Goal: Task Accomplishment & Management: Use online tool/utility

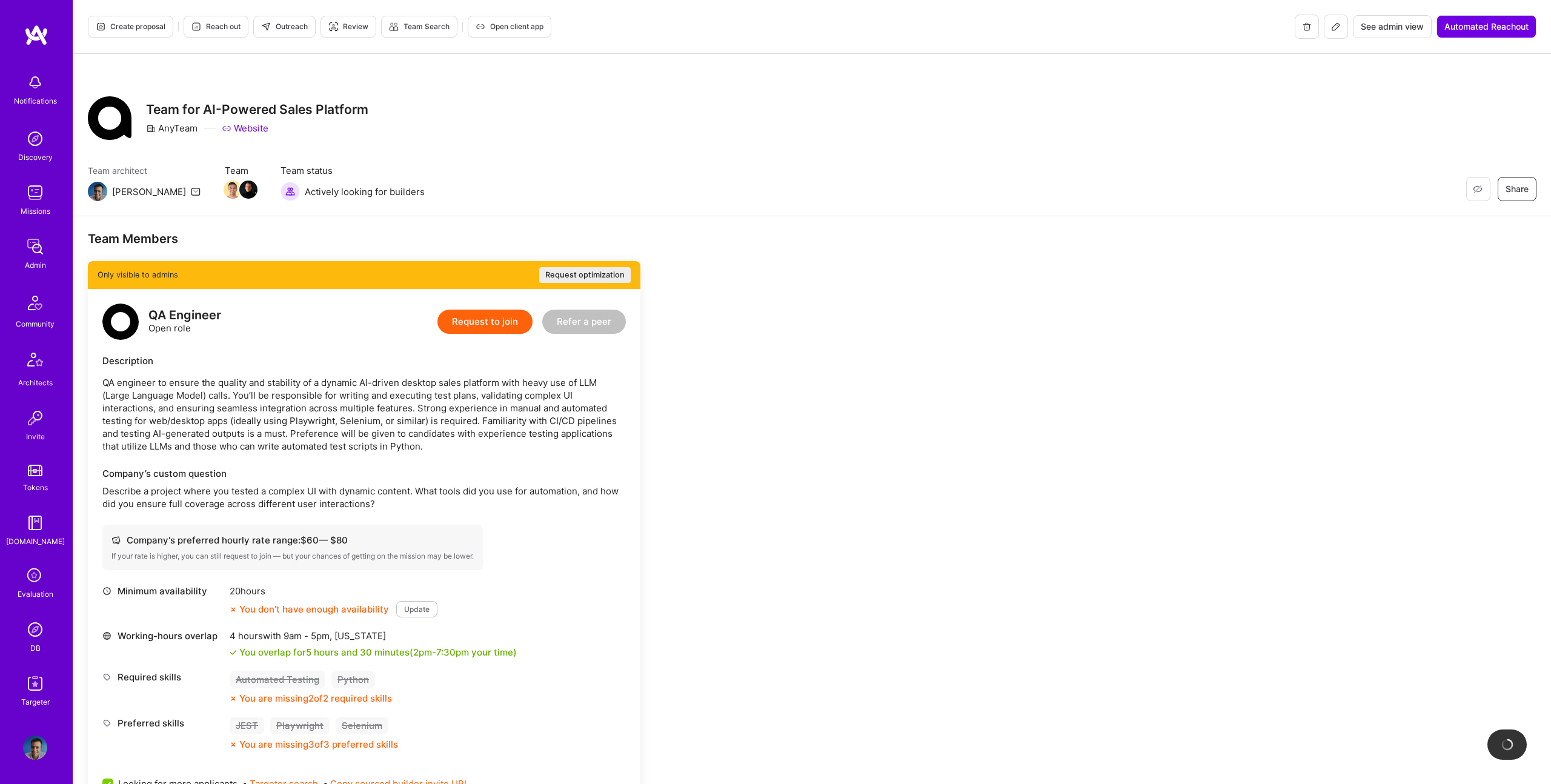
scroll to position [28, 0]
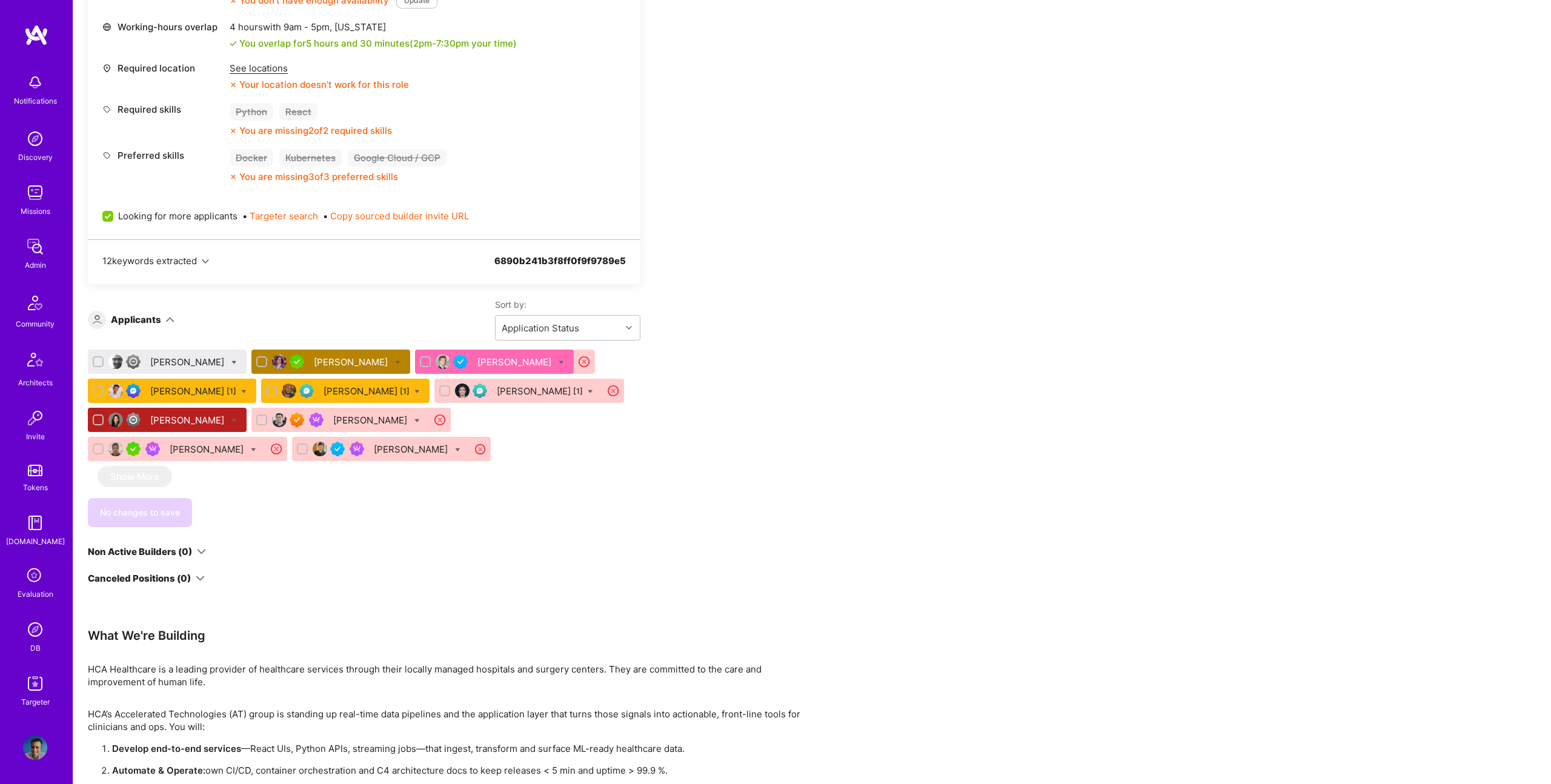
scroll to position [514, 0]
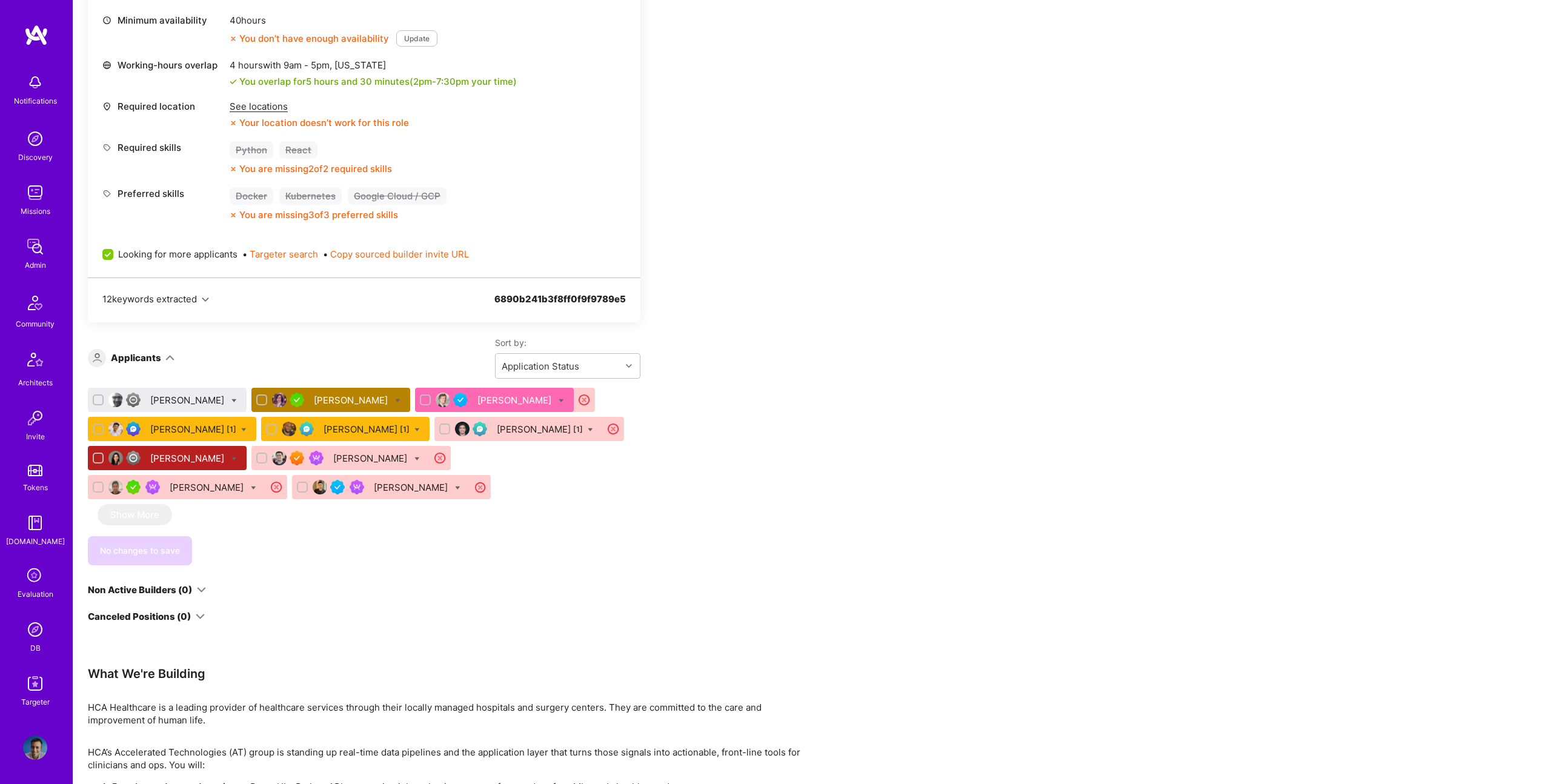
click at [182, 398] on div "Matthew Cummings" at bounding box center [189, 400] width 77 height 13
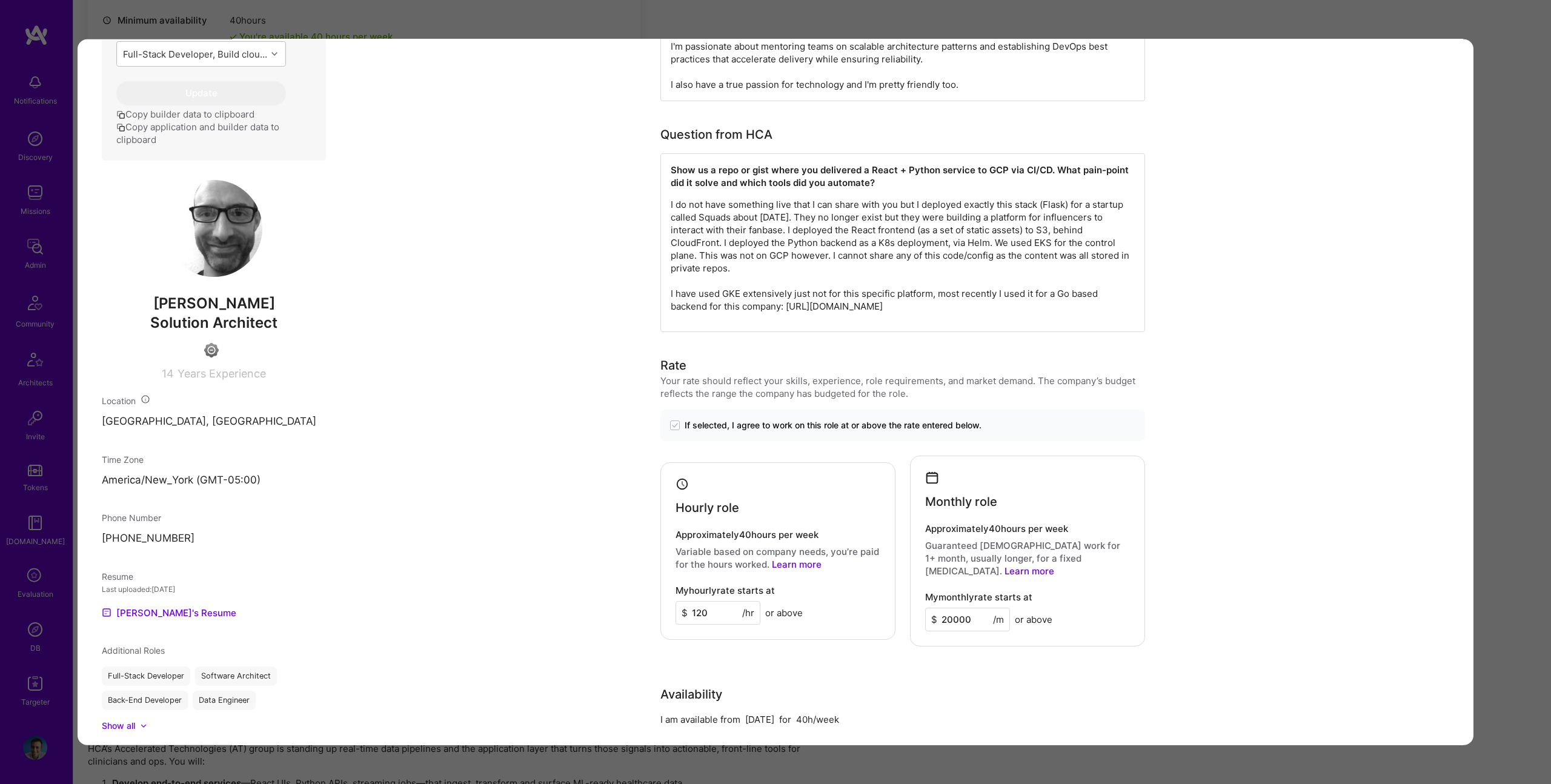
scroll to position [466, 0]
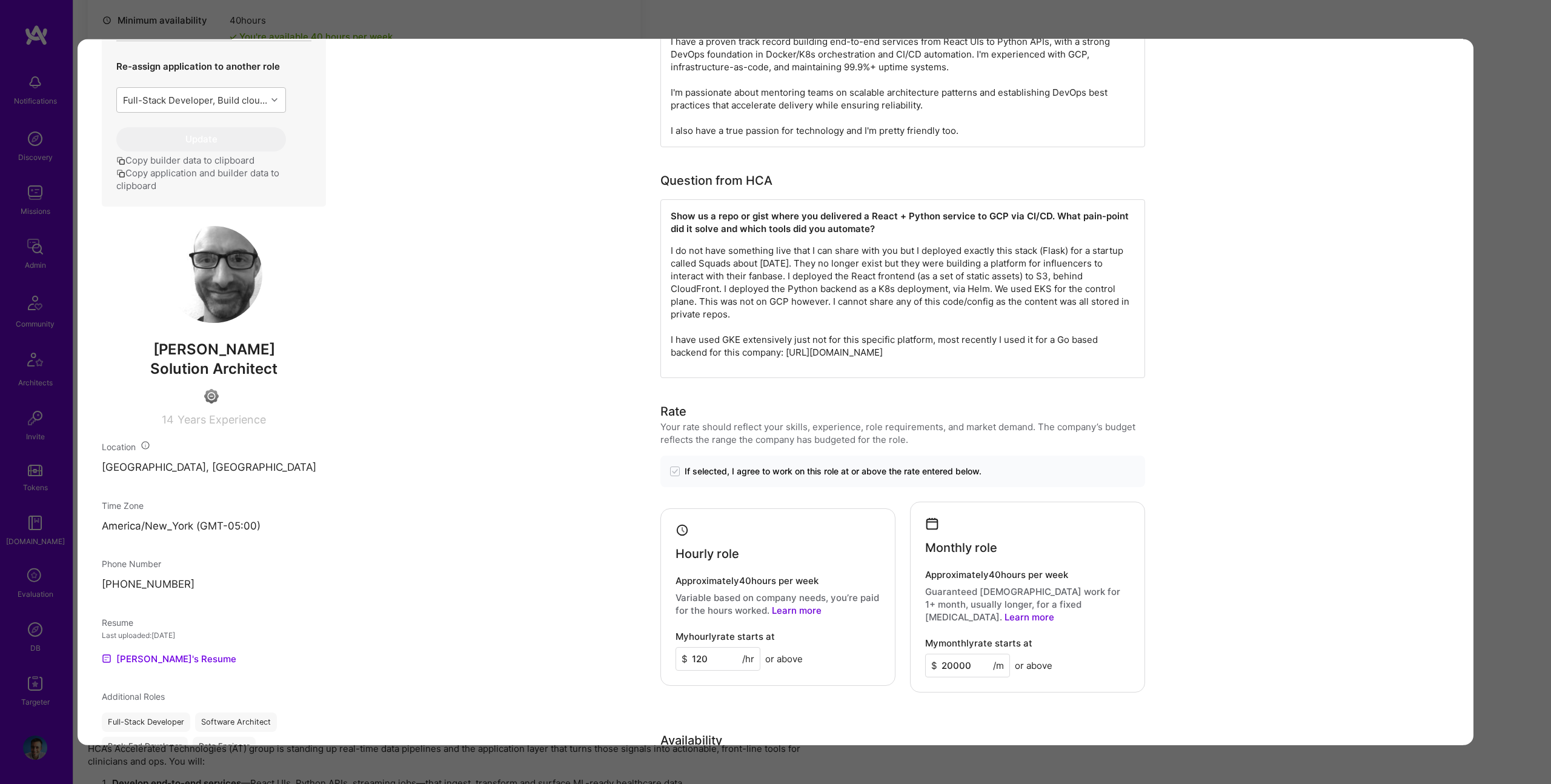
click at [1538, 200] on div "Application 1 of 10 Evaluation scores Expertise level Good Interpersonal skills…" at bounding box center [775, 392] width 1551 height 784
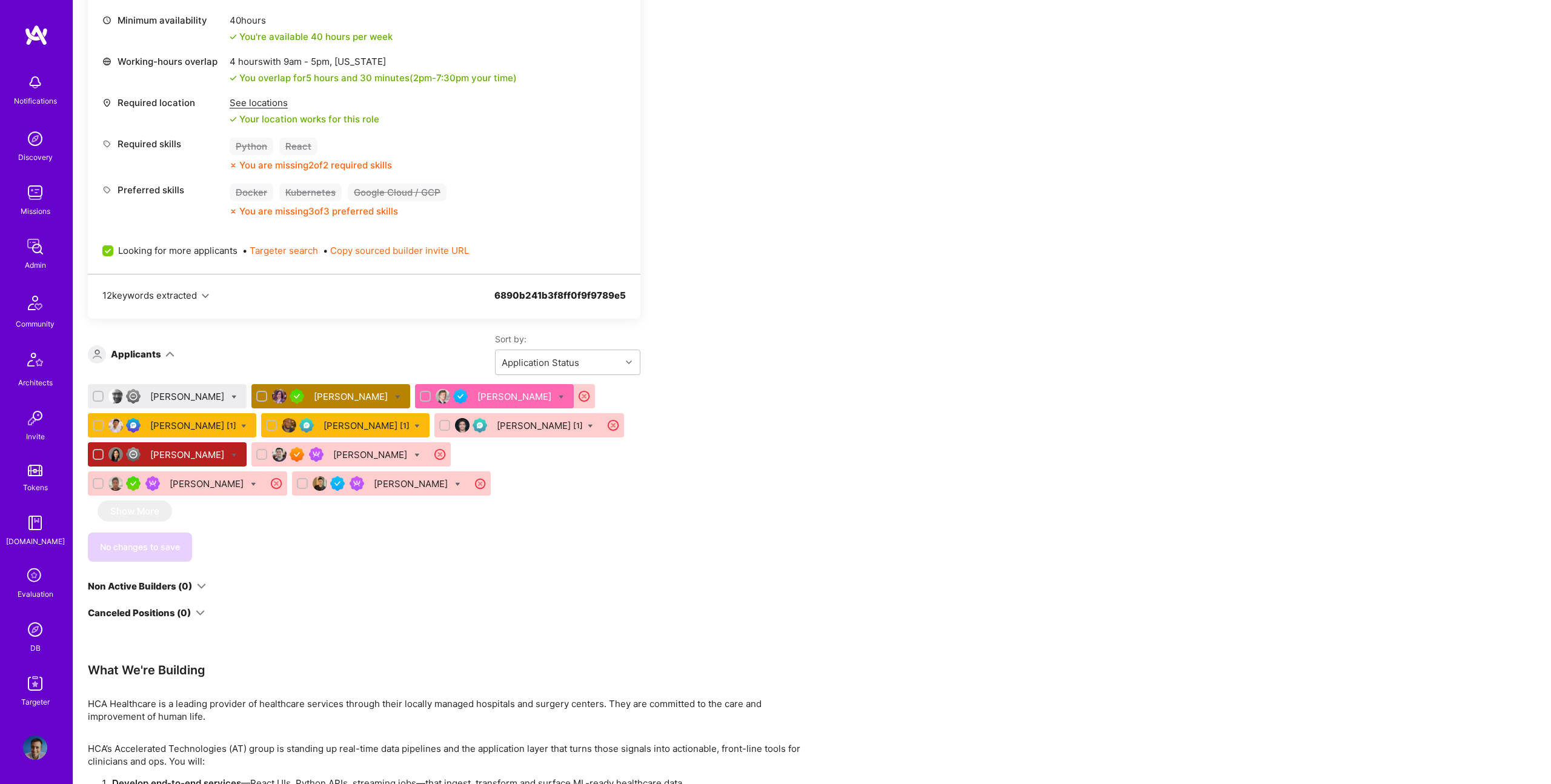
click at [237, 397] on icon at bounding box center [234, 397] width 5 height 5
checkbox input "true"
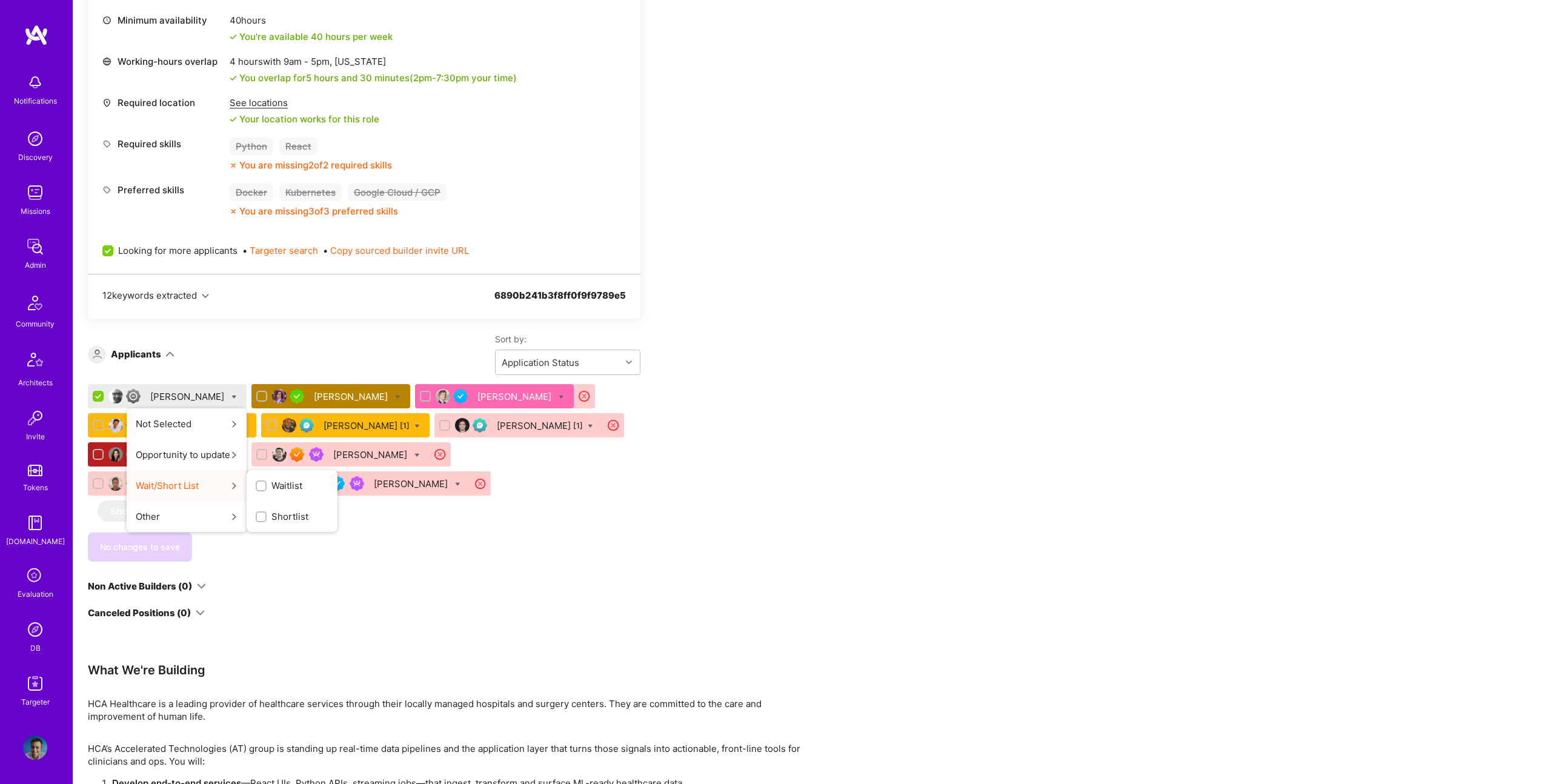
drag, startPoint x: 281, startPoint y: 484, endPoint x: 301, endPoint y: 486, distance: 20.1
click at [281, 484] on label "Waitlist" at bounding box center [279, 485] width 46 height 13
click at [0, 0] on input "Waitlist" at bounding box center [0, 0] width 0 height 0
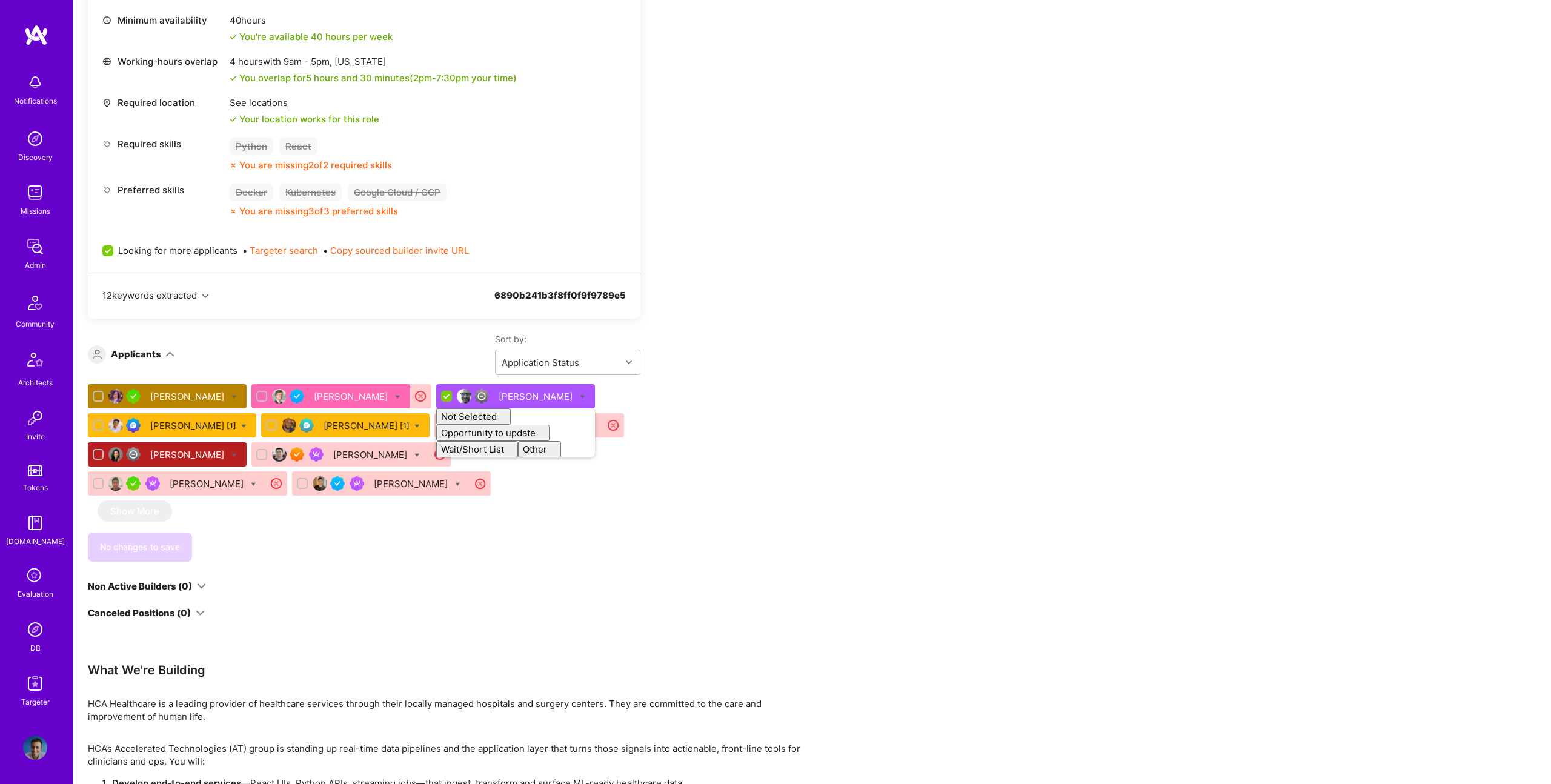
checkbox input "false"
click at [320, 498] on div "John Richter Anthony Bull Matthew Cummings Not Selected Not selected Skills mis…" at bounding box center [363, 443] width 553 height 117
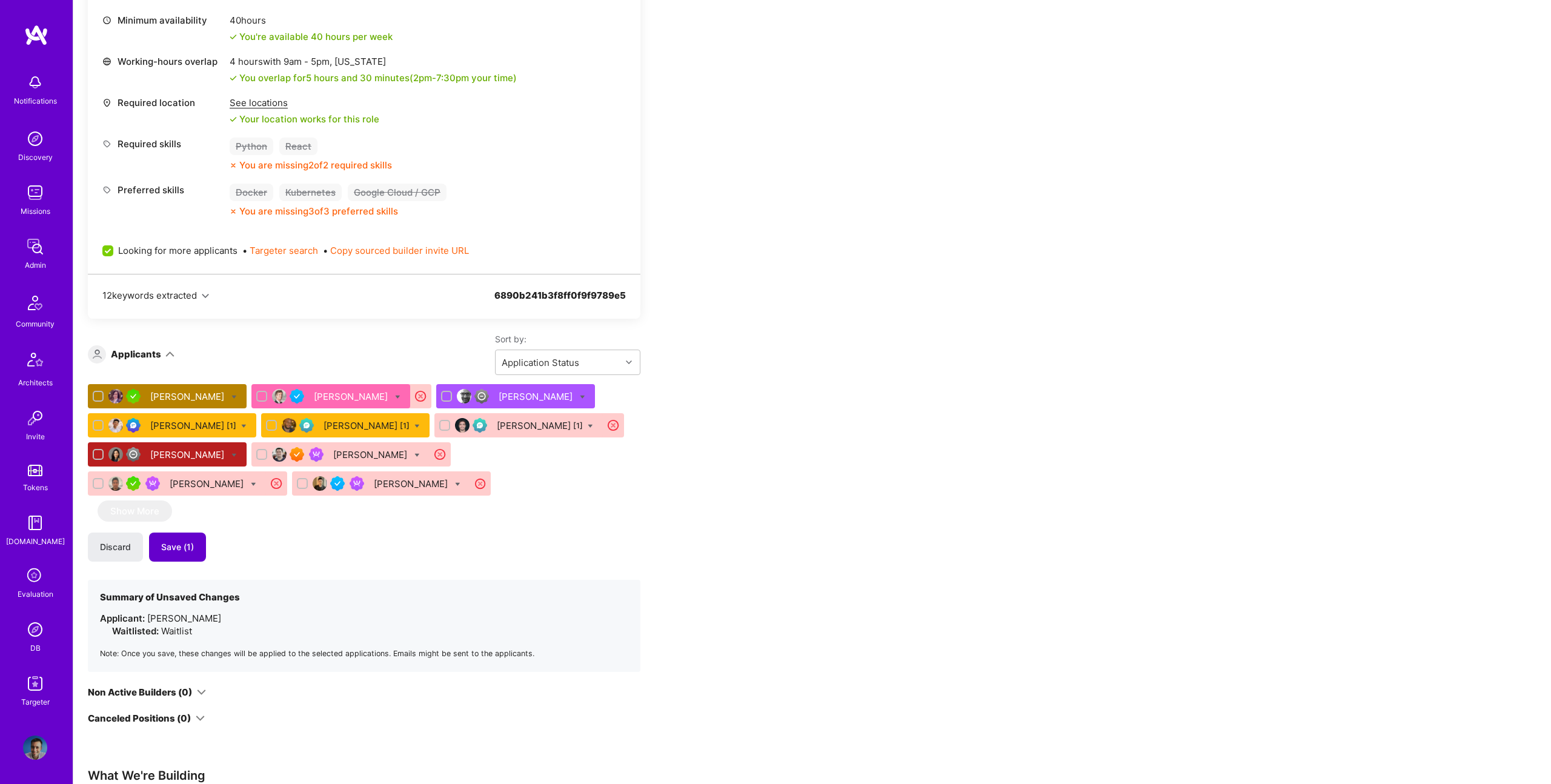
click at [185, 547] on span "Save (1)" at bounding box center [178, 546] width 33 height 12
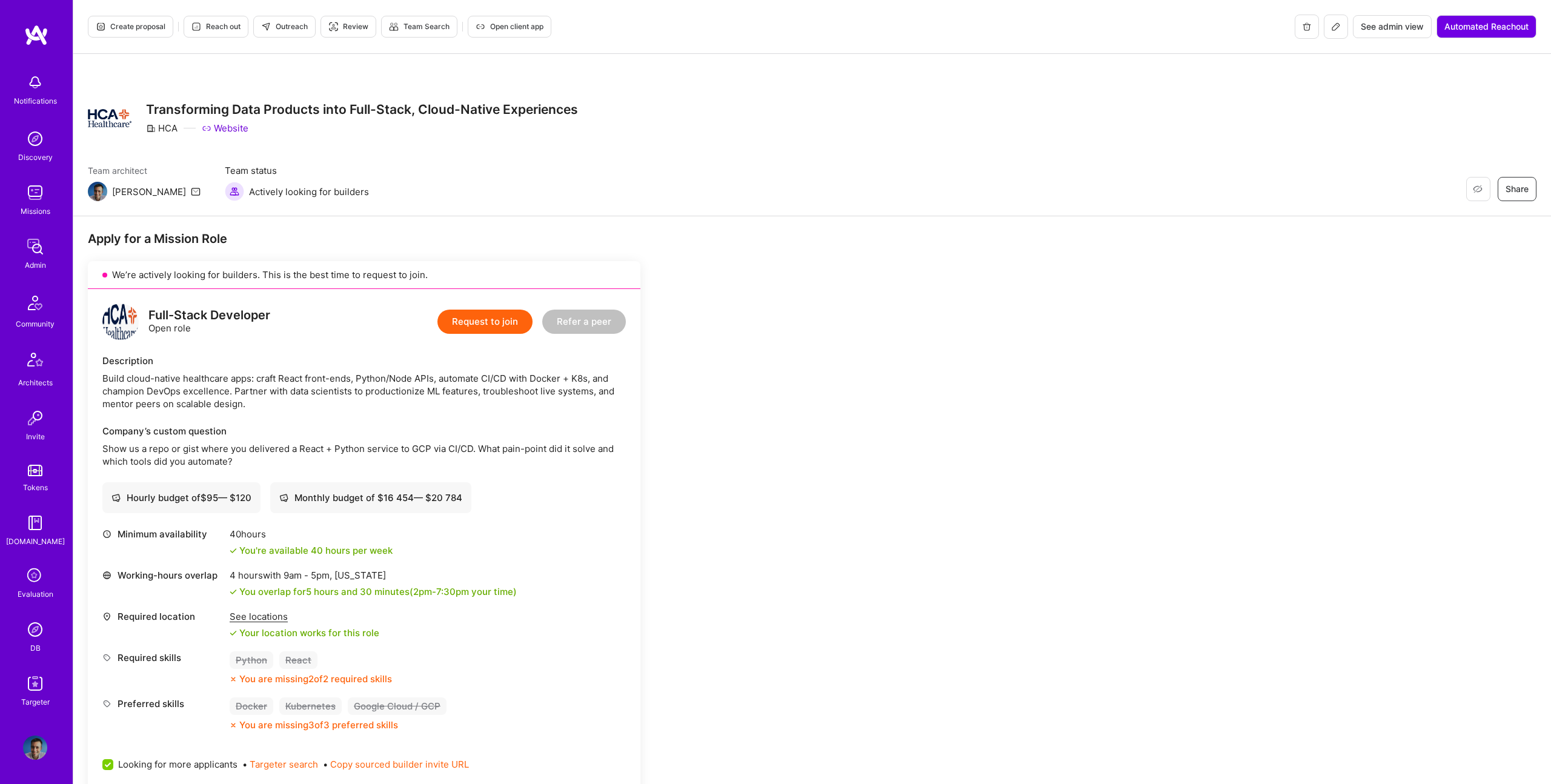
click at [1339, 28] on button at bounding box center [1336, 26] width 25 height 25
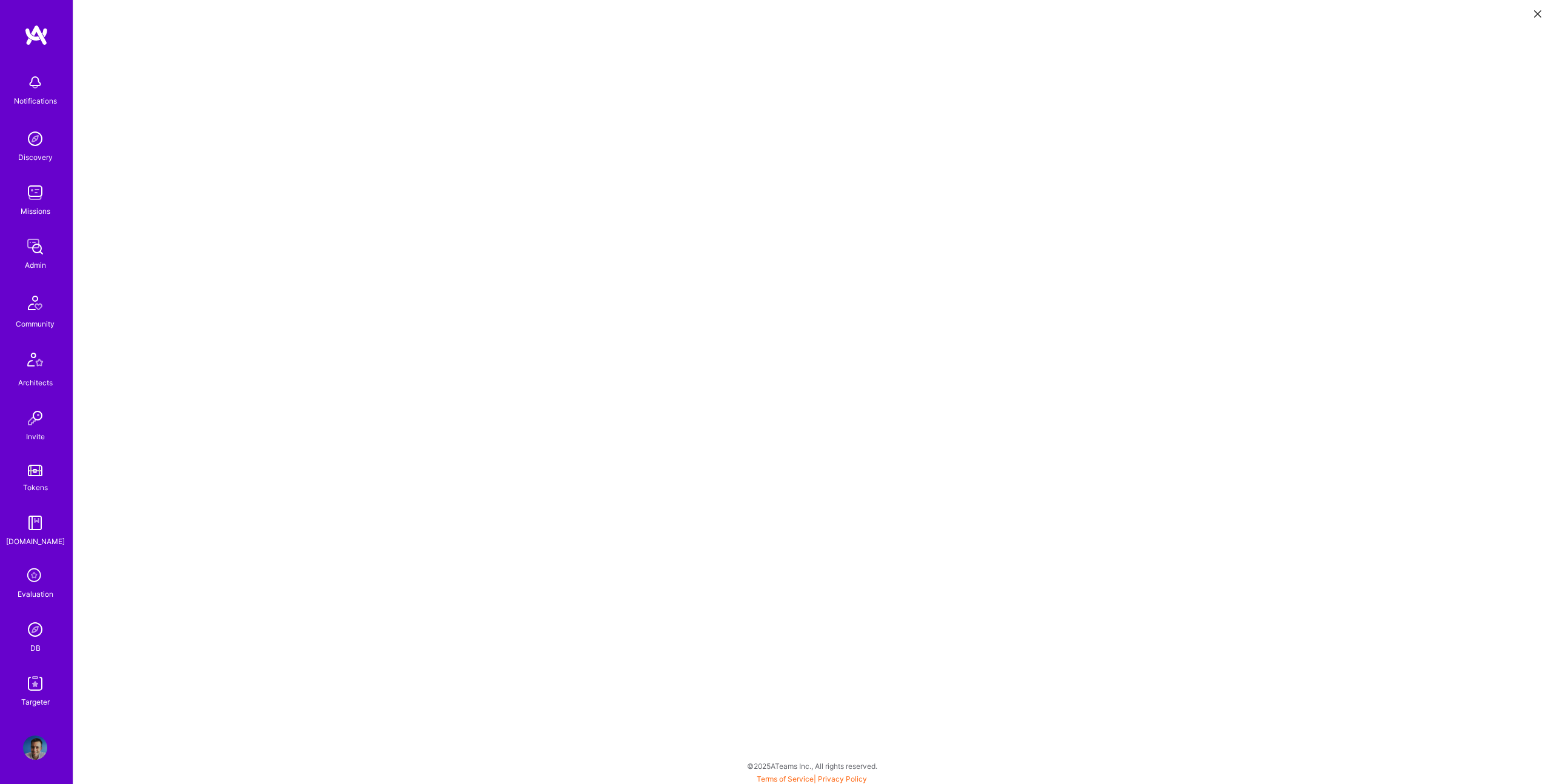
scroll to position [3, 0]
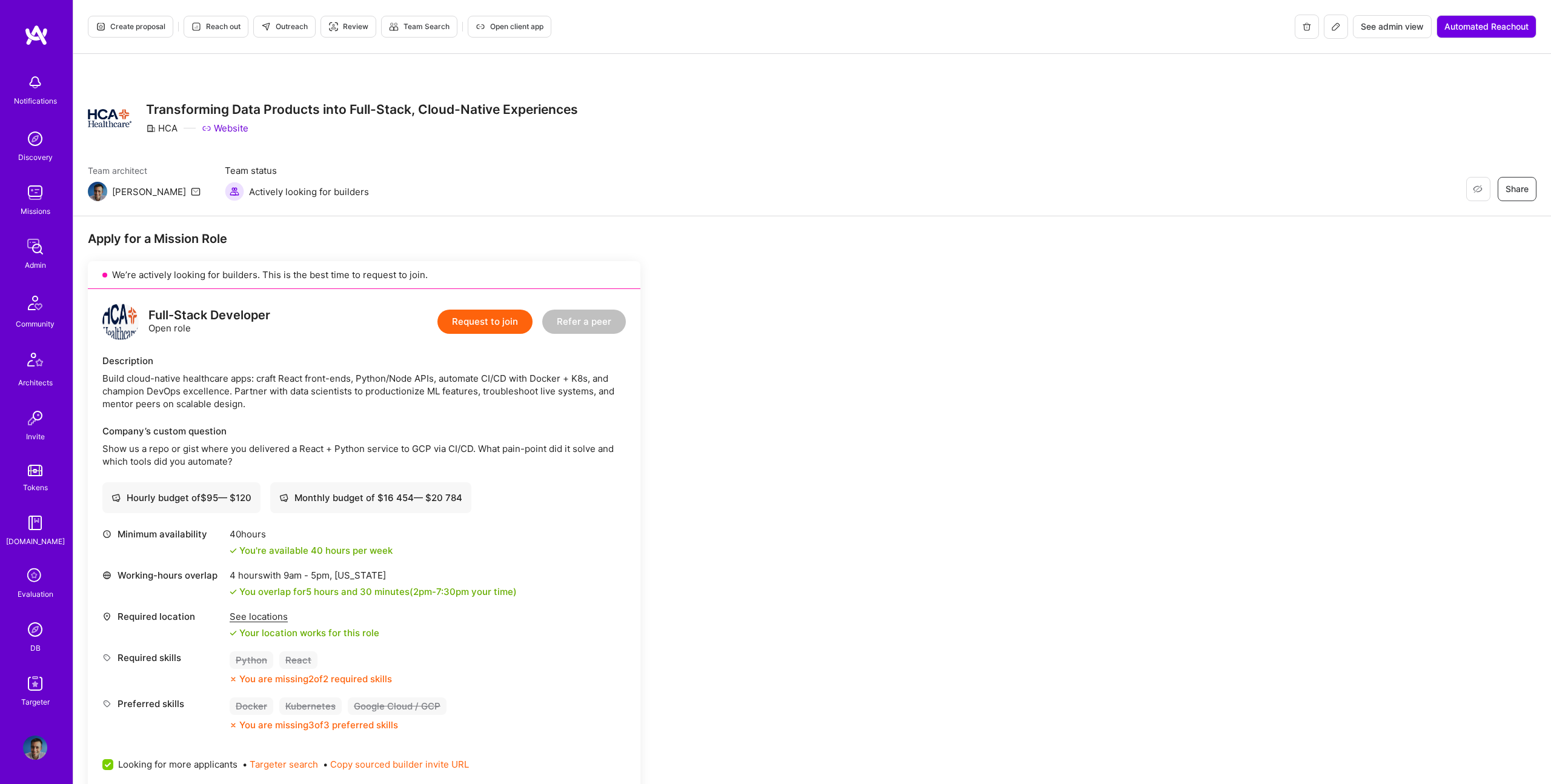
click at [298, 26] on span "Outreach" at bounding box center [284, 26] width 46 height 11
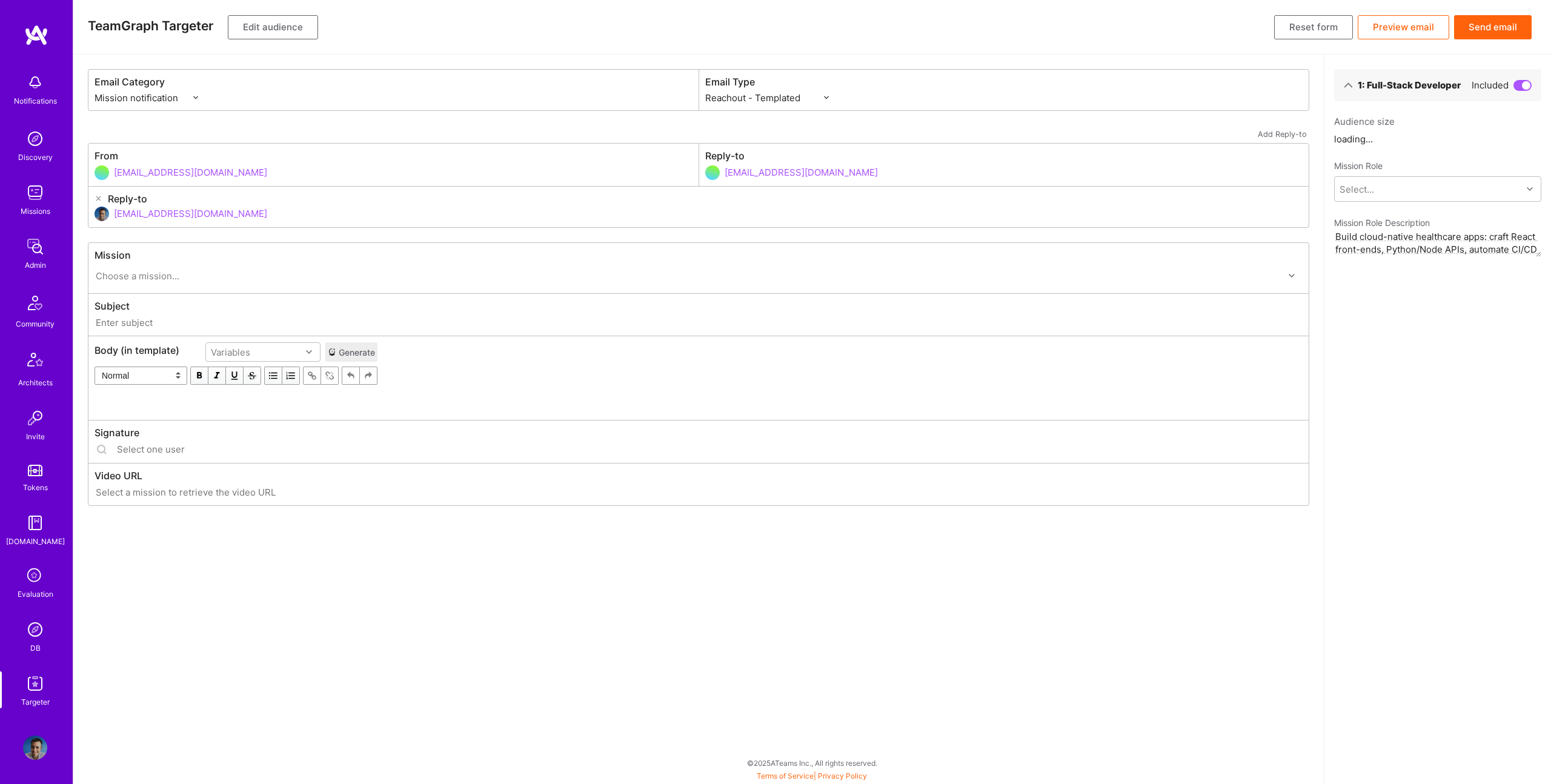
select select "rich-reachout"
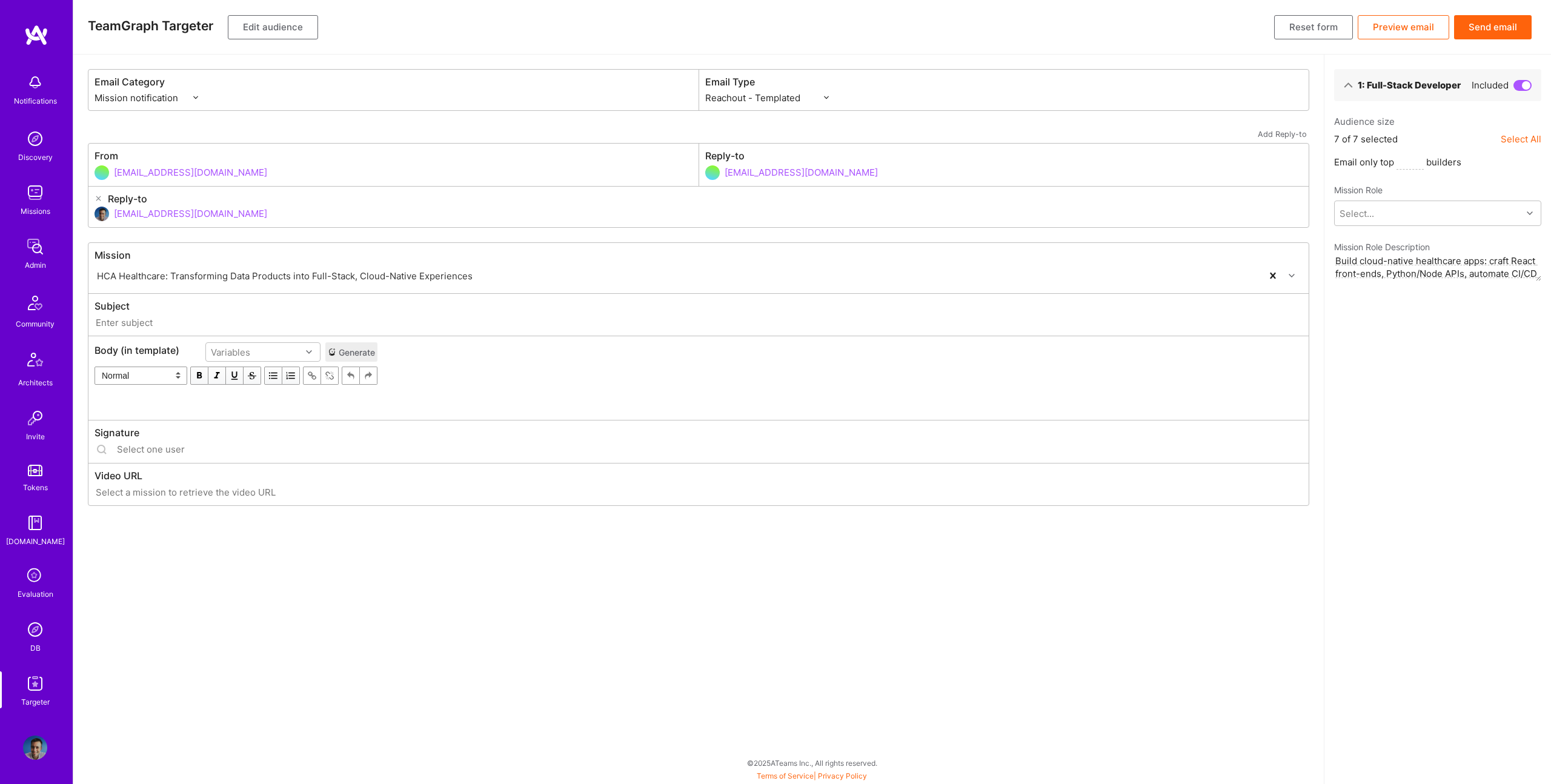
type input "A.Team // HCA Healthcare: Transforming Data Products into Full-Stack, Cloud-Nat…"
type input "luisteofilo@a.team"
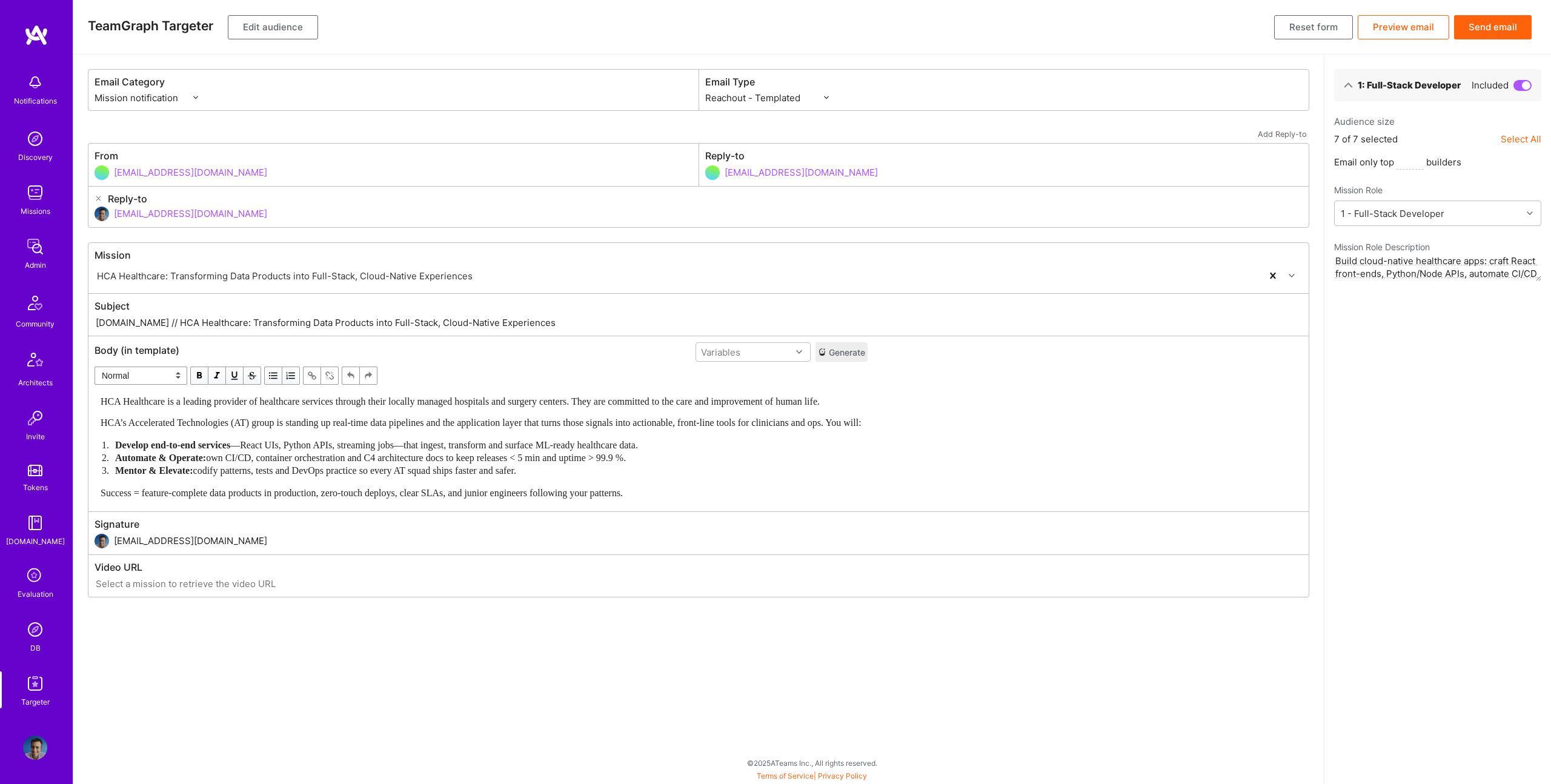
click at [548, 423] on span "HCA’s Accelerated Technologies (AT) group is standing up real-time data pipelin…" at bounding box center [481, 422] width 761 height 10
click at [505, 422] on span "HCA’s Accelerated Technologies (AT) group is standing up real-time data pipelin…" at bounding box center [481, 422] width 761 height 10
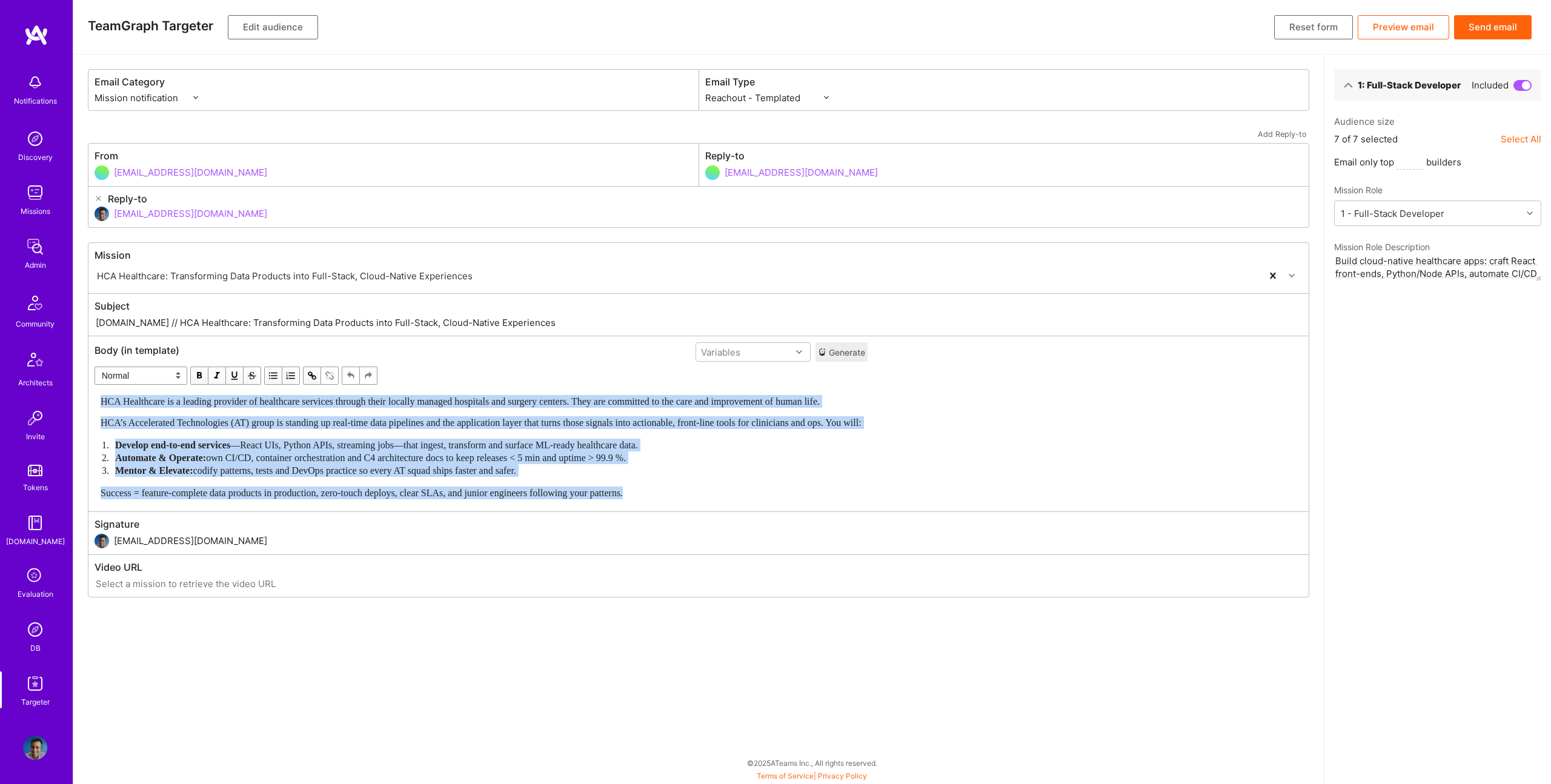
copy div "HCA Healthcare is a leading provider of healthcare services through their local…"
click at [794, 441] on div "Develop end-to-end services —React UIs, Python APIs, streaming jobs—that ingest…" at bounding box center [488, 445] width 747 height 13
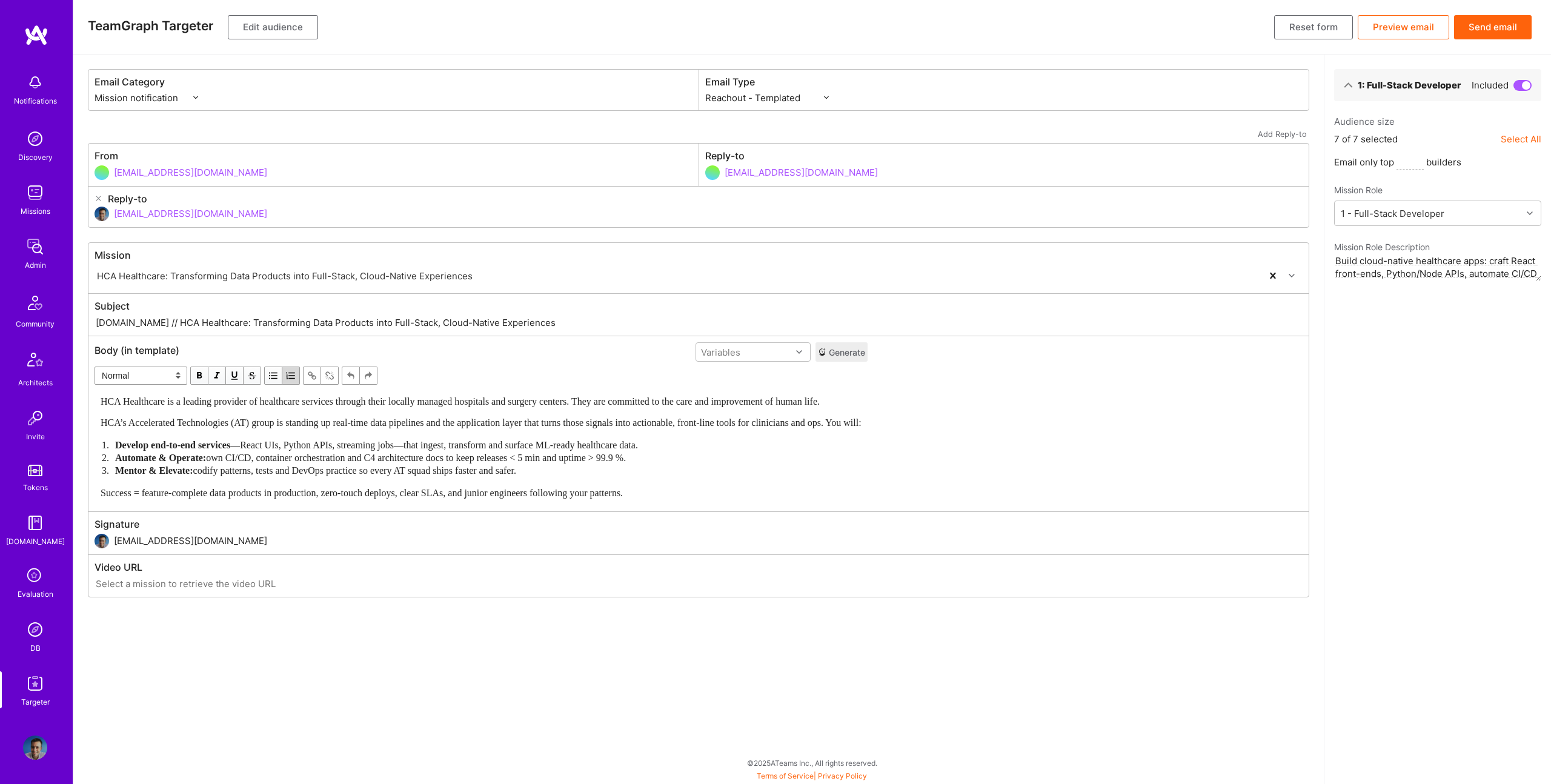
click at [794, 441] on div "Develop end-to-end services —React UIs, Python APIs, streaming jobs—that ingest…" at bounding box center [488, 445] width 747 height 13
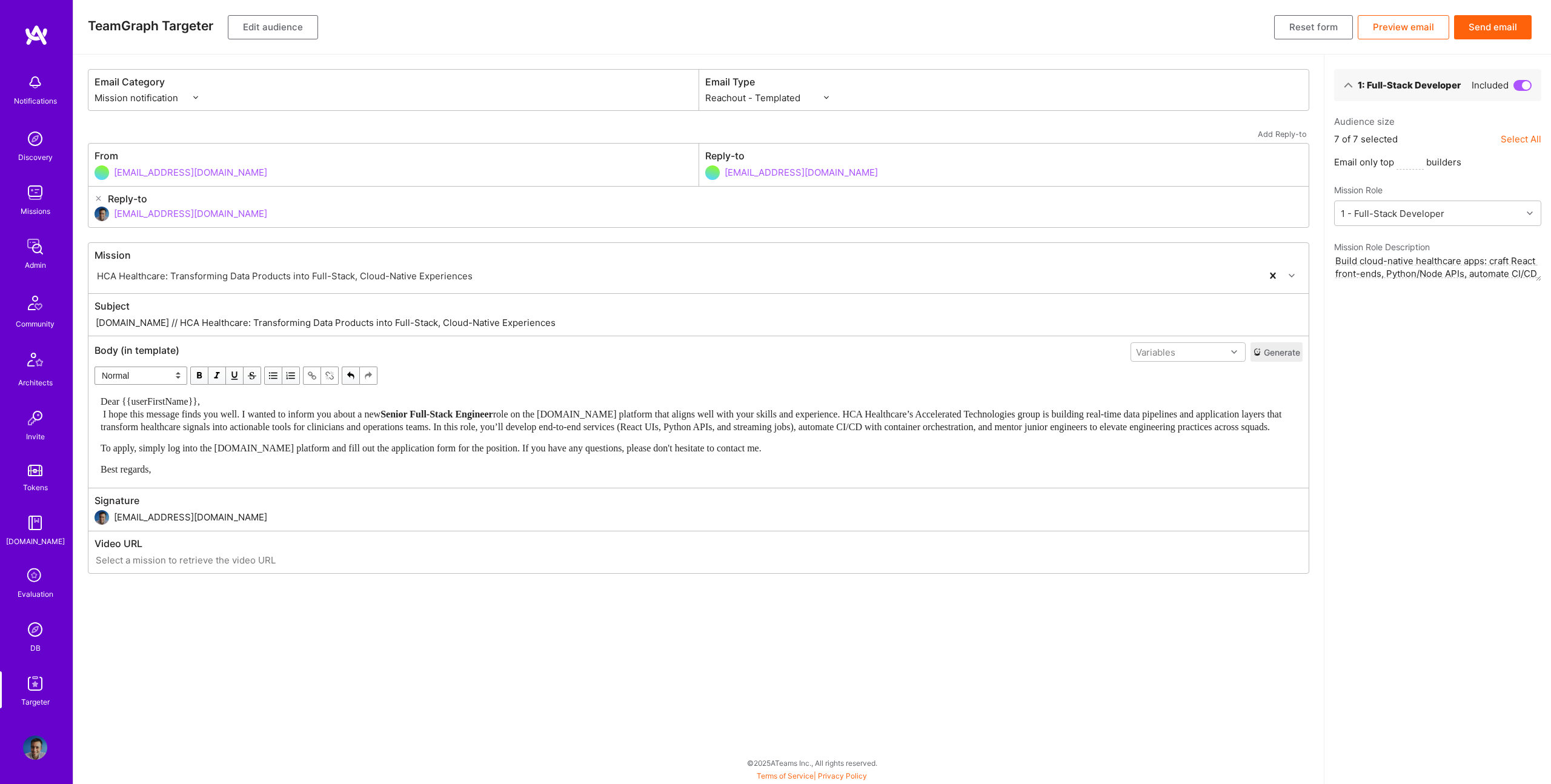
click at [250, 404] on div "Dear {{userFirstName}}, I hope this message finds you well. I wanted to inform …" at bounding box center [698, 414] width 1196 height 38
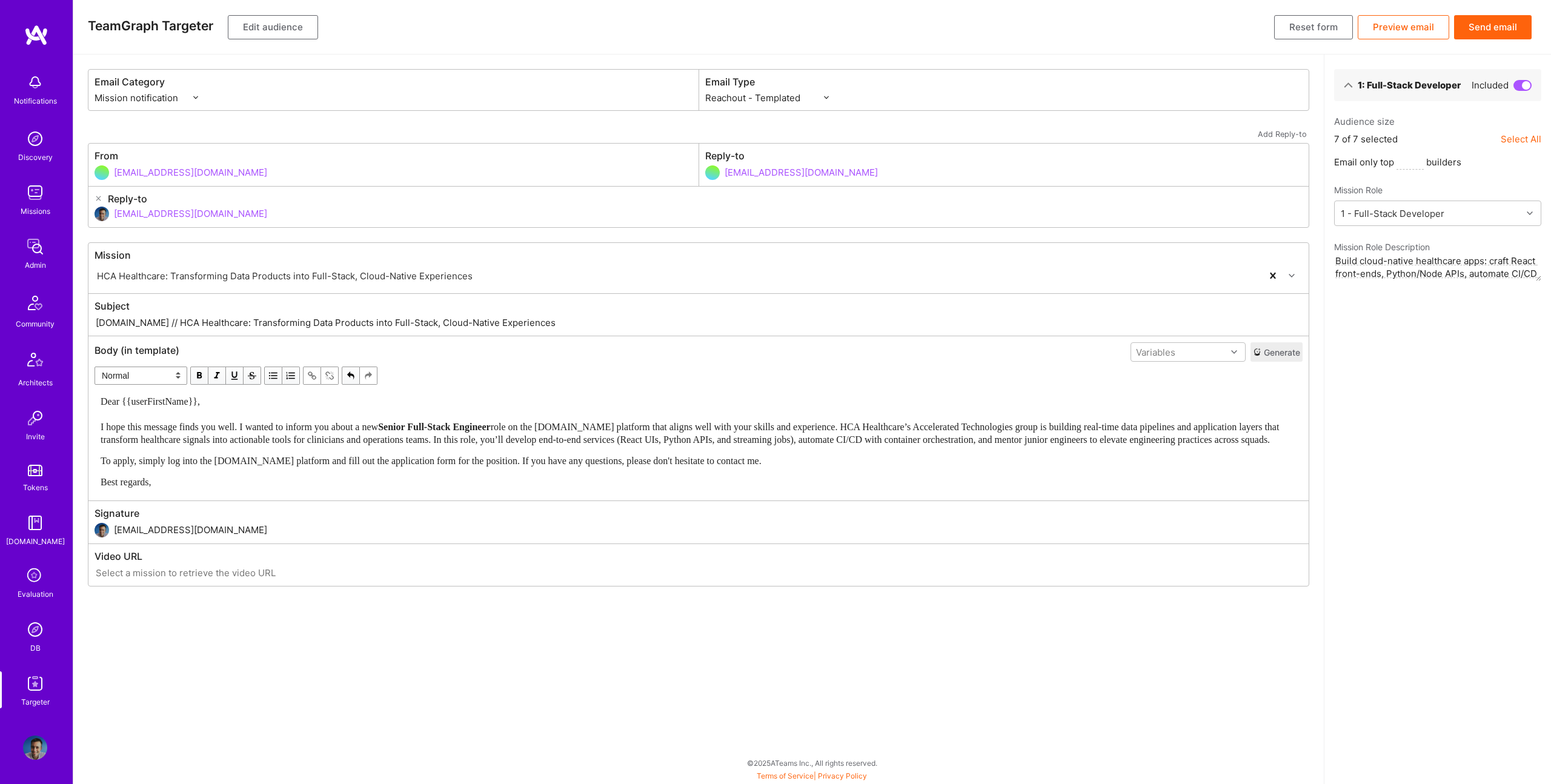
click at [503, 466] on span "To apply, simply log into the A.Team platform and fill out the application form…" at bounding box center [431, 460] width 661 height 10
drag, startPoint x: 141, startPoint y: 322, endPoint x: 531, endPoint y: 326, distance: 390.0
click at [531, 326] on input "A.Team // HCA Healthcare: Transforming Data Products into Full-Stack, Cloud-Nat…" at bounding box center [699, 322] width 1209 height 14
paste input "New Opportunity with HCA Healthcare’s Accelerated Technologies Team"
type input "A.Team // New Opportunity with HCA Healthcare’s Accelerated Technologies Team"
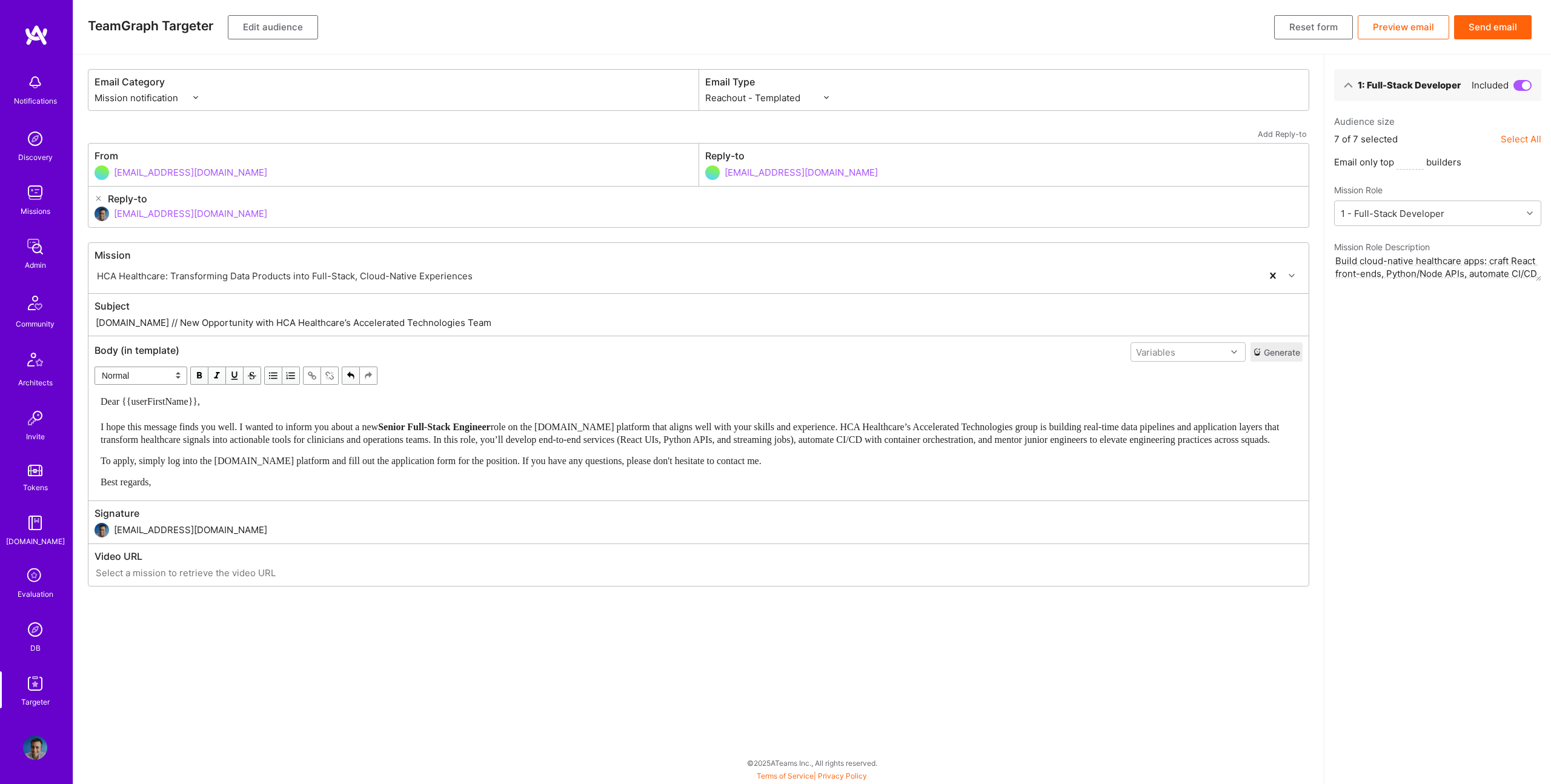
click at [279, 34] on button "Edit audience" at bounding box center [272, 27] width 90 height 25
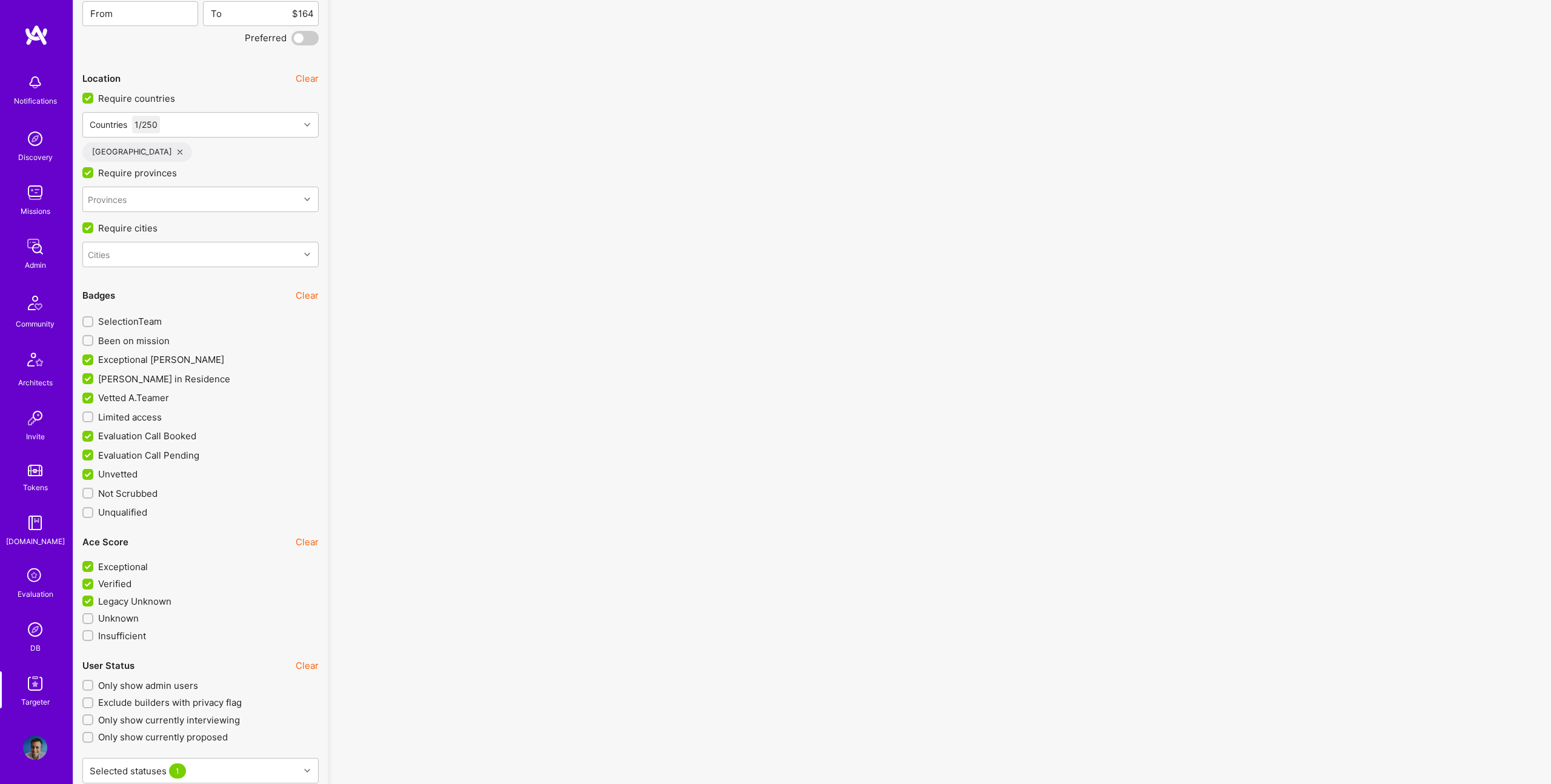
scroll to position [2497, 0]
click at [145, 414] on span "Limited access" at bounding box center [130, 416] width 64 height 13
click at [93, 414] on input "Limited access" at bounding box center [88, 416] width 8 height 8
checkbox input "true"
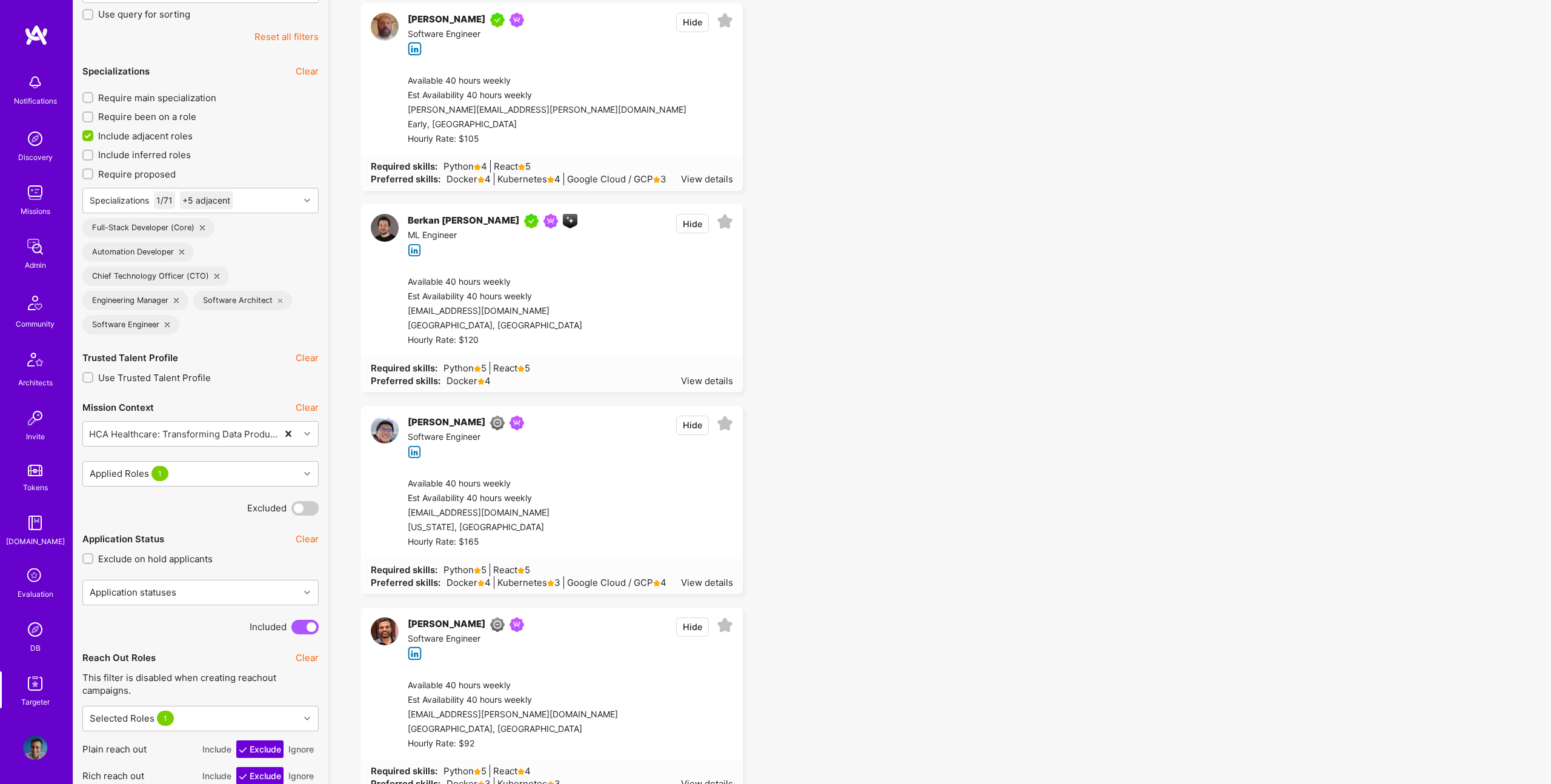
scroll to position [351, 0]
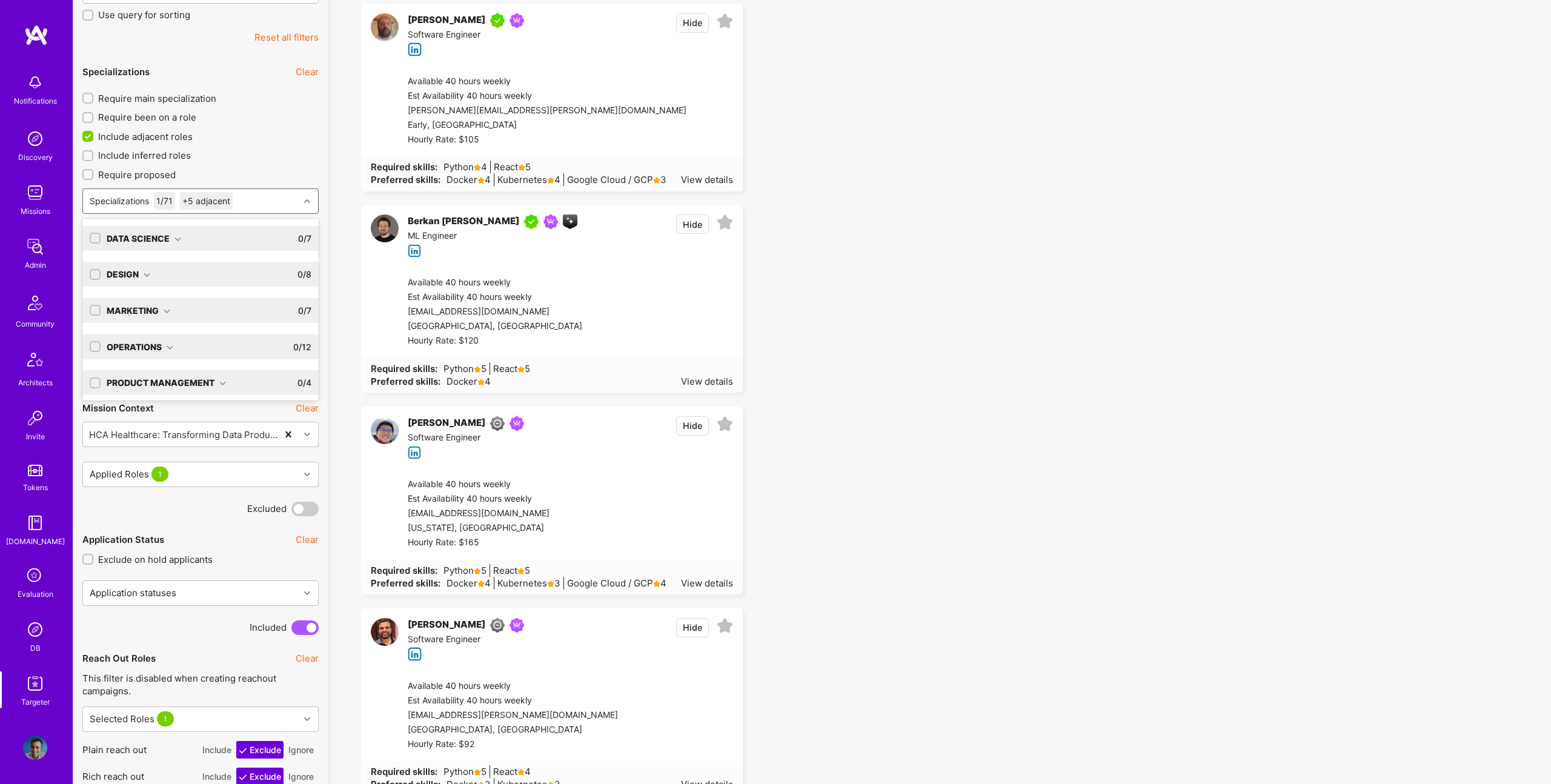
click at [251, 203] on div "Specializations 1 / 71 +5 adjacent" at bounding box center [191, 201] width 217 height 25
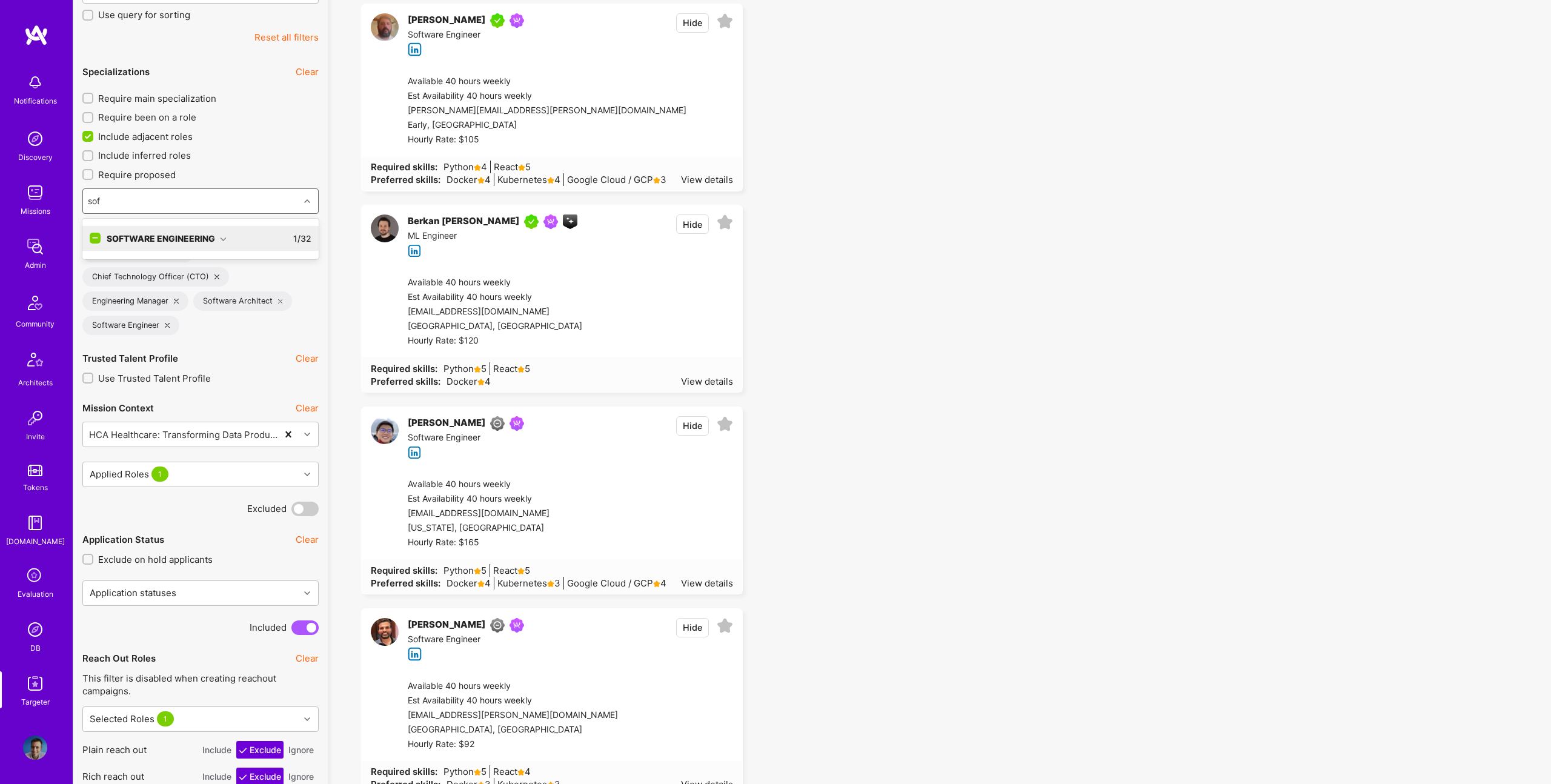
type input "soft"
click at [213, 236] on div "Software Engineering" at bounding box center [167, 239] width 120 height 13
click at [154, 283] on div "Software Engineer" at bounding box center [200, 288] width 222 height 13
checkbox input "true"
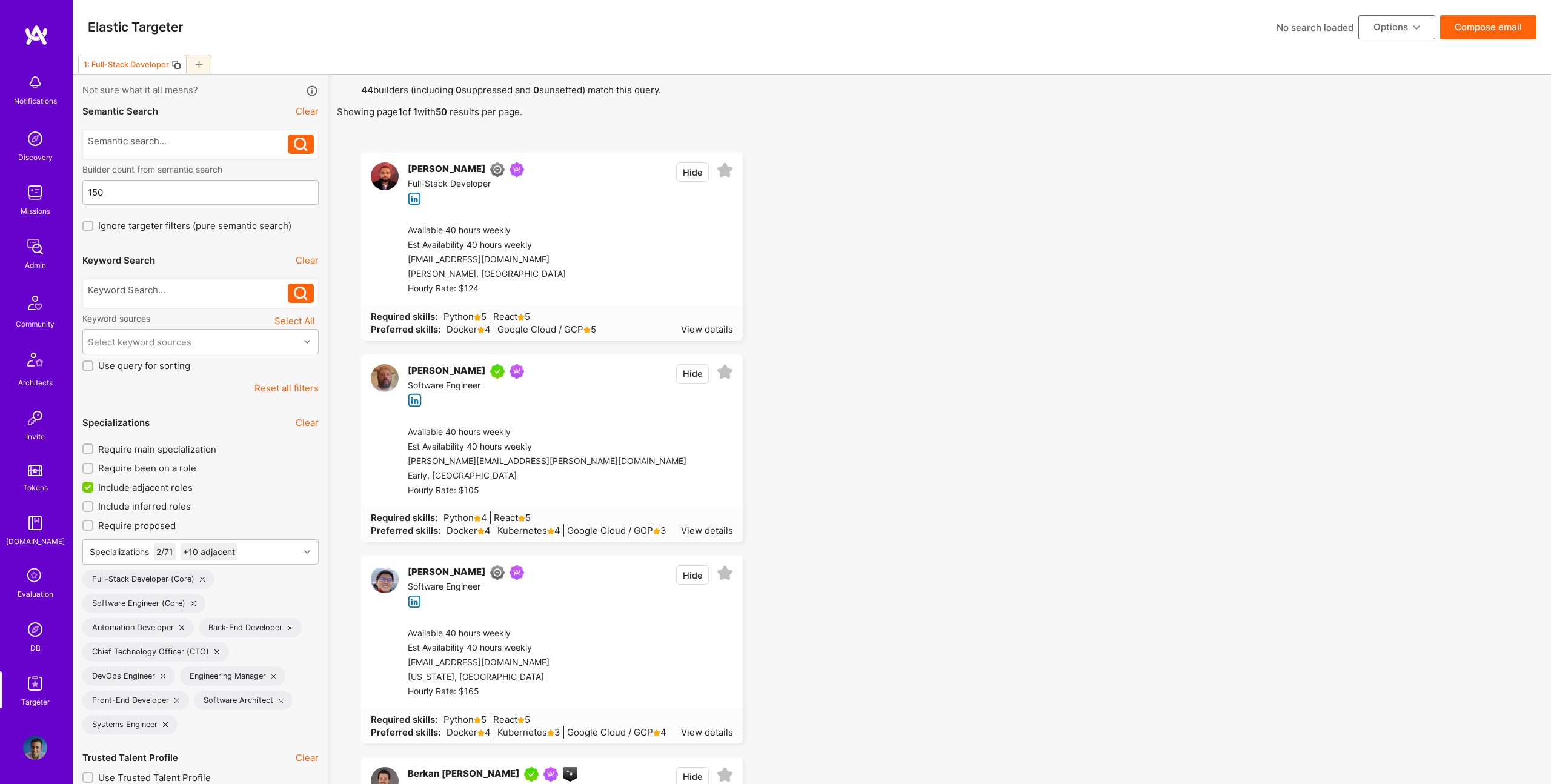
click at [1488, 30] on button "Compose email" at bounding box center [1489, 27] width 97 height 25
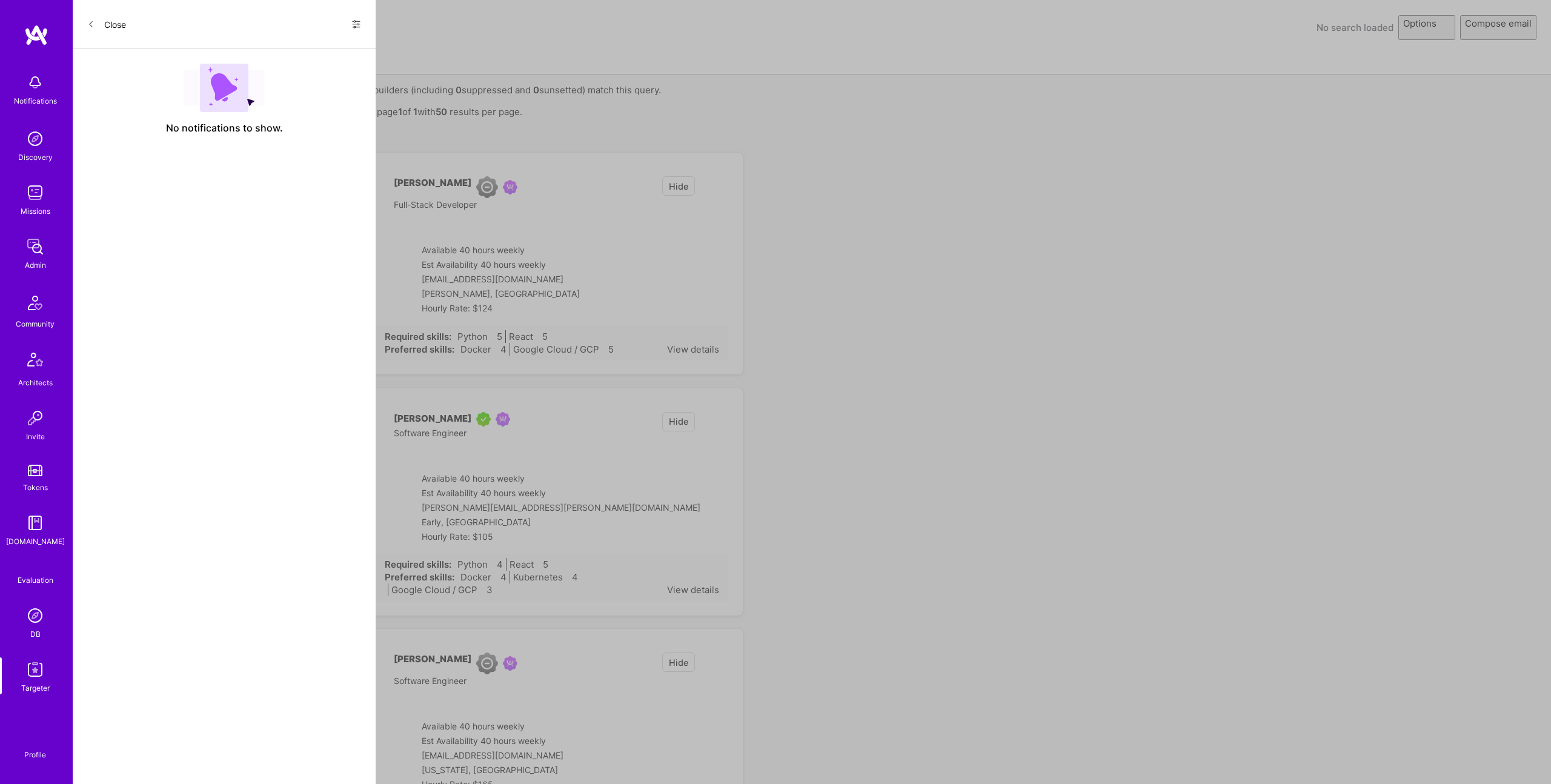
select select "rich-reachout"
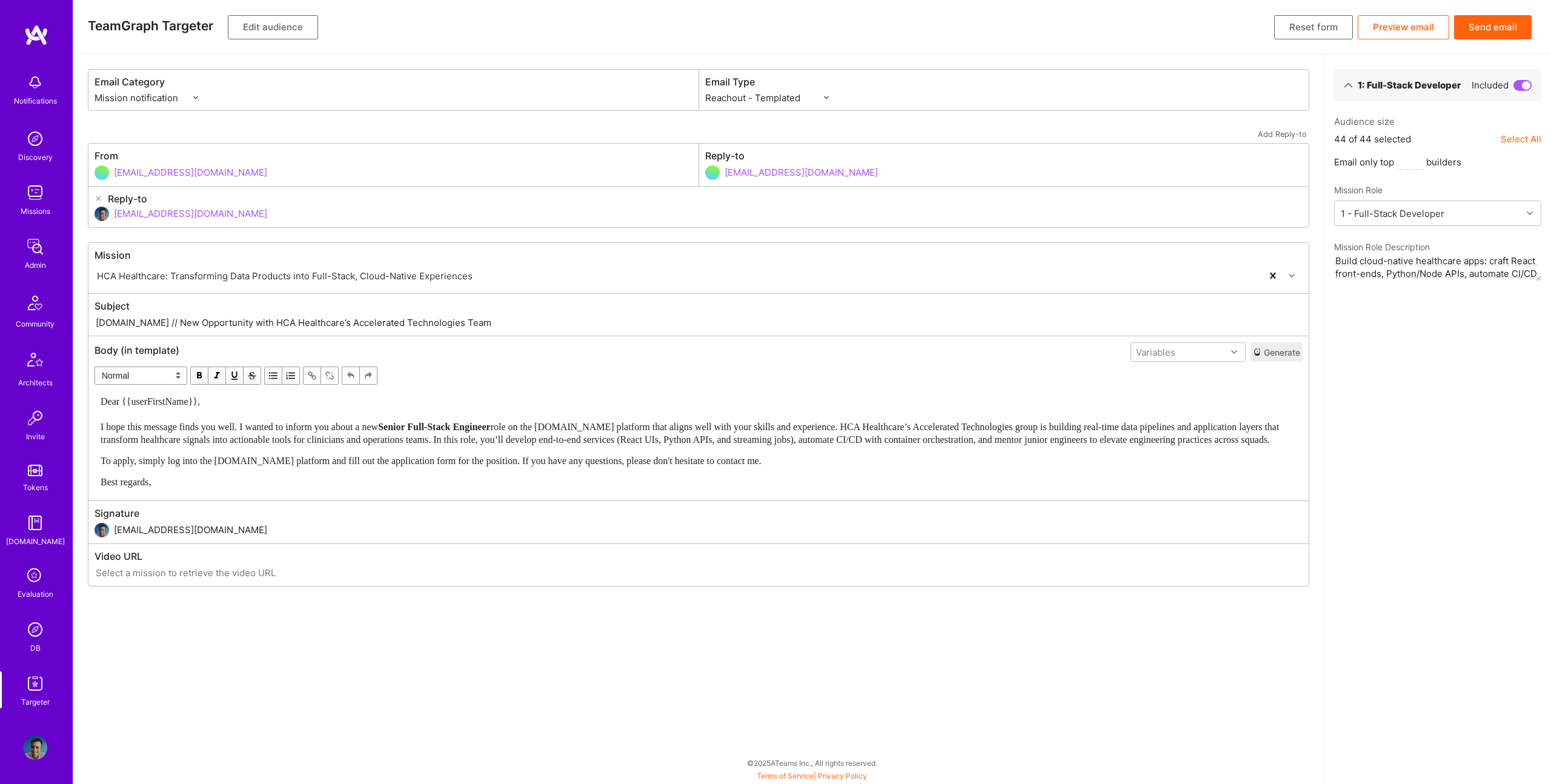
click at [1513, 28] on button "Send email" at bounding box center [1493, 27] width 77 height 25
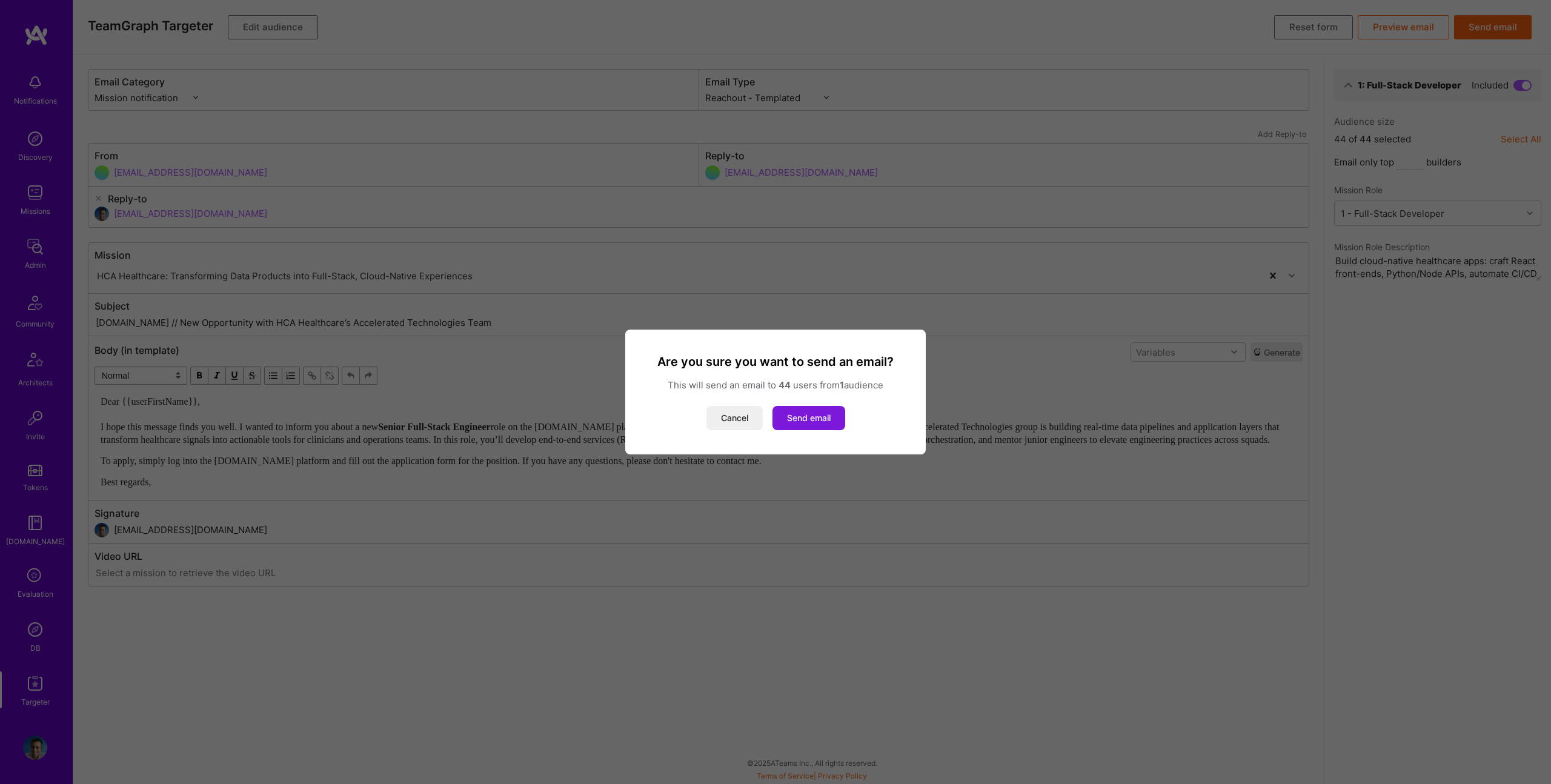
click at [836, 423] on button "Send email" at bounding box center [809, 418] width 73 height 25
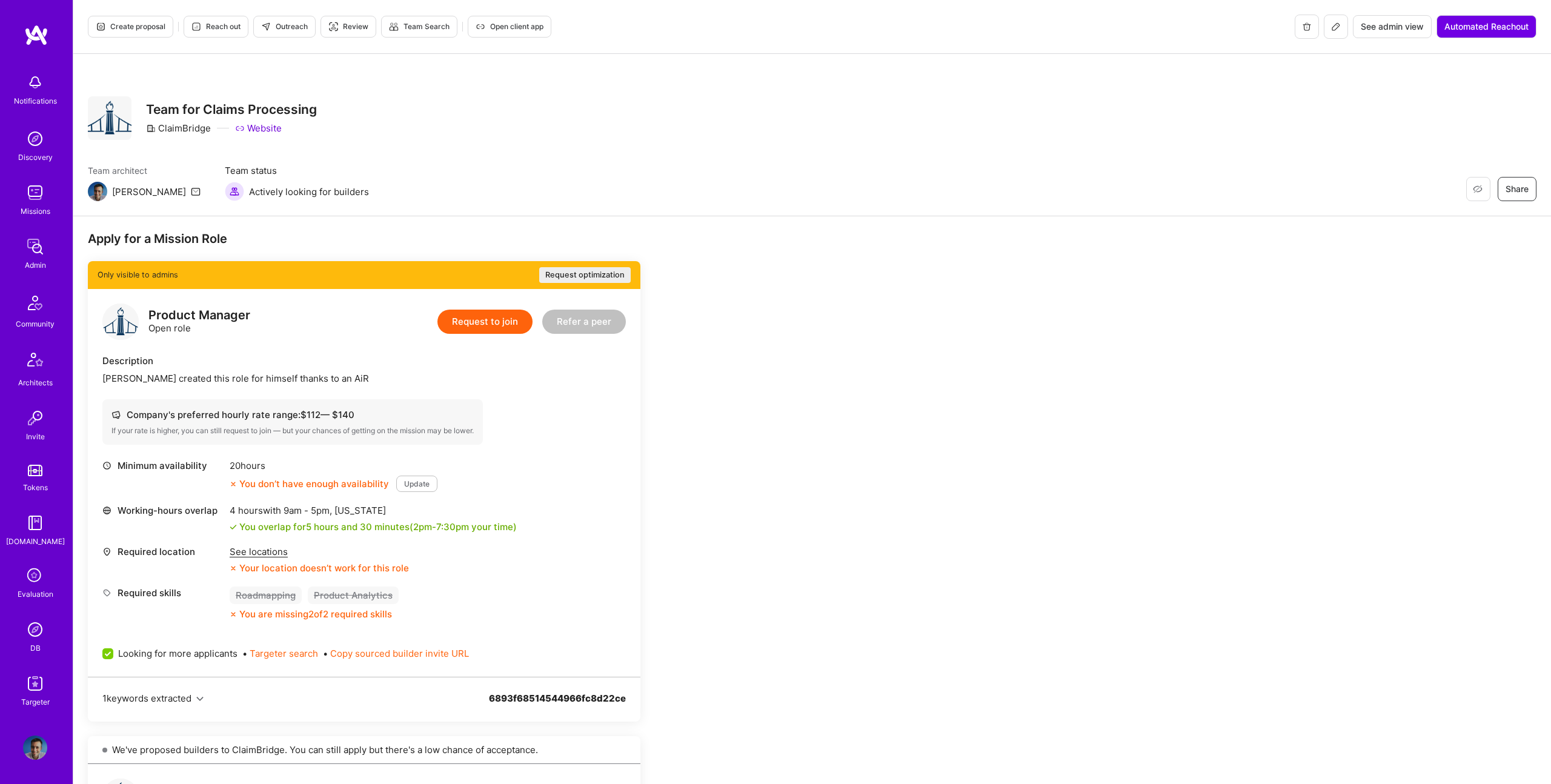
click at [192, 128] on div "ClaimBridge" at bounding box center [178, 128] width 65 height 13
copy div "ClaimBridge"
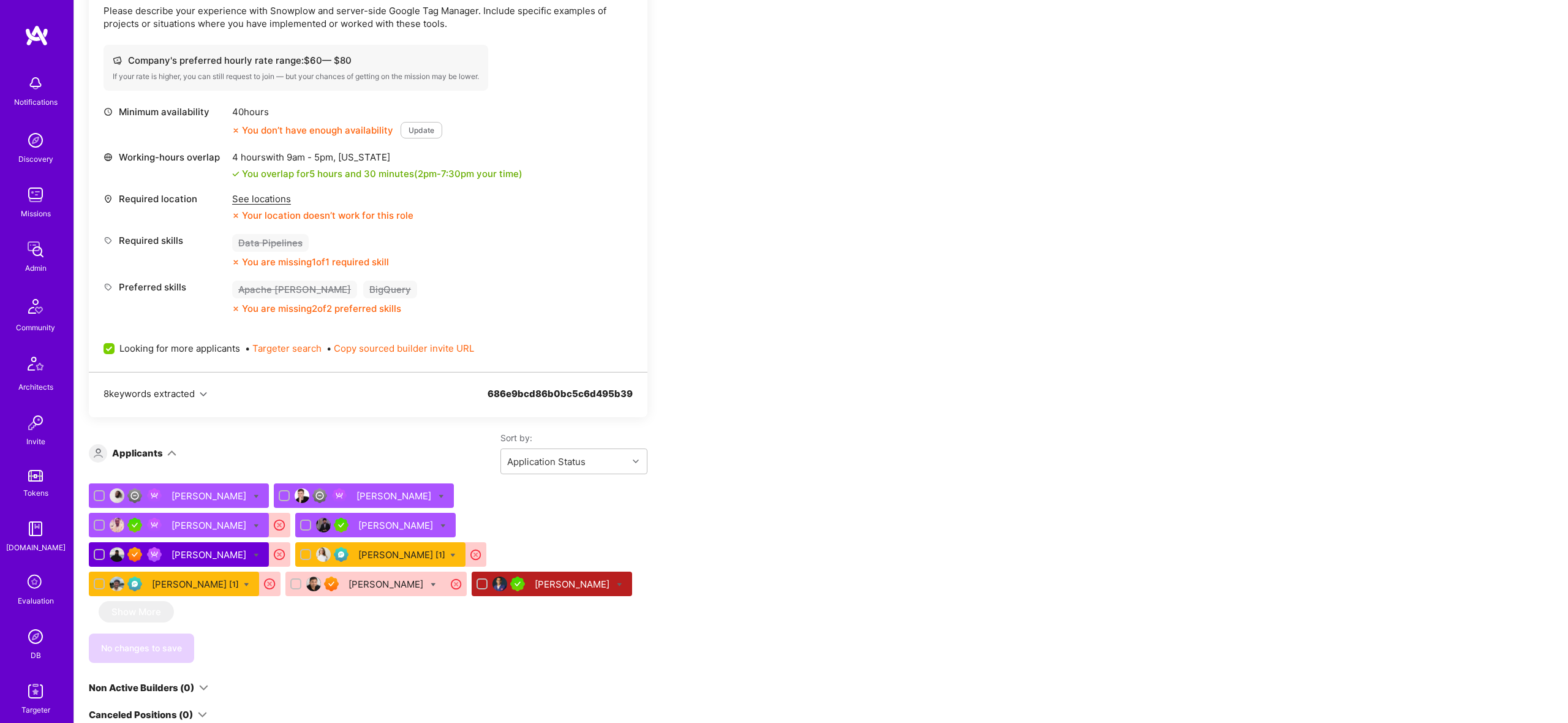
scroll to position [462, 0]
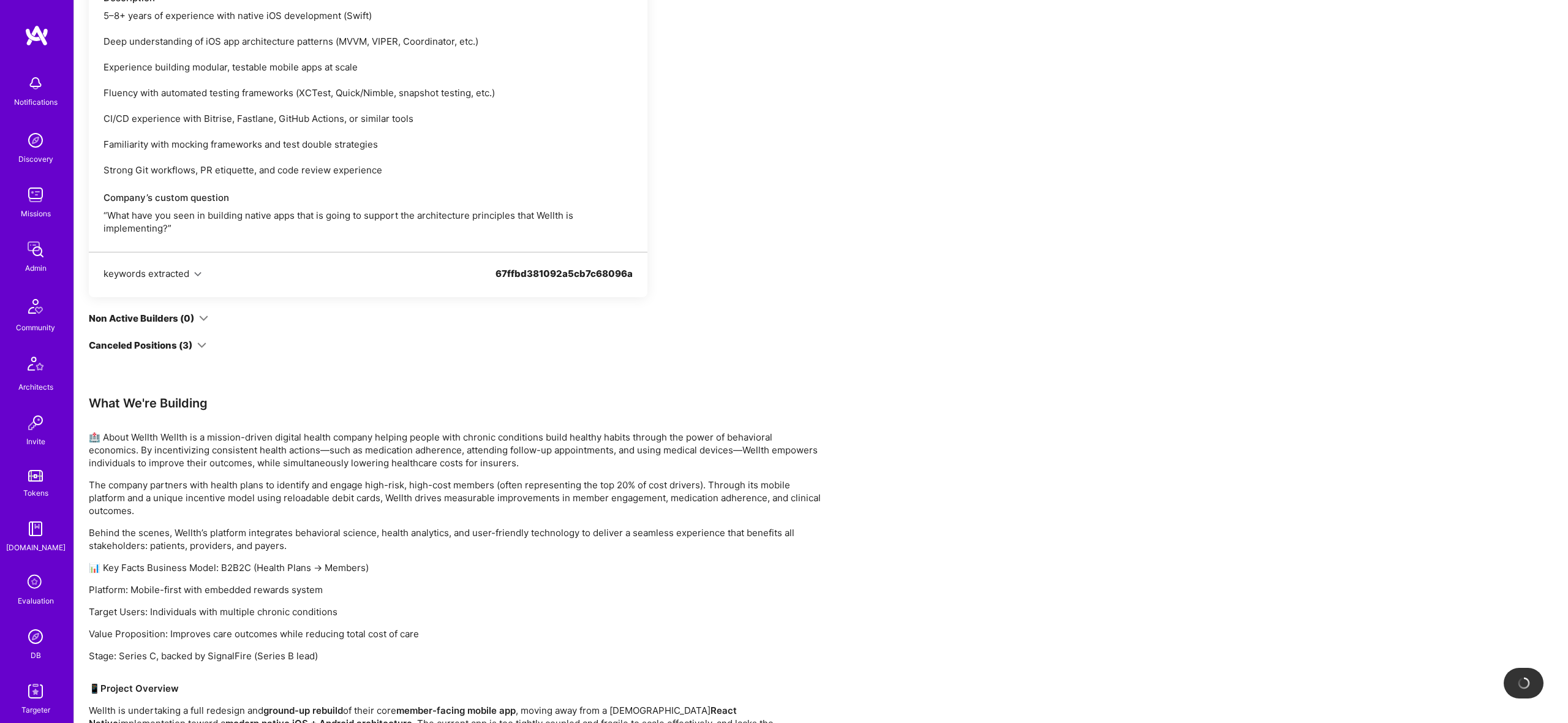
scroll to position [341, 0]
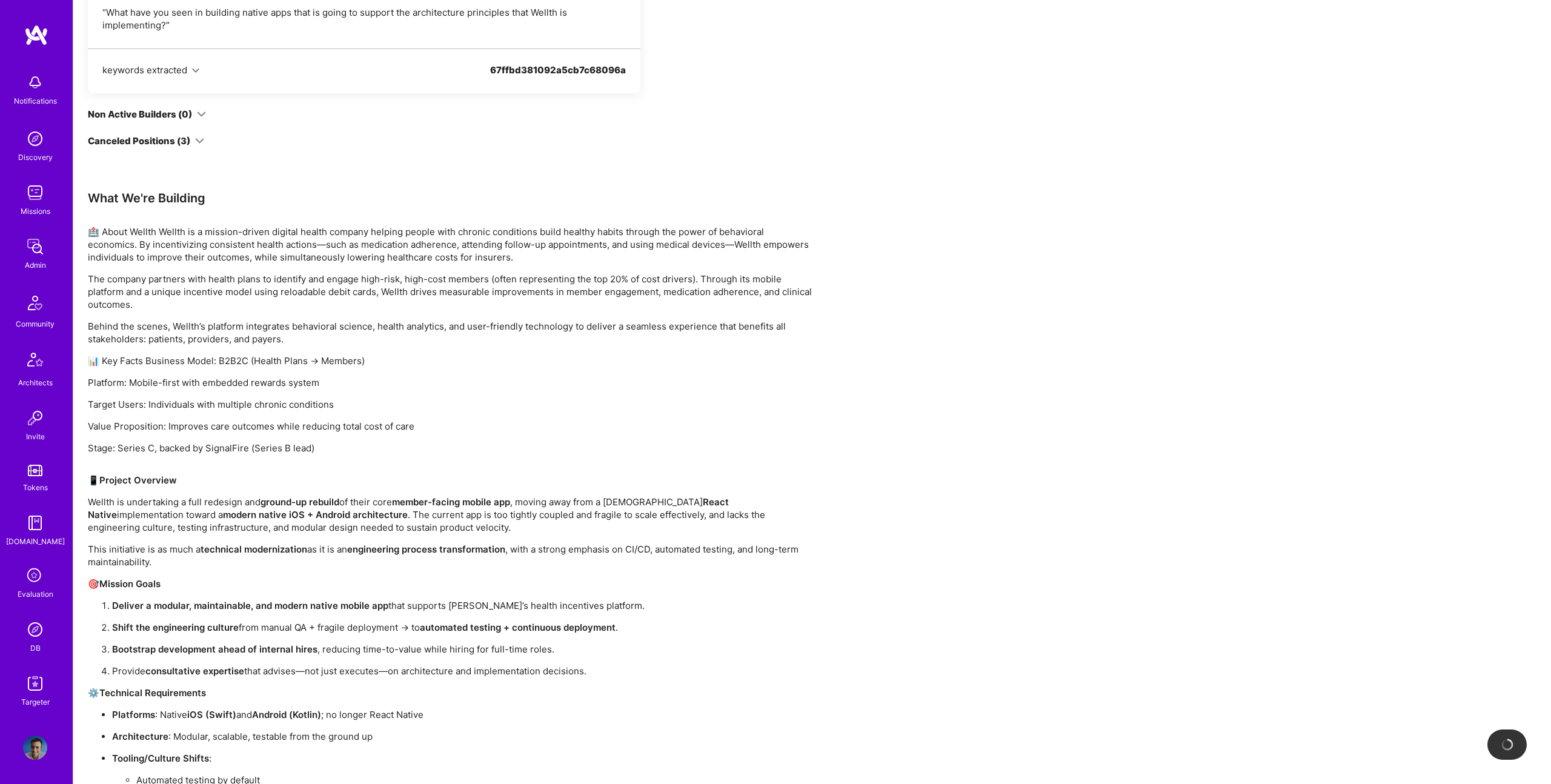
scroll to position [547, 0]
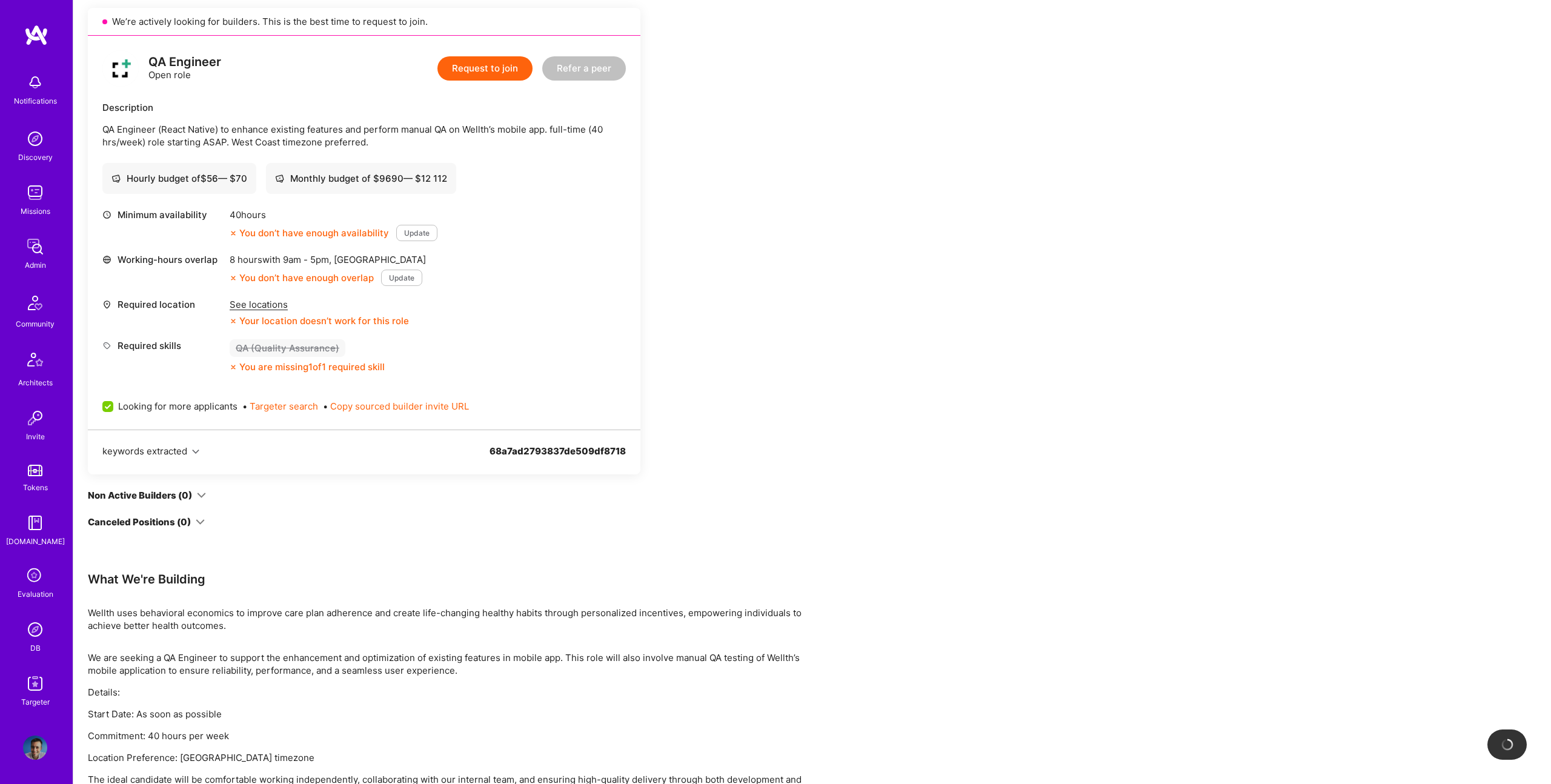
scroll to position [306, 0]
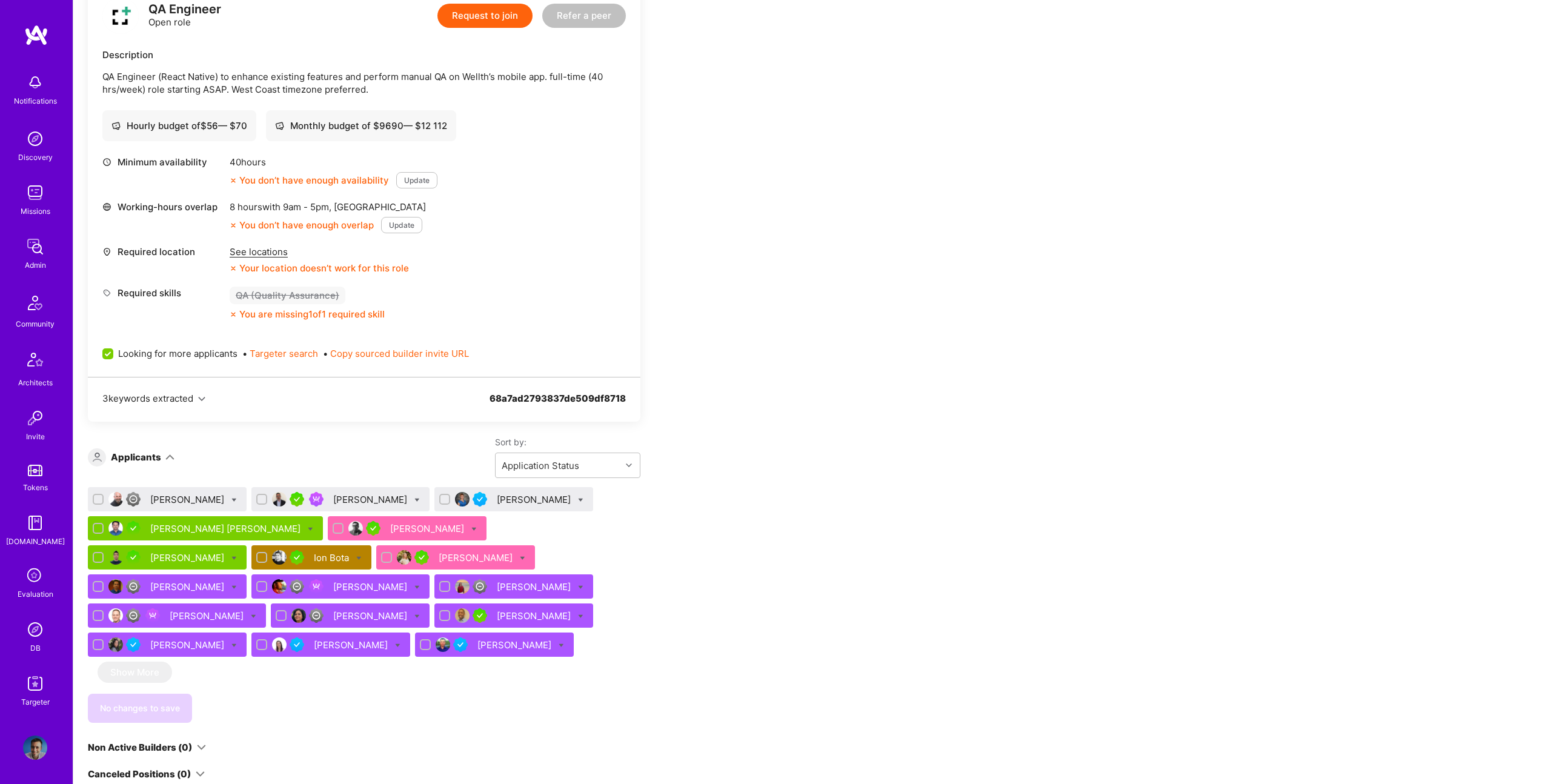
click at [545, 496] on div "Savannah Ehrlich" at bounding box center [536, 500] width 77 height 13
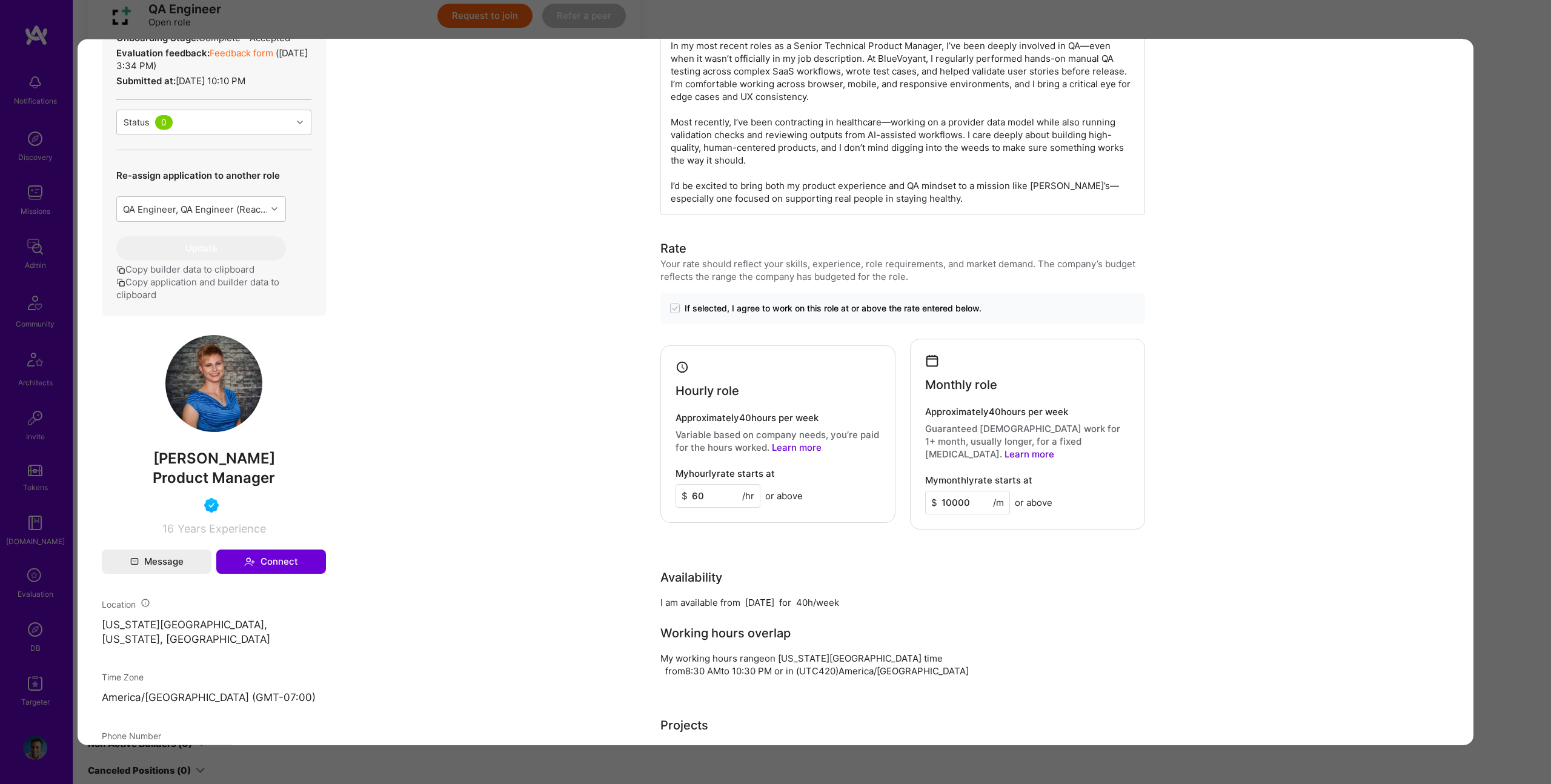
scroll to position [496, 0]
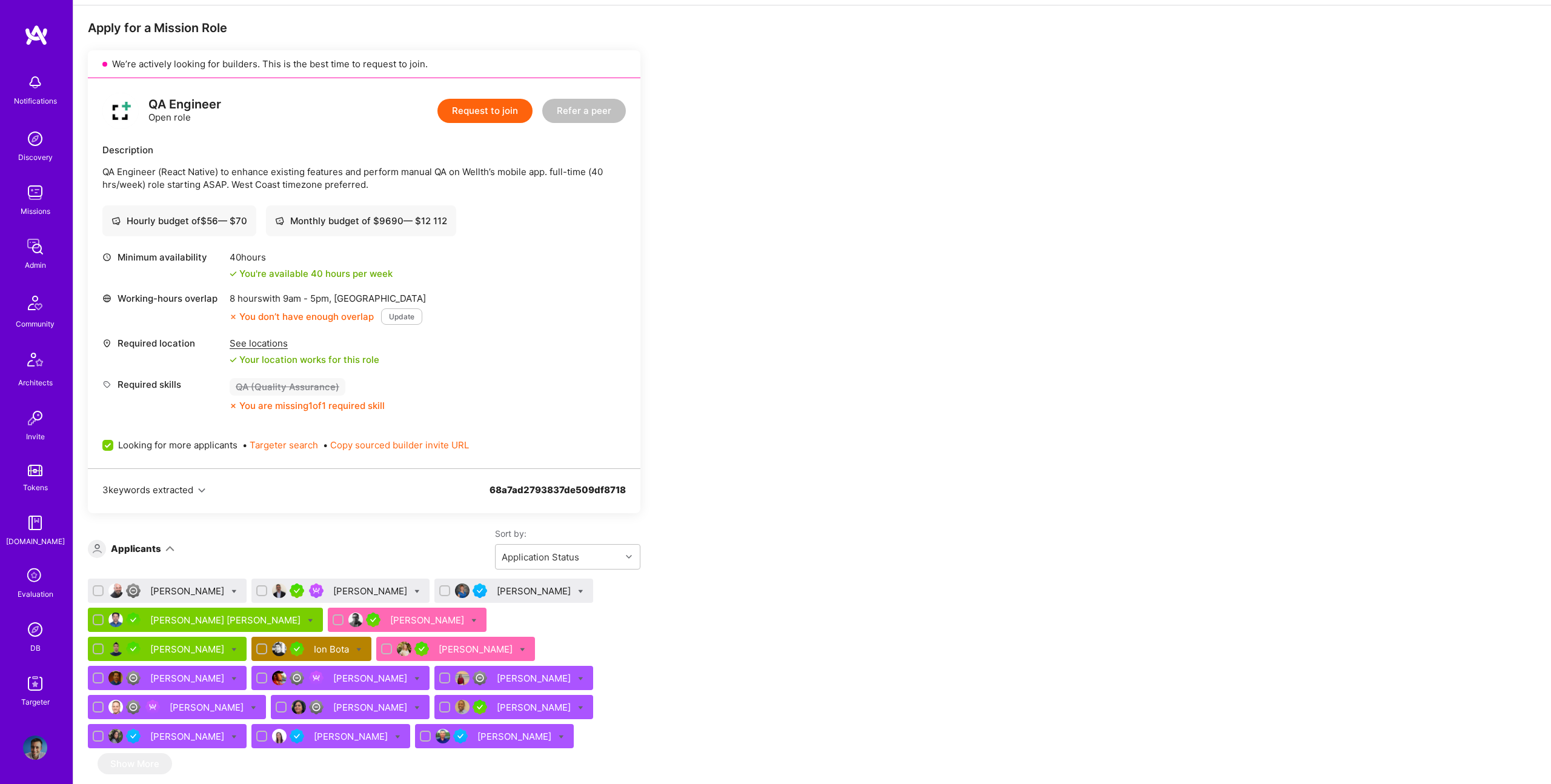
scroll to position [212, 0]
click at [246, 700] on div "Jeremy Callahan" at bounding box center [208, 707] width 77 height 13
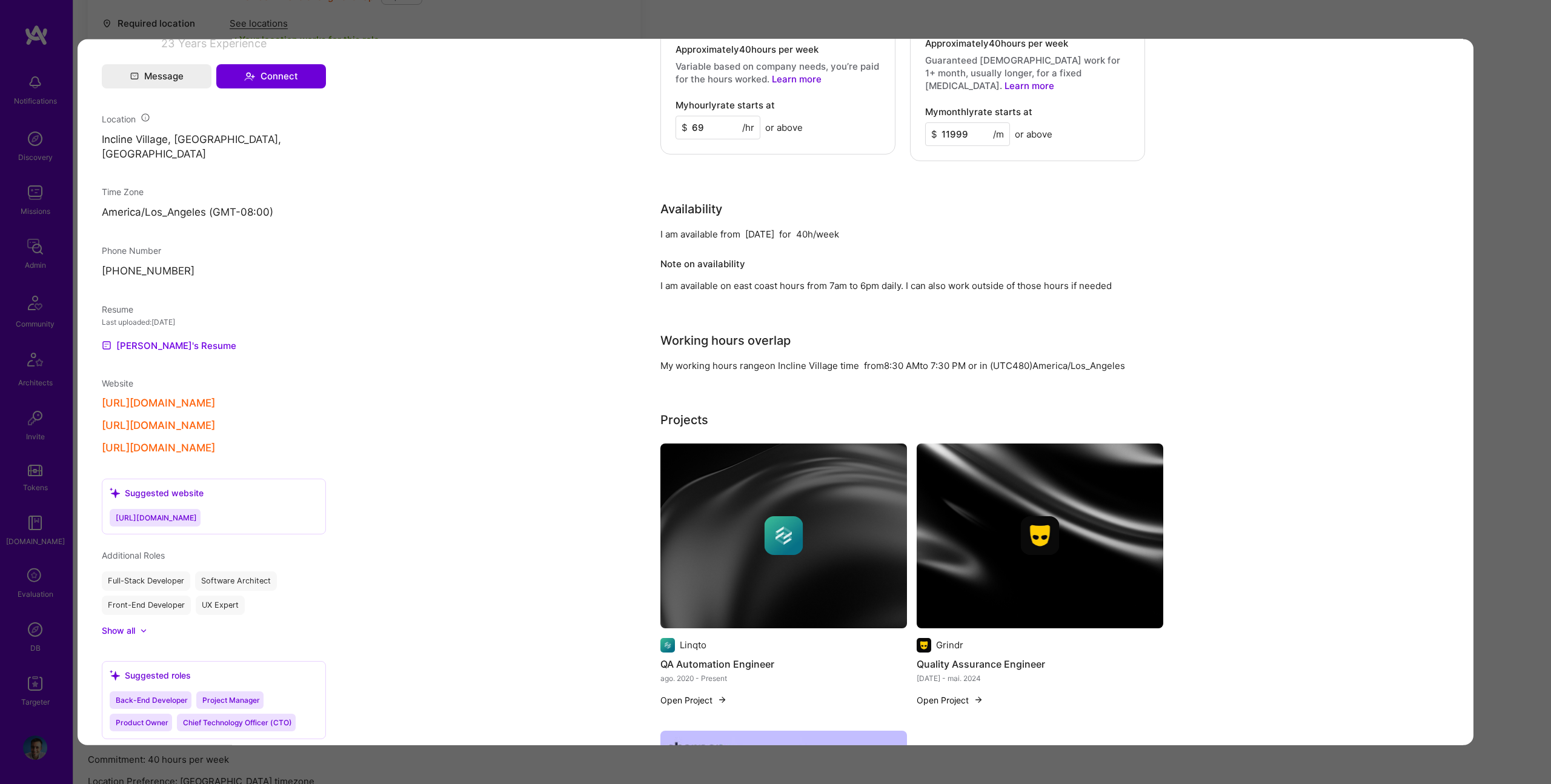
scroll to position [926, 0]
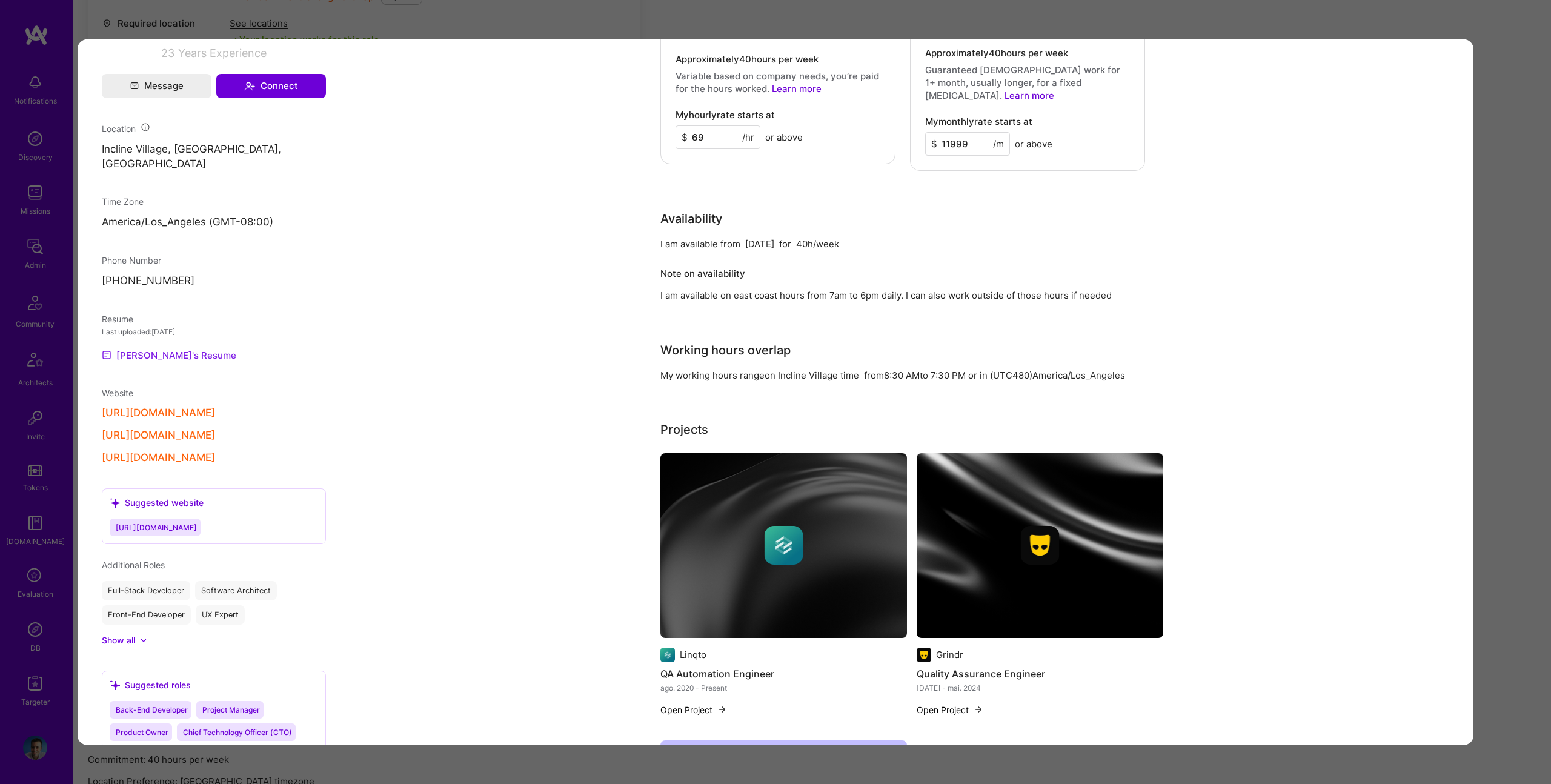
click at [177, 362] on link "Jeremy's Resume" at bounding box center [169, 355] width 135 height 15
click at [937, 25] on div "Application 12 of 17 Evaluation scores Expertise level Good Interpersonal skill…" at bounding box center [775, 392] width 1551 height 784
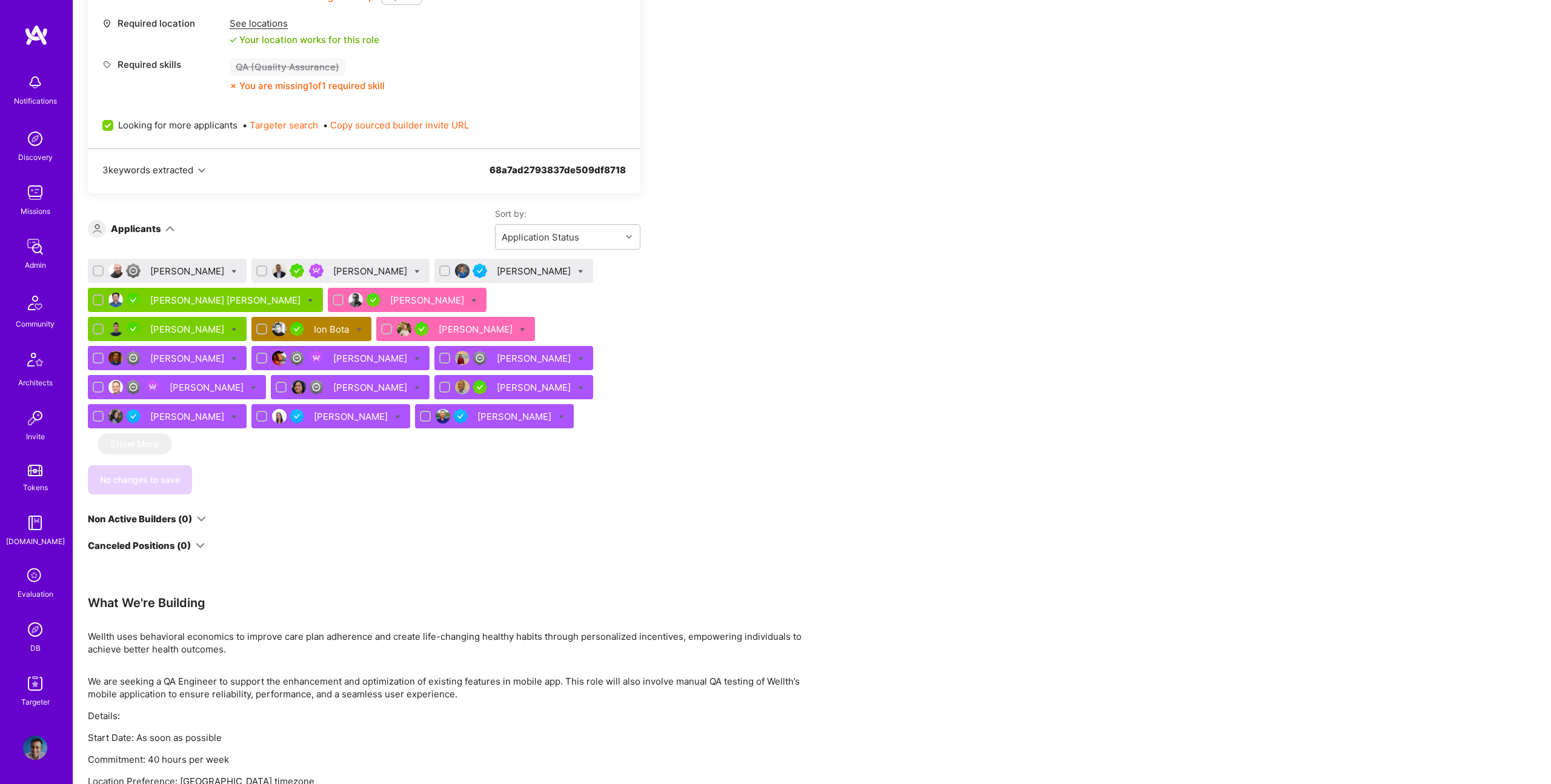
click at [266, 375] on div "Jeremy Callahan" at bounding box center [177, 387] width 179 height 25
click at [246, 382] on div "Jeremy Callahan" at bounding box center [208, 388] width 77 height 13
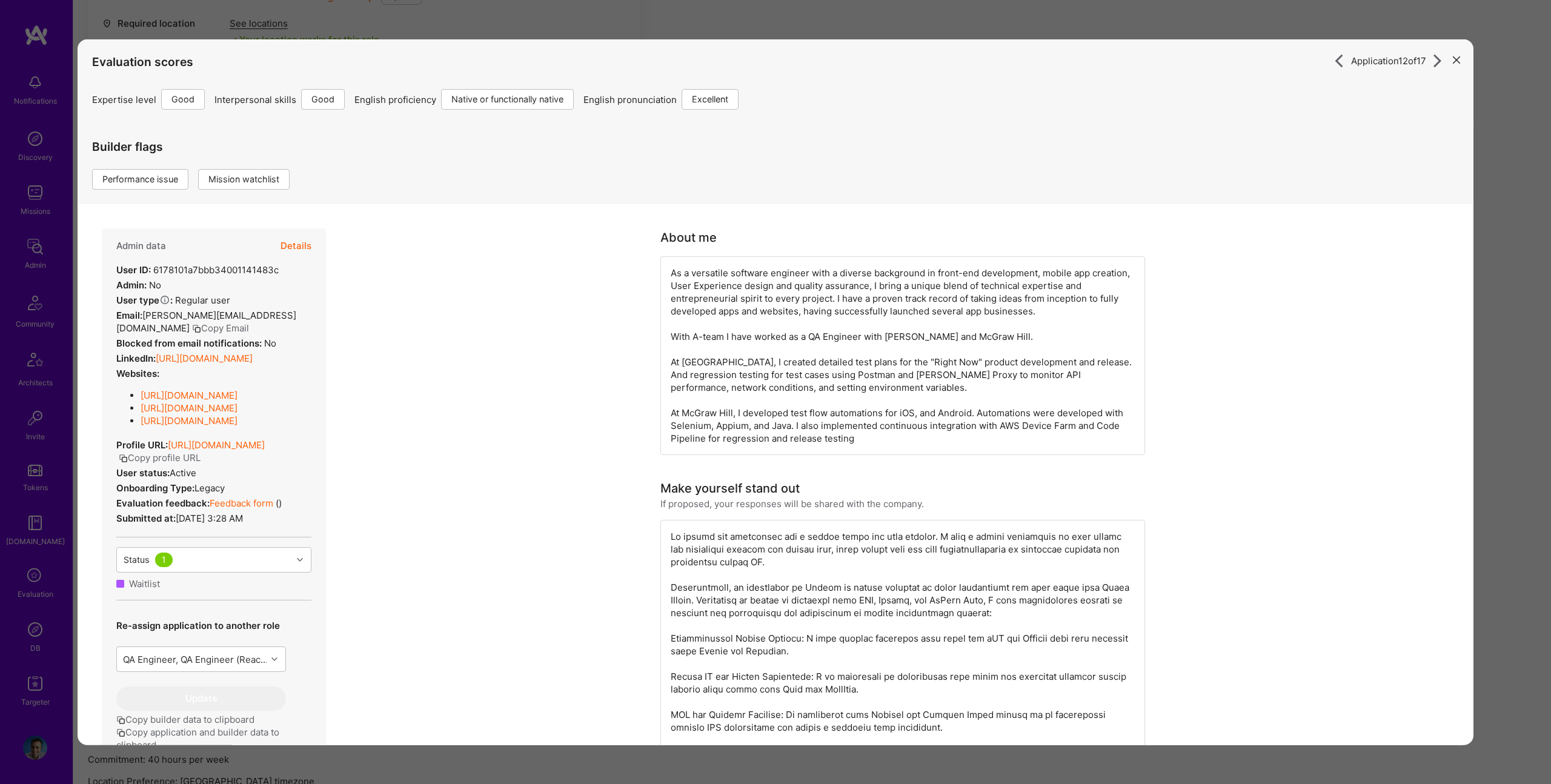
click at [294, 239] on button "Details" at bounding box center [296, 246] width 31 height 36
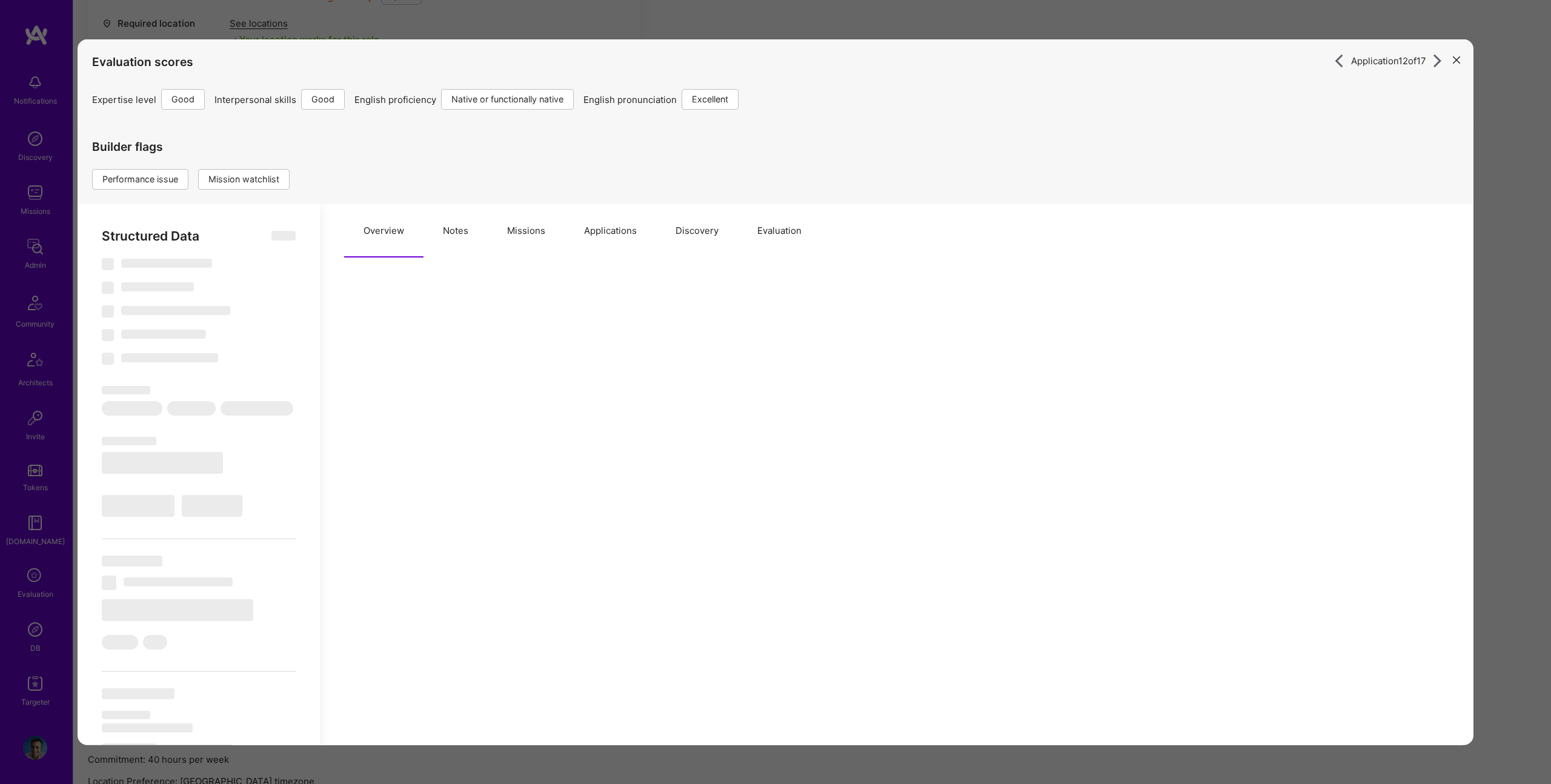
click at [454, 219] on button "Notes" at bounding box center [455, 230] width 65 height 54
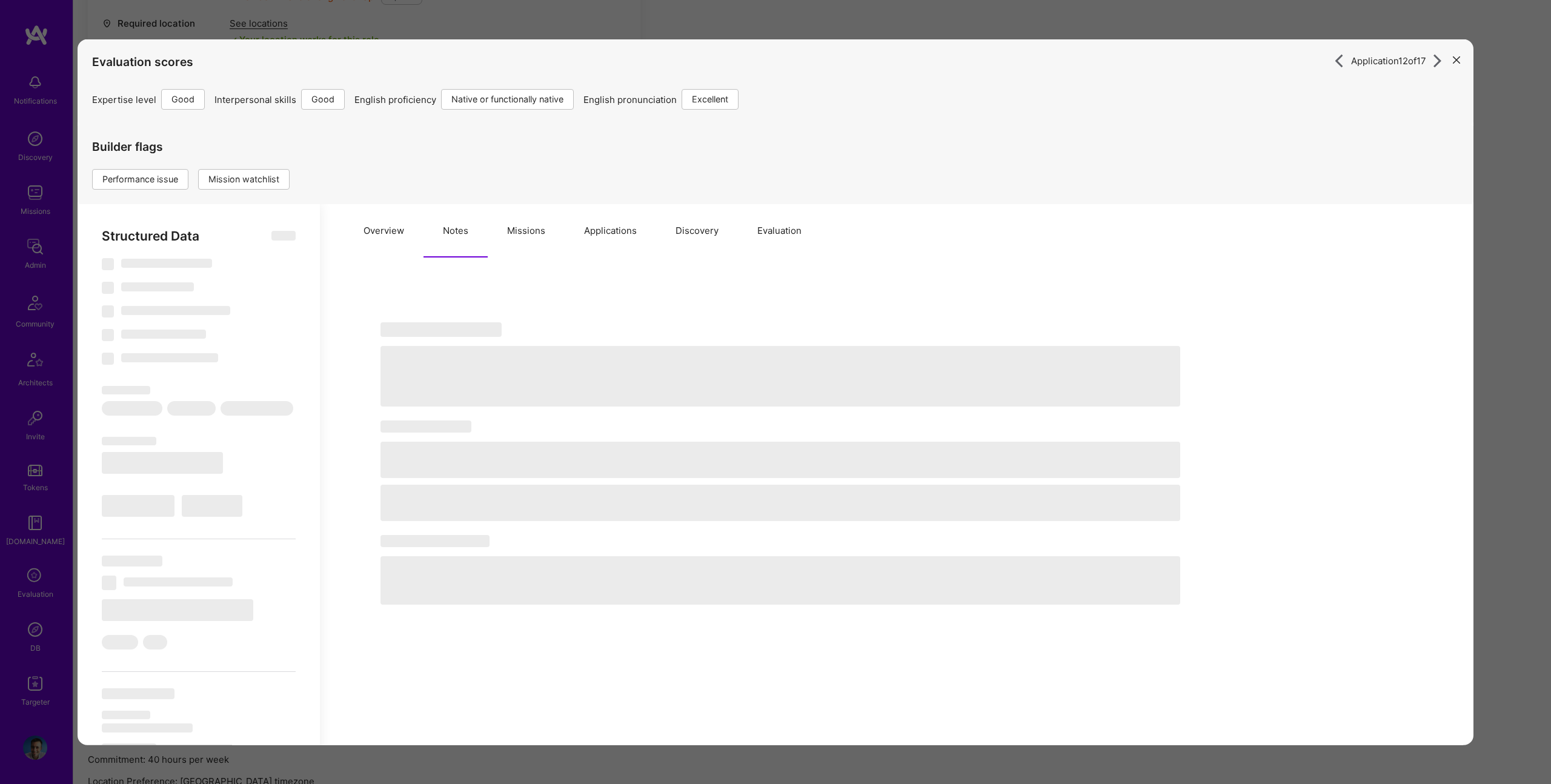
select select "Right Now"
select select "4"
select select "7"
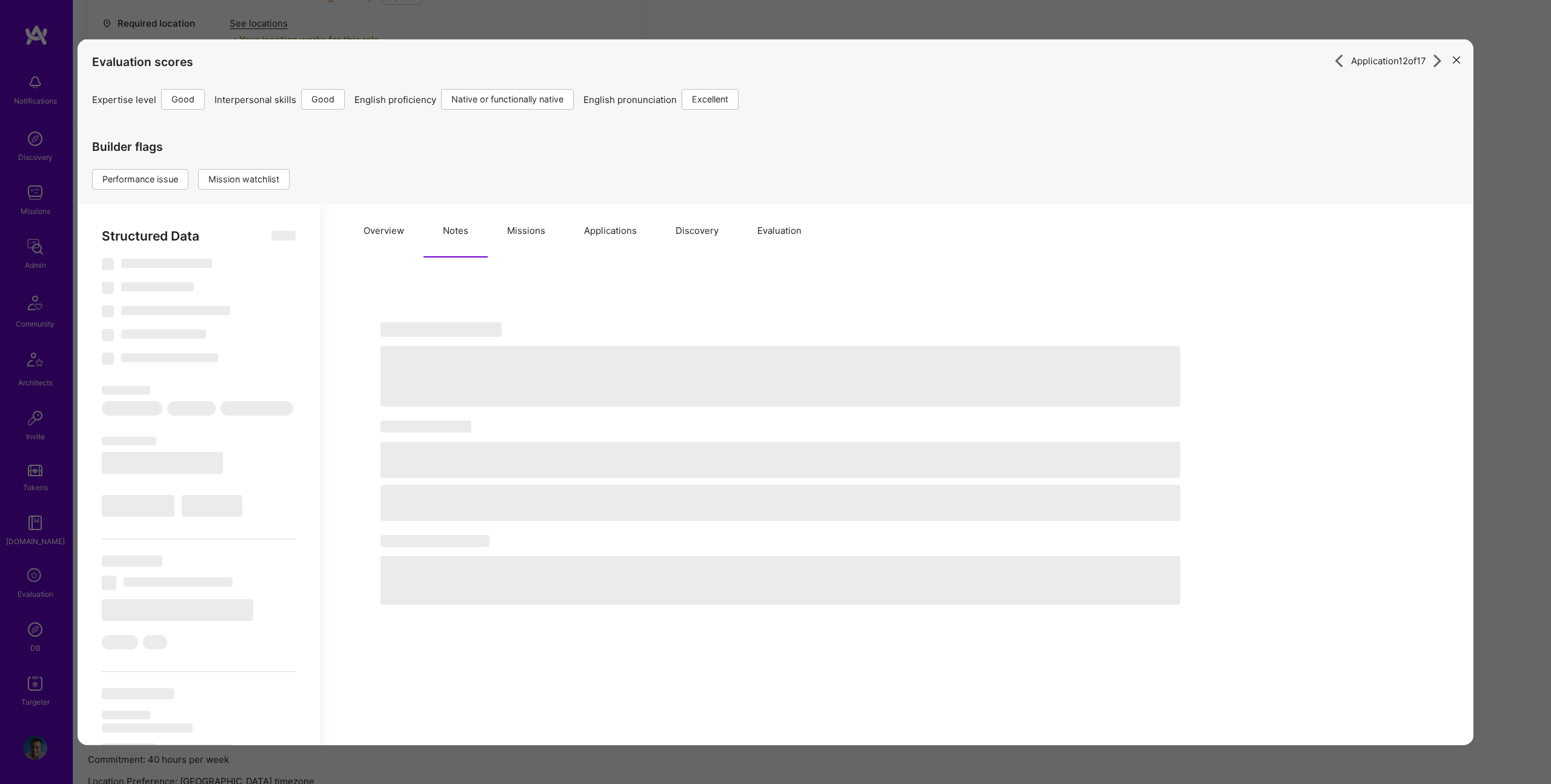
select select "US"
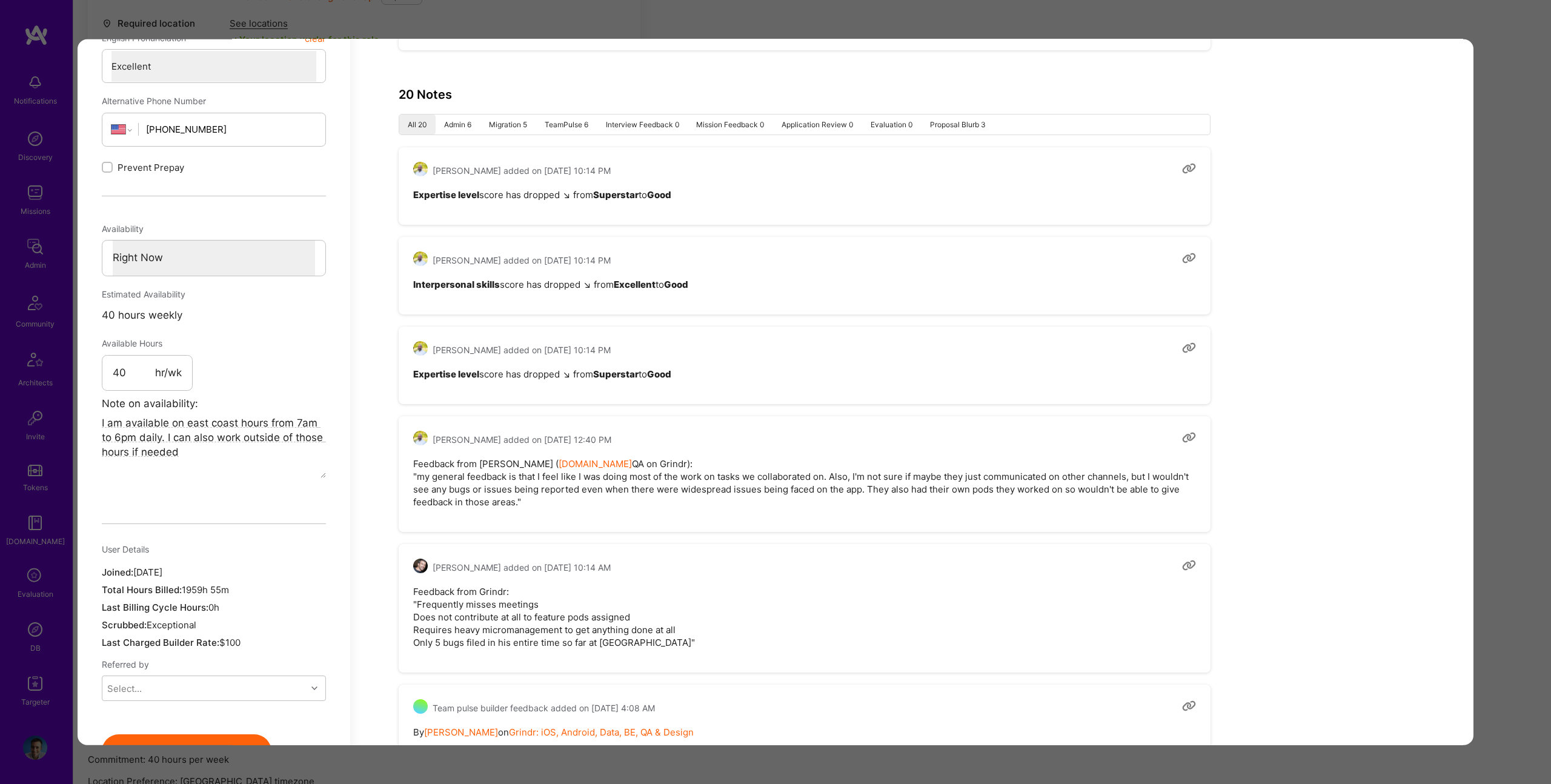
scroll to position [643, 0]
drag, startPoint x: 494, startPoint y: 488, endPoint x: 596, endPoint y: 492, distance: 102.1
click at [596, 492] on pre "Feedback from Gabriel ( A.Team QA on Grindr): "my general feedback is that I fe…" at bounding box center [805, 481] width 783 height 51
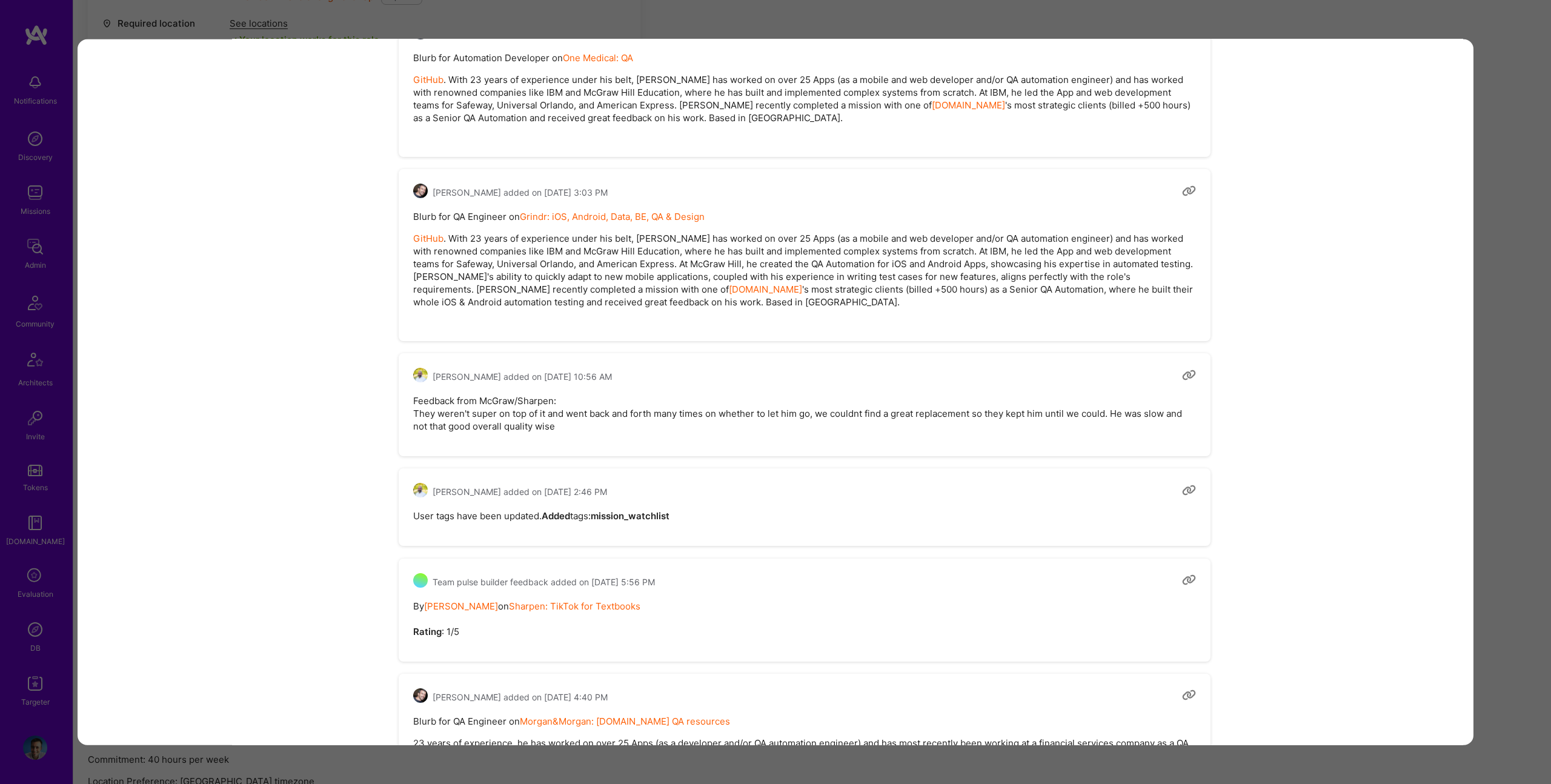
scroll to position [1411, 0]
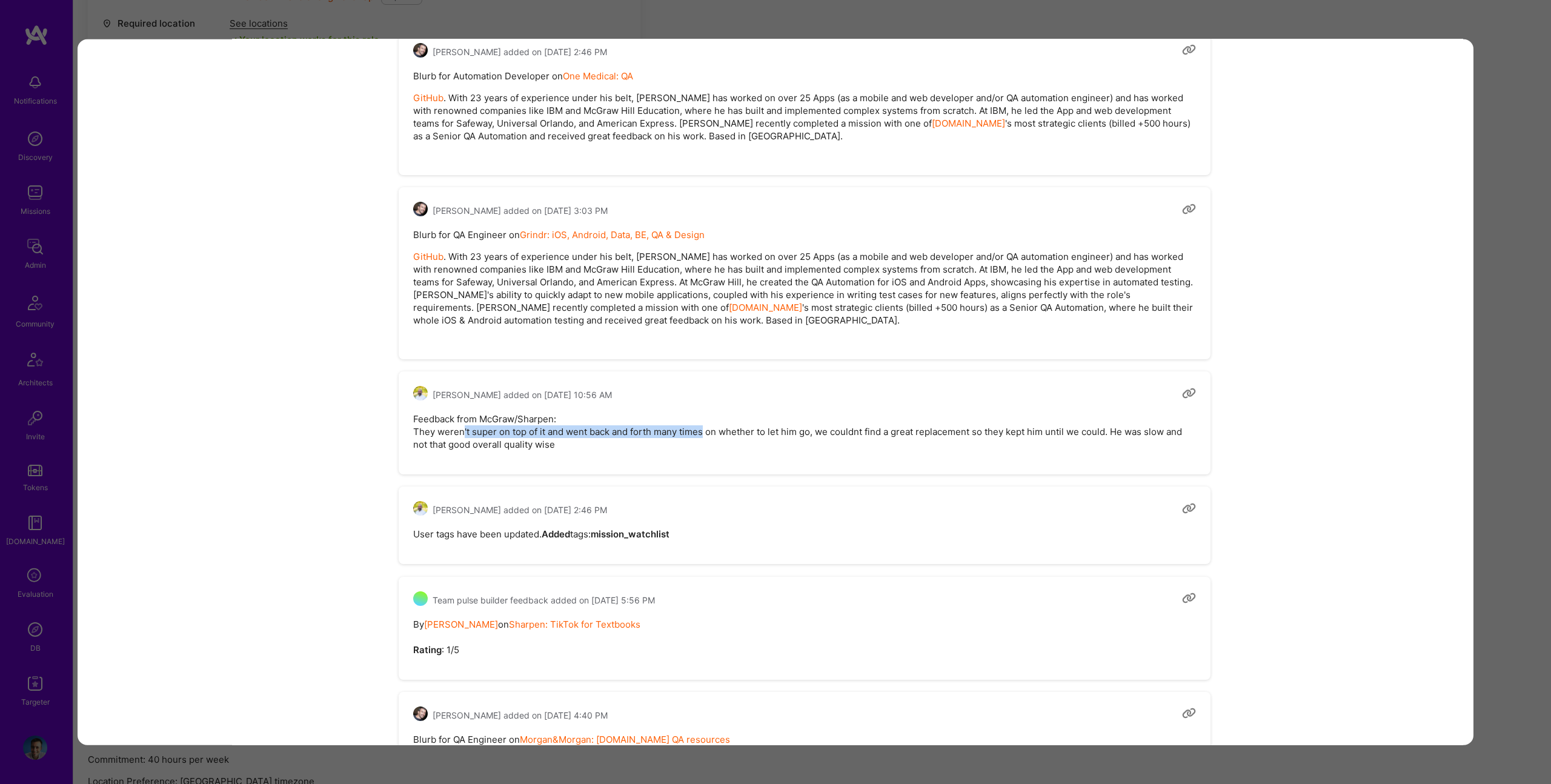
drag, startPoint x: 461, startPoint y: 437, endPoint x: 705, endPoint y: 435, distance: 244.0
click at [705, 435] on pre "Feedback from McGraw/Sharpen: They weren't super on top of it and went back and…" at bounding box center [805, 432] width 783 height 38
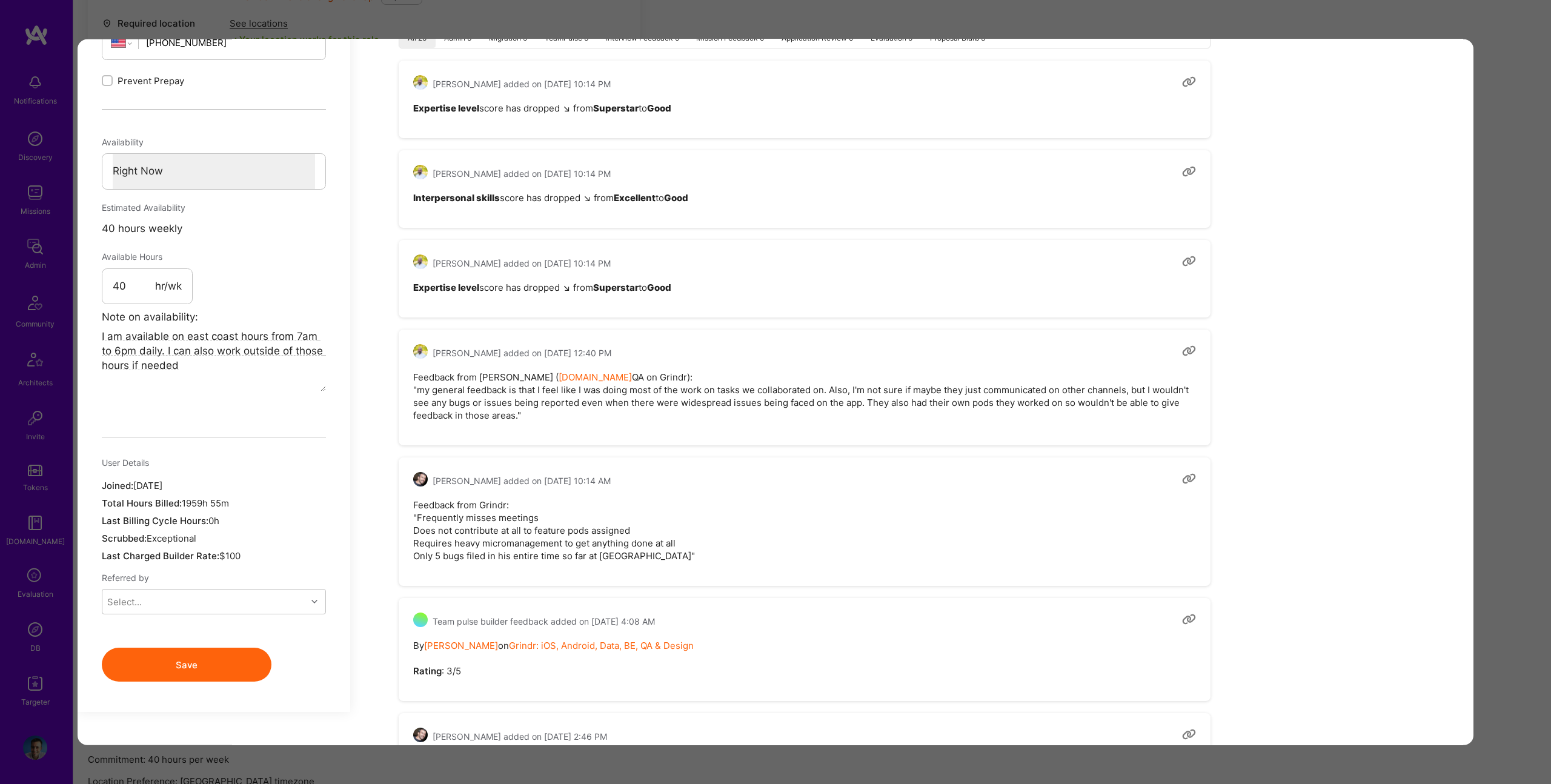
scroll to position [0, 0]
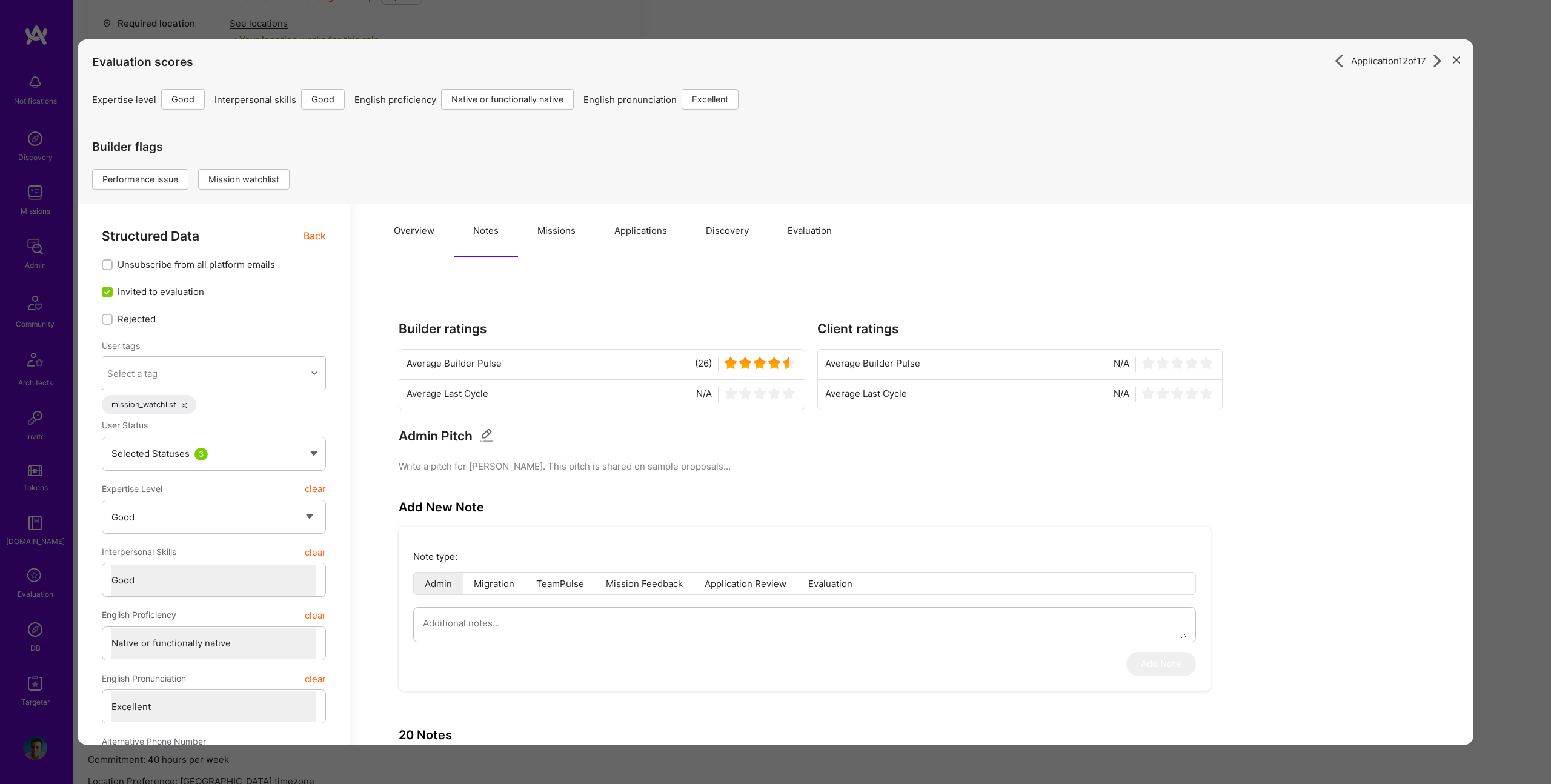
click at [551, 213] on button "Missions" at bounding box center [556, 230] width 77 height 54
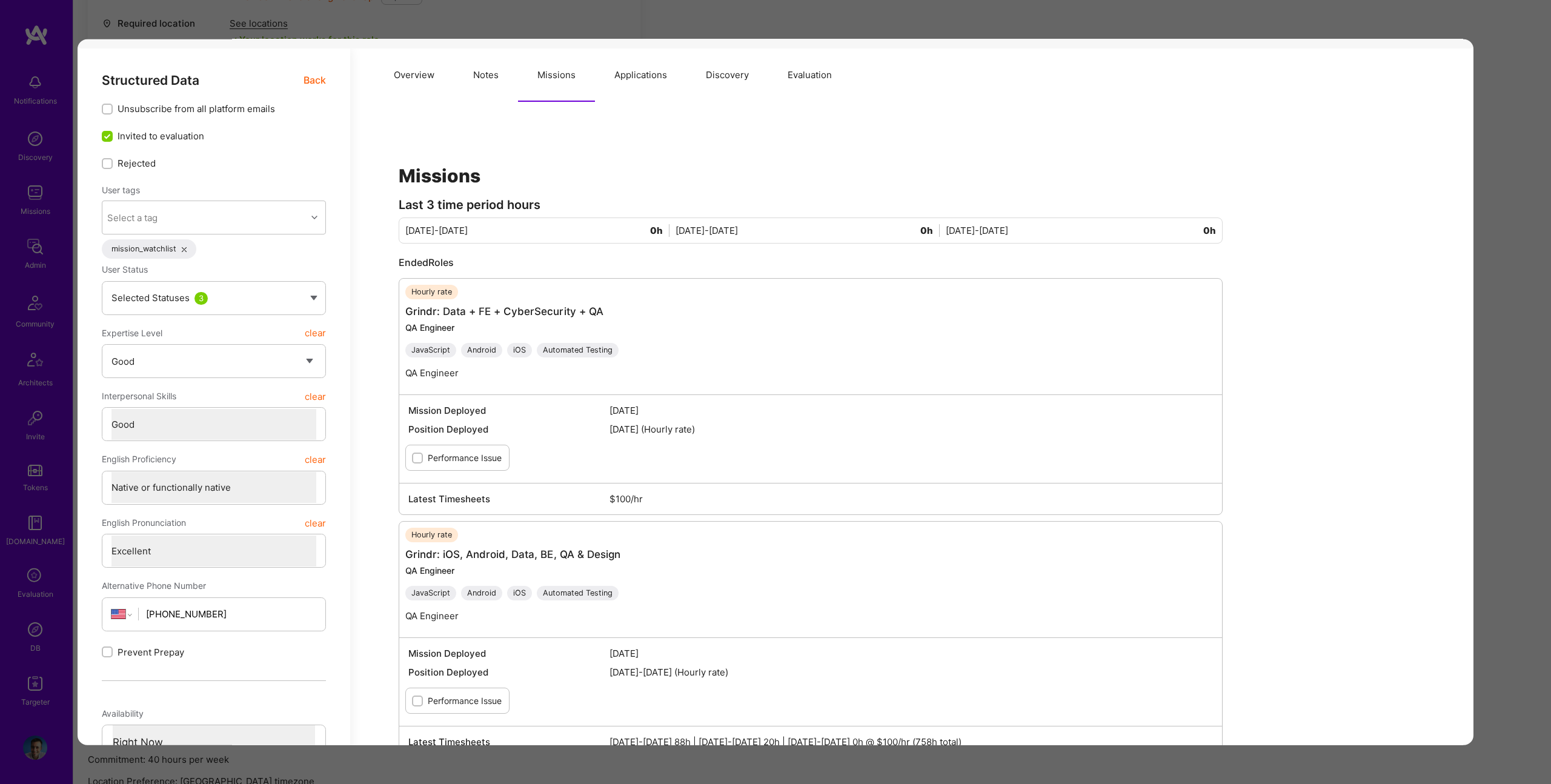
scroll to position [157, 0]
click at [540, 8] on div "Application 12 of 17 Evaluation scores Expertise level Good Interpersonal skill…" at bounding box center [775, 392] width 1551 height 784
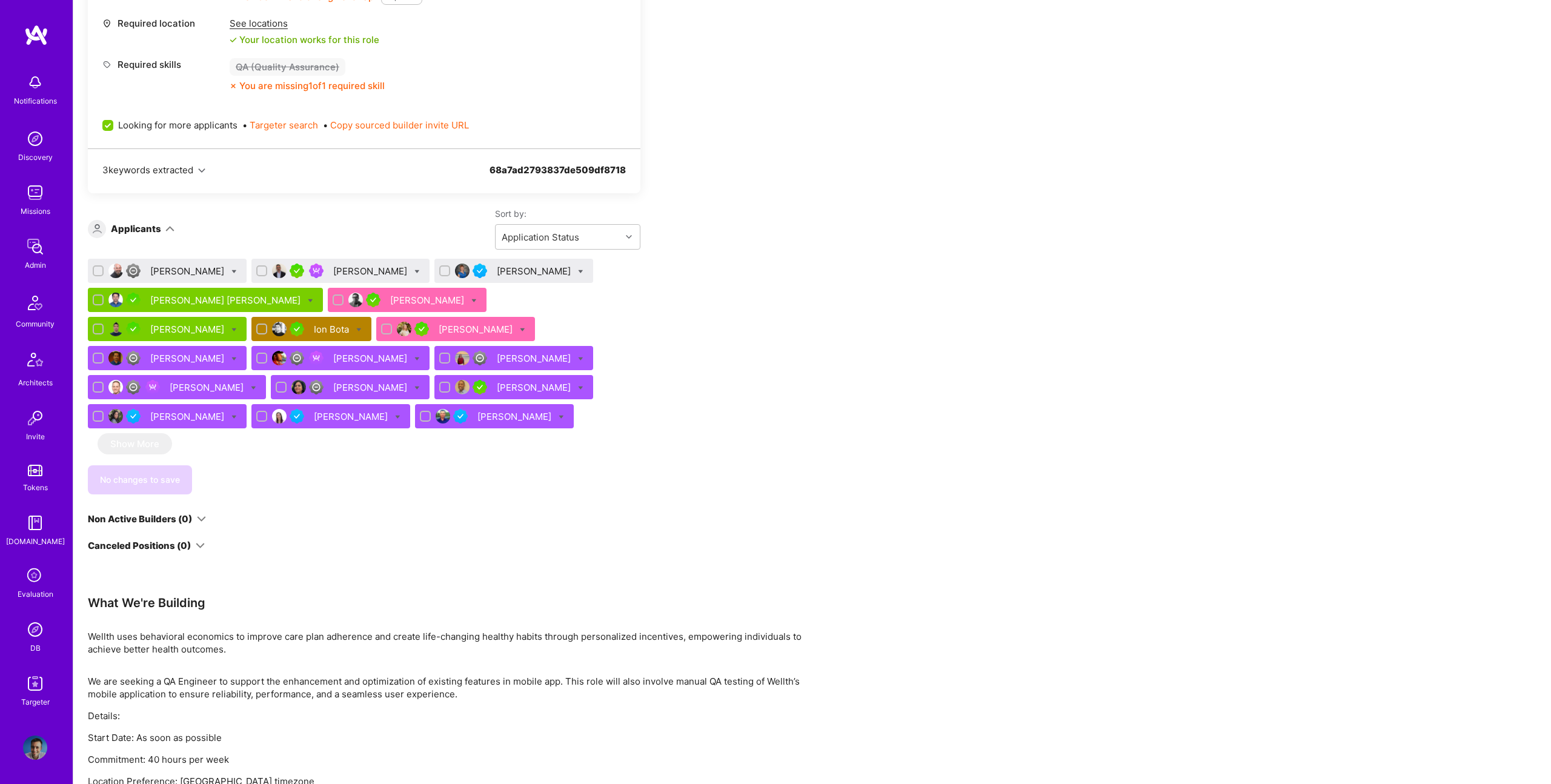
scroll to position [530, 0]
click at [601, 402] on div "Emmanuel Saccoccini Igor Grinberg Savannah Ehrlich Vijay Kumar Thummala Aasim S…" at bounding box center [363, 347] width 553 height 175
click at [194, 300] on div "Vijay Kumar Thummala" at bounding box center [227, 300] width 153 height 13
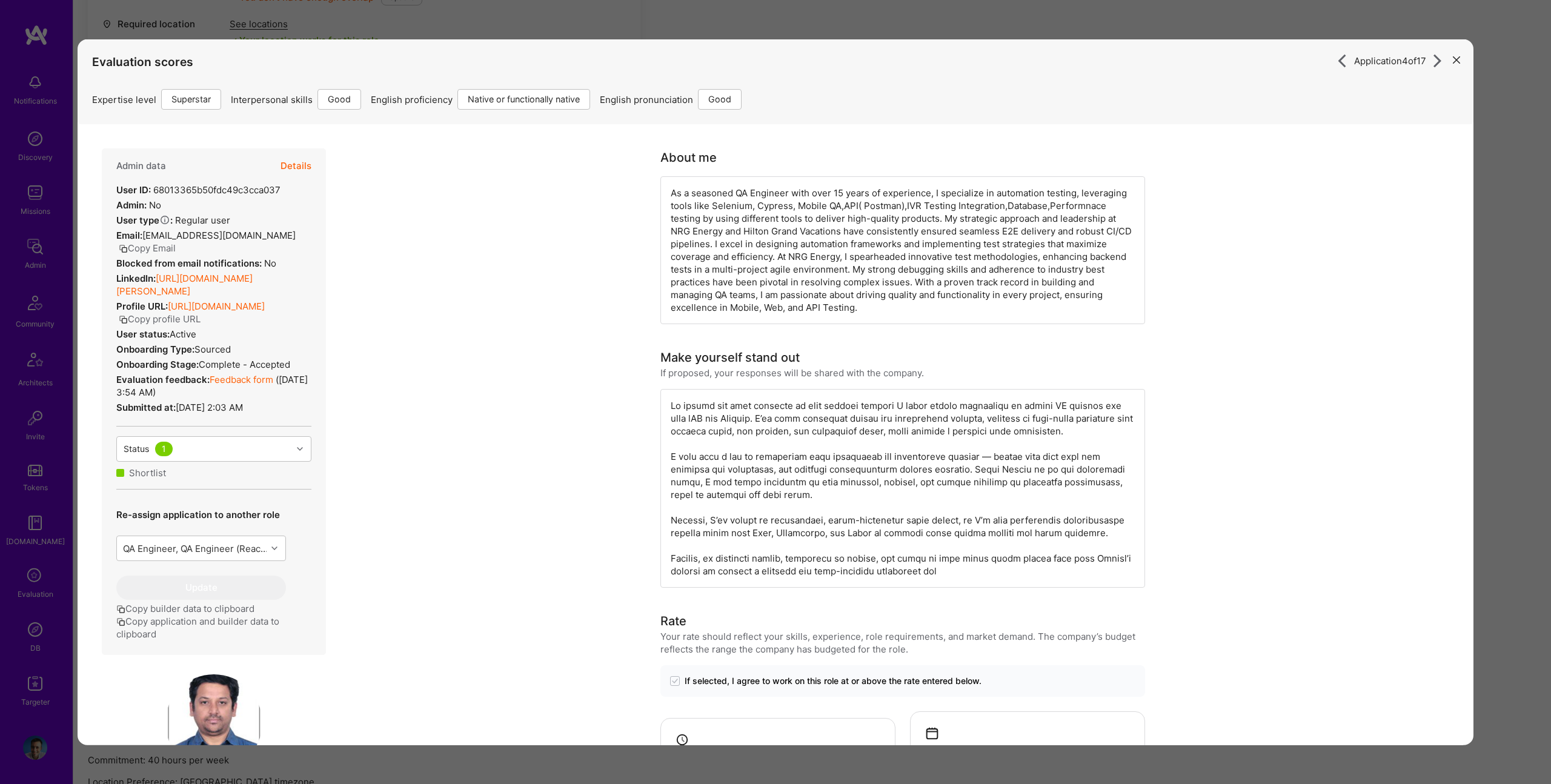
click at [296, 162] on button "Details" at bounding box center [296, 166] width 31 height 36
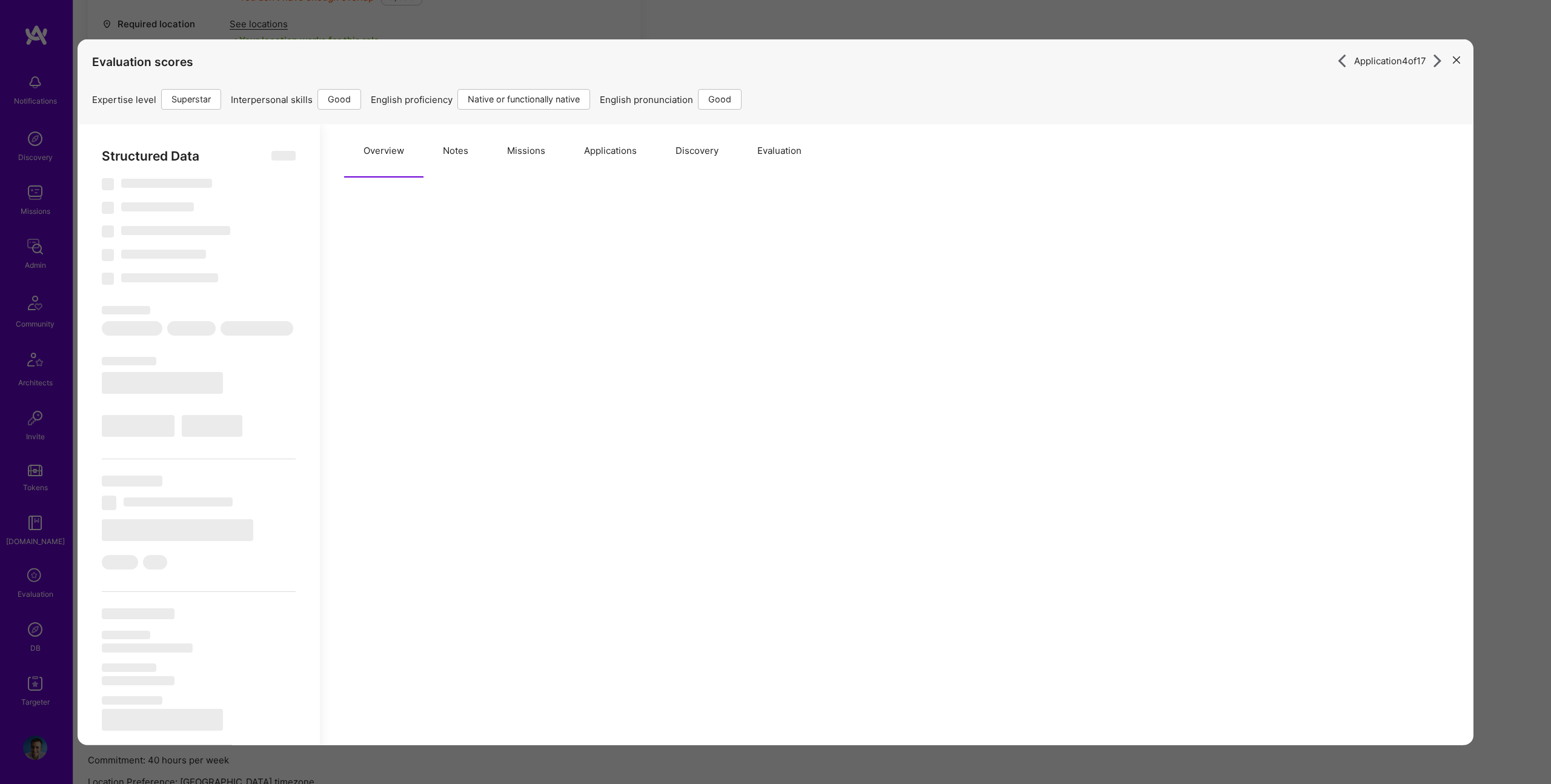
drag, startPoint x: 416, startPoint y: 153, endPoint x: 441, endPoint y: 153, distance: 25.0
click at [417, 153] on button "Overview" at bounding box center [383, 150] width 79 height 54
click at [441, 153] on button "Notes" at bounding box center [455, 150] width 65 height 54
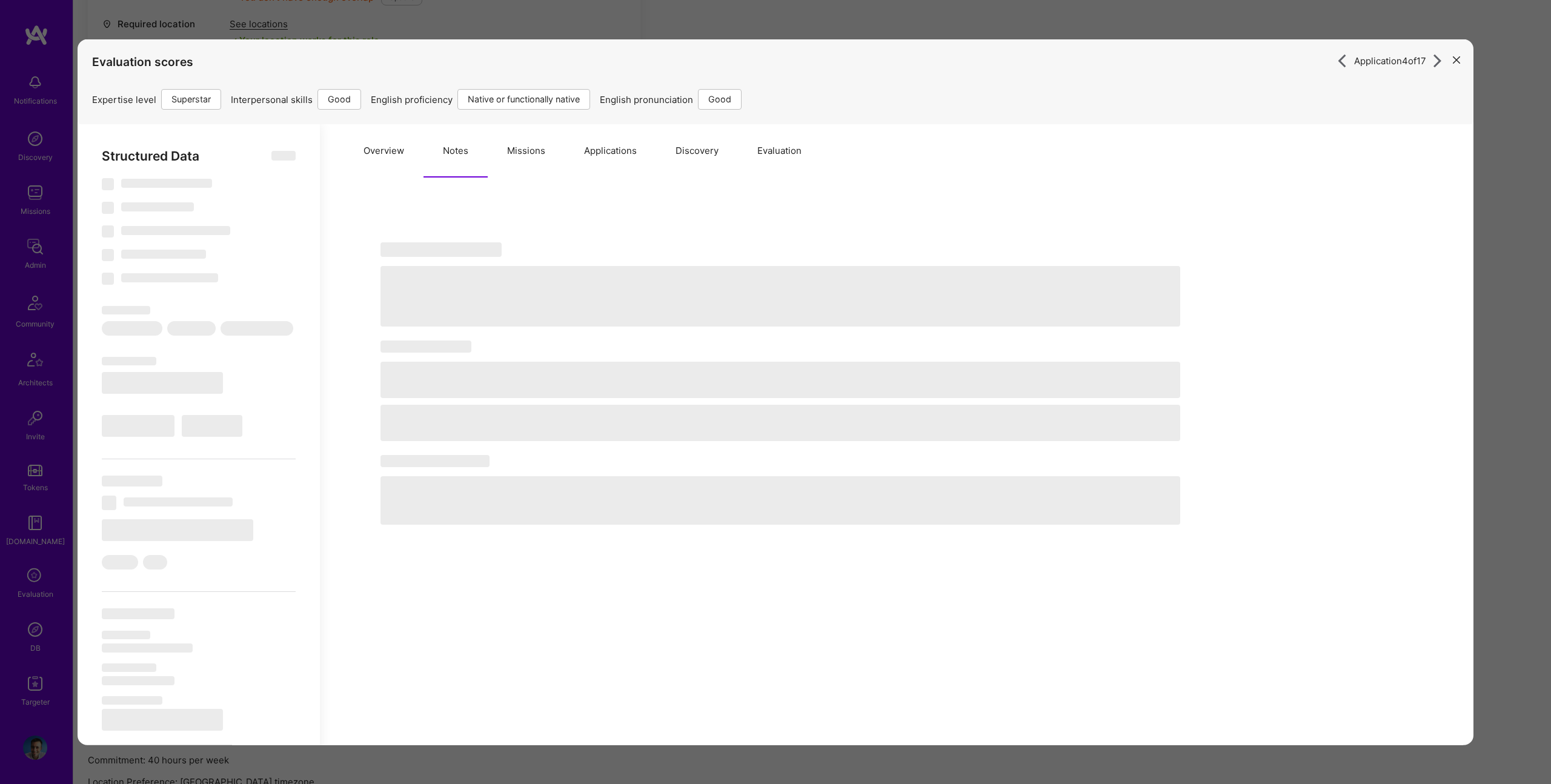
type textarea "x"
select select "Right Now"
select select "7"
select select "4"
select select "7"
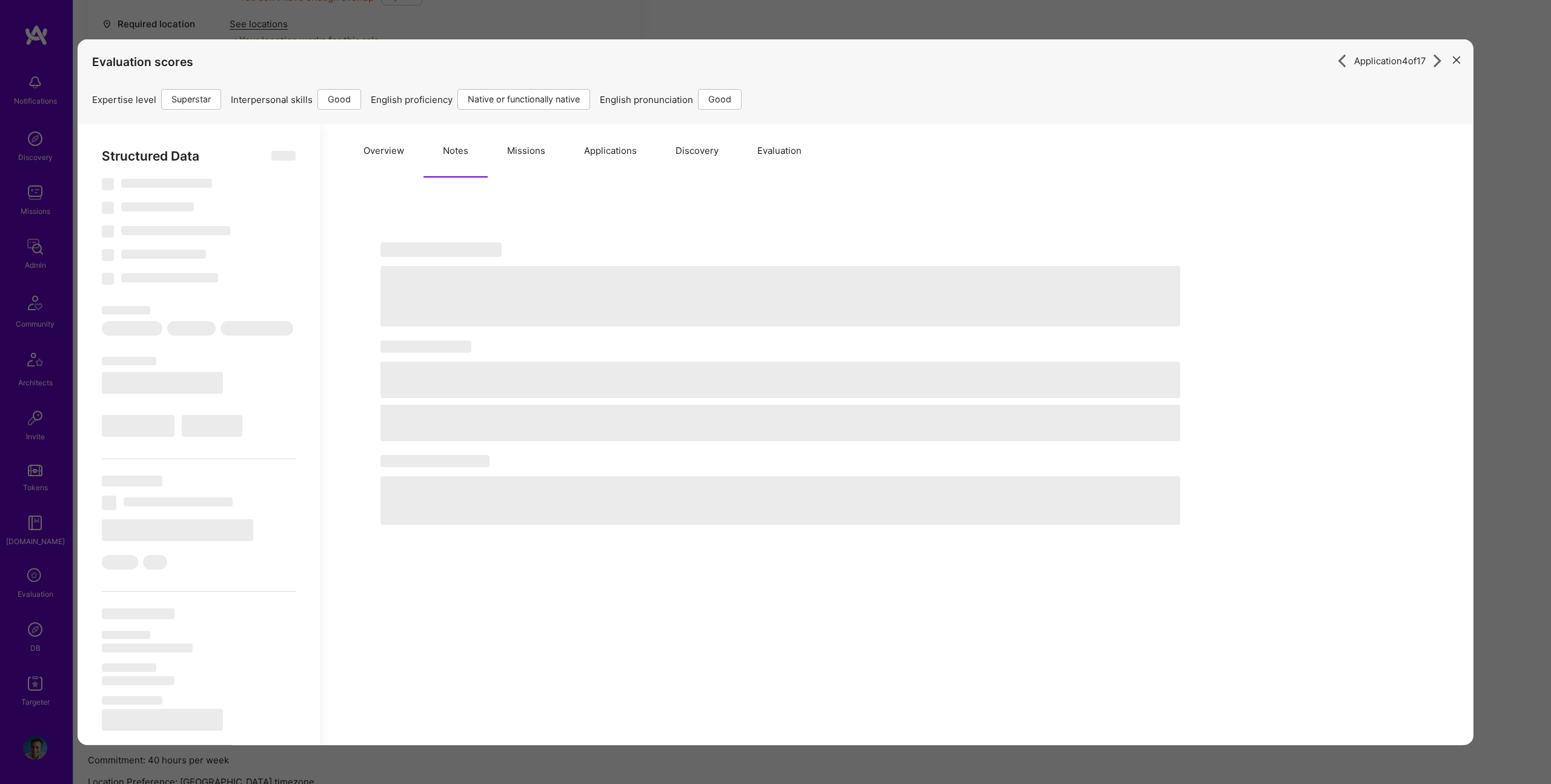
select select "6"
select select "US"
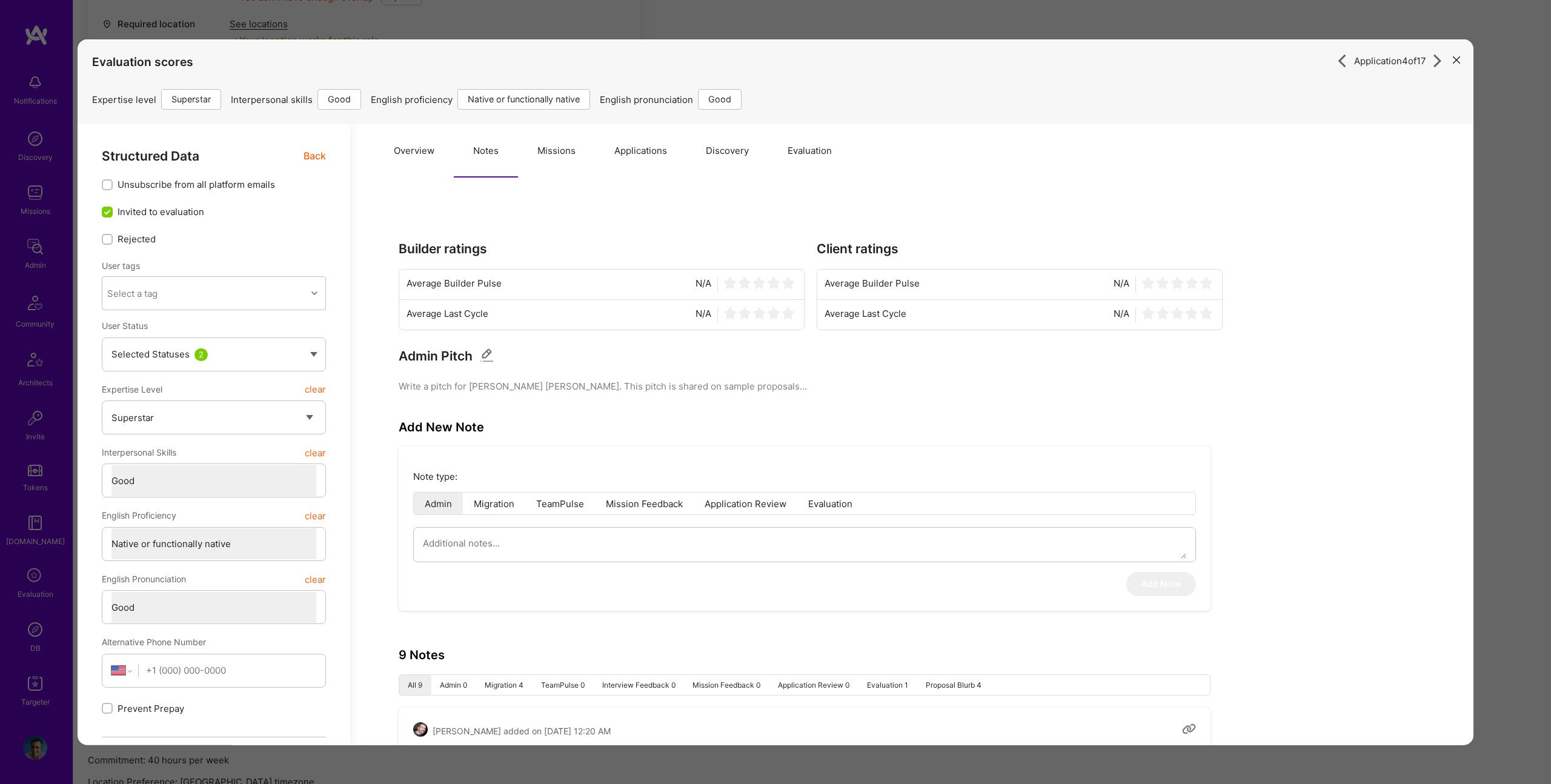
drag, startPoint x: 520, startPoint y: 137, endPoint x: 548, endPoint y: 145, distance: 29.1
click at [521, 137] on button "Missions" at bounding box center [556, 150] width 77 height 54
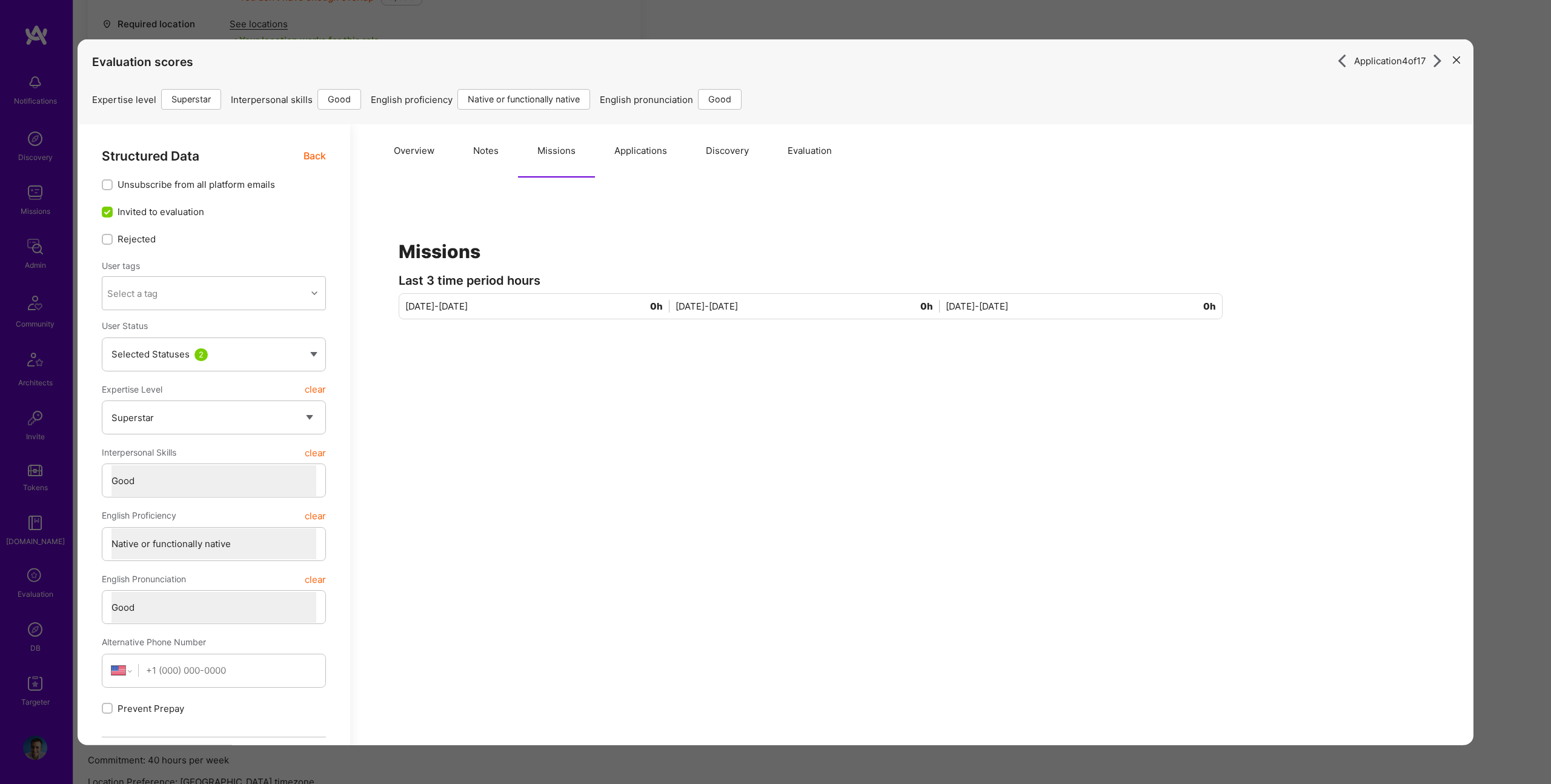
click at [548, 145] on button "Missions" at bounding box center [556, 150] width 77 height 54
drag, startPoint x: 807, startPoint y: 130, endPoint x: 842, endPoint y: 135, distance: 35.4
click at [807, 130] on button "Evaluation" at bounding box center [810, 150] width 83 height 54
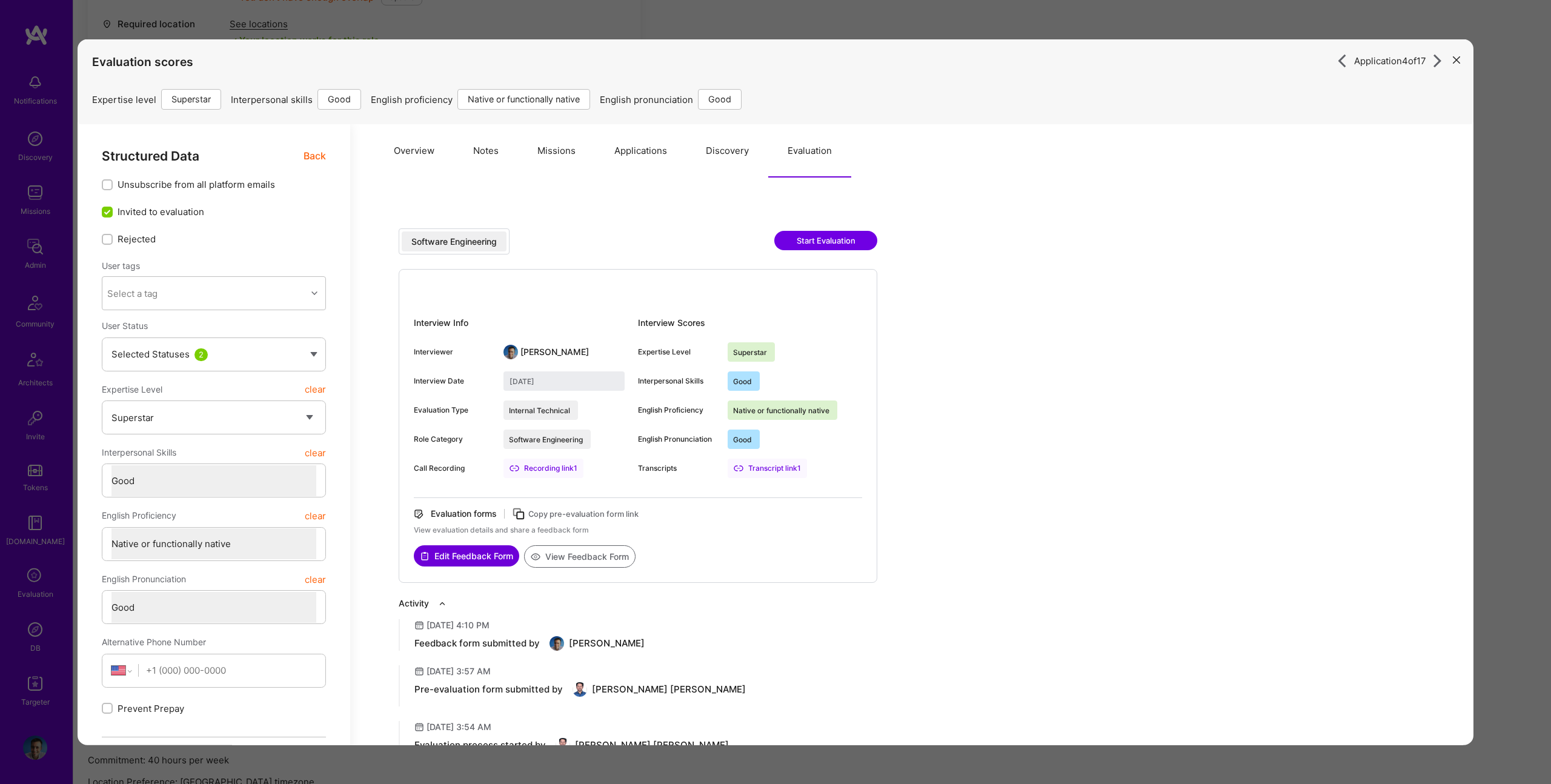
click at [1491, 263] on div "Application 4 of 17 Evaluation scores Expertise level Superstar Interpersonal s…" at bounding box center [775, 392] width 1551 height 784
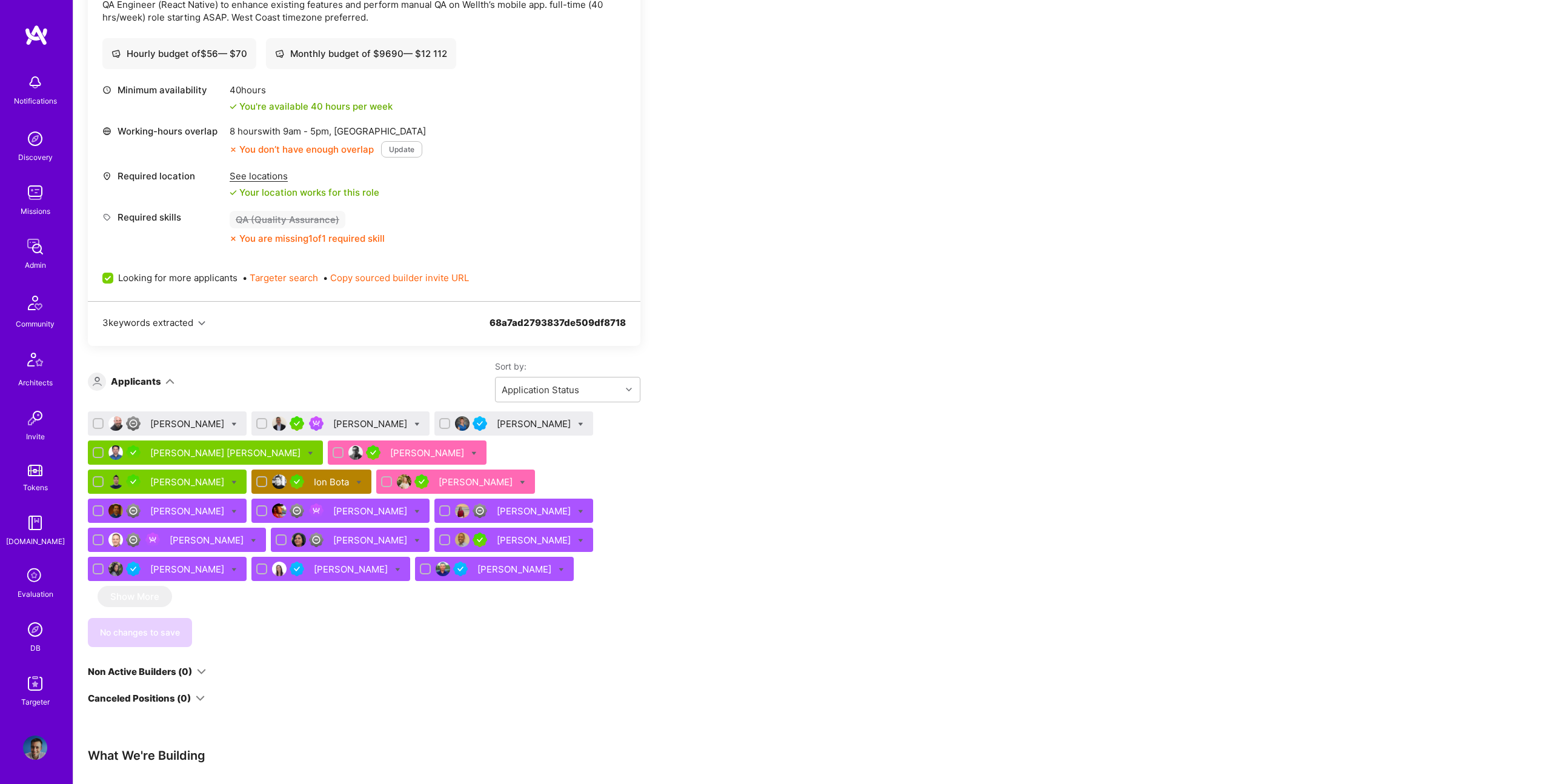
scroll to position [383, 0]
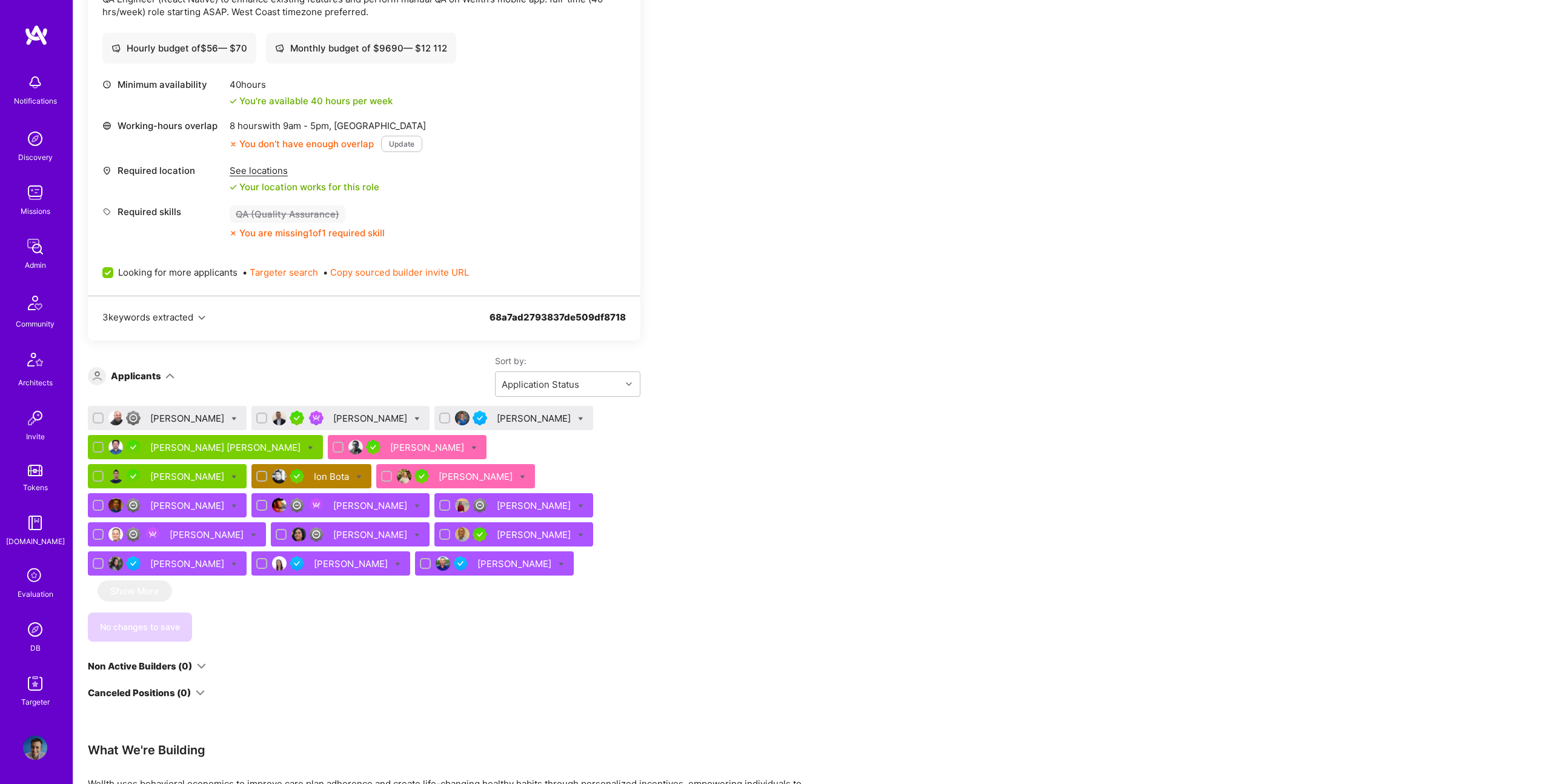
drag, startPoint x: 851, startPoint y: 463, endPoint x: 264, endPoint y: 494, distance: 587.8
click at [782, 479] on div "Apply for a Mission Role We’re actively looking for builders. This is the best …" at bounding box center [812, 420] width 1478 height 1175
click at [415, 571] on div "Leon Ostrobrod" at bounding box center [495, 563] width 158 height 25
click at [477, 565] on div "Leon Ostrobrod" at bounding box center [515, 564] width 77 height 13
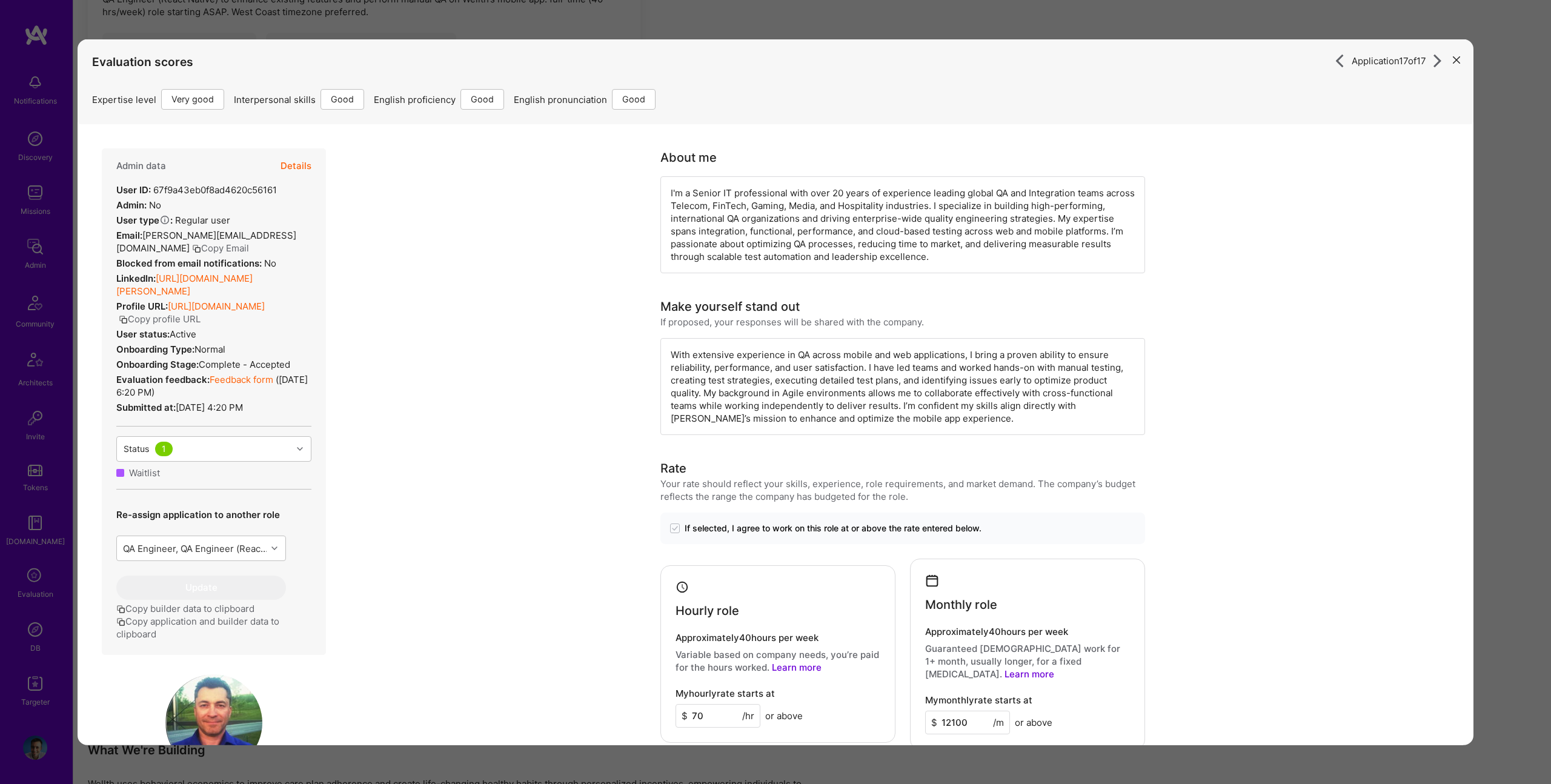
click at [284, 173] on button "Details" at bounding box center [296, 166] width 31 height 36
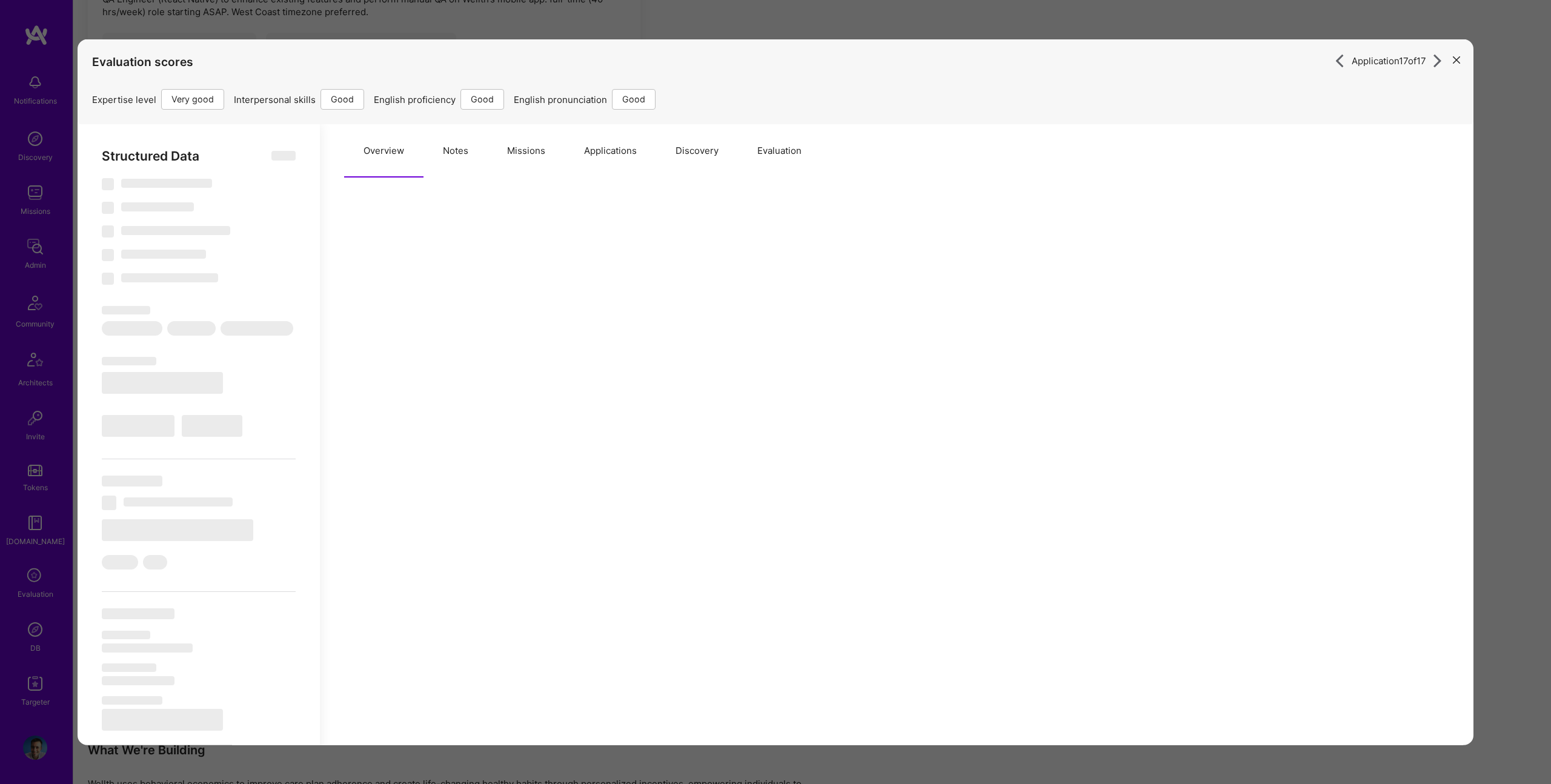
type textarea "x"
select select "Right Now"
select select "5"
select select "4"
select select "6"
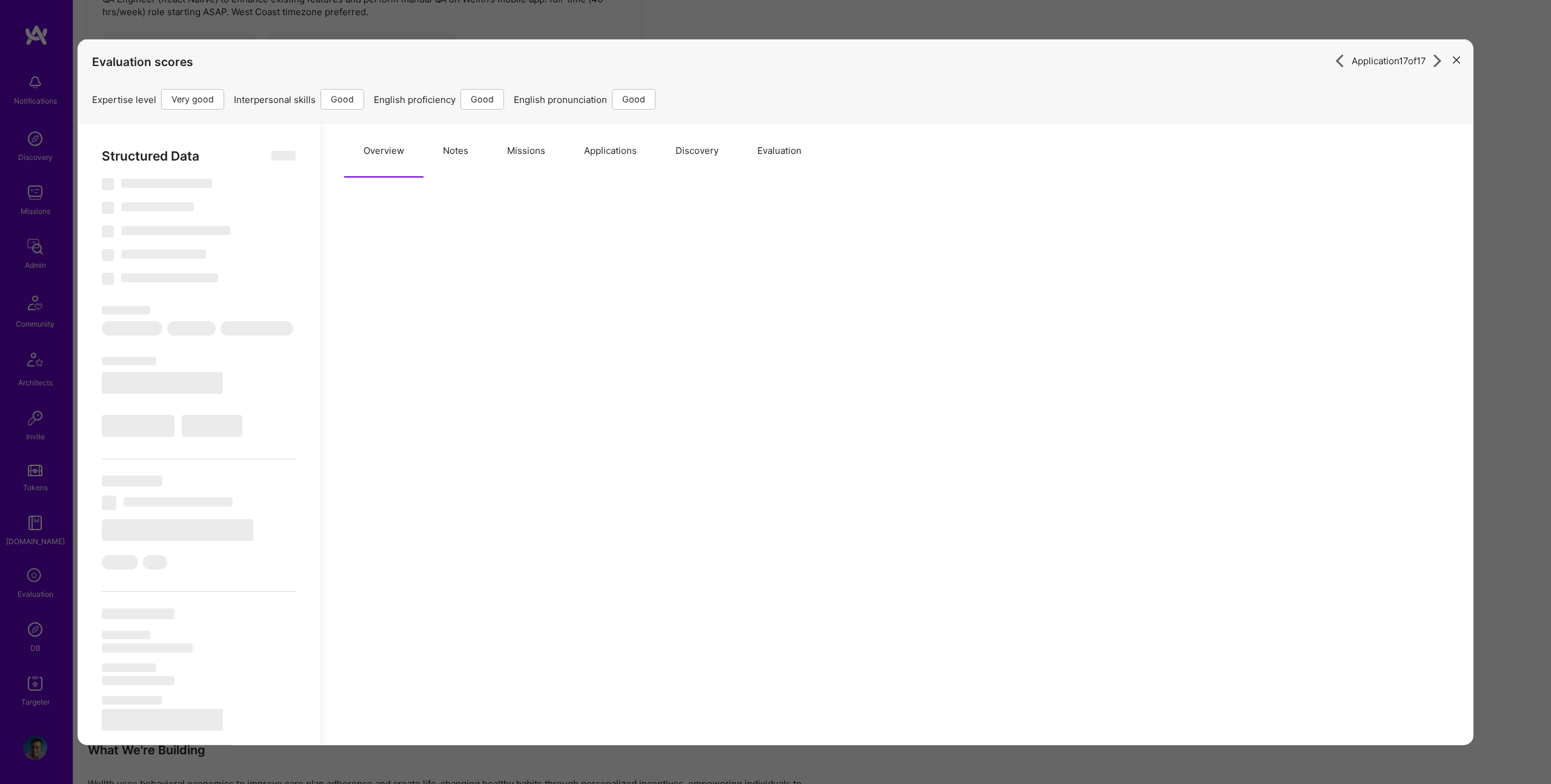
select select "6"
select select "CA"
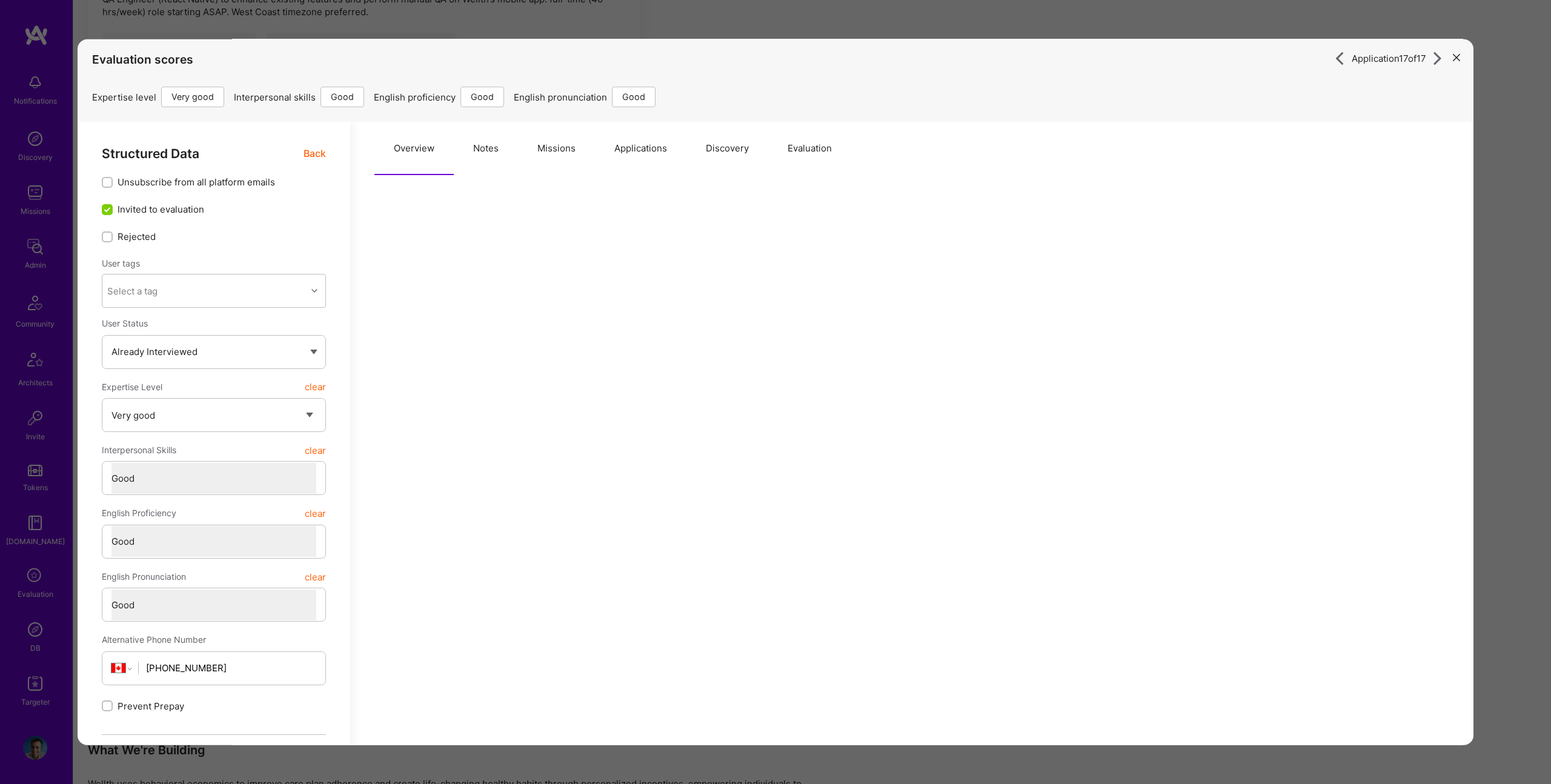
click at [492, 154] on button "Notes" at bounding box center [485, 148] width 65 height 54
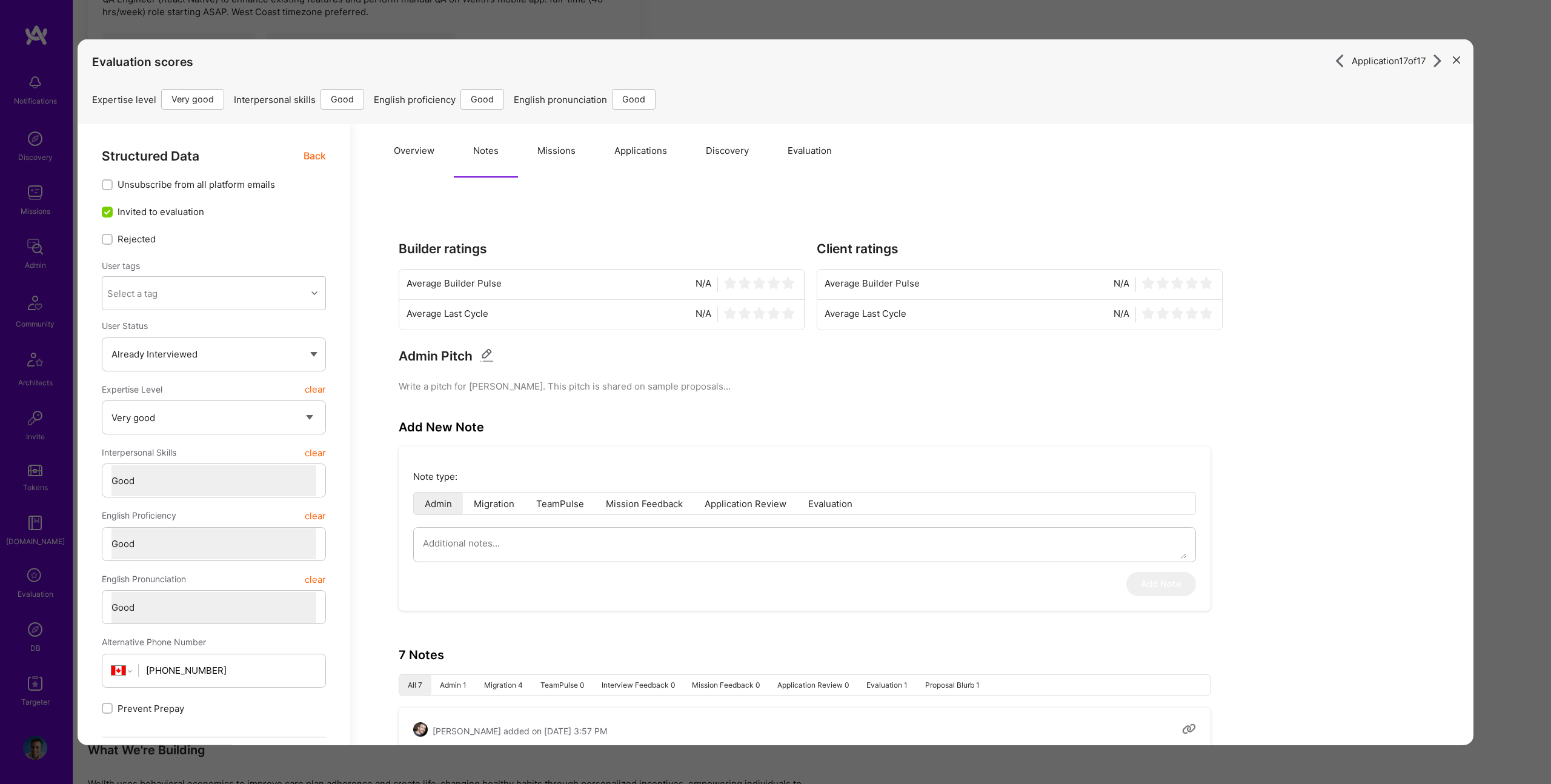
click at [560, 148] on button "Missions" at bounding box center [556, 150] width 77 height 54
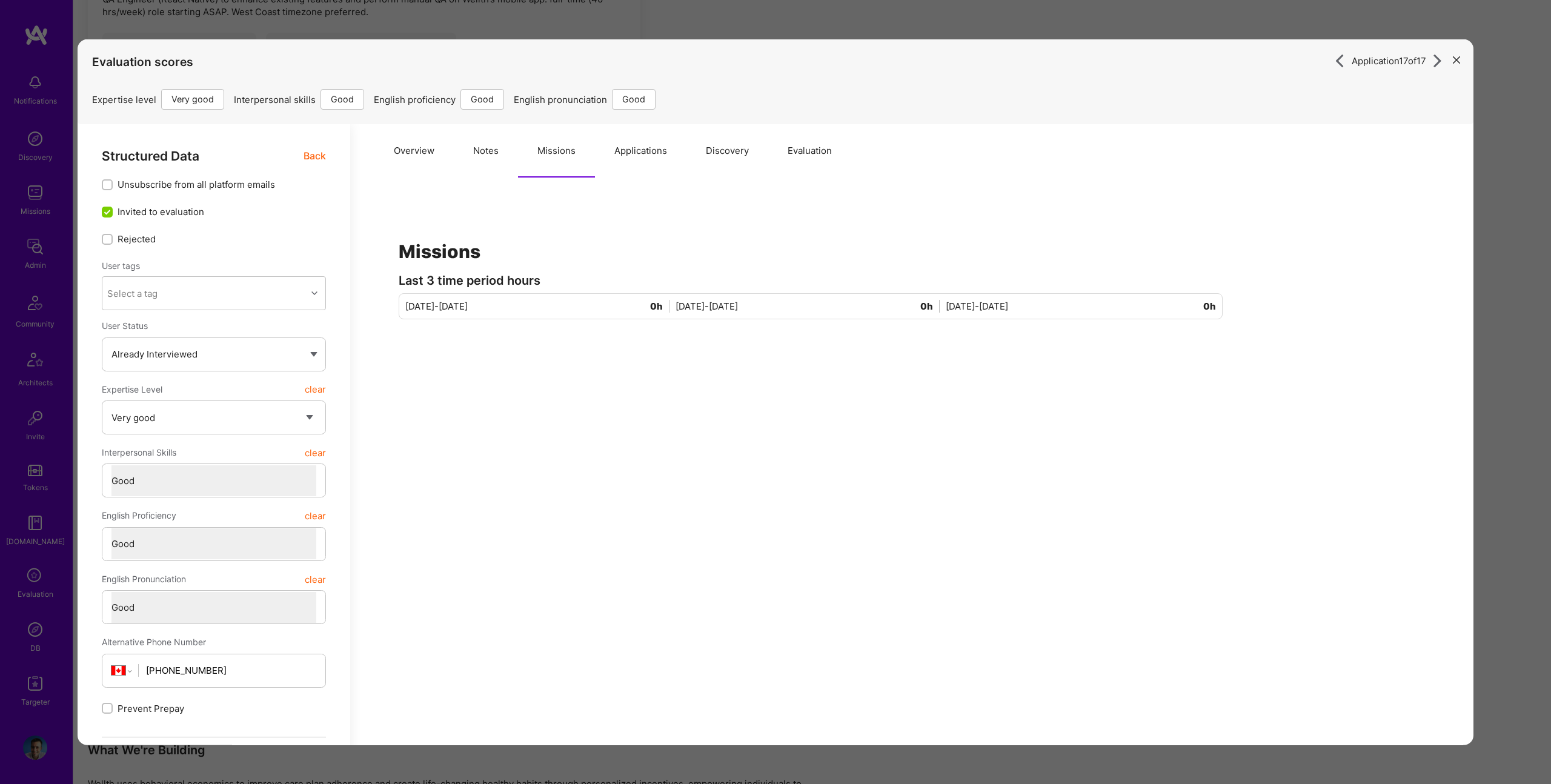
click at [632, 162] on button "Applications" at bounding box center [640, 150] width 91 height 54
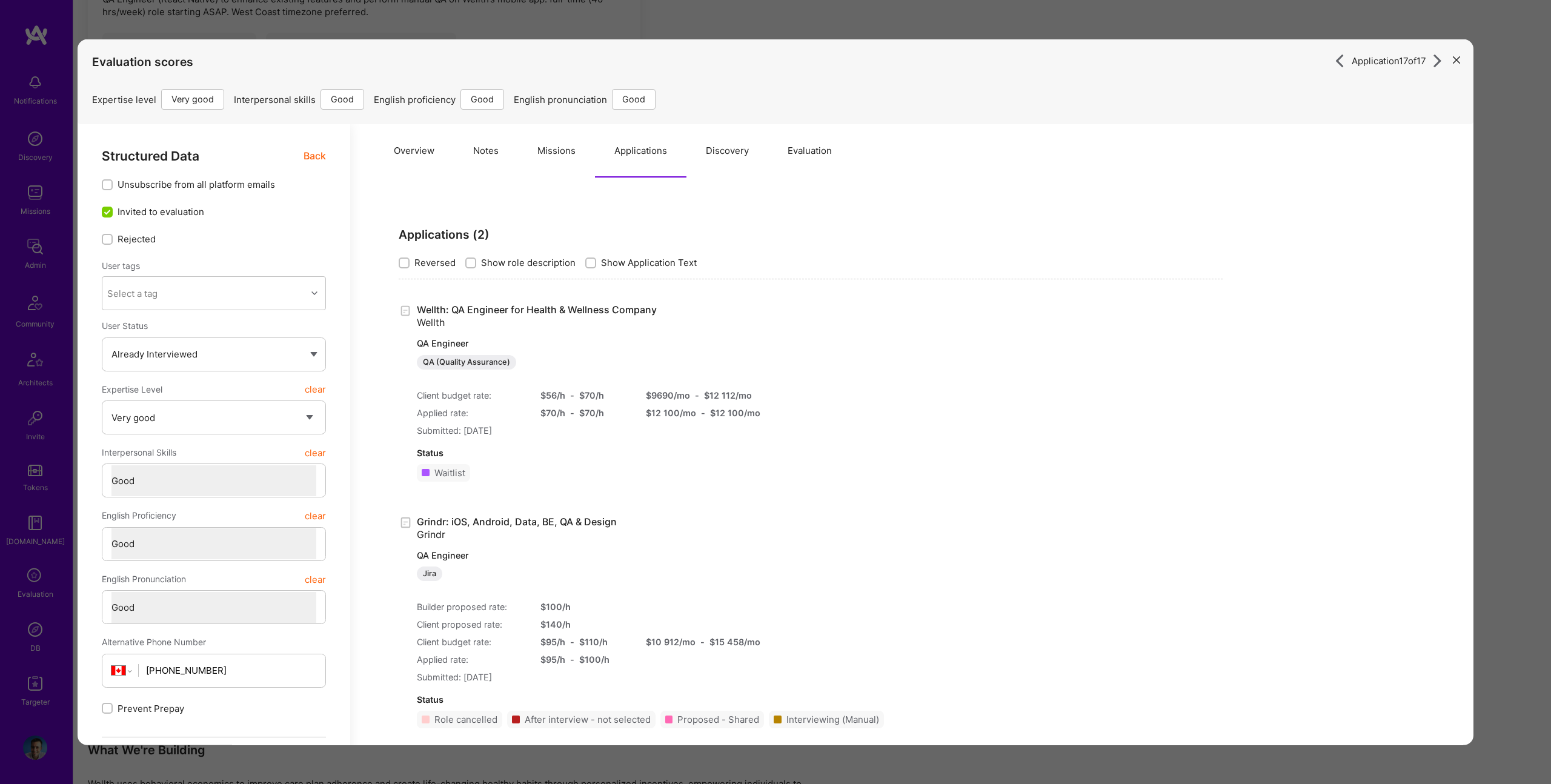
drag, startPoint x: 423, startPoint y: 175, endPoint x: 444, endPoint y: 153, distance: 30.4
click at [424, 173] on button "Overview" at bounding box center [413, 150] width 79 height 54
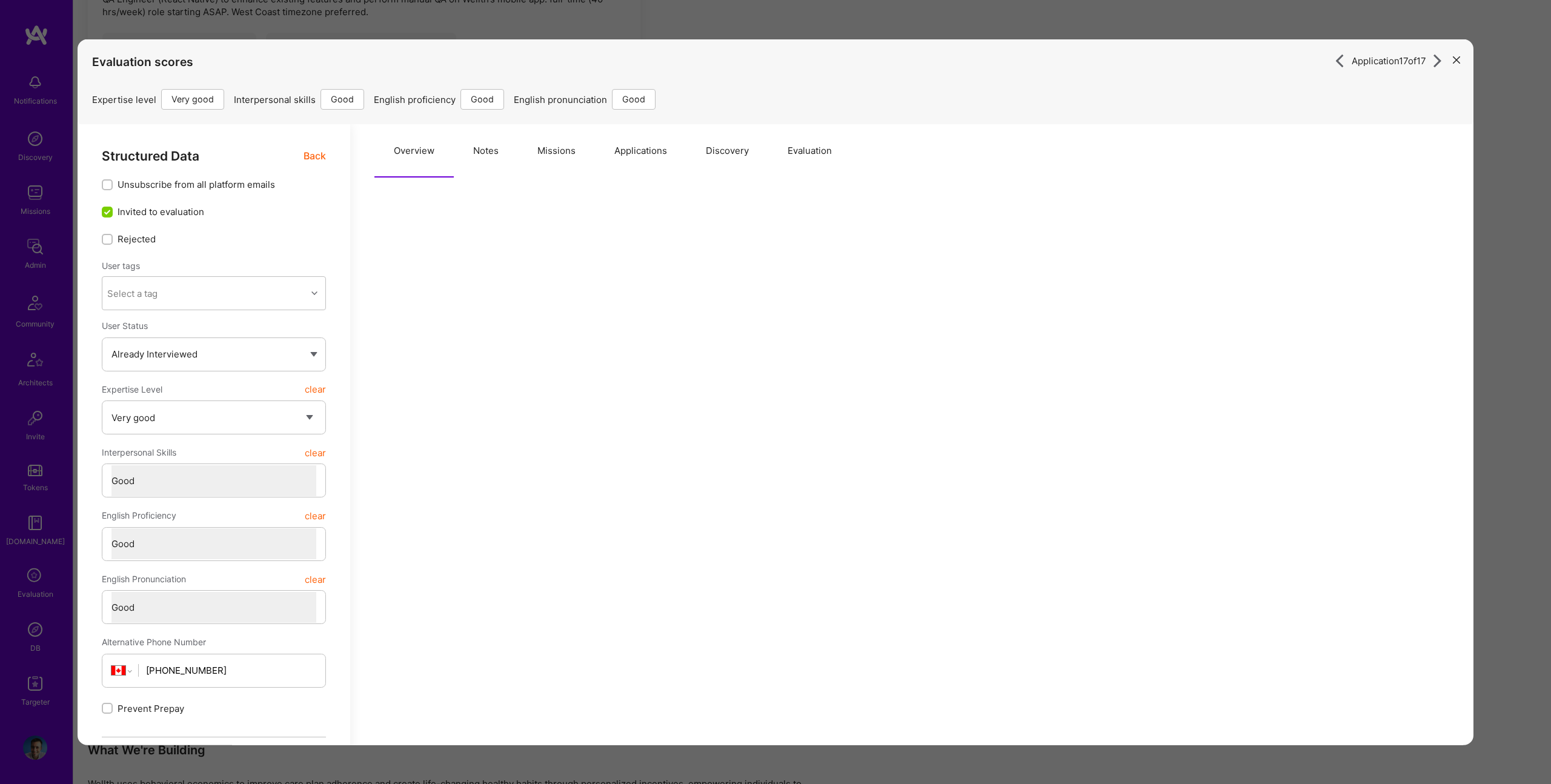
drag, startPoint x: 455, startPoint y: 146, endPoint x: 520, endPoint y: 154, distance: 65.5
click at [455, 146] on button "Notes" at bounding box center [485, 150] width 65 height 54
type textarea "x"
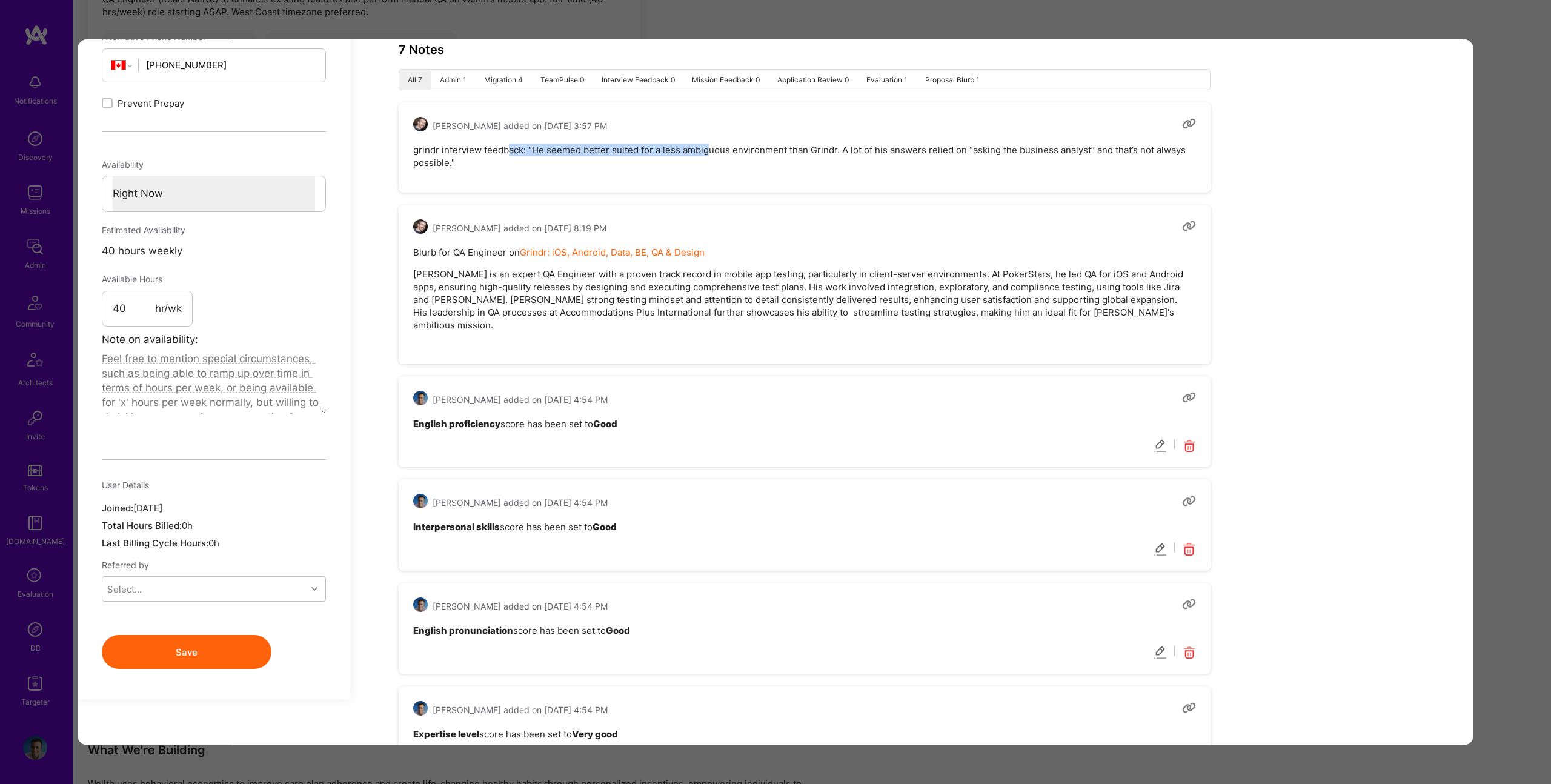
drag, startPoint x: 529, startPoint y: 154, endPoint x: 708, endPoint y: 156, distance: 179.0
click at [708, 156] on pre "grindr interview feedback: "He seemed better suited for a less ambiguous enviro…" at bounding box center [805, 156] width 783 height 25
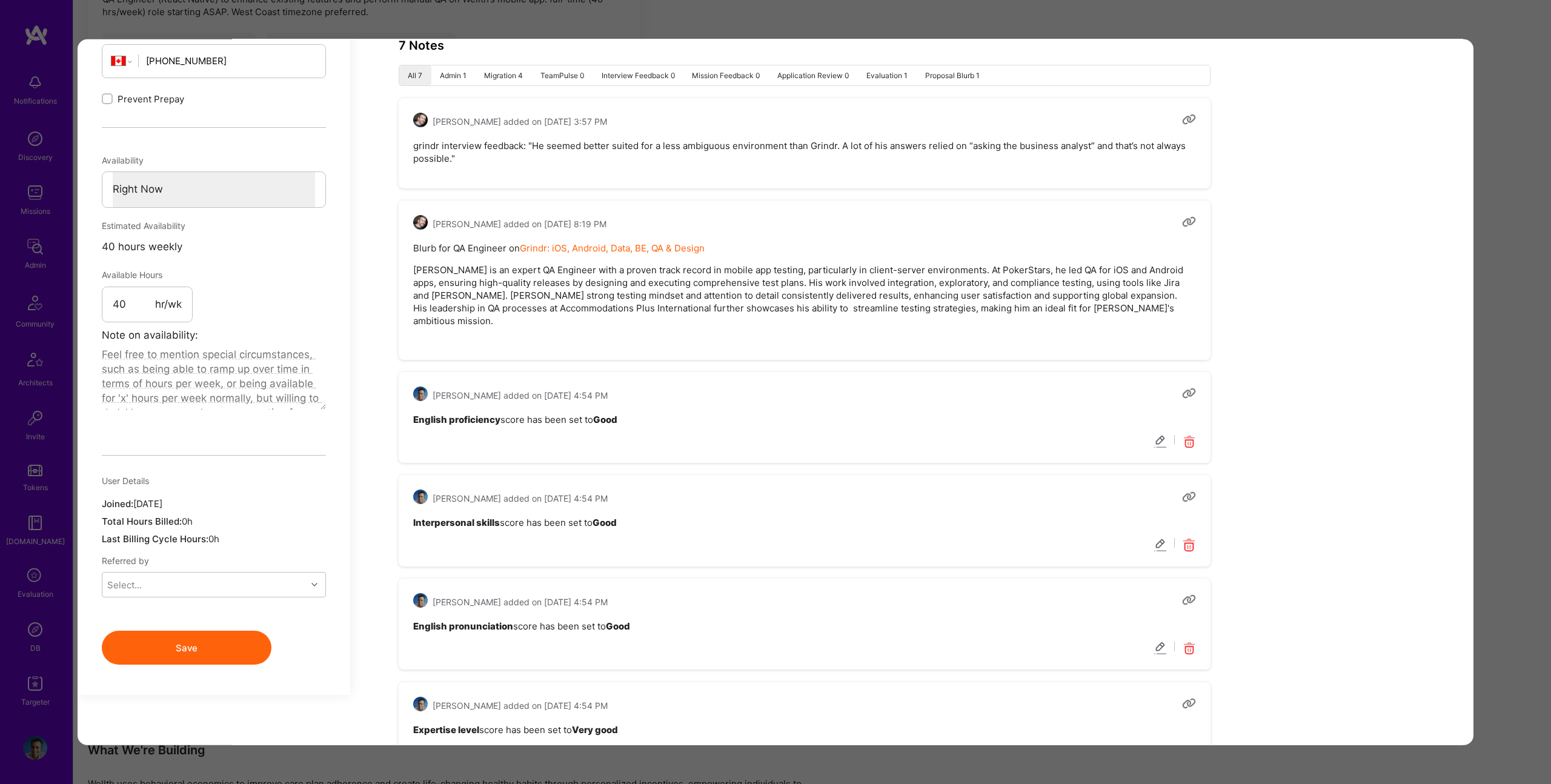
drag, startPoint x: 1489, startPoint y: 177, endPoint x: 1335, endPoint y: 169, distance: 154.2
click at [1489, 177] on div "Application 17 of 17 Evaluation scores Expertise level Very good Interpersonal …" at bounding box center [775, 392] width 1551 height 784
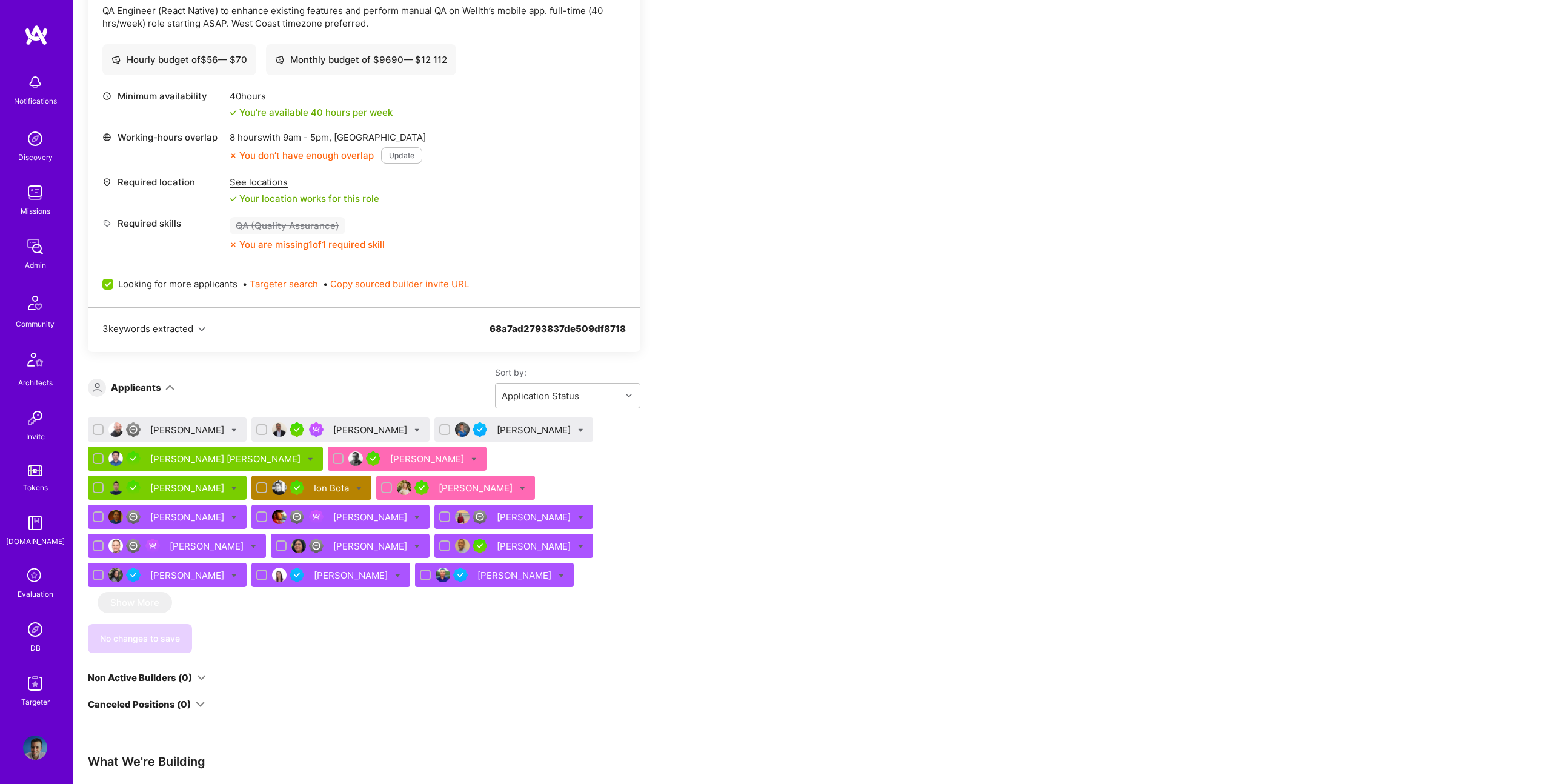
scroll to position [607, 0]
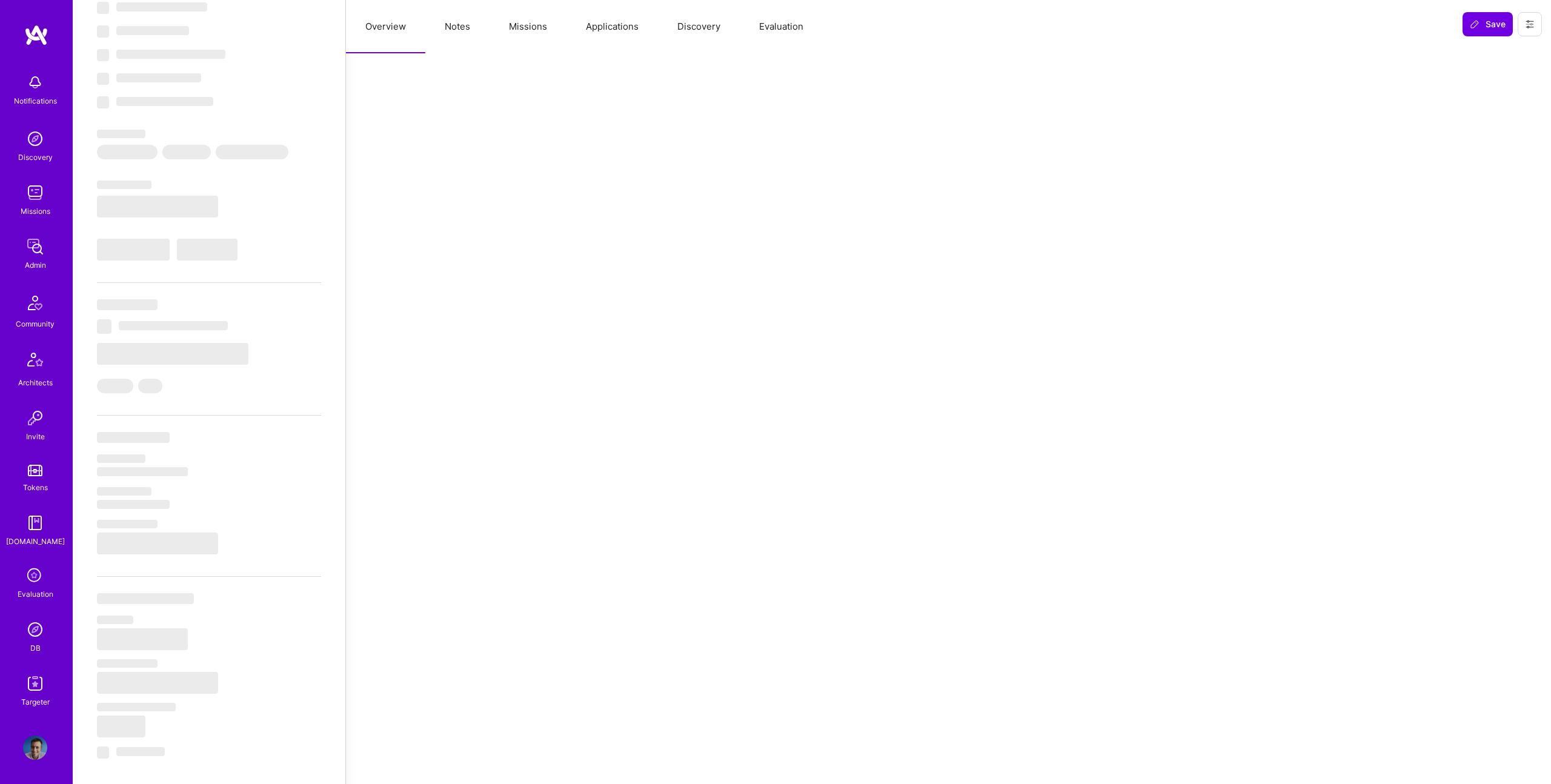
scroll to position [64, 0]
click at [544, 21] on button "Missions" at bounding box center [528, 26] width 77 height 54
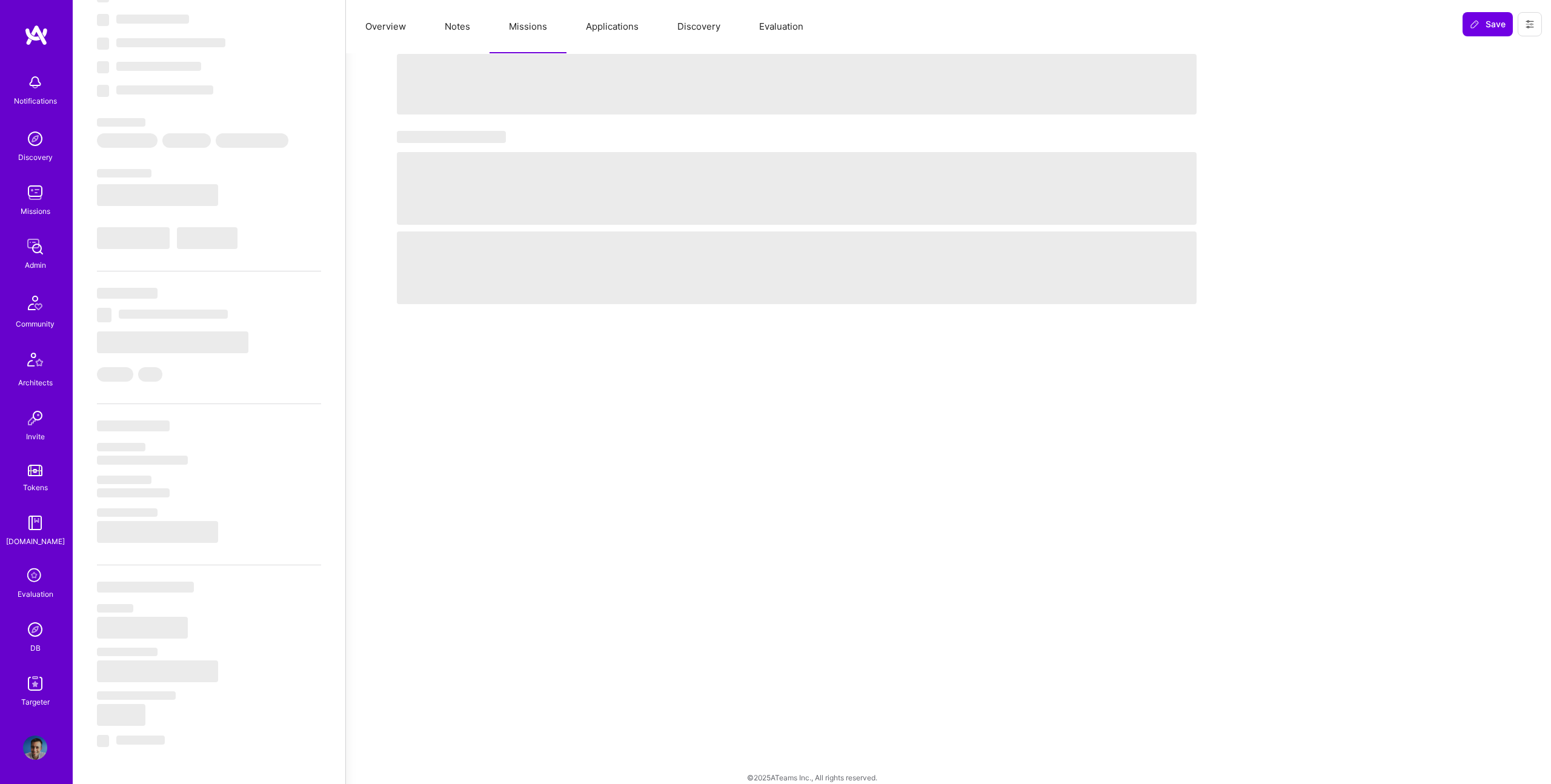
select select "Right Now"
select select "7"
select select "6"
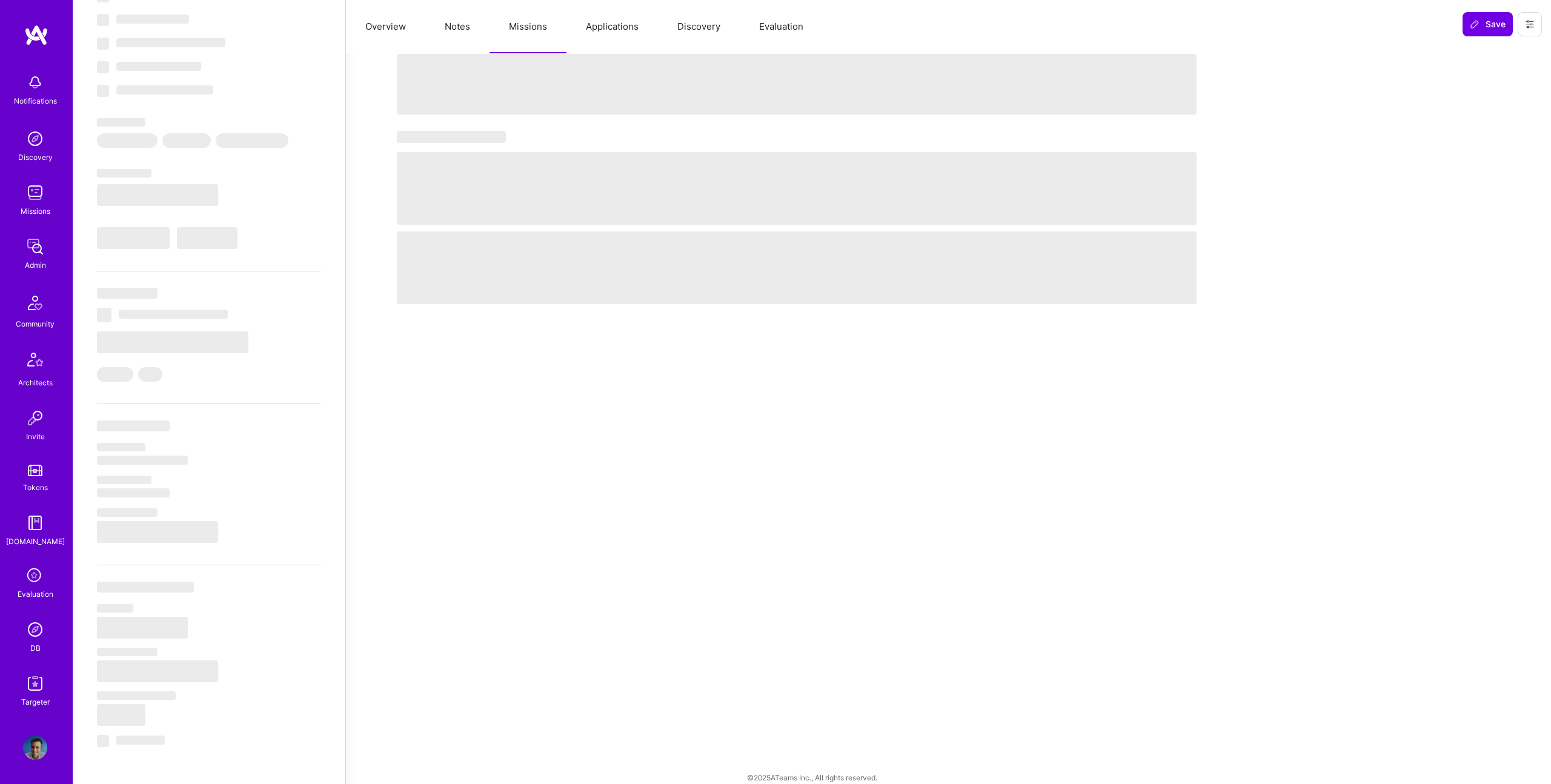
select select "BR"
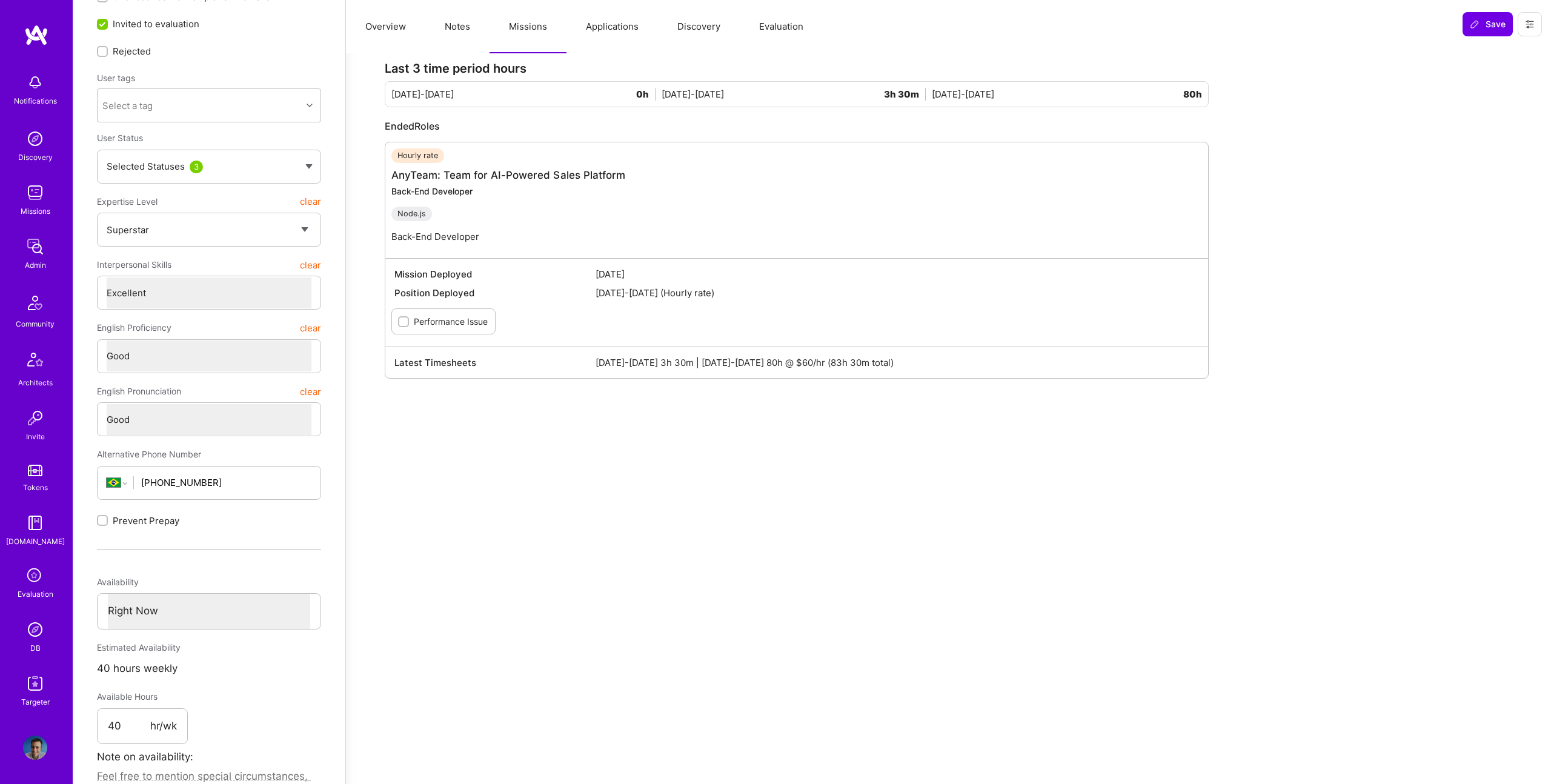
click at [464, 25] on button "Notes" at bounding box center [457, 26] width 65 height 54
type textarea "x"
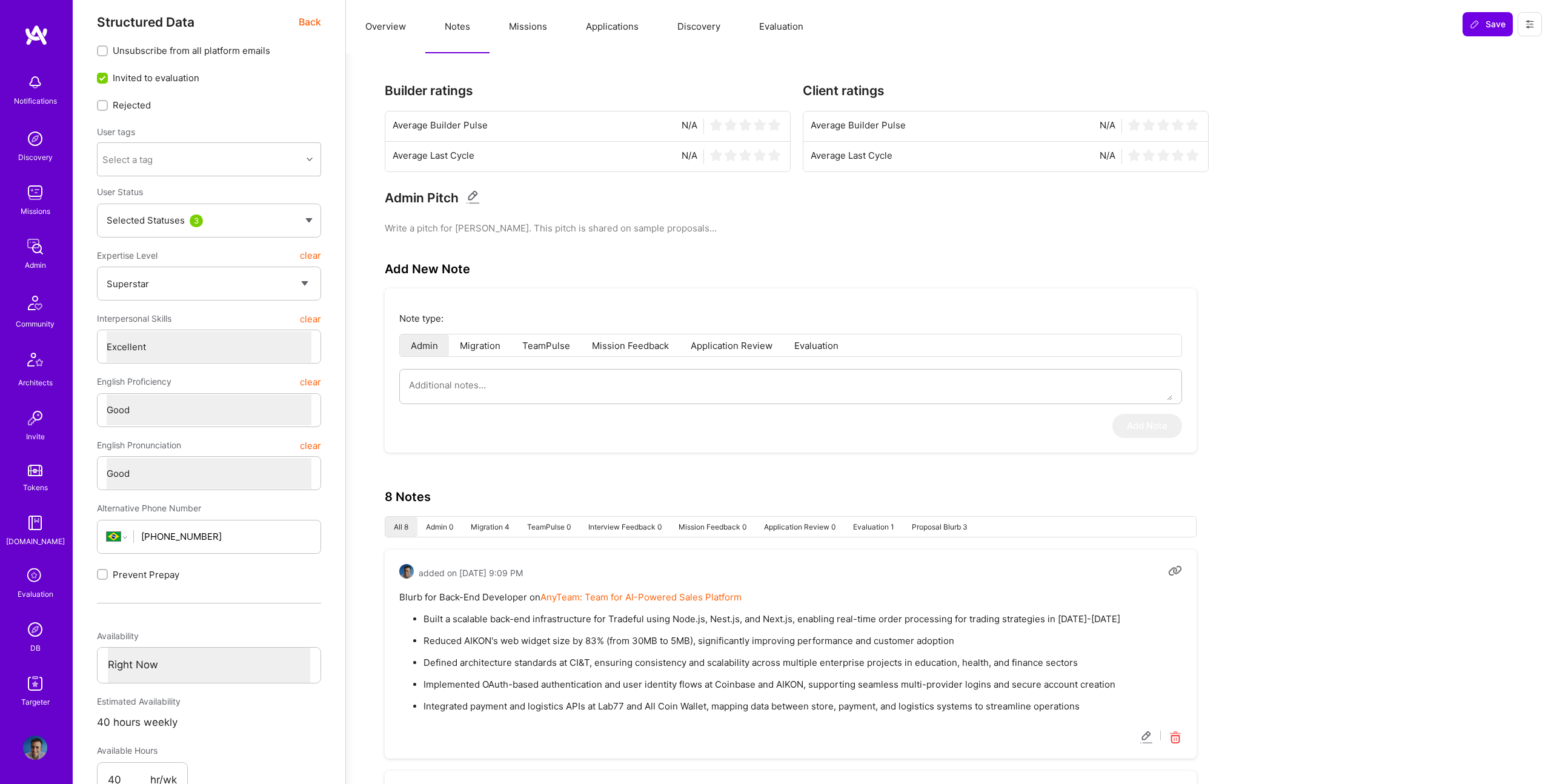
scroll to position [0, 0]
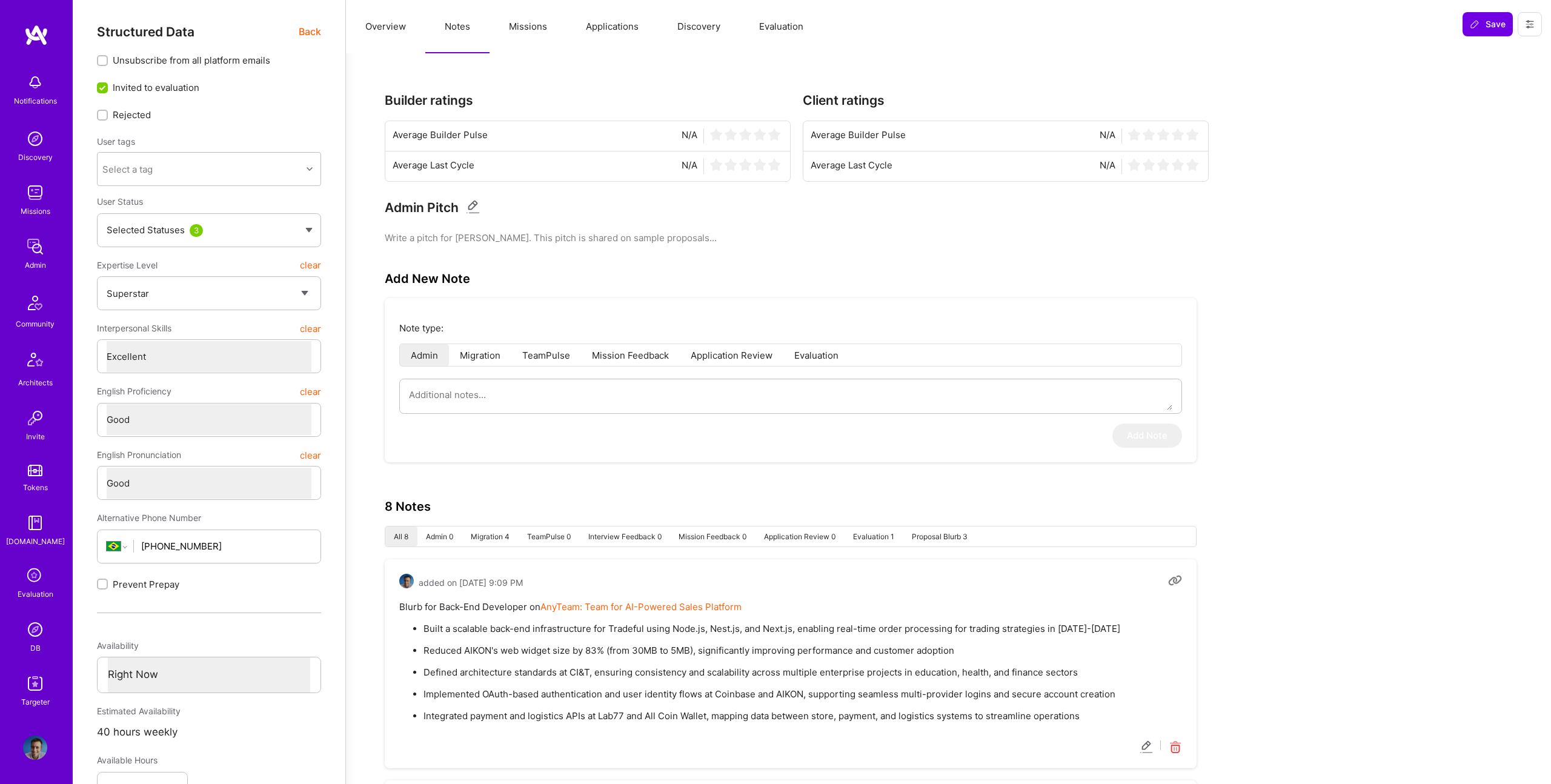
click at [754, 31] on button "Evaluation" at bounding box center [781, 26] width 83 height 54
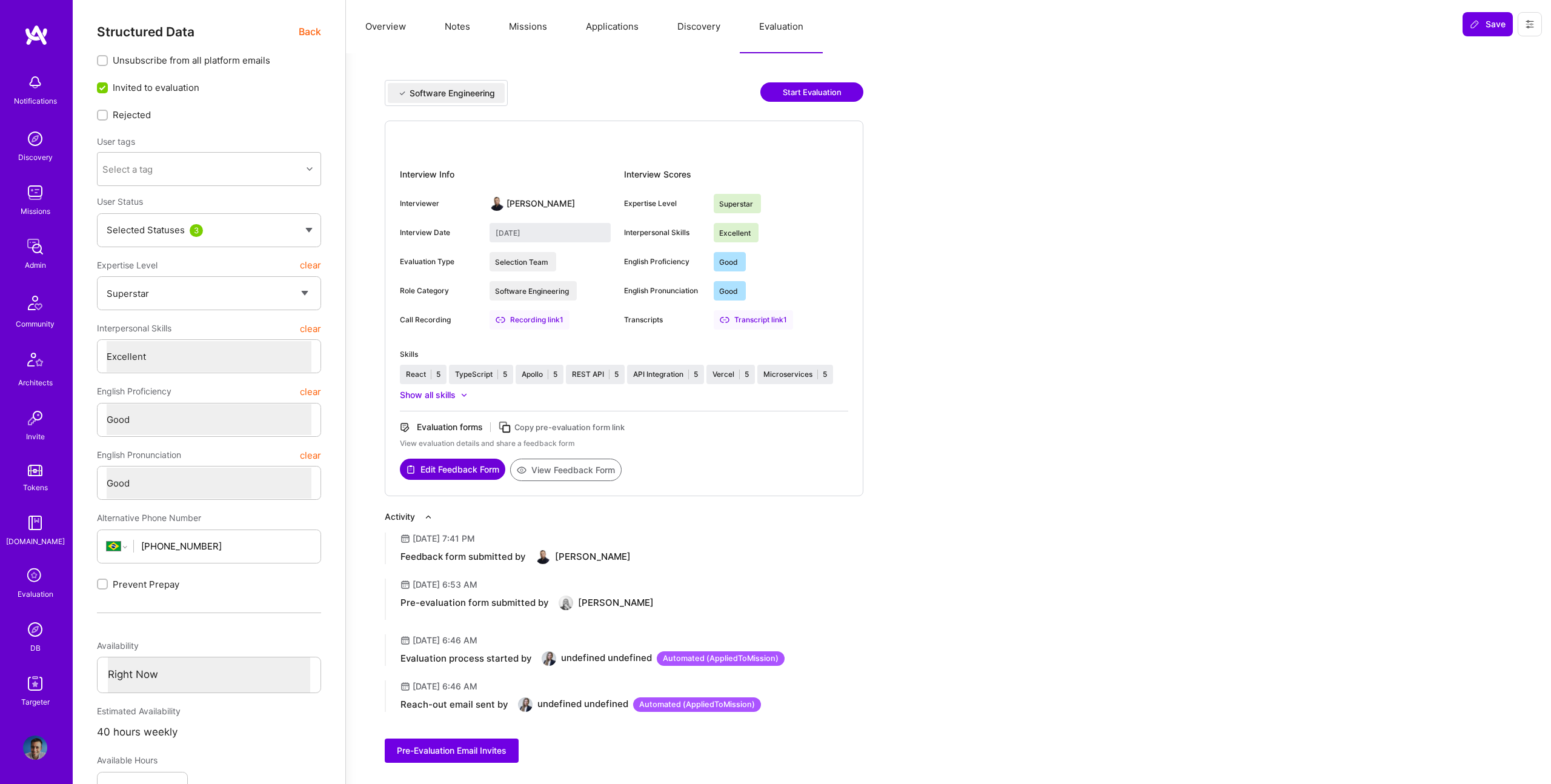
click at [508, 37] on button "Missions" at bounding box center [528, 26] width 77 height 54
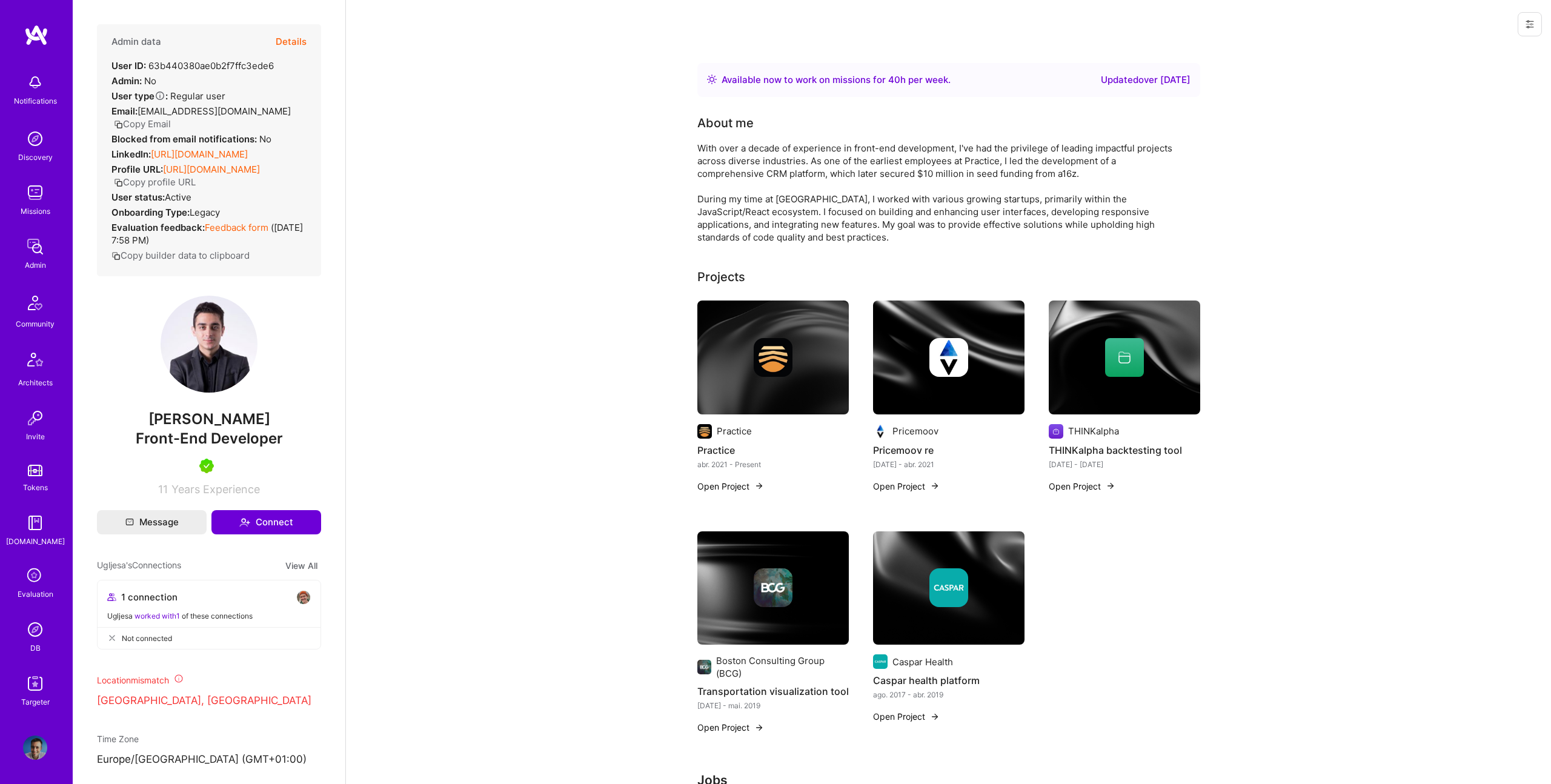
scroll to position [3, 0]
click at [296, 48] on button "Details" at bounding box center [291, 38] width 31 height 36
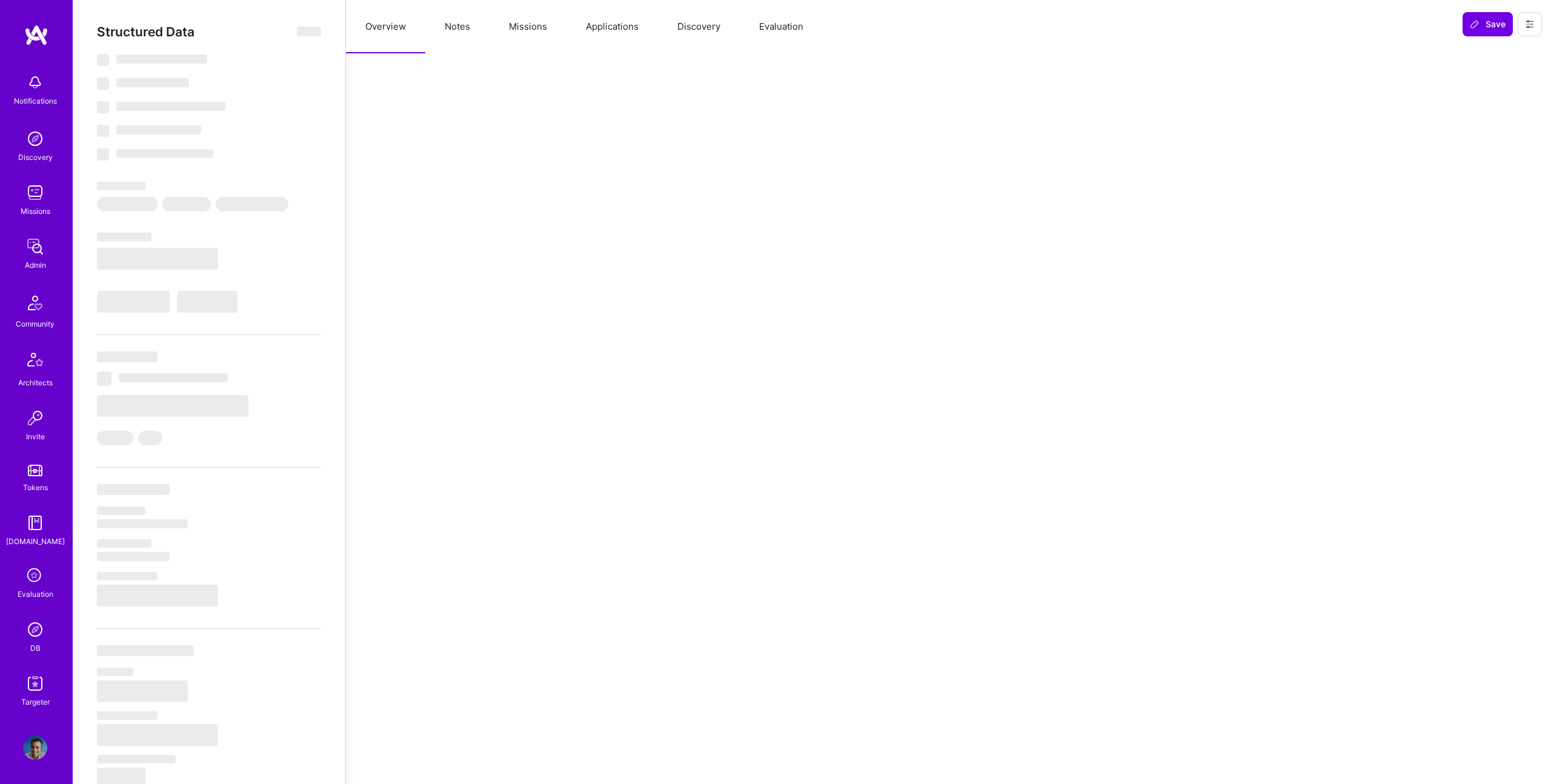
drag, startPoint x: 453, startPoint y: 21, endPoint x: 459, endPoint y: 21, distance: 6.0
click at [454, 21] on button "Notes" at bounding box center [457, 26] width 65 height 54
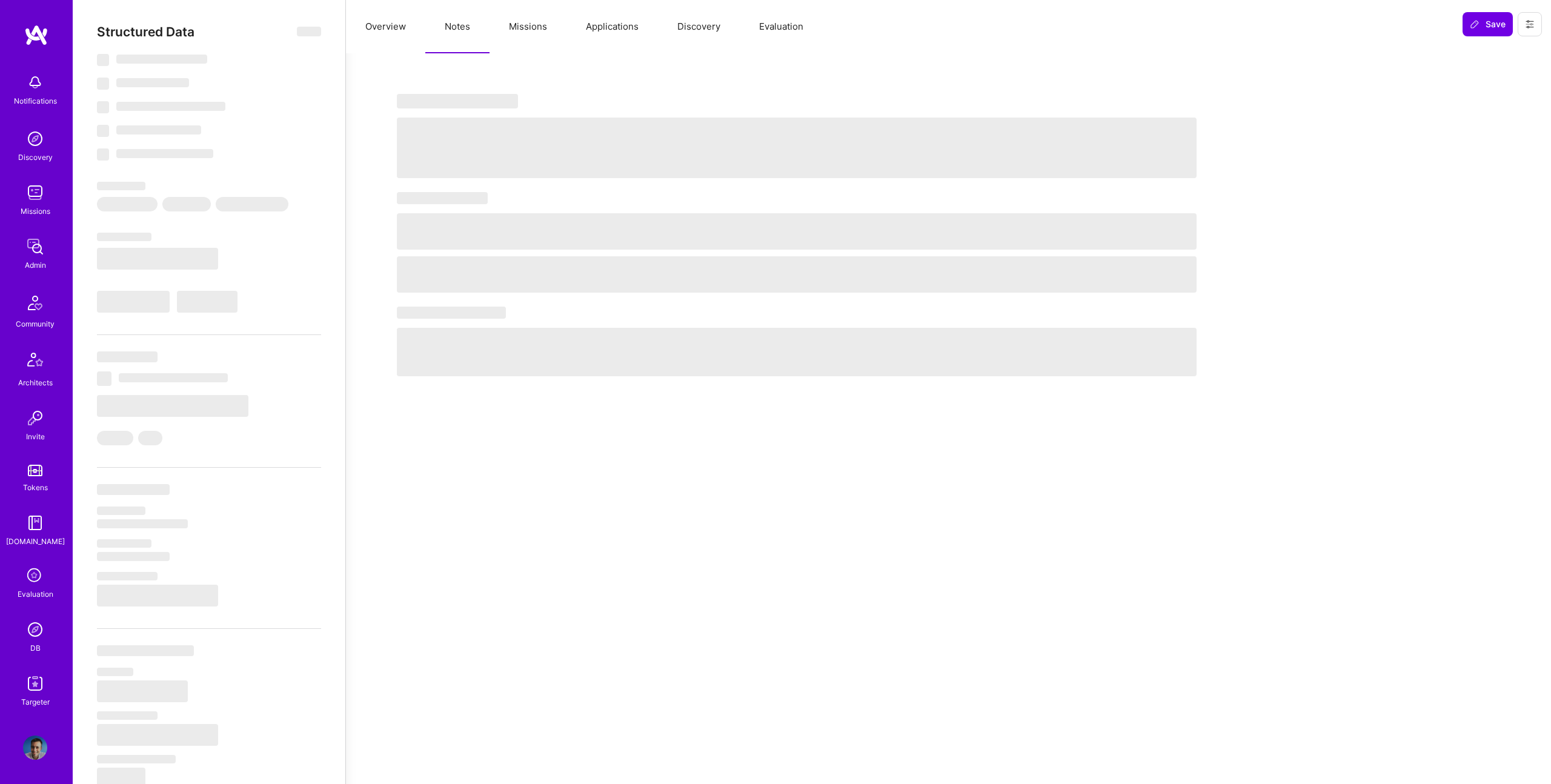
click at [529, 23] on button "Missions" at bounding box center [528, 26] width 77 height 54
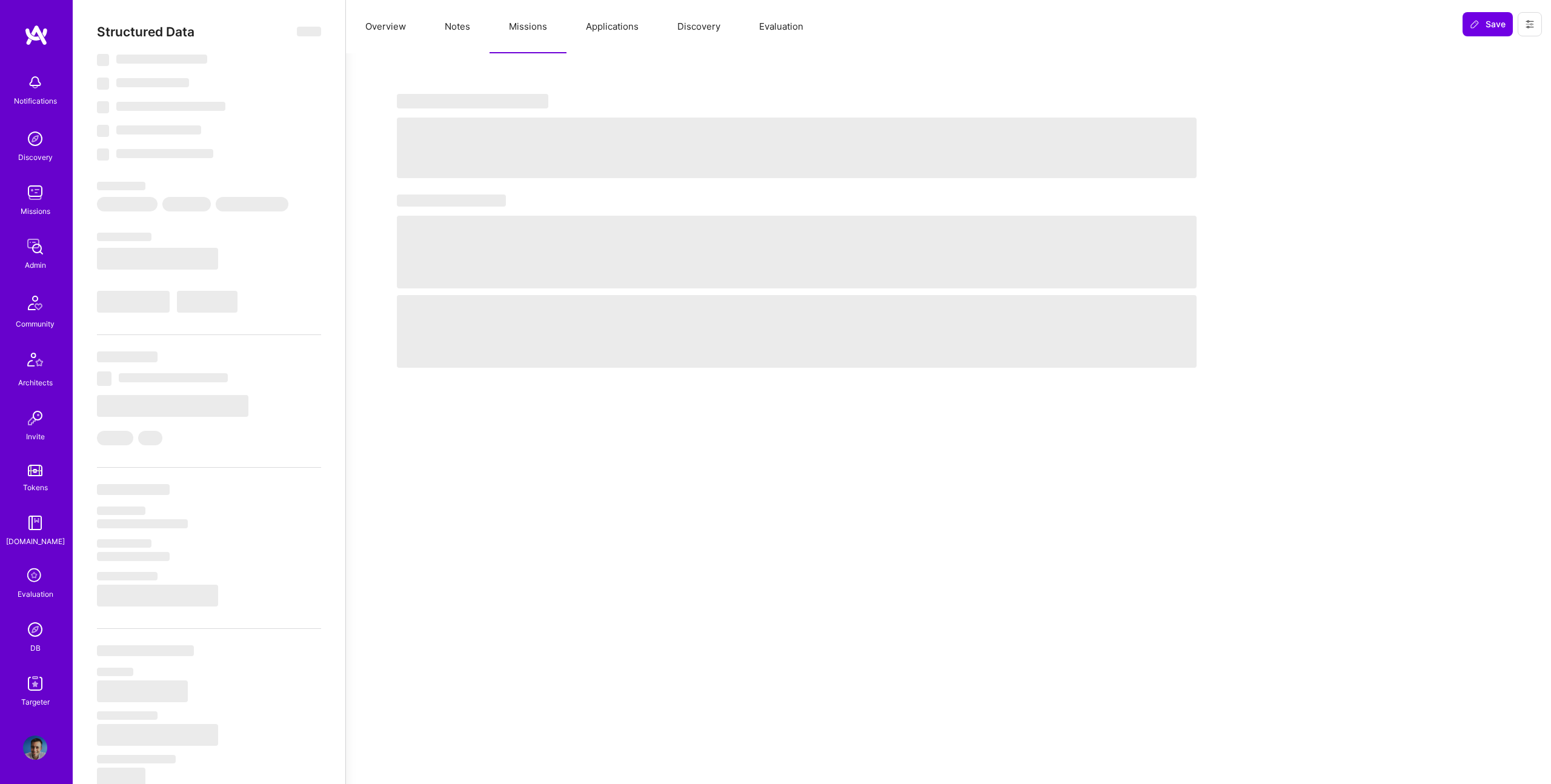
select select "Right Now"
select select "5"
select select "7"
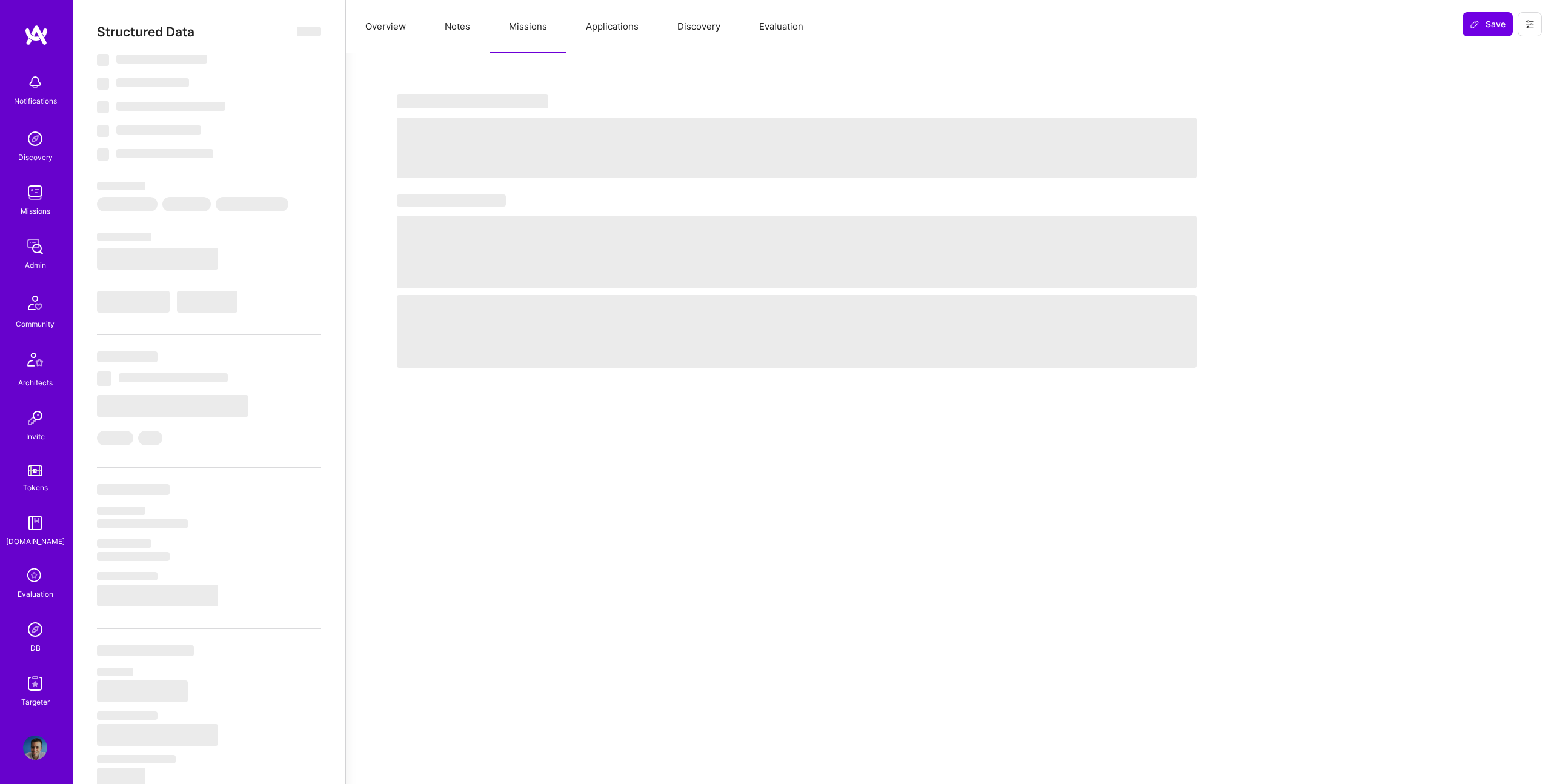
select select "RS"
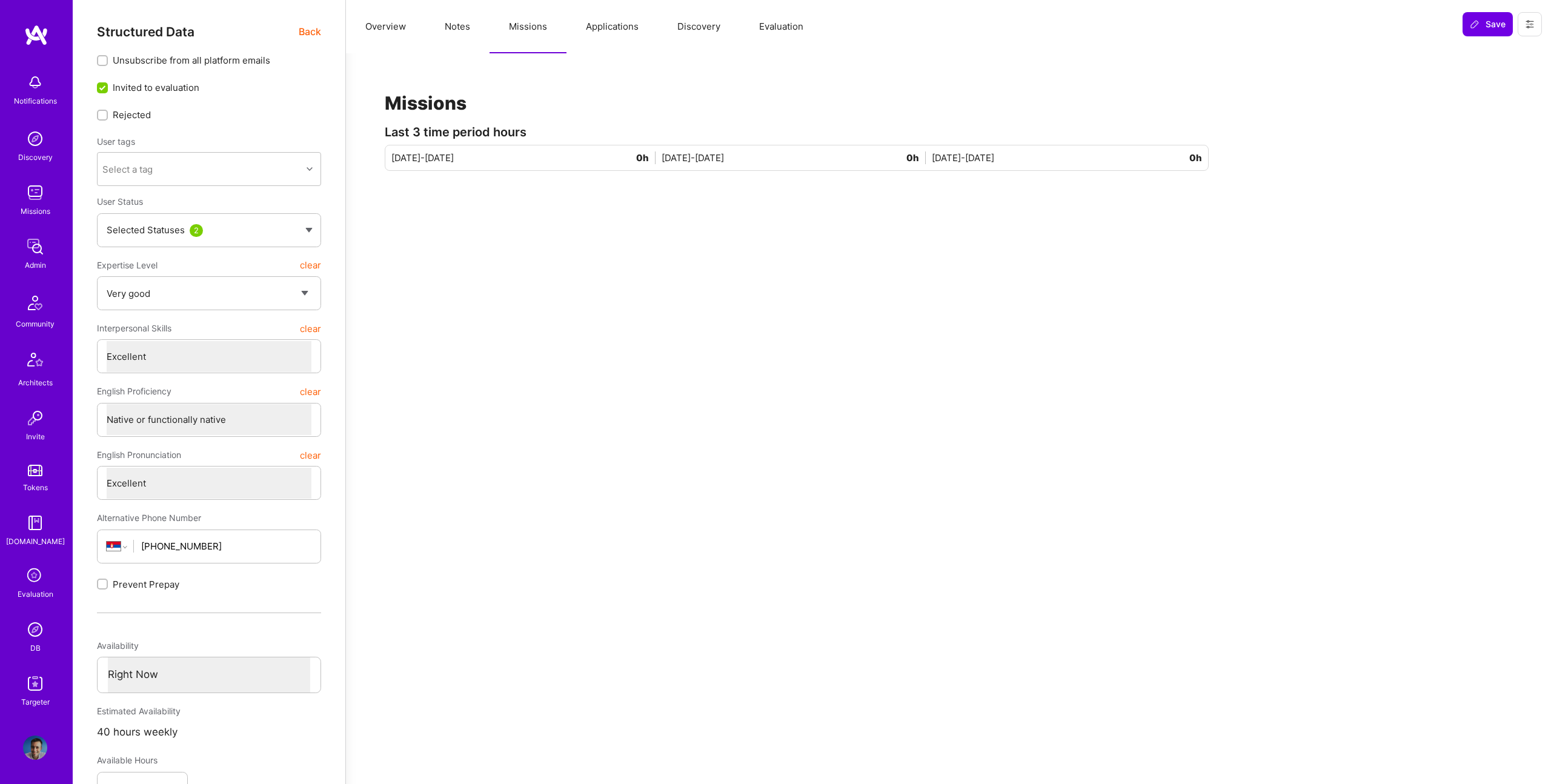
click at [468, 30] on button "Notes" at bounding box center [457, 26] width 65 height 54
type textarea "x"
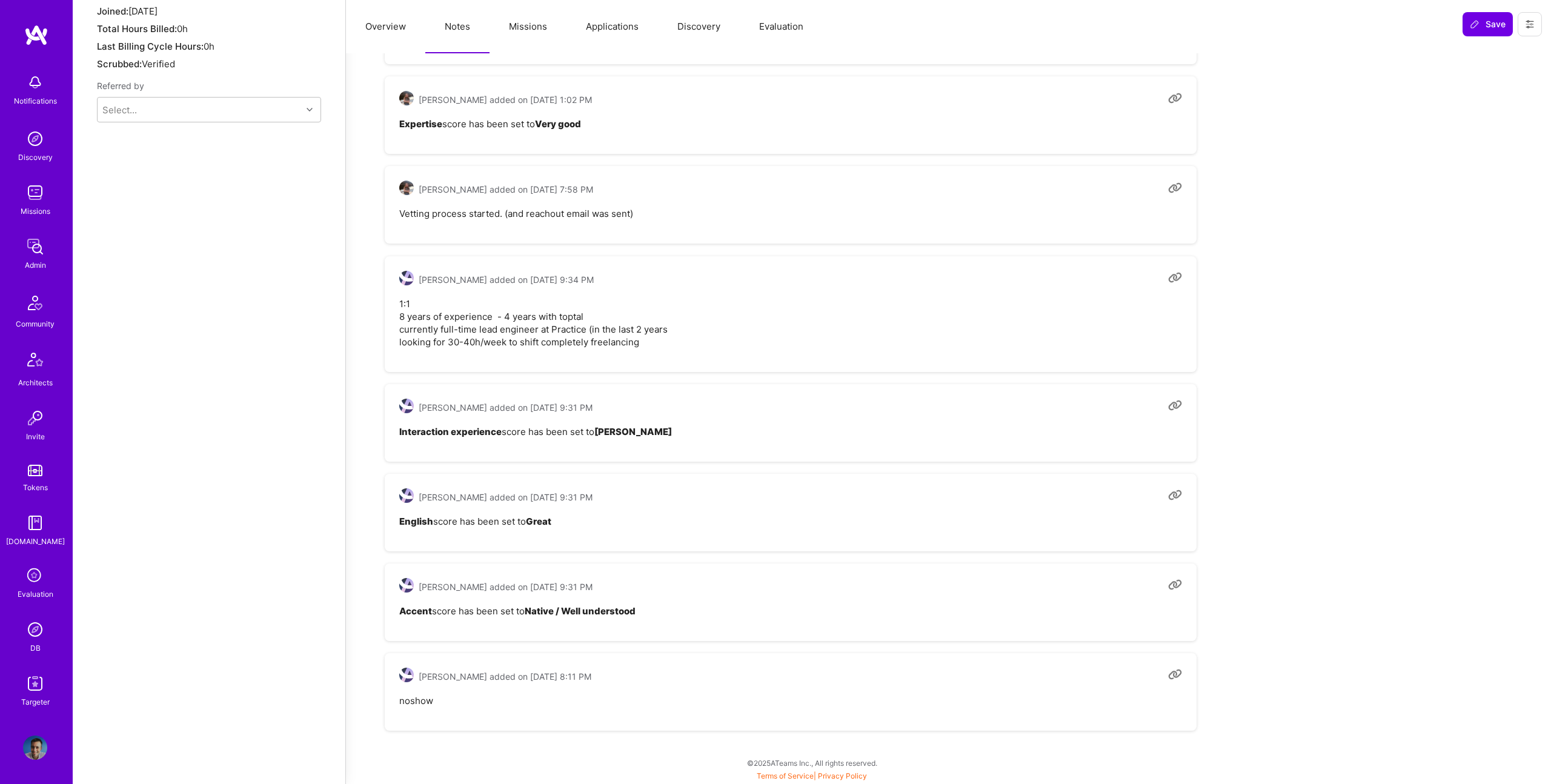
scroll to position [0, 0]
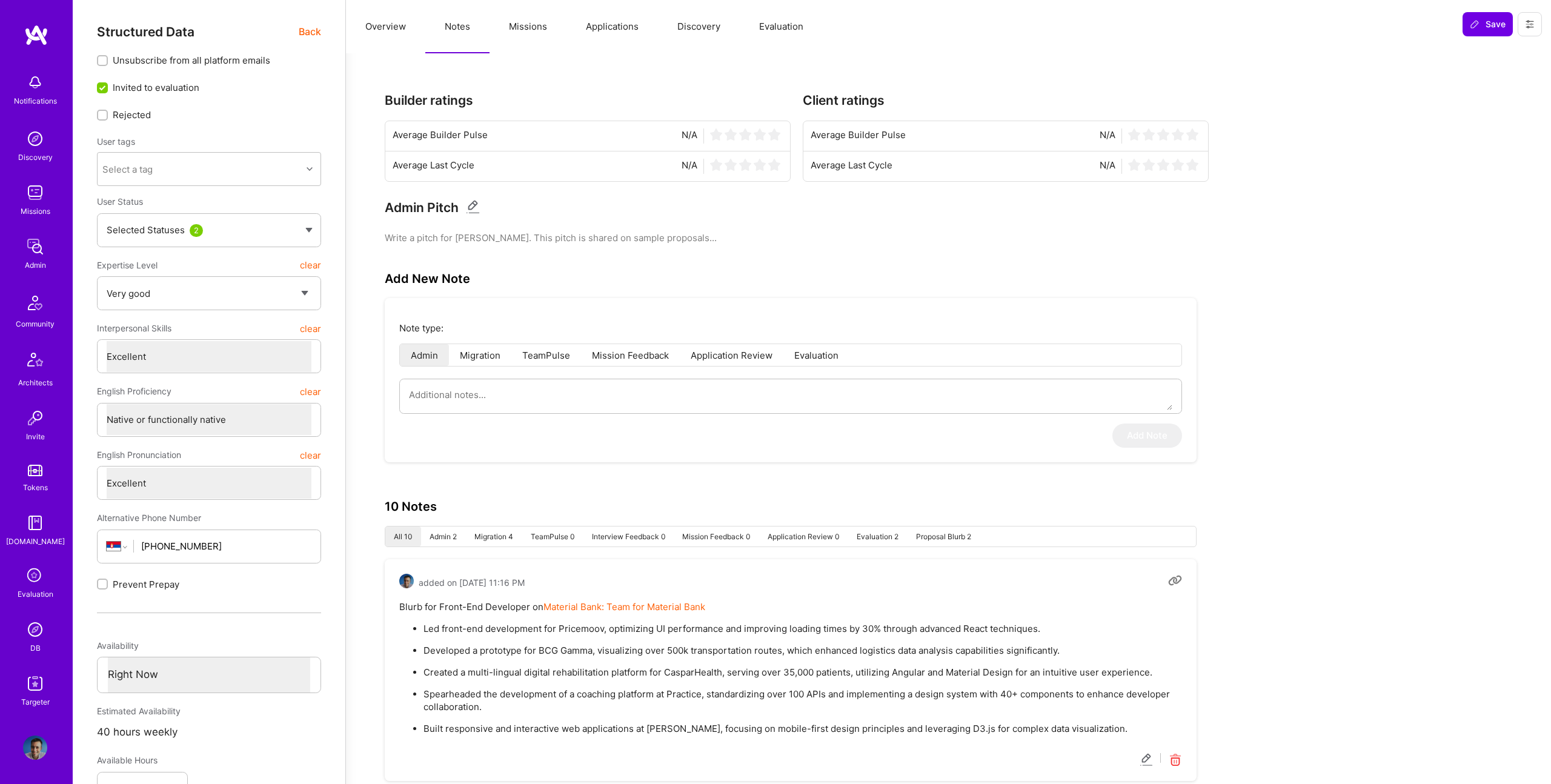
click at [799, 25] on button "Evaluation" at bounding box center [781, 26] width 83 height 54
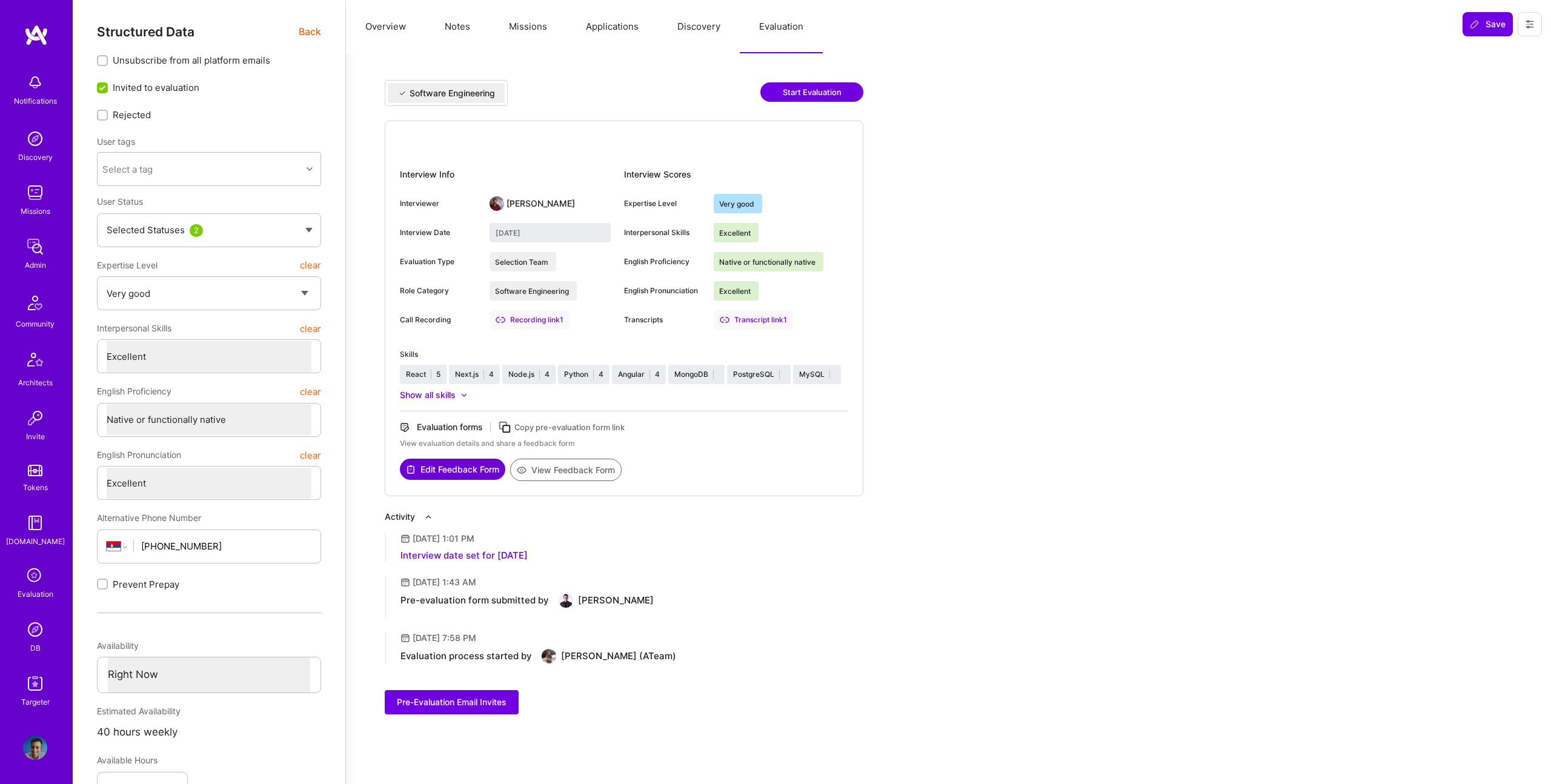
click at [296, 27] on div "Structured Data Back" at bounding box center [209, 32] width 224 height 15
click at [303, 28] on span "Back" at bounding box center [310, 32] width 23 height 15
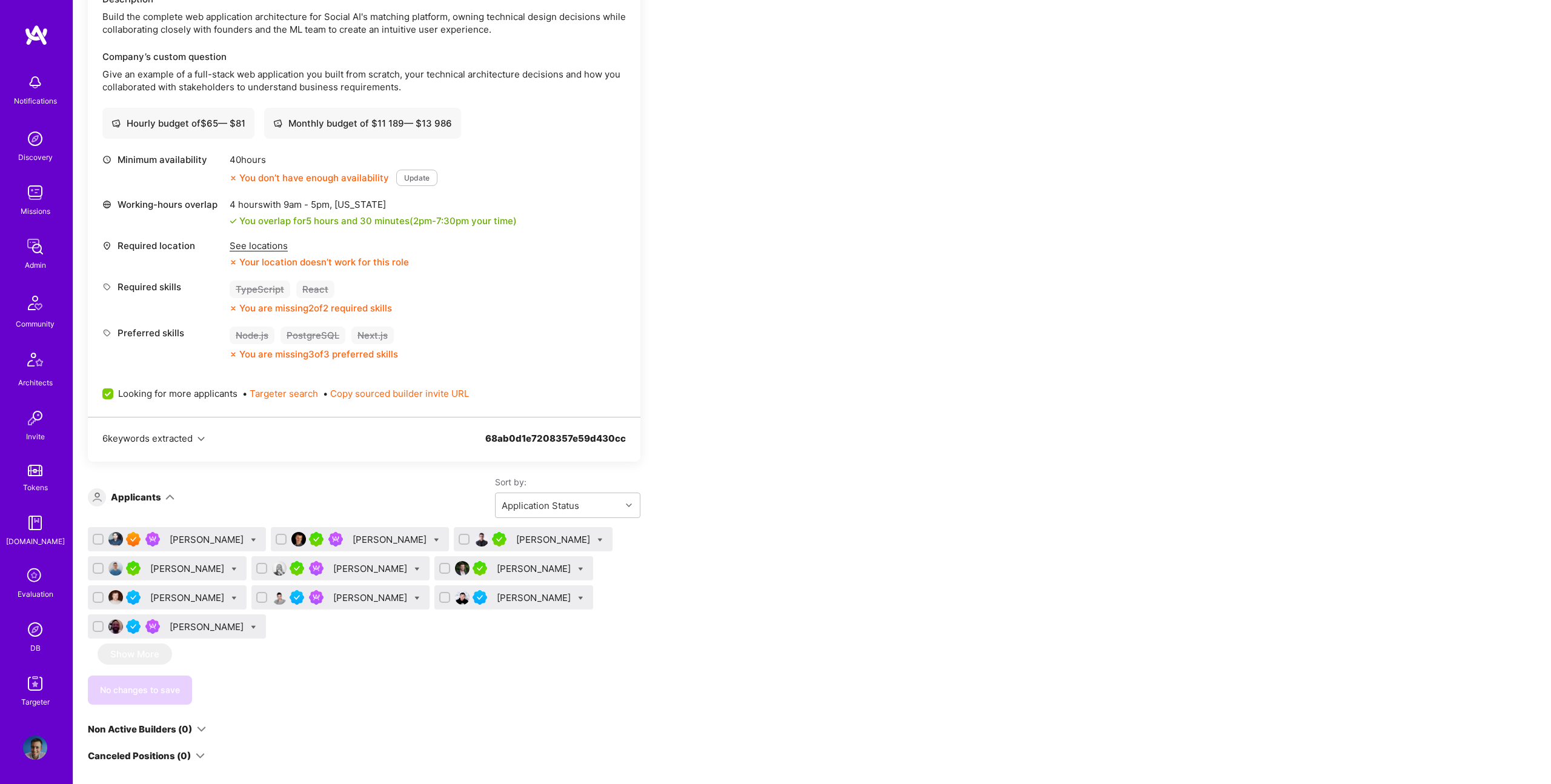
scroll to position [361, 0]
click at [597, 538] on icon at bounding box center [600, 541] width 5 height 5
checkbox input "true"
click at [638, 657] on span "Shortlist" at bounding box center [656, 660] width 37 height 13
click at [624, 657] on input "Shortlist" at bounding box center [628, 660] width 8 height 8
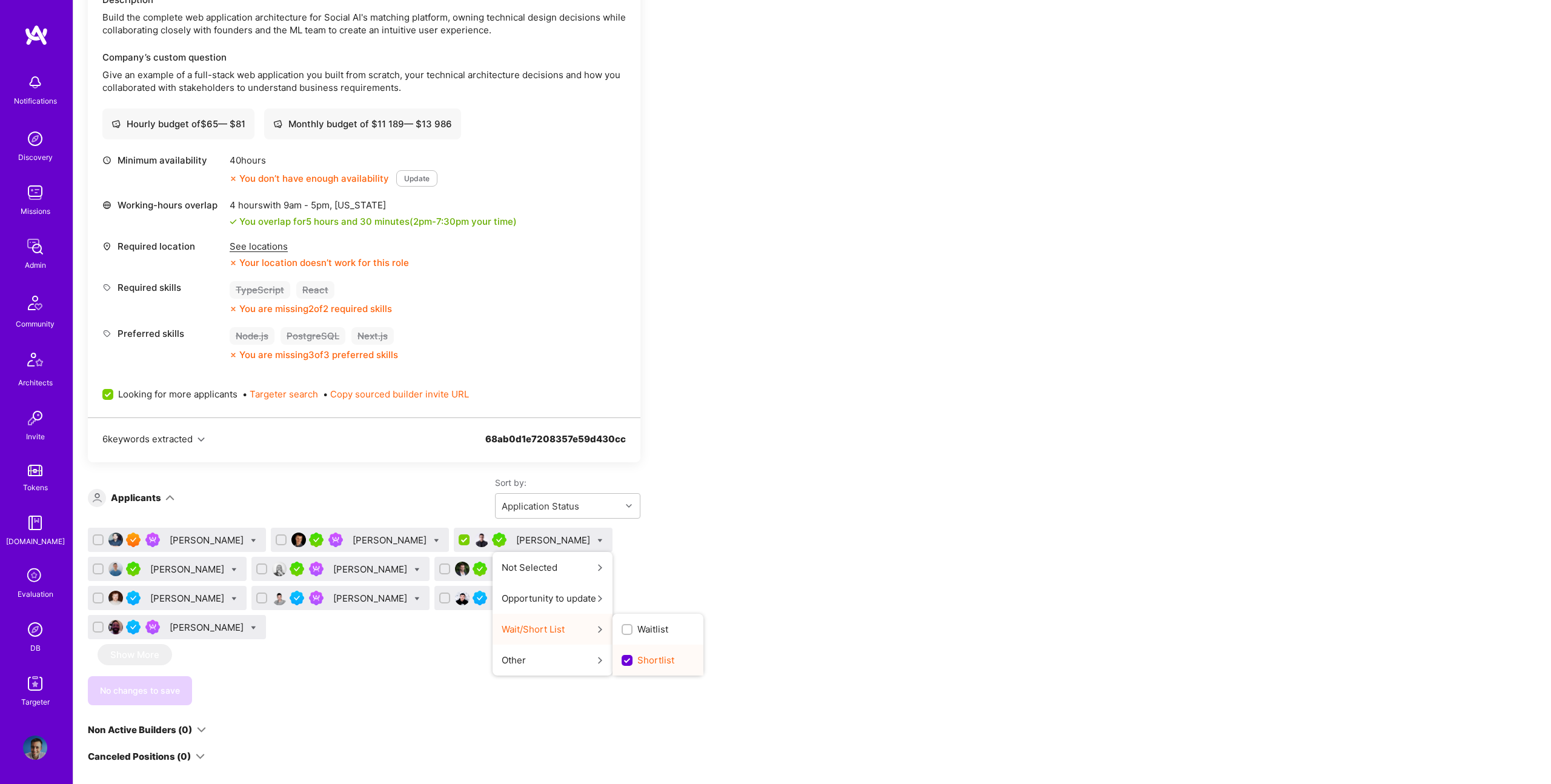
scroll to position [0, 0]
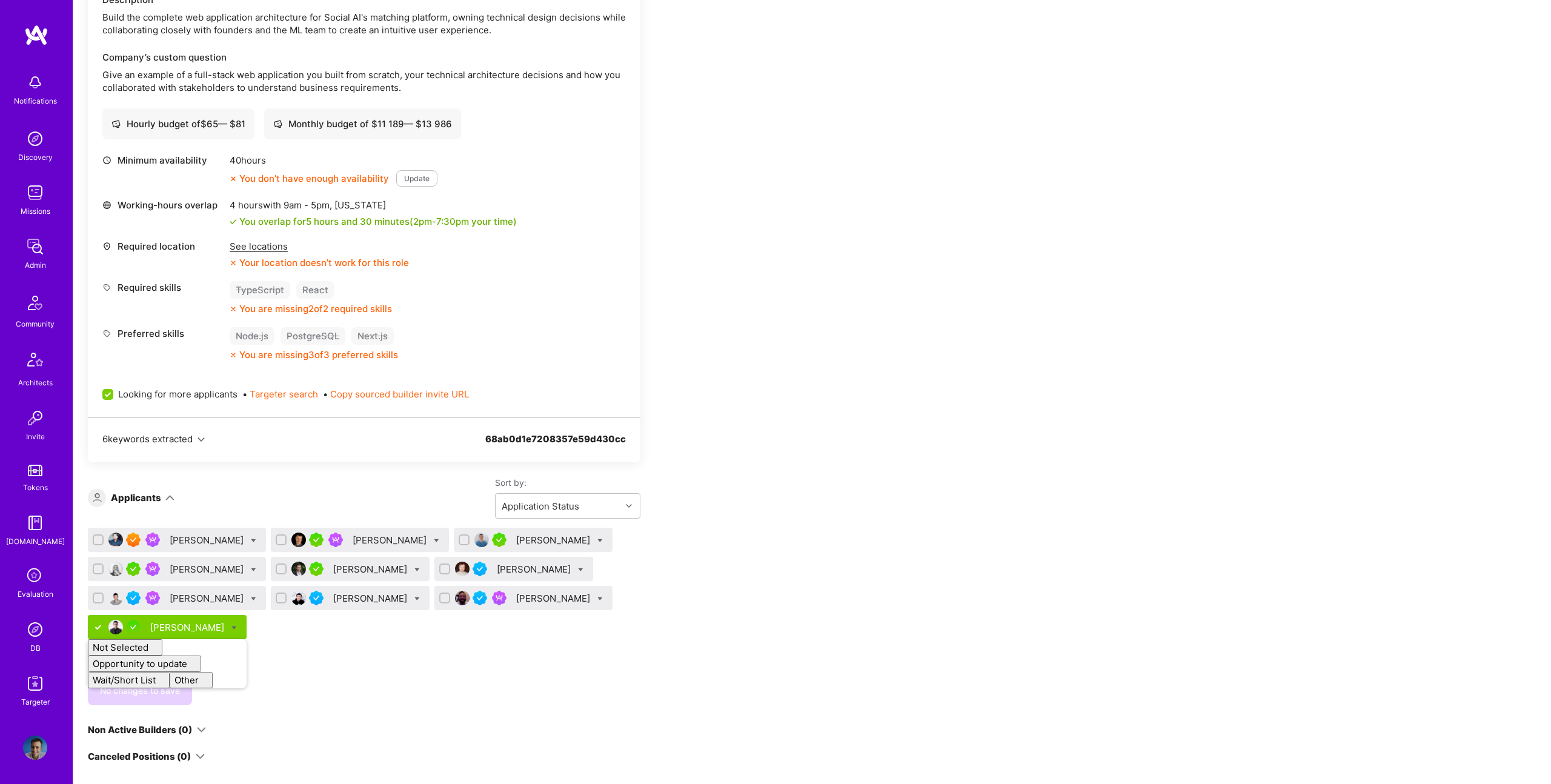
checkbox input "false"
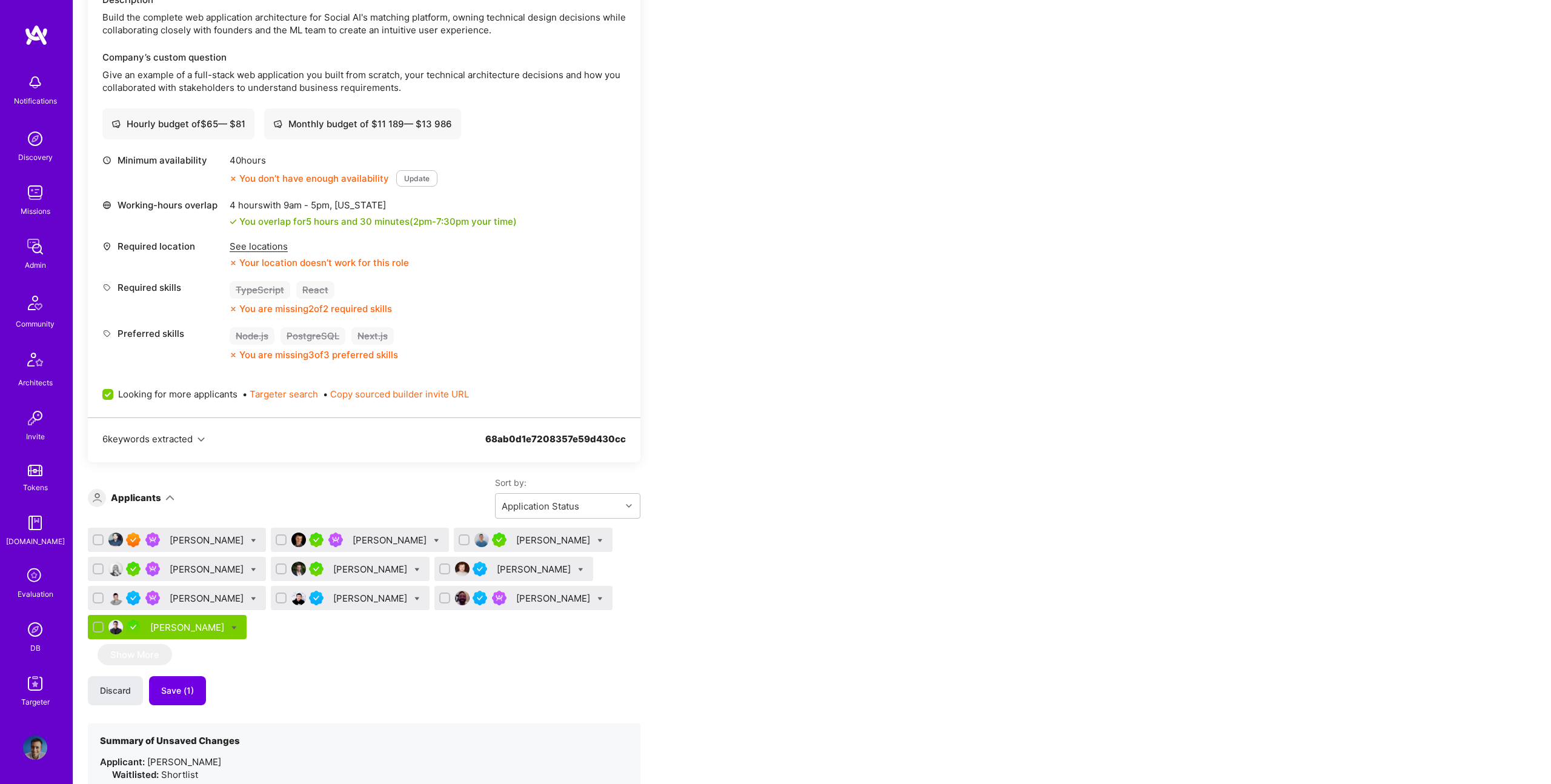
drag, startPoint x: 749, startPoint y: 582, endPoint x: 333, endPoint y: 639, distance: 419.9
click at [740, 585] on div "Apply for a Mission Role We’re actively looking for builders. This is the best …" at bounding box center [451, 526] width 727 height 1314
click at [184, 694] on span "Save (1)" at bounding box center [178, 690] width 33 height 12
click at [434, 537] on div at bounding box center [436, 540] width 5 height 13
checkbox input "true"
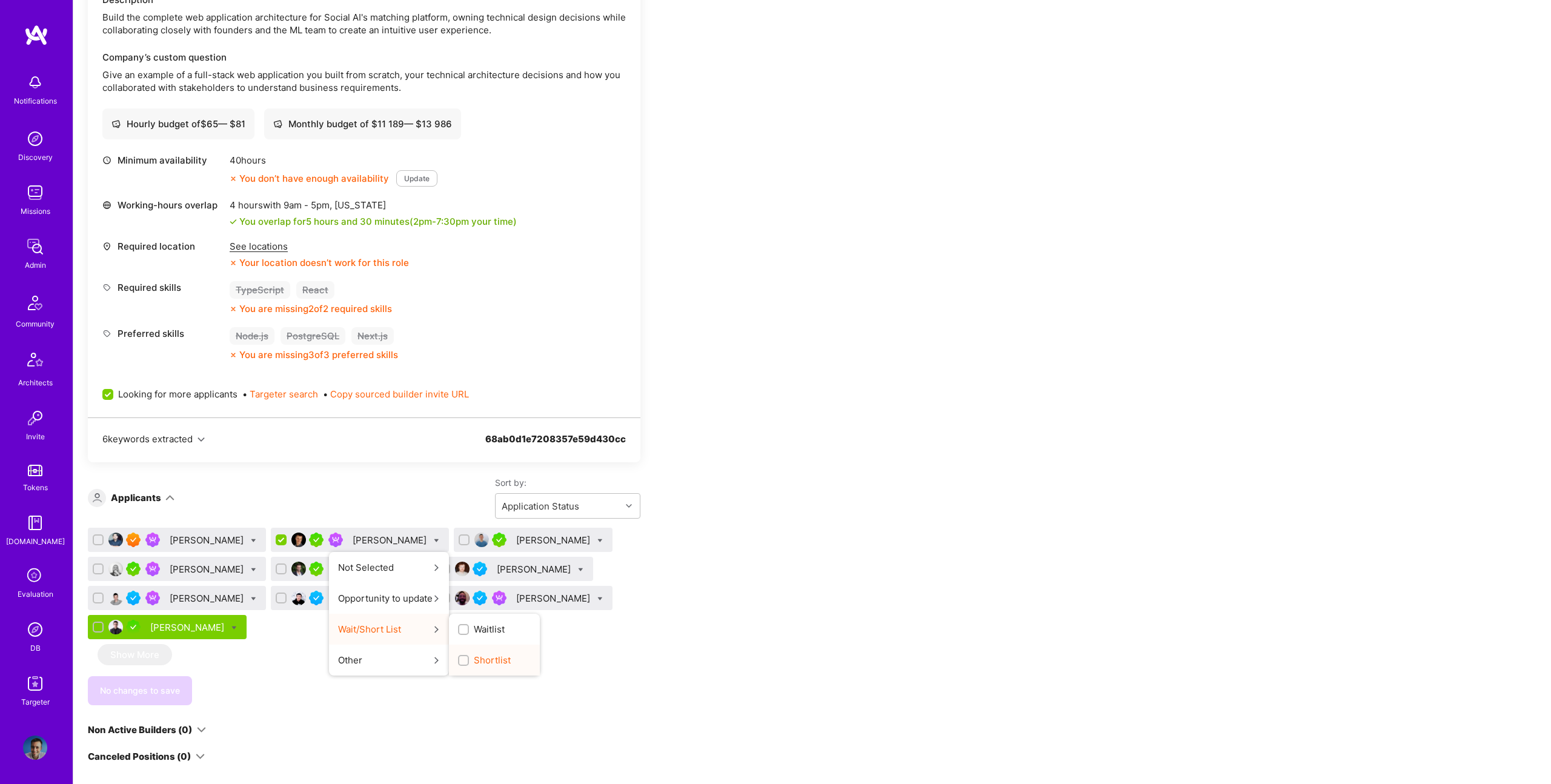
click at [474, 665] on span "Shortlist" at bounding box center [492, 660] width 37 height 13
click at [461, 665] on input "Shortlist" at bounding box center [464, 660] width 8 height 8
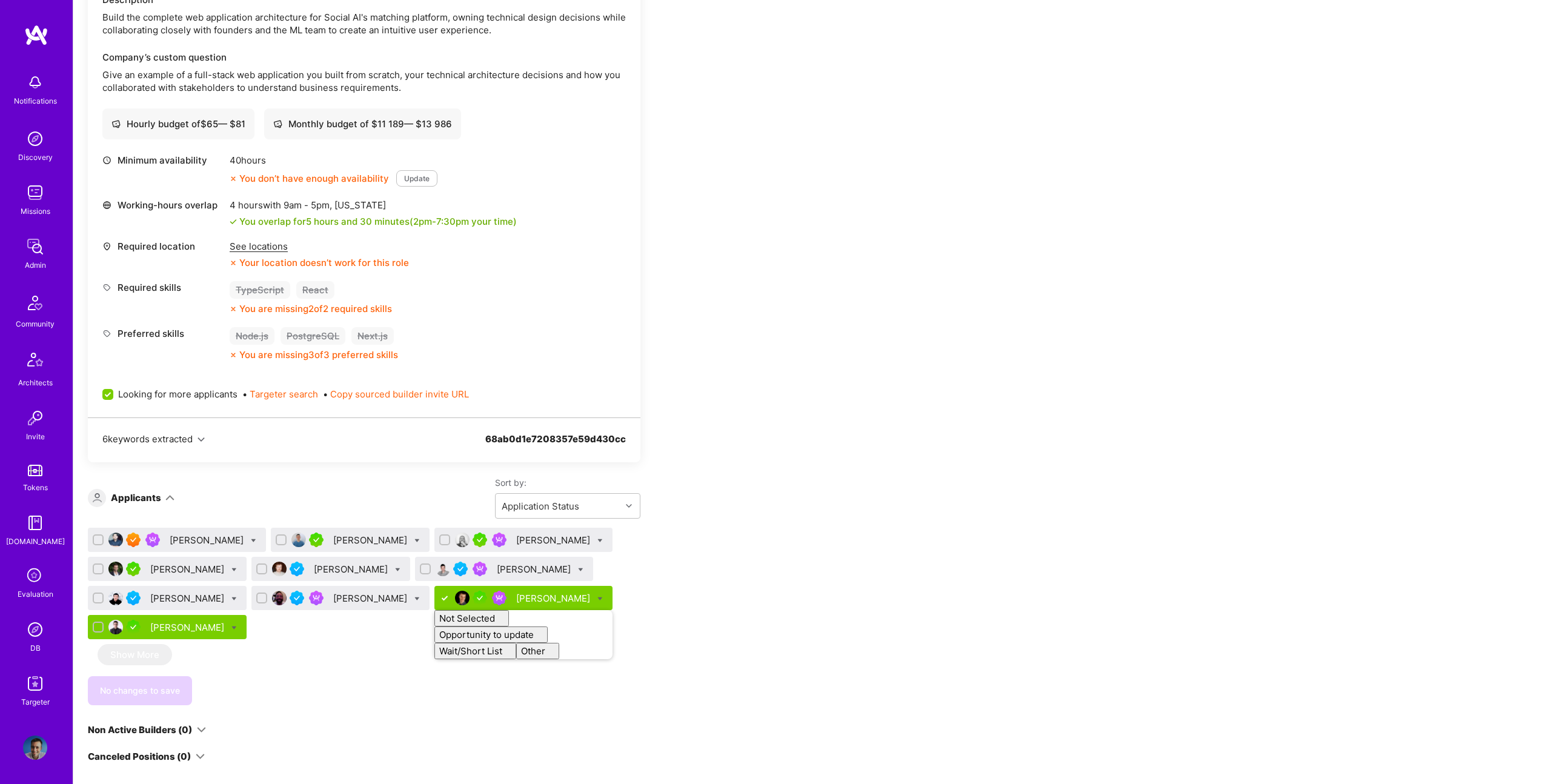
checkbox input "false"
click at [330, 657] on div "Sadan Masroor Andrei Olar Bruno Motta Juan Pablo Vacarezza Eniz Vukovic Alexand…" at bounding box center [363, 616] width 553 height 178
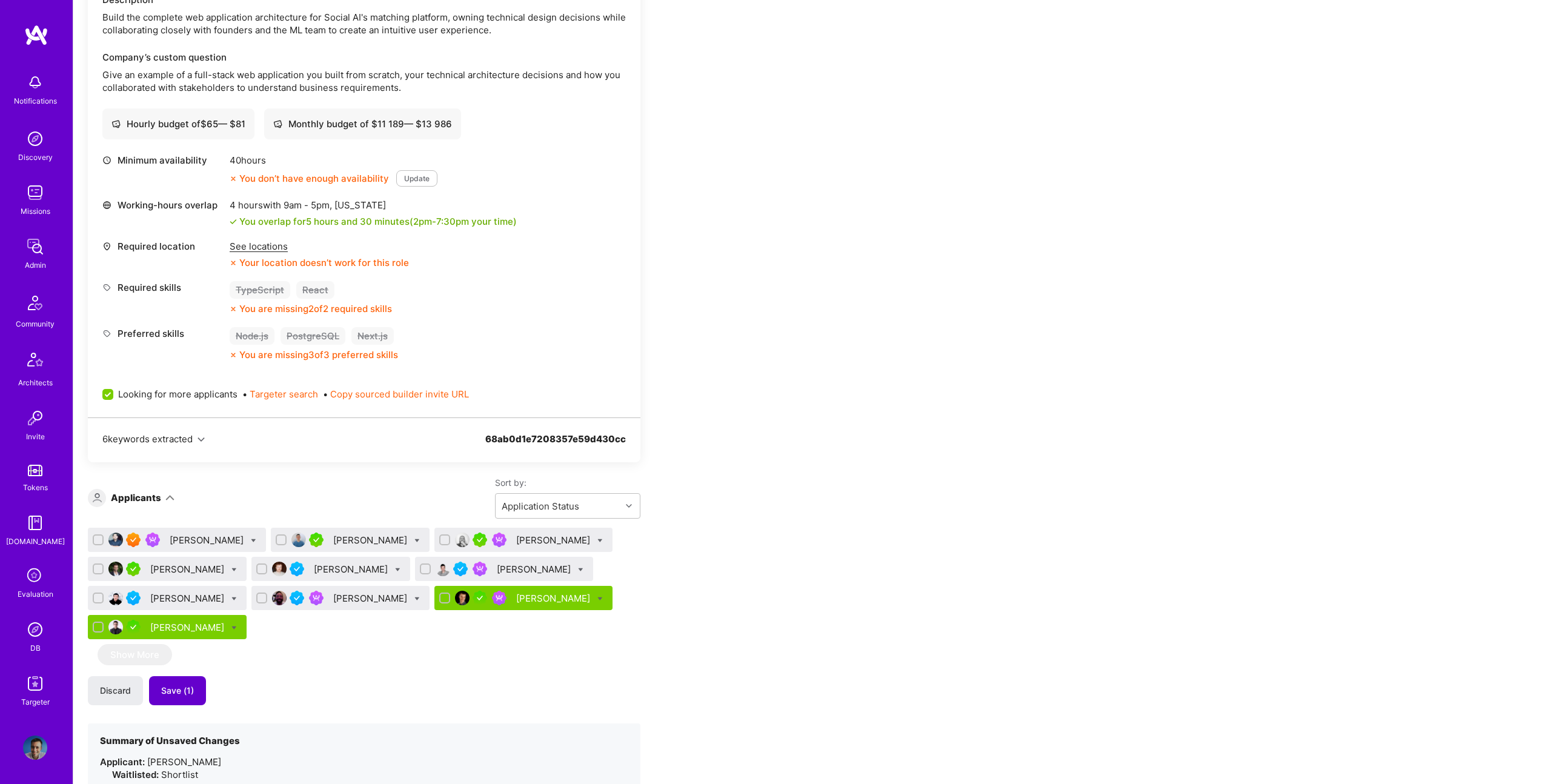
click at [189, 684] on button "Save (1)" at bounding box center [178, 691] width 57 height 29
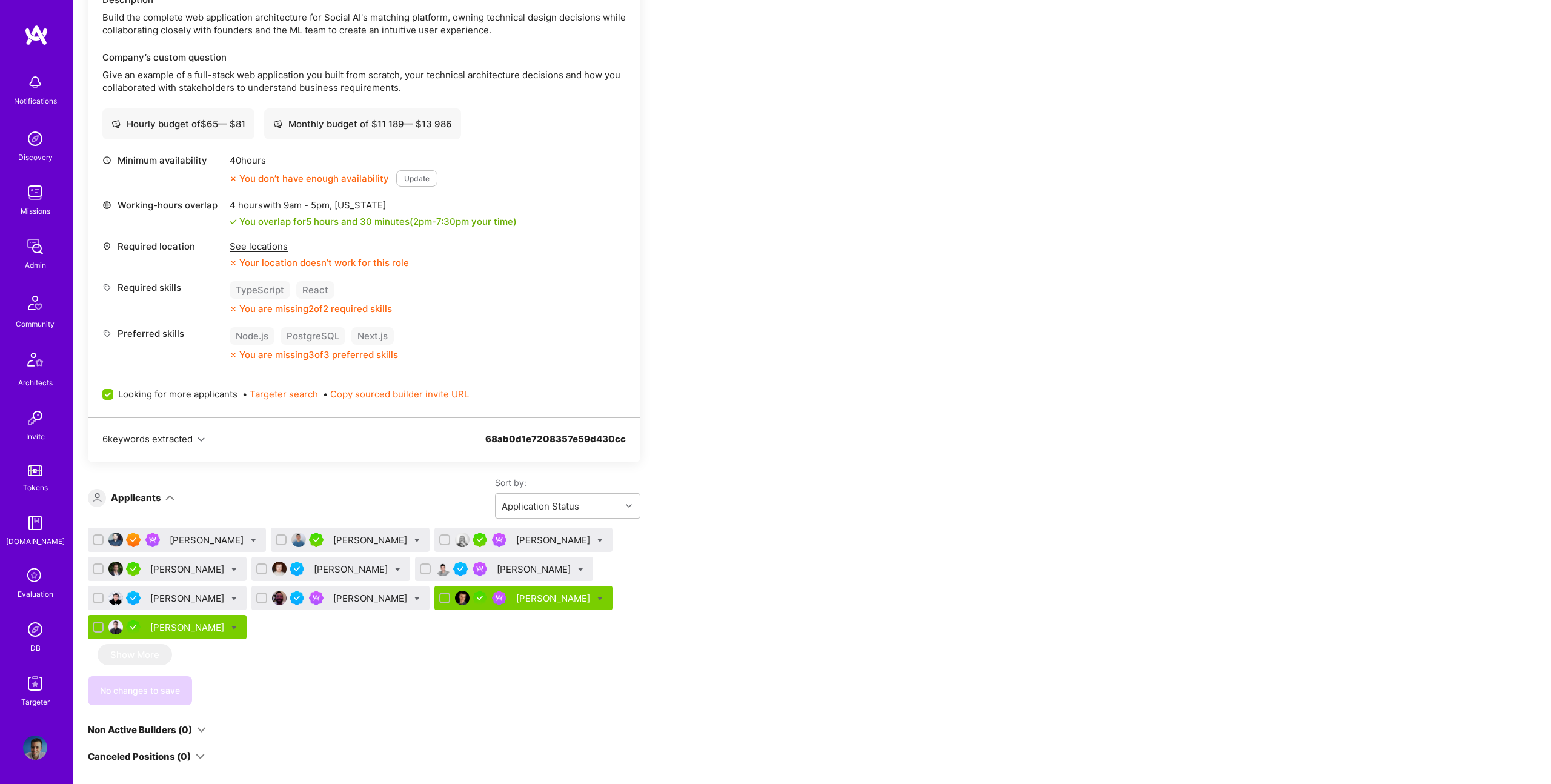
click at [250, 542] on icon at bounding box center [253, 541] width 5 height 5
checkbox input "true"
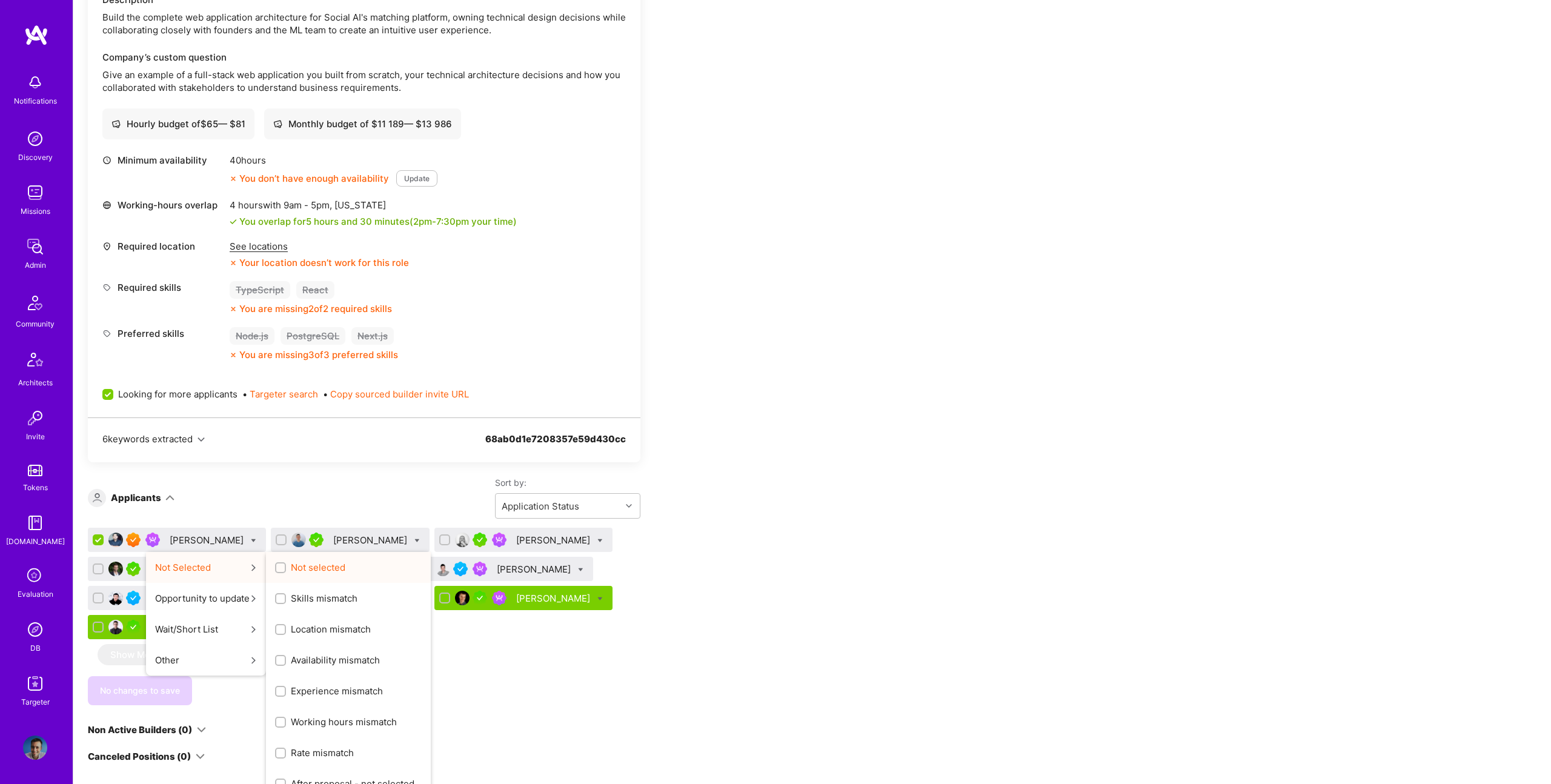
click at [324, 568] on span "Not selected" at bounding box center [318, 567] width 55 height 13
click at [286, 568] on input "Not selected" at bounding box center [281, 567] width 8 height 8
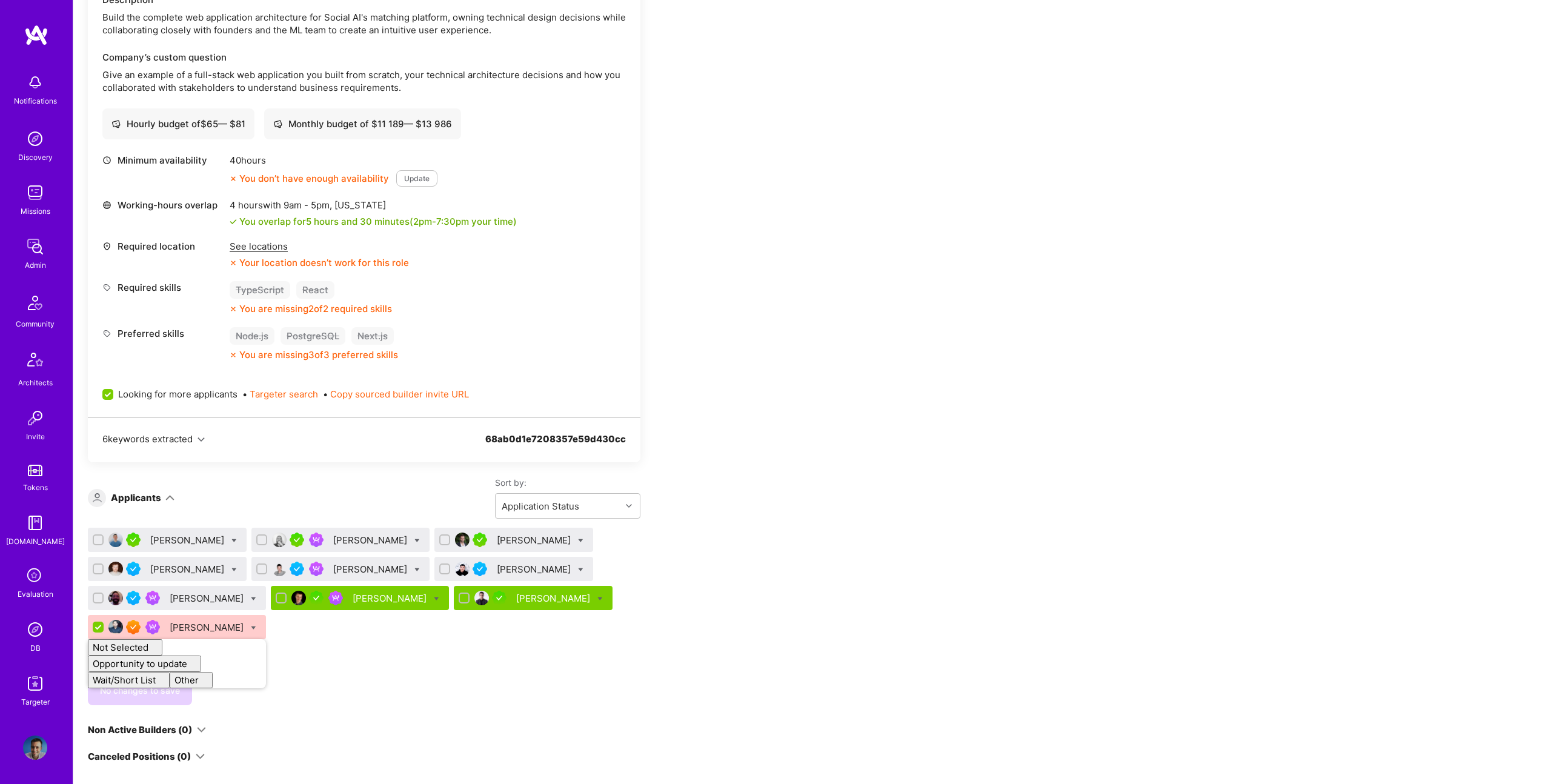
checkbox input "false"
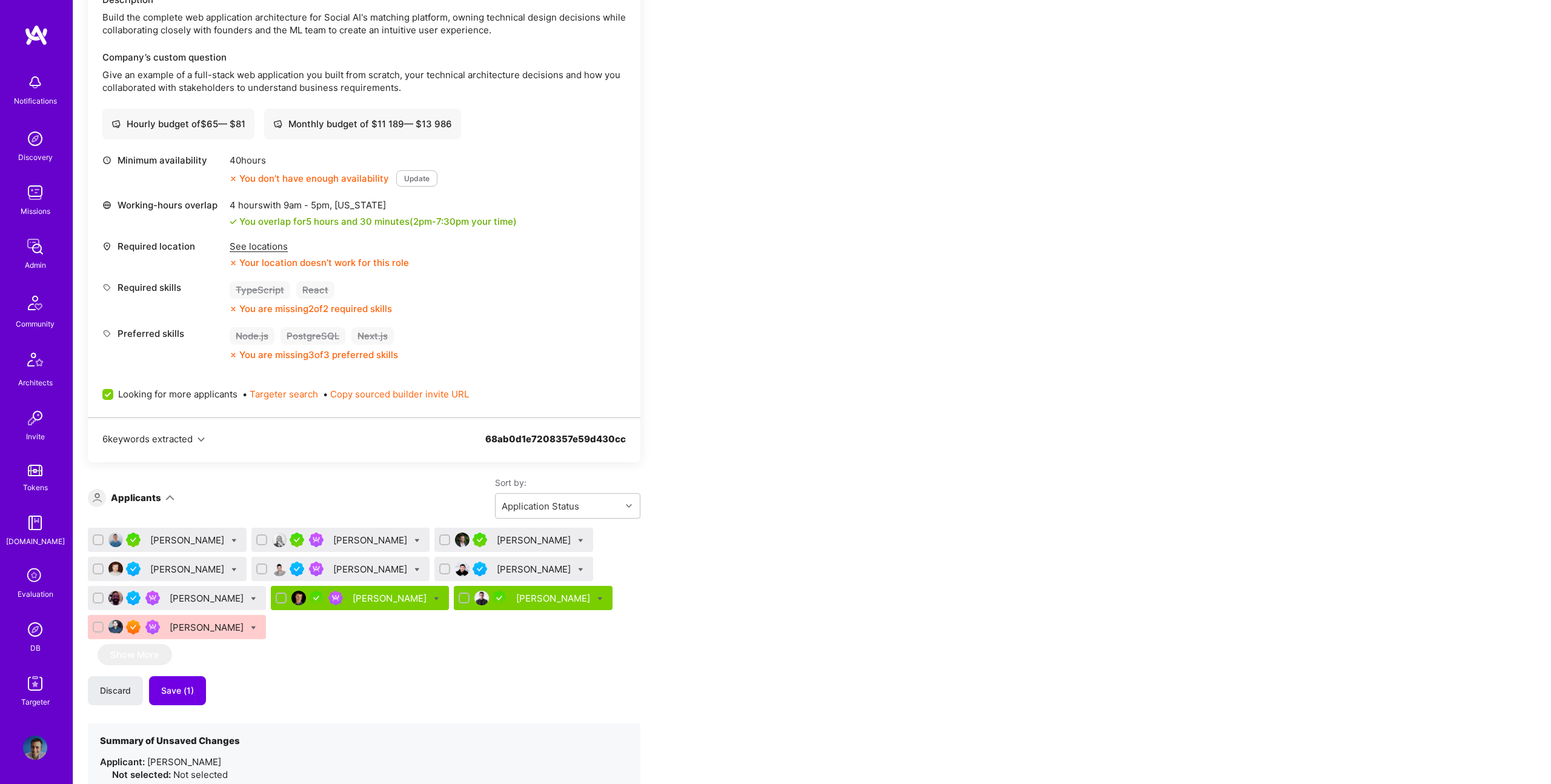
drag, startPoint x: 403, startPoint y: 689, endPoint x: 311, endPoint y: 688, distance: 92.0
click at [401, 688] on div "Discard Save (1)" at bounding box center [363, 691] width 553 height 29
drag, startPoint x: 161, startPoint y: 693, endPoint x: 211, endPoint y: 664, distance: 57.8
click at [162, 693] on span "Save (1)" at bounding box center [178, 690] width 33 height 12
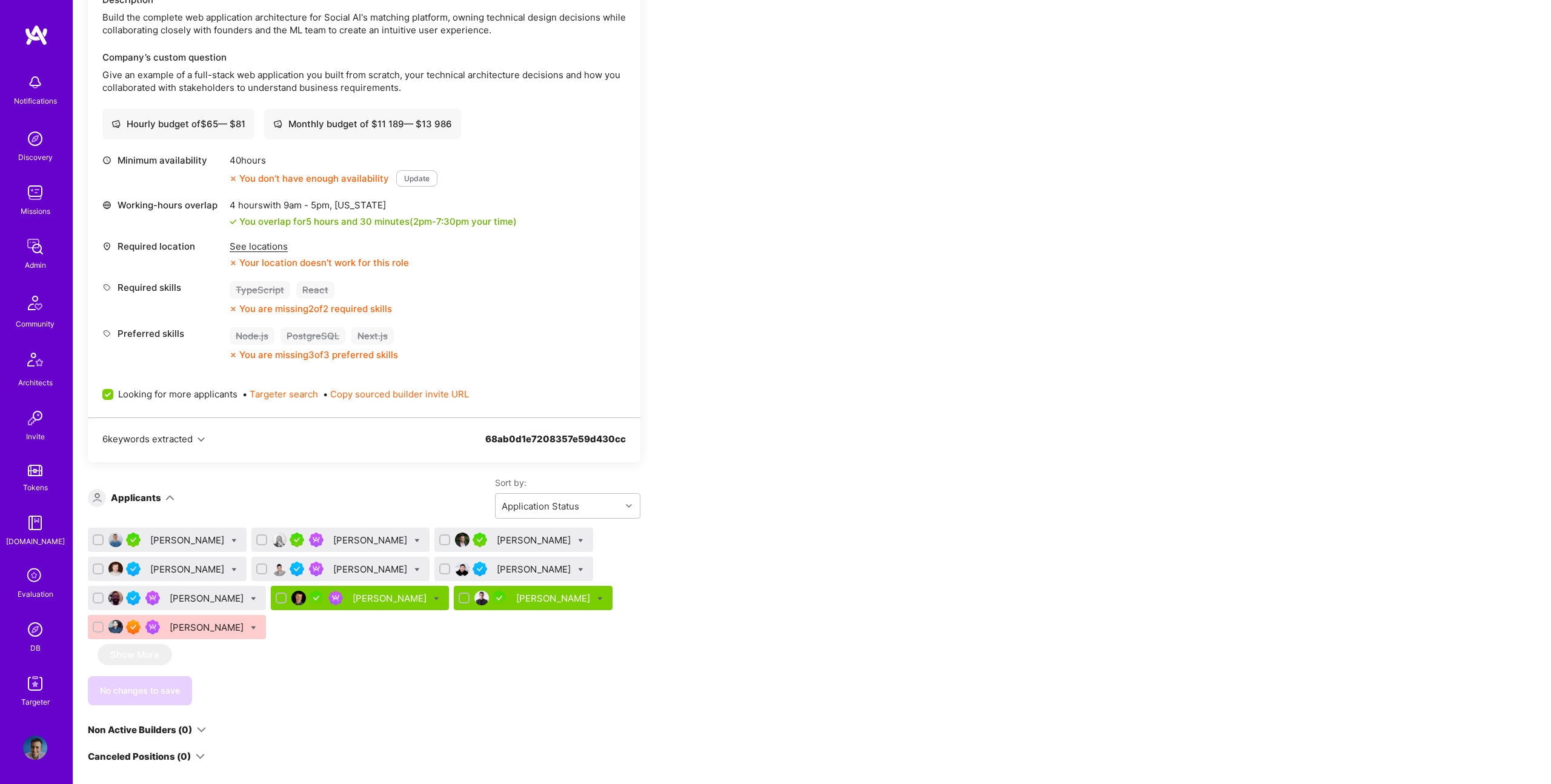
click at [414, 539] on icon at bounding box center [417, 541] width 5 height 5
checkbox input "true"
click at [454, 631] on span "Waitlist" at bounding box center [470, 629] width 31 height 13
click at [441, 631] on input "Waitlist" at bounding box center [444, 629] width 8 height 8
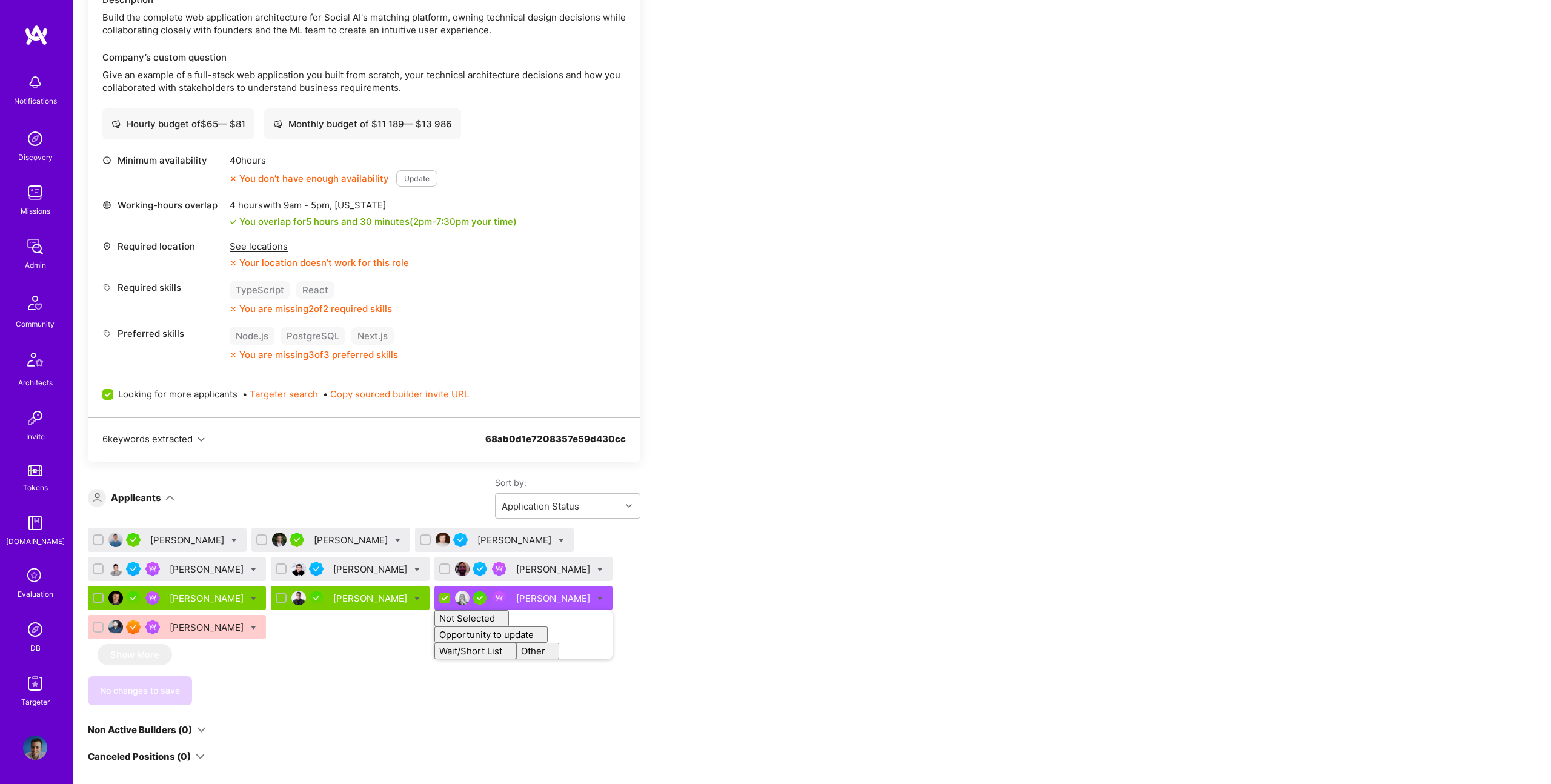
checkbox input "false"
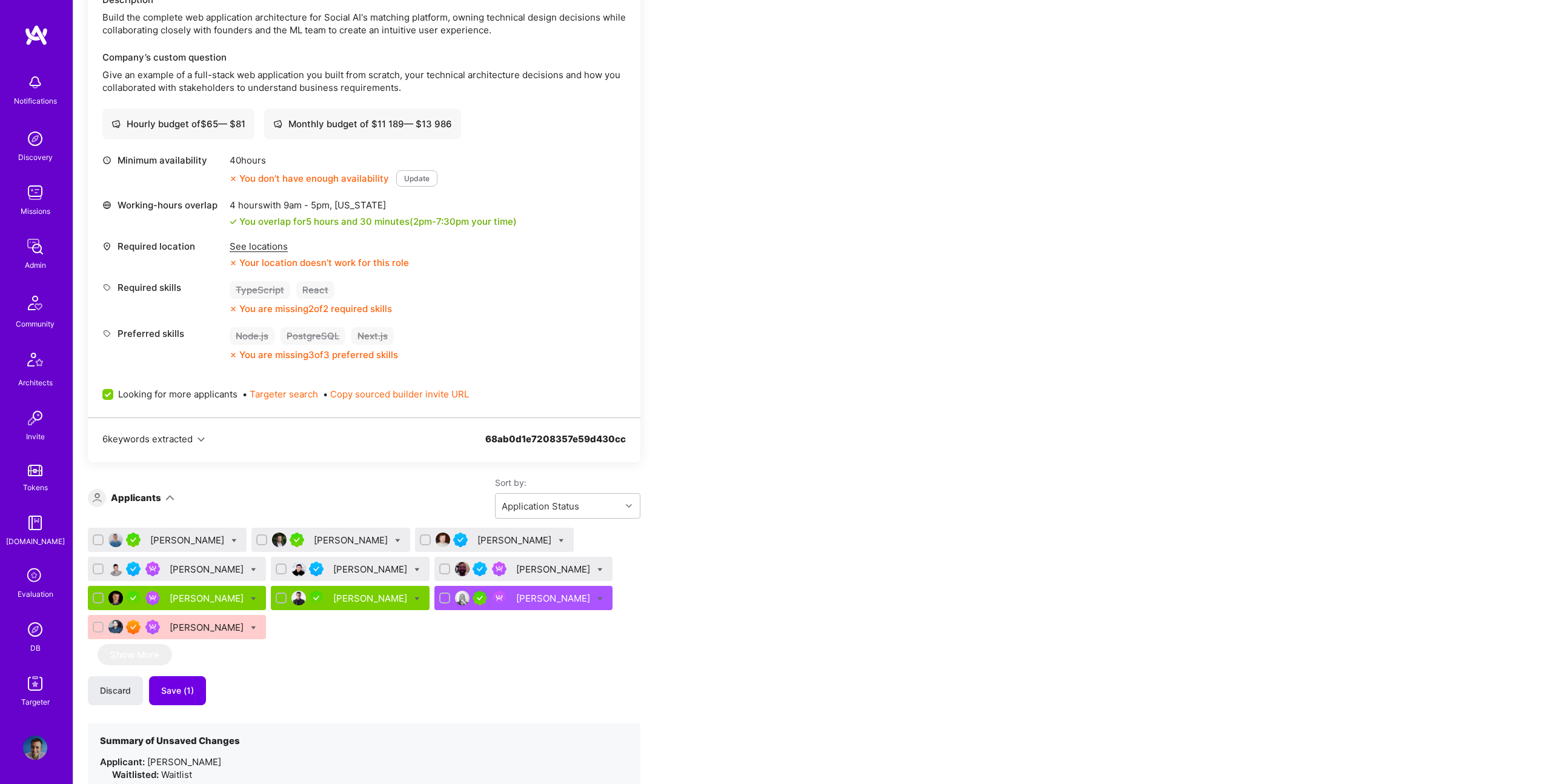
drag, startPoint x: 498, startPoint y: 666, endPoint x: 260, endPoint y: 678, distance: 238.3
click at [497, 665] on div "Andrei Olar Juan Pablo Vacarezza Eniz Vukovic Alexander Arshavski Sergey Todysh…" at bounding box center [363, 672] width 553 height 288
click at [256, 569] on icon at bounding box center [253, 570] width 5 height 5
checkbox input "true"
click at [320, 658] on span "Waitlist" at bounding box center [306, 658] width 31 height 13
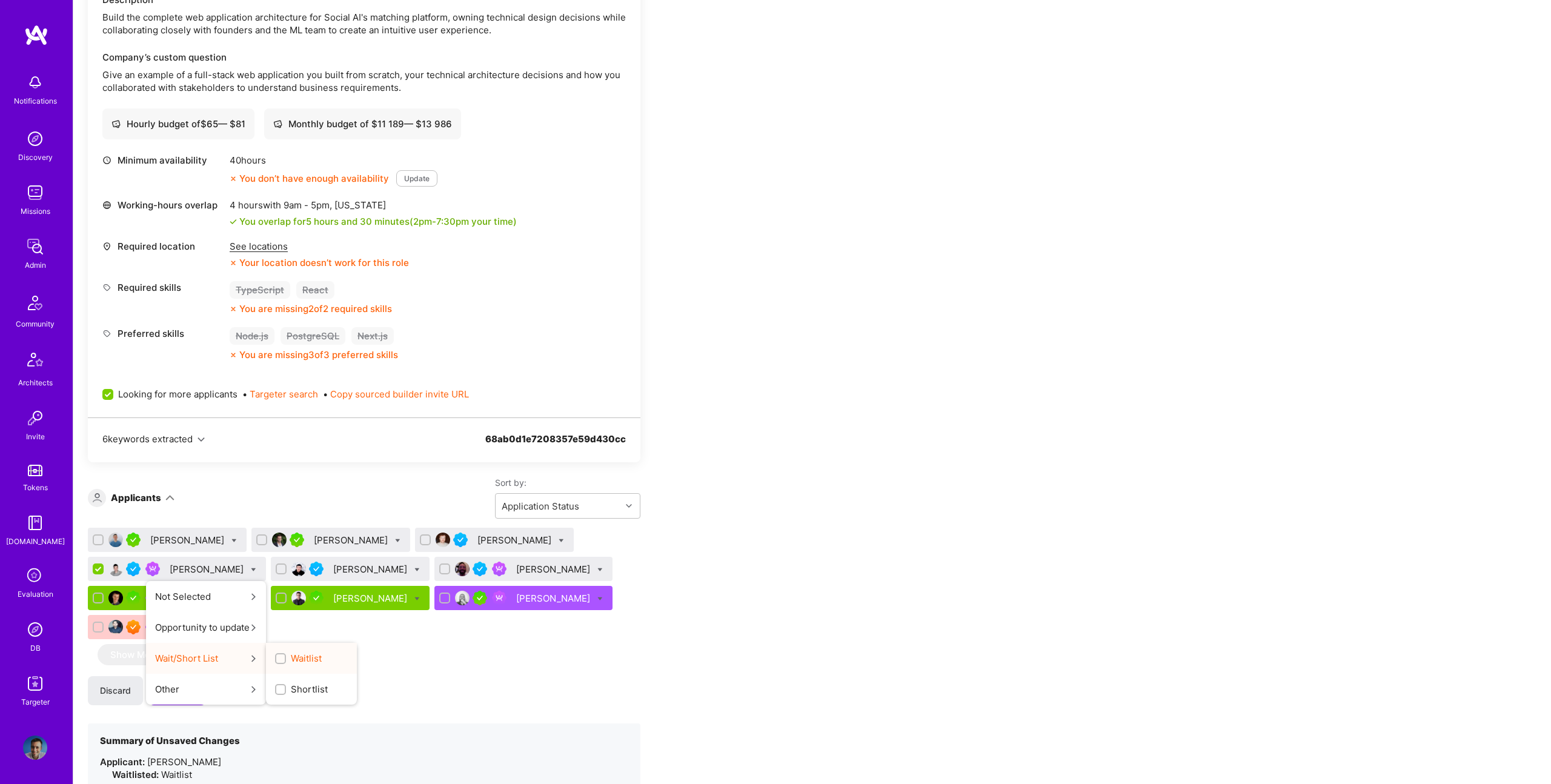
click at [286, 658] on input "Waitlist" at bounding box center [281, 658] width 8 height 8
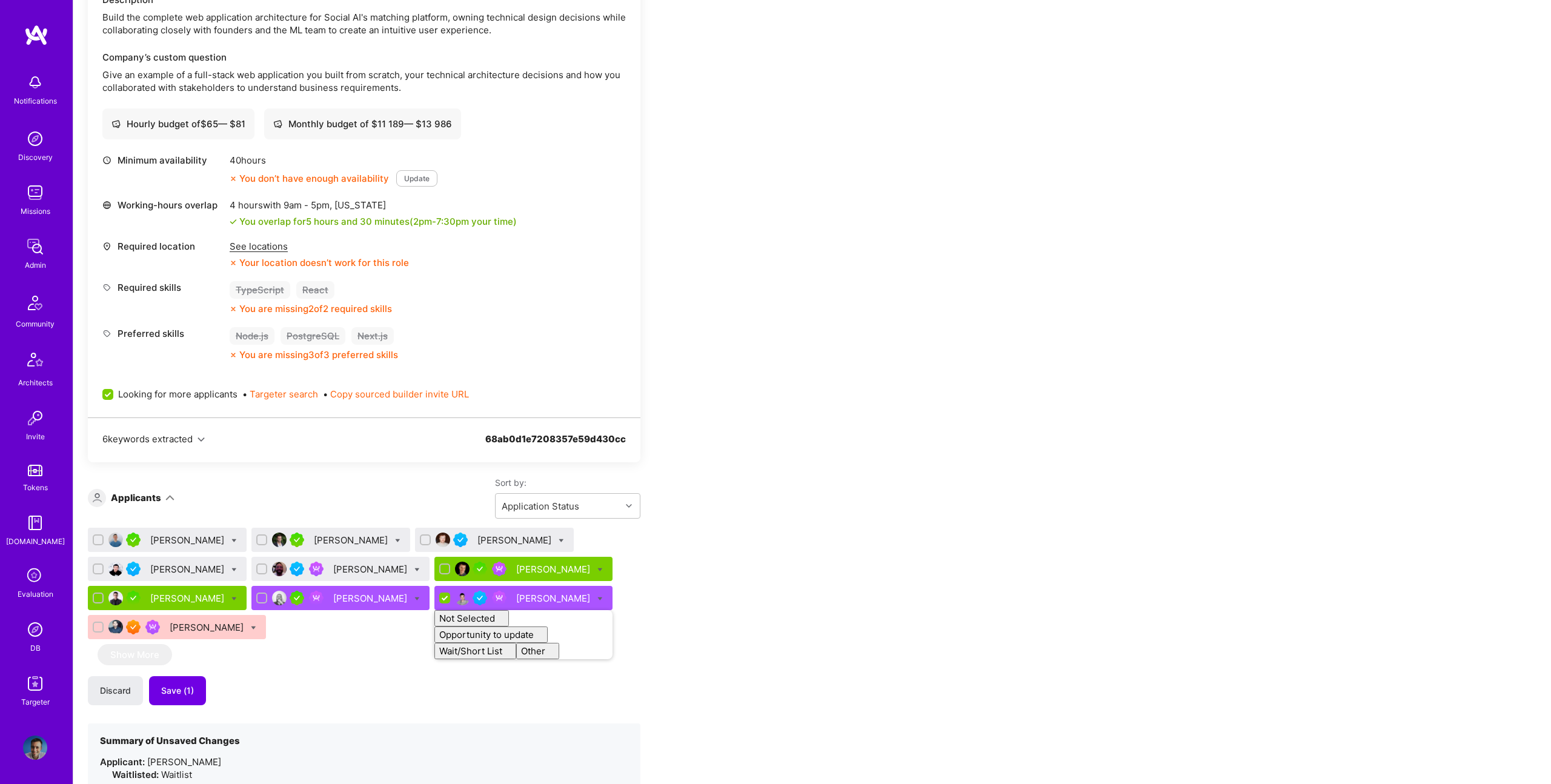
checkbox input "false"
drag, startPoint x: 395, startPoint y: 687, endPoint x: 385, endPoint y: 685, distance: 10.2
click at [391, 686] on div "Discard Save (1)" at bounding box center [363, 691] width 553 height 29
drag, startPoint x: 188, startPoint y: 692, endPoint x: 195, endPoint y: 689, distance: 7.6
click at [188, 692] on span "Save (2)" at bounding box center [178, 690] width 34 height 12
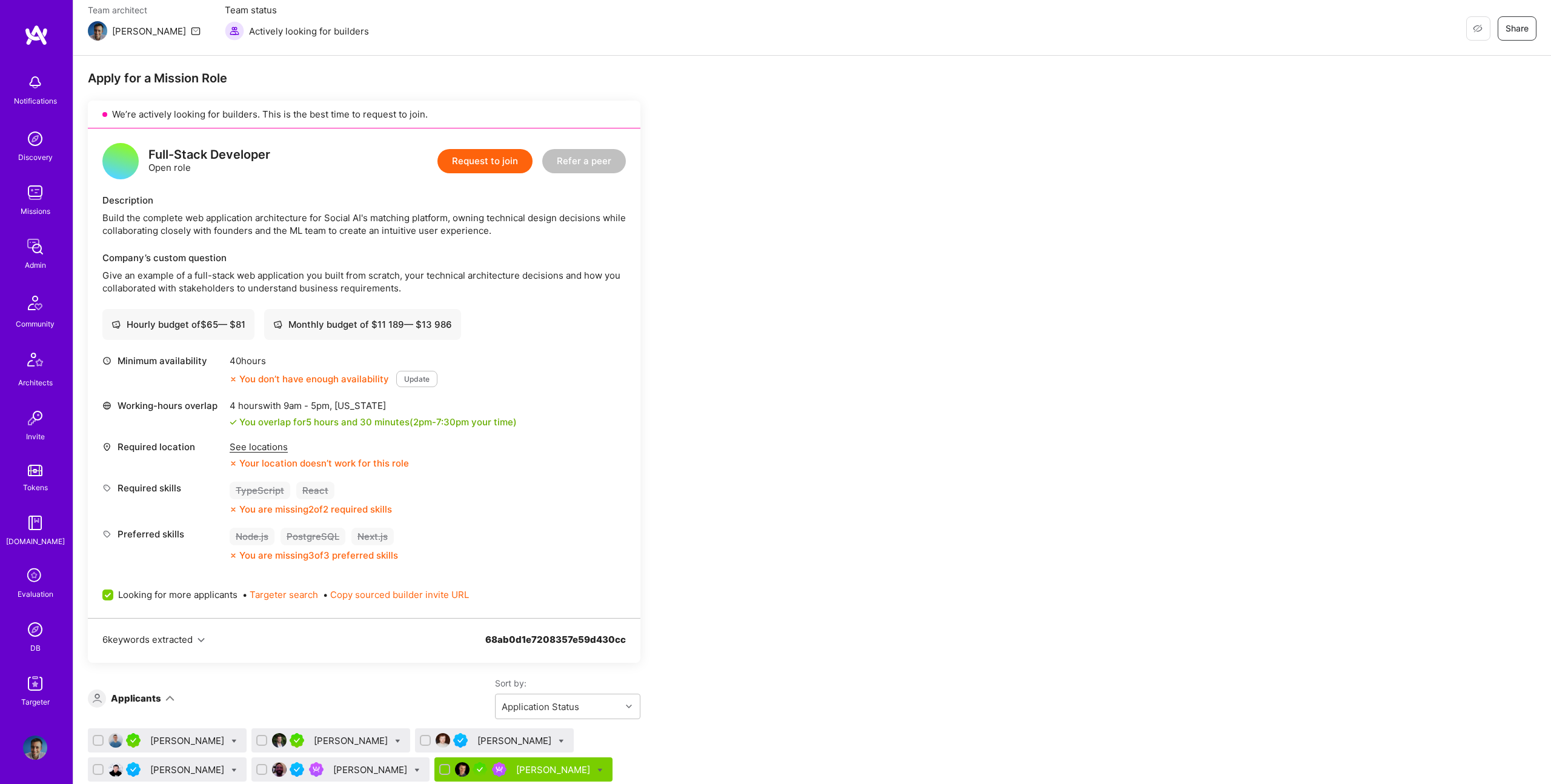
scroll to position [160, 0]
click at [1499, 298] on div "Apply for a Mission Role We’re actively looking for builders. This is the best …" at bounding box center [812, 687] width 1478 height 1261
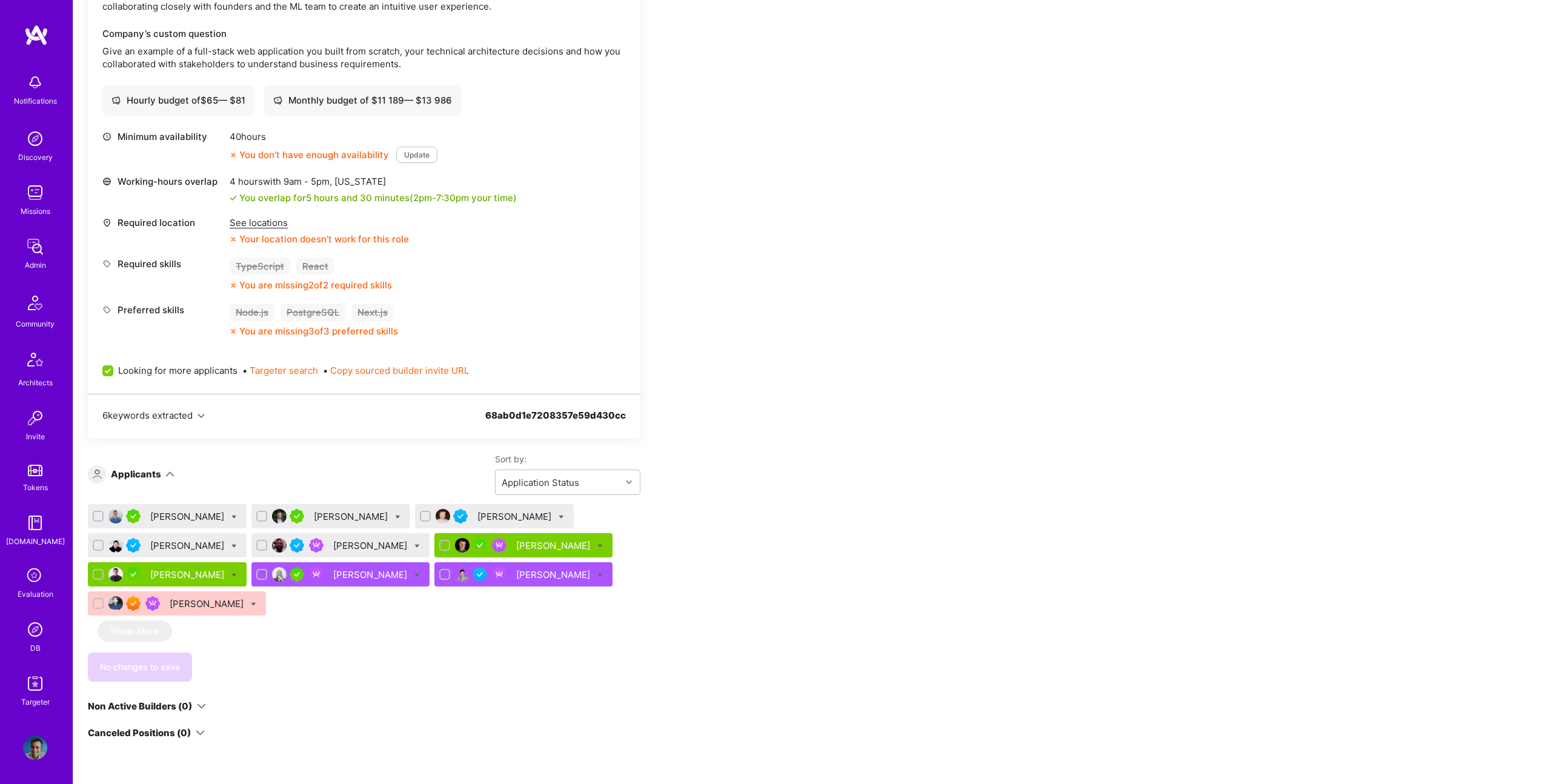
scroll to position [382, 0]
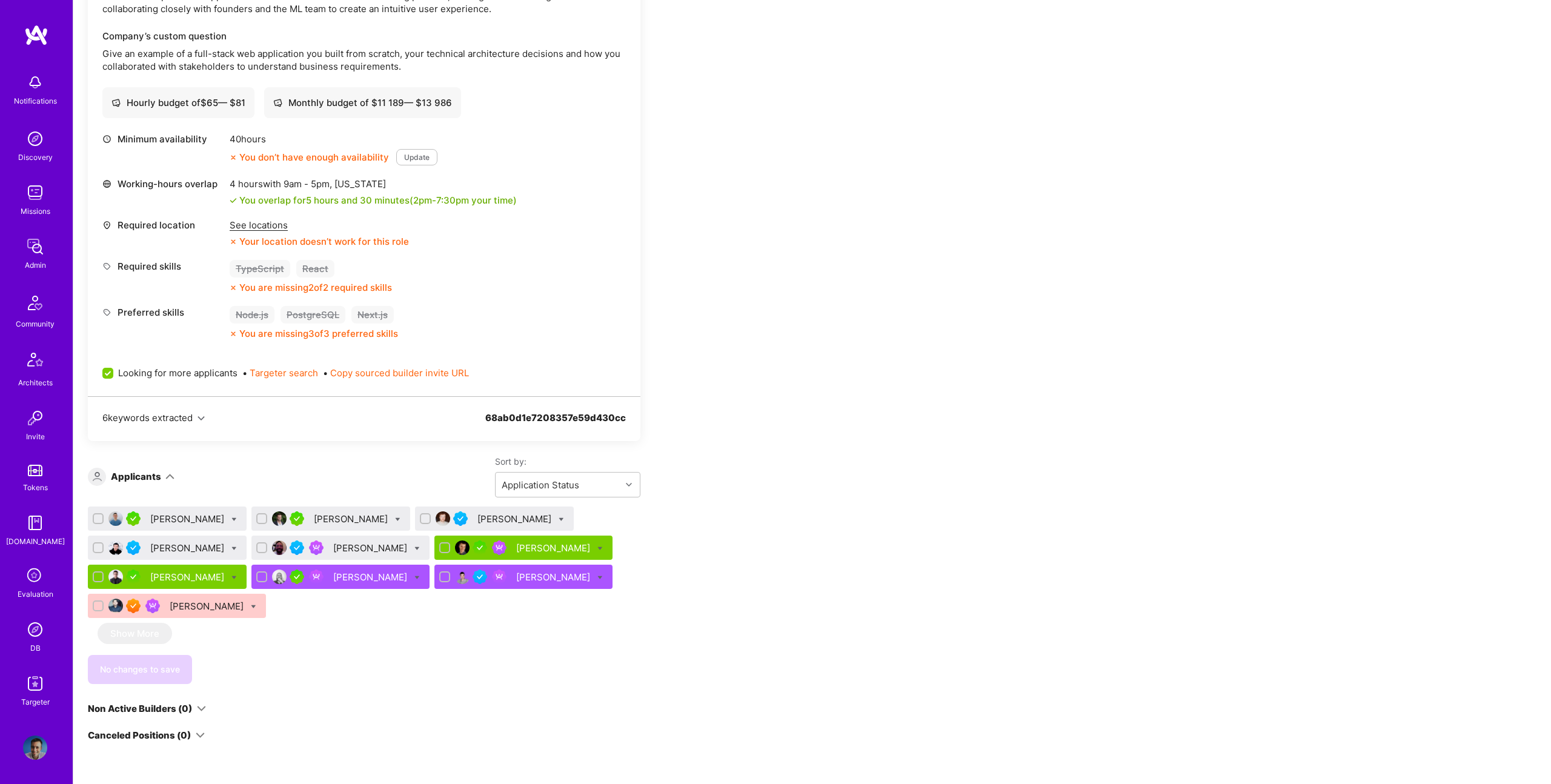
click at [558, 517] on icon at bounding box center [561, 520] width 5 height 5
checkbox input "true"
click at [598, 638] on span "Shortlist" at bounding box center [617, 639] width 37 height 13
click at [586, 638] on input "Shortlist" at bounding box center [589, 639] width 8 height 8
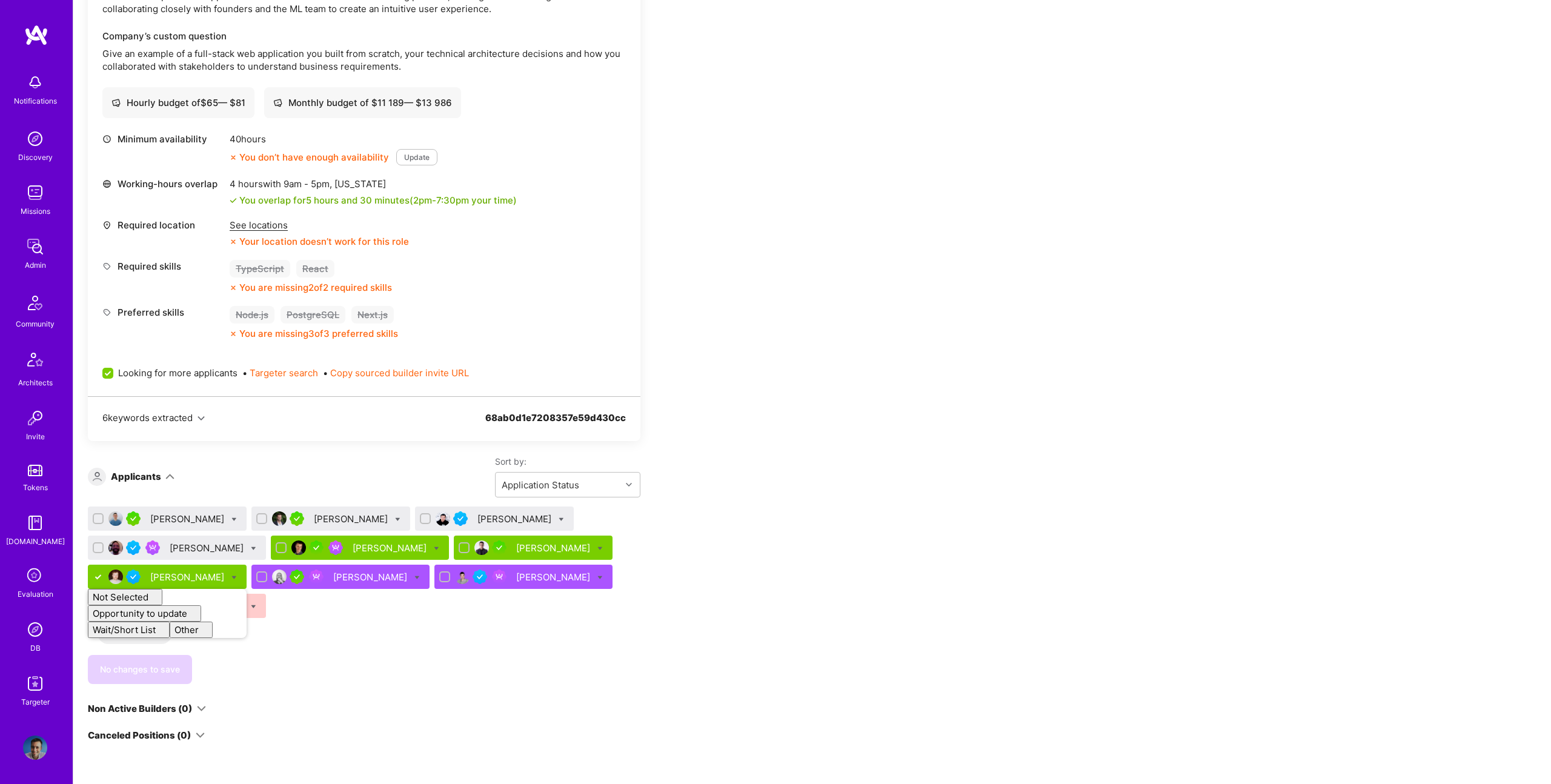
checkbox input "false"
drag, startPoint x: 321, startPoint y: 693, endPoint x: 312, endPoint y: 691, distance: 9.2
click at [320, 693] on div "We’re actively looking for builders. This is the best time to request to join. …" at bounding box center [363, 310] width 553 height 862
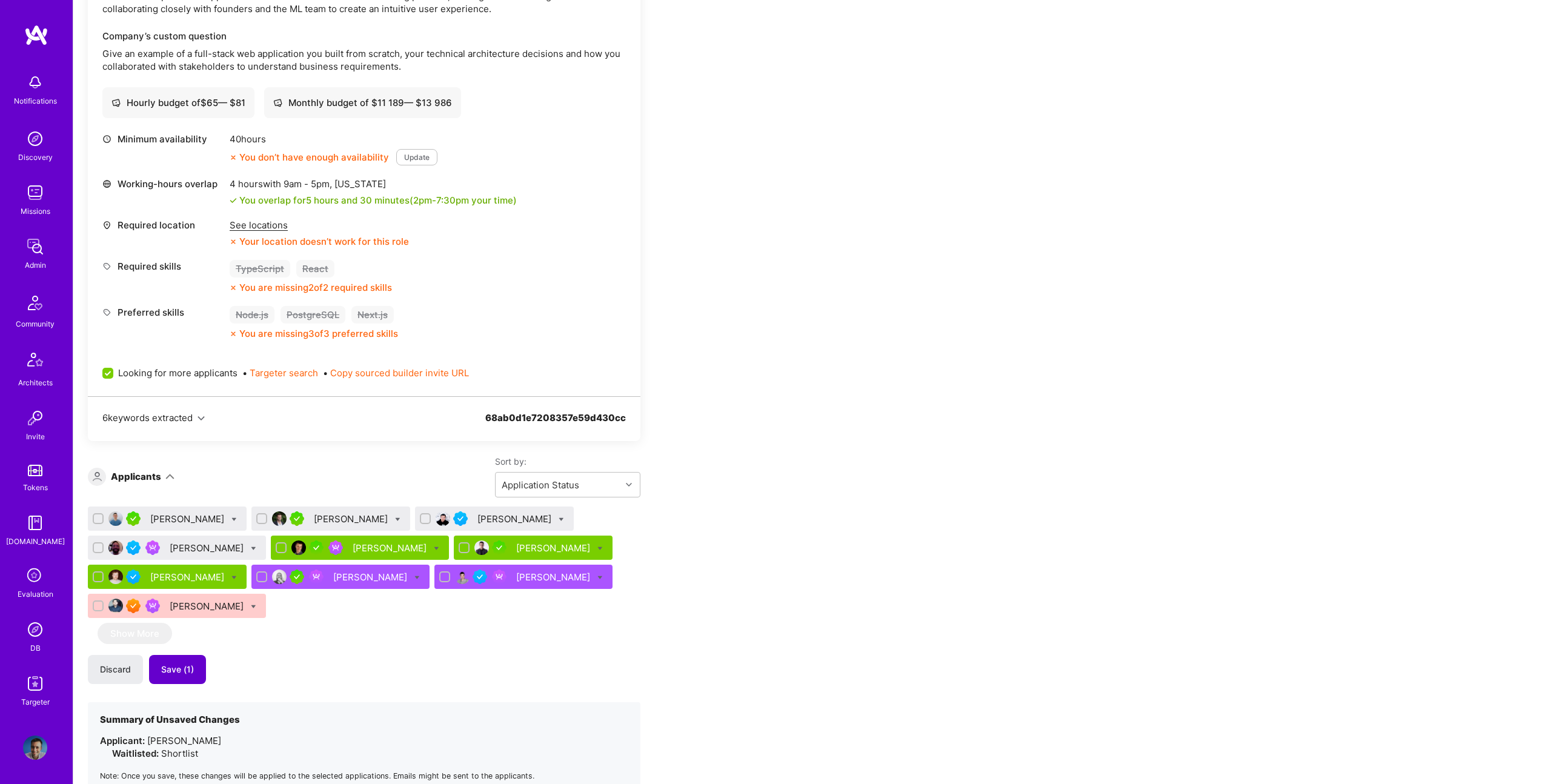
click at [182, 667] on span "Save (1)" at bounding box center [178, 669] width 33 height 12
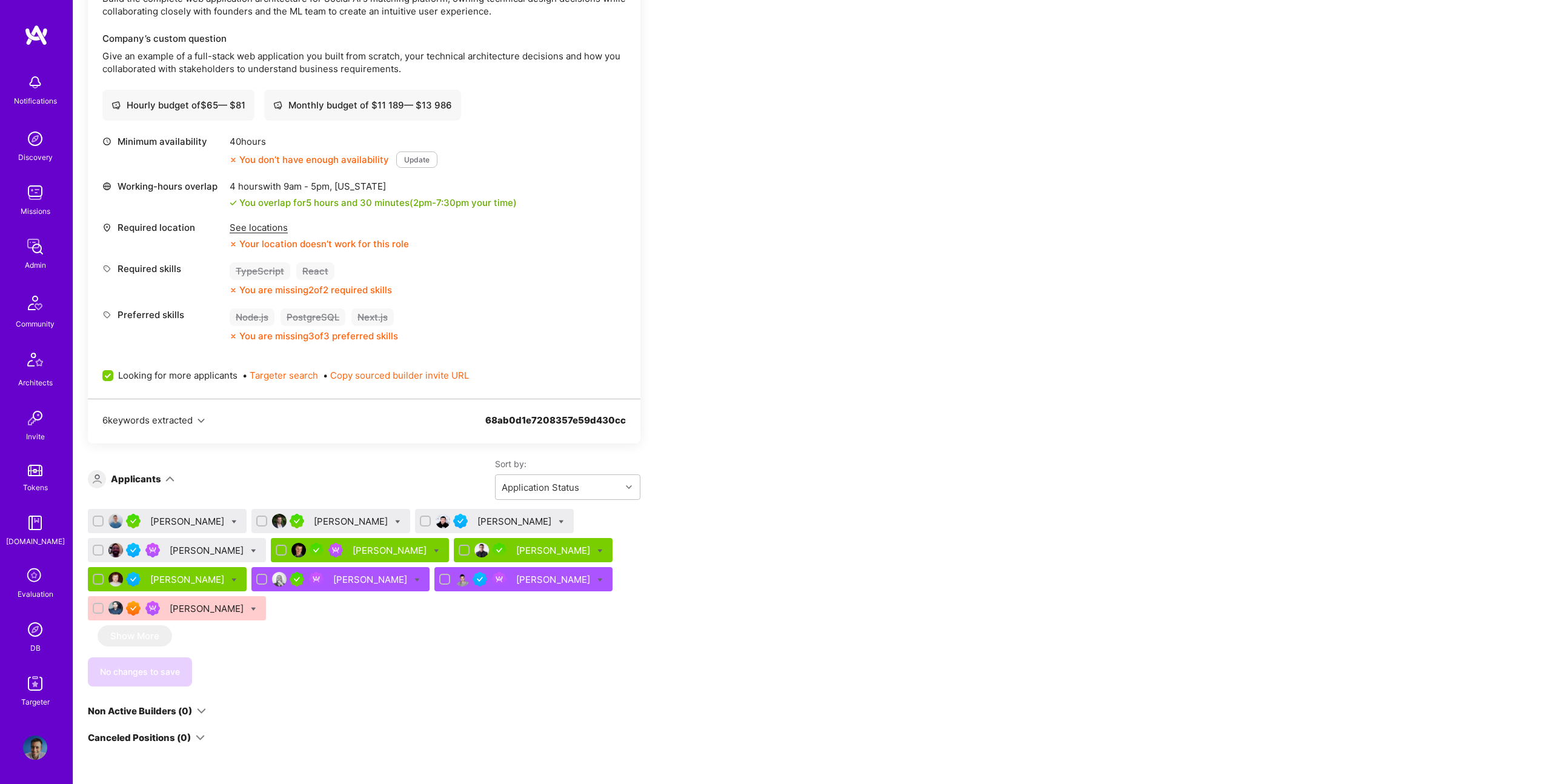
click at [256, 551] on icon at bounding box center [253, 551] width 5 height 5
checkbox input "true"
click at [327, 670] on span "Shortlist" at bounding box center [309, 670] width 37 height 13
click at [286, 670] on input "Shortlist" at bounding box center [281, 671] width 8 height 8
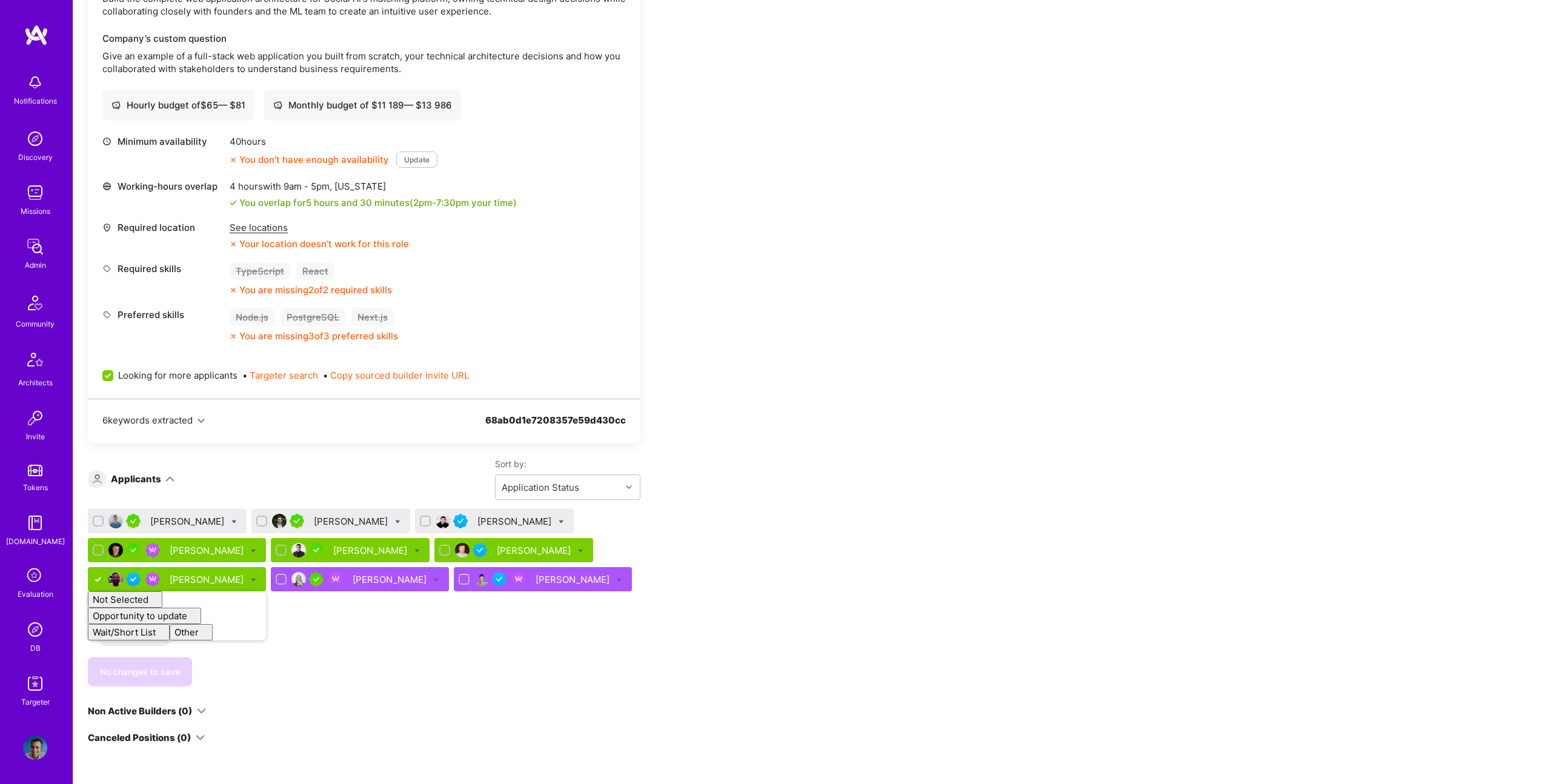
checkbox input "false"
click at [392, 649] on div "Andrei Olar Juan Pablo Vacarezza Sergey Todyshev Bojan Aleksic Ugljesa Pantic E…" at bounding box center [363, 597] width 553 height 178
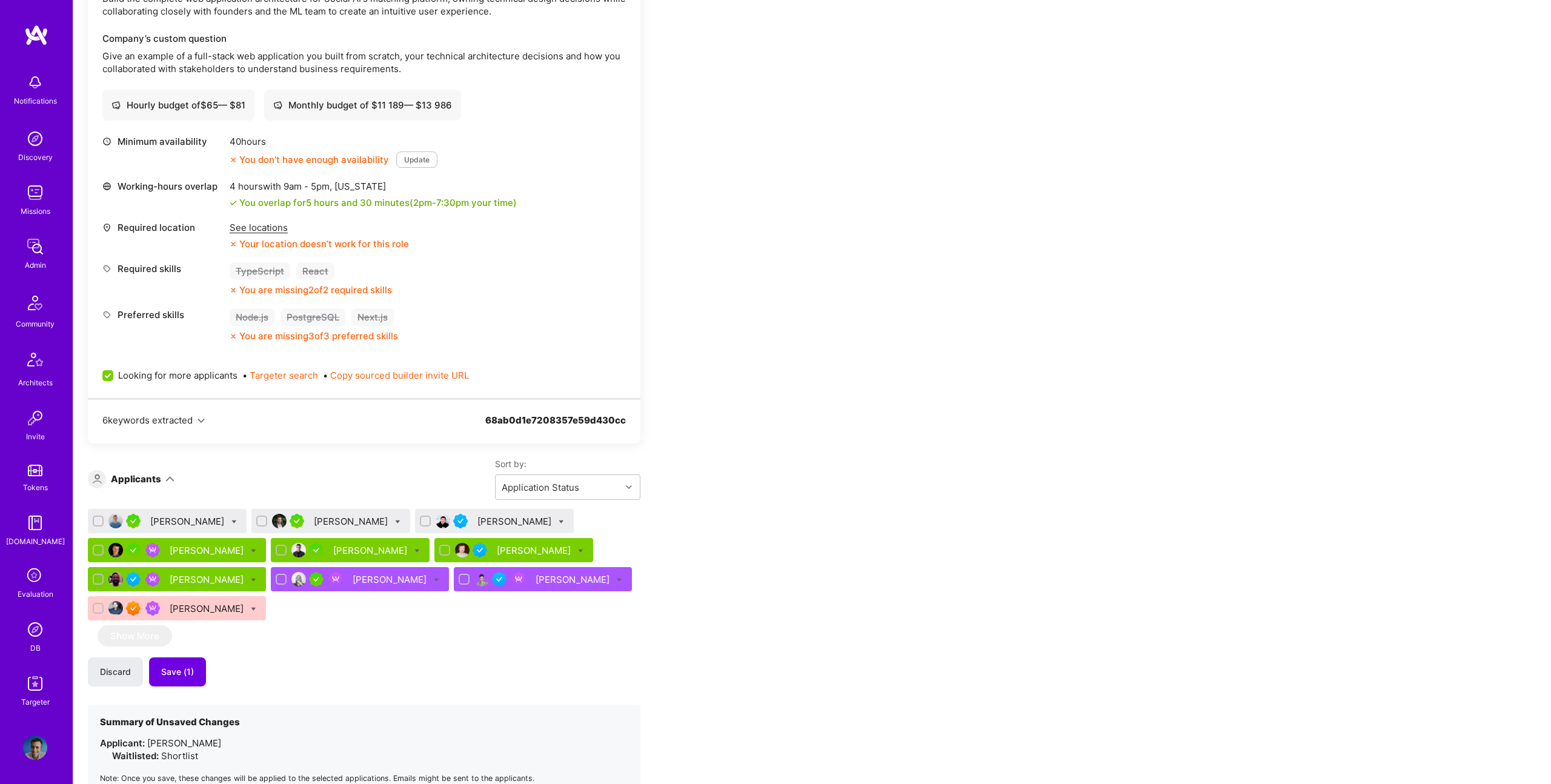
drag, startPoint x: 183, startPoint y: 667, endPoint x: 340, endPoint y: 658, distance: 157.3
click at [188, 667] on span "Save (1)" at bounding box center [178, 671] width 33 height 12
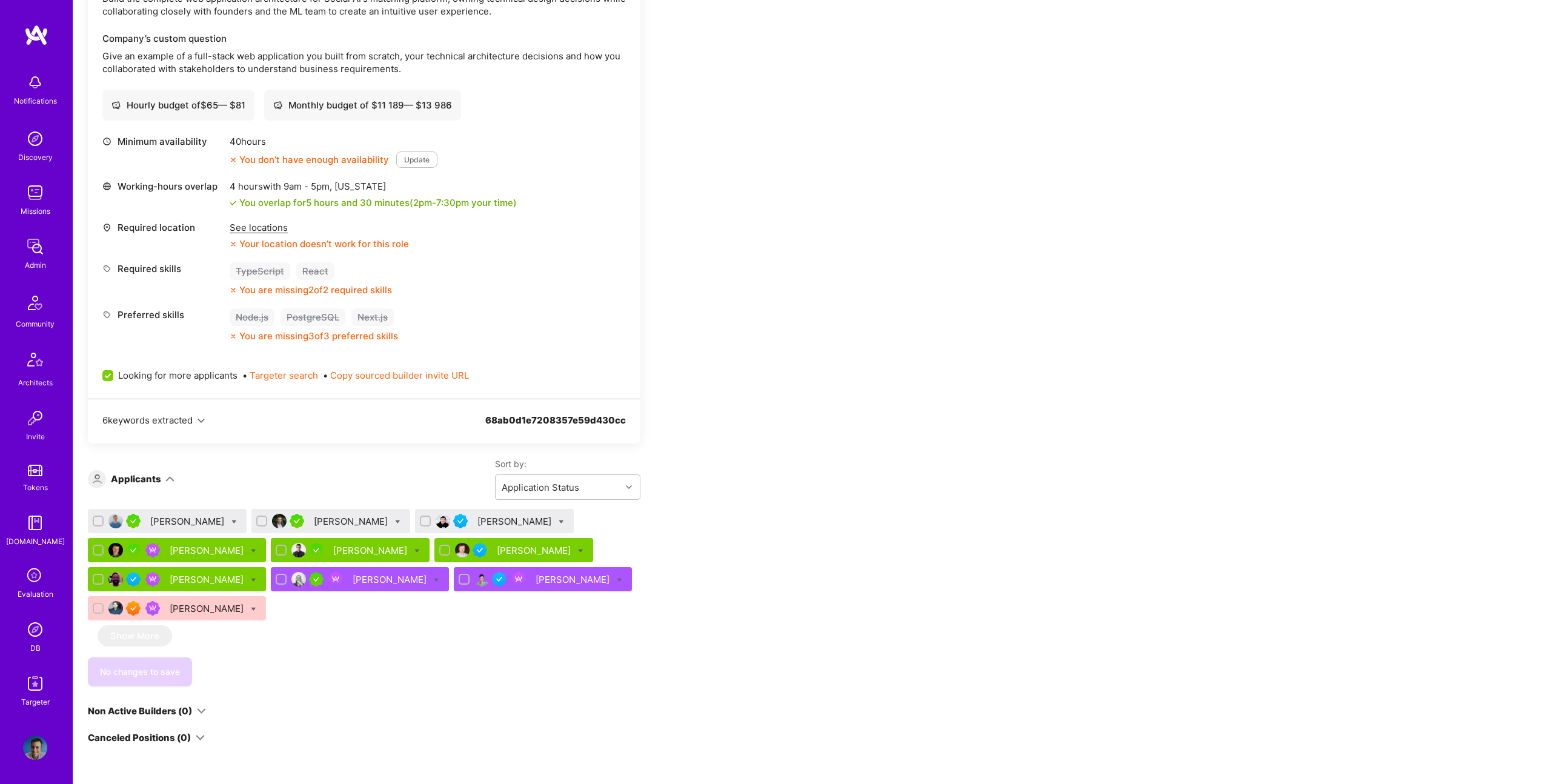
drag, startPoint x: 662, startPoint y: 512, endPoint x: 616, endPoint y: 514, distance: 46.0
click at [636, 514] on div "Apply for a Mission Role We’re actively looking for builders. This is the best …" at bounding box center [451, 454] width 727 height 1208
click at [250, 551] on icon at bounding box center [253, 551] width 5 height 5
checkbox input "true"
click at [291, 644] on span "Waitlist" at bounding box center [306, 639] width 31 height 13
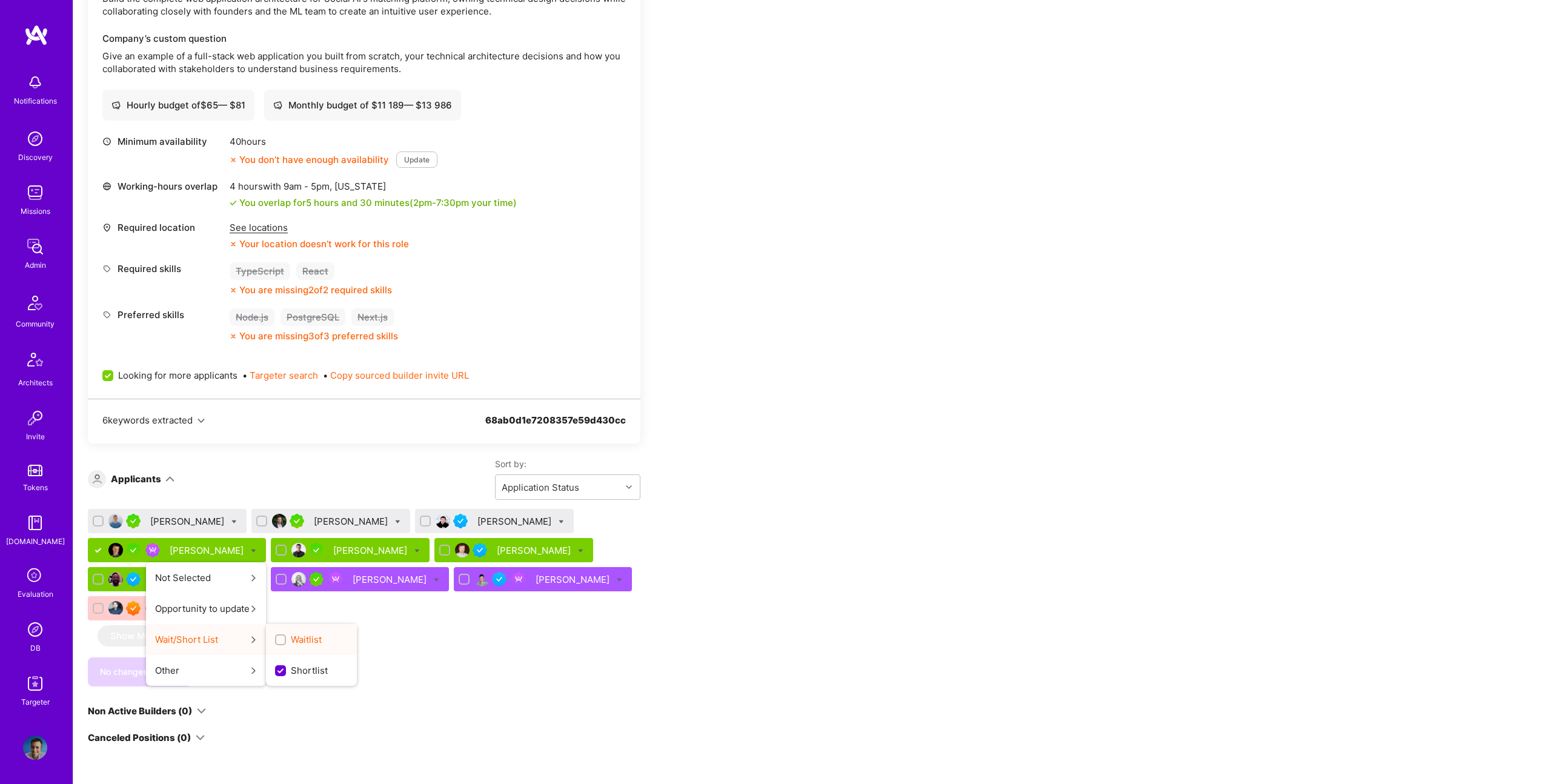
click at [286, 644] on input "Waitlist" at bounding box center [281, 640] width 8 height 8
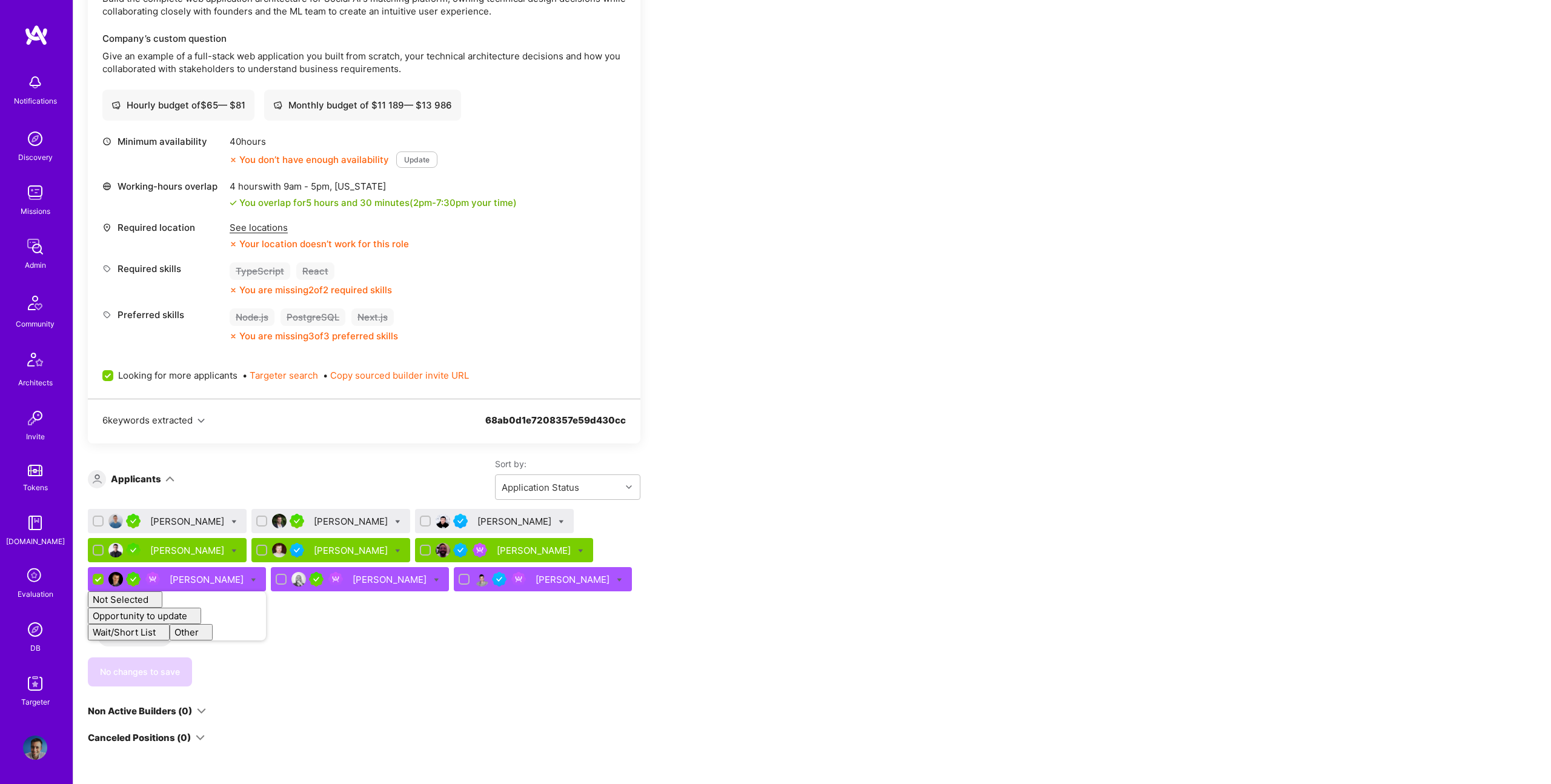
checkbox input "false"
click at [653, 643] on div "Apply for a Mission Role We’re actively looking for builders. This is the best …" at bounding box center [451, 454] width 727 height 1208
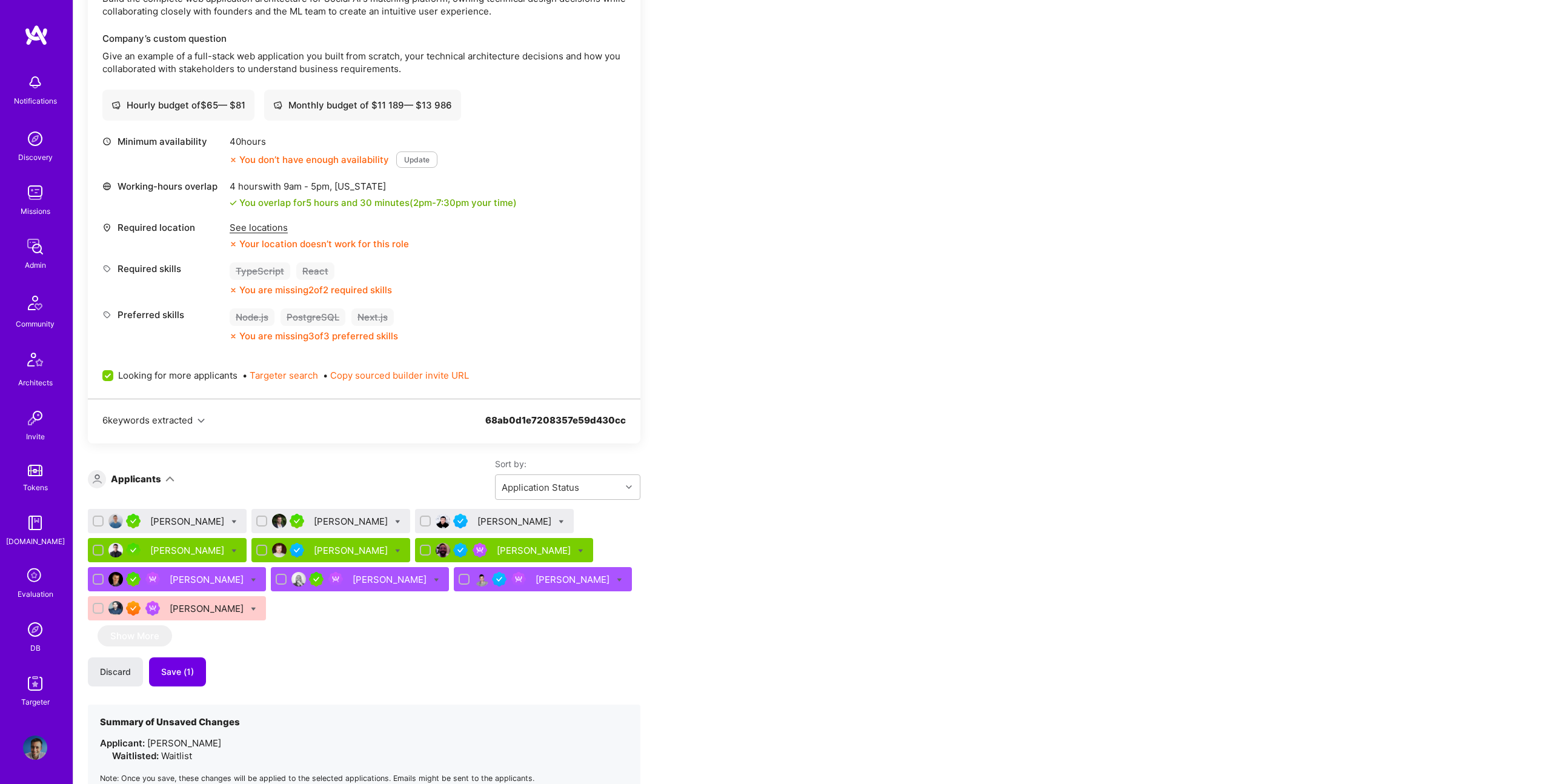
click at [558, 522] on icon at bounding box center [561, 522] width 5 height 5
checkbox input "true"
click at [624, 636] on span "Shortlist" at bounding box center [617, 641] width 37 height 13
click at [594, 638] on input "Shortlist" at bounding box center [589, 642] width 8 height 8
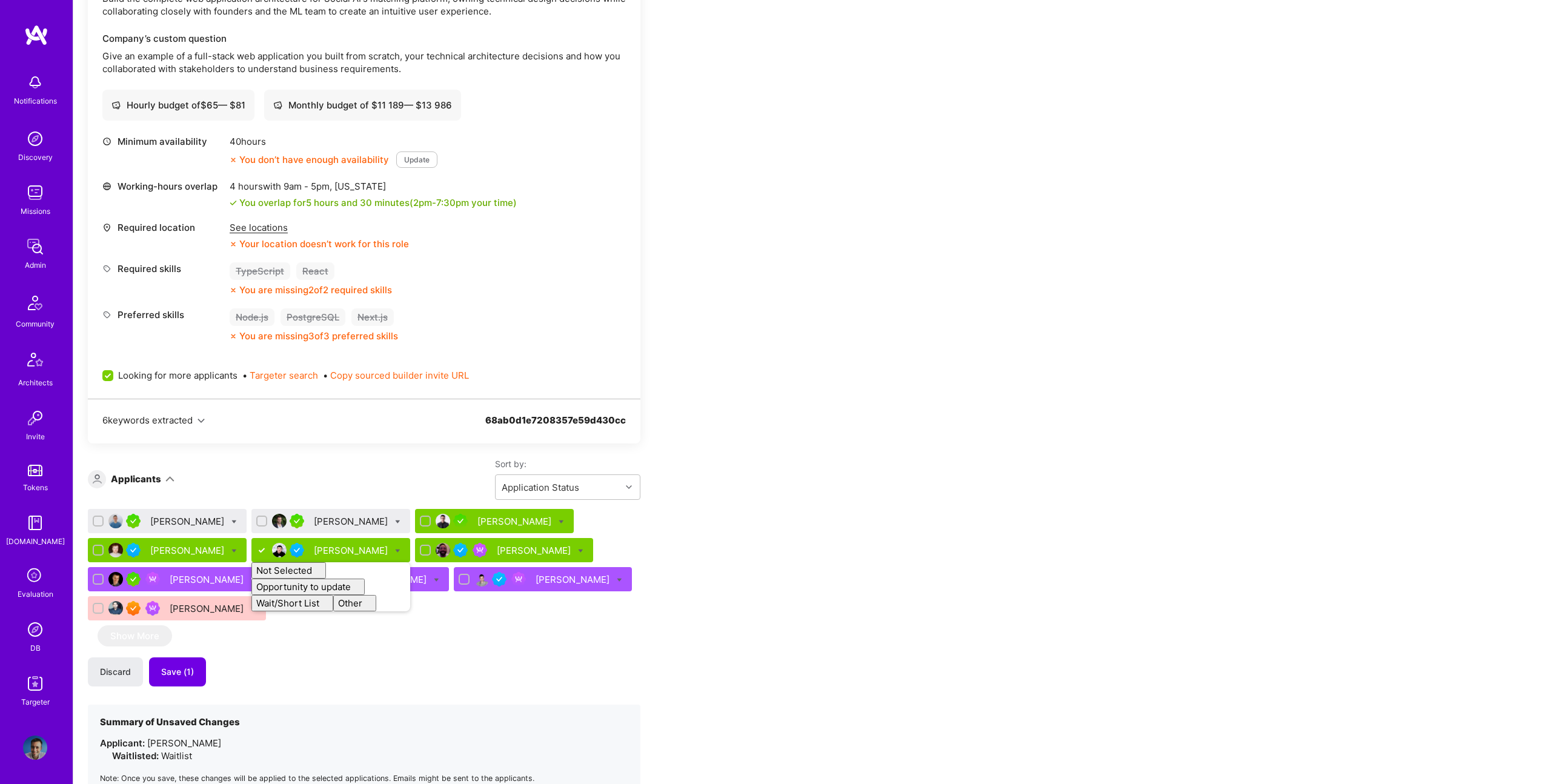
checkbox input "false"
click at [692, 538] on div "Apply for a Mission Role We’re actively looking for builders. This is the best …" at bounding box center [451, 524] width 727 height 1347
click at [317, 549] on div "Sergey Todyshev" at bounding box center [352, 551] width 77 height 13
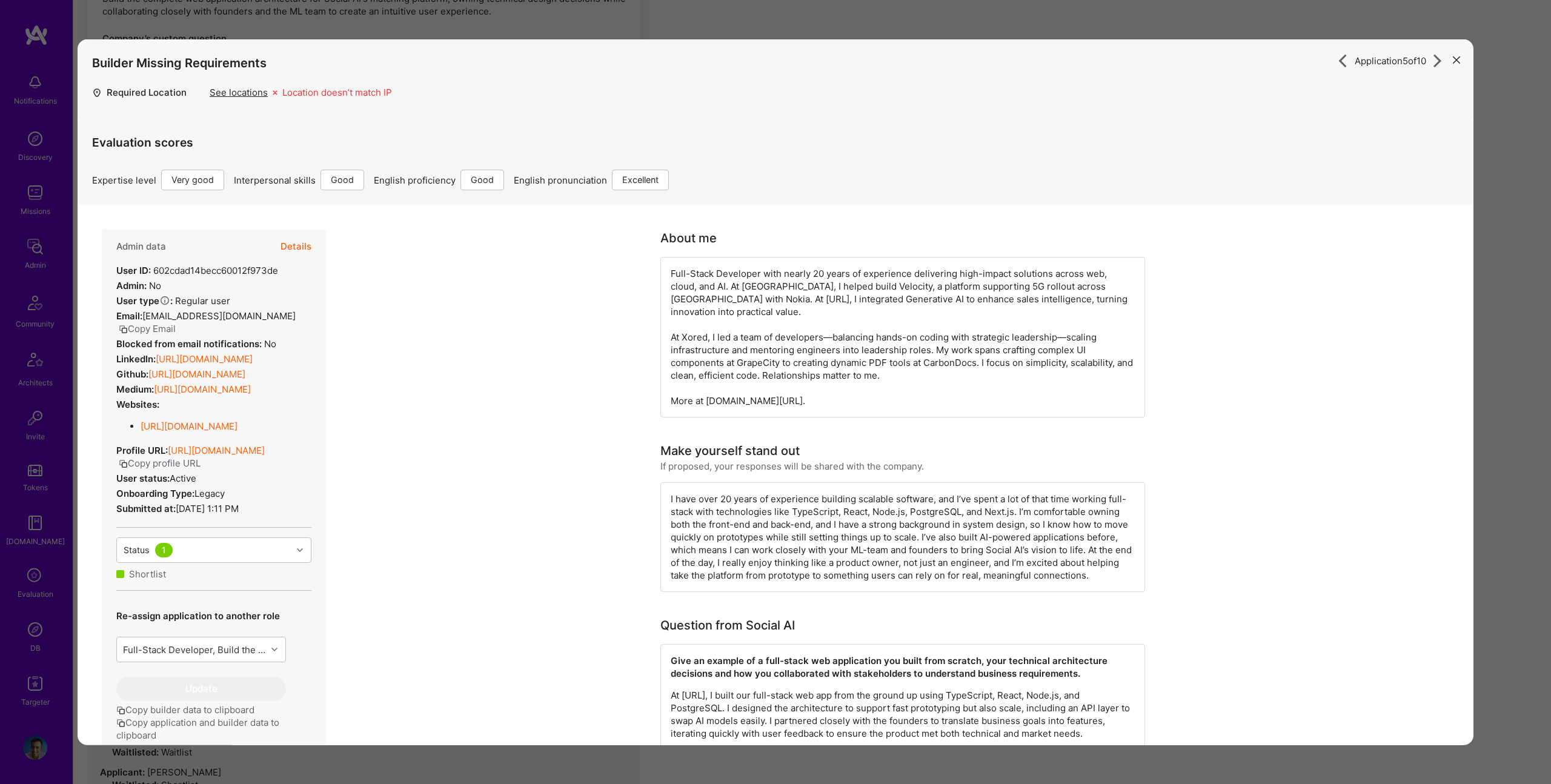
click at [296, 157] on div "Evaluation scores Expertise level Very good Interpersonal skills Good English p…" at bounding box center [775, 155] width 1367 height 70
click at [287, 241] on button "Details" at bounding box center [296, 247] width 31 height 36
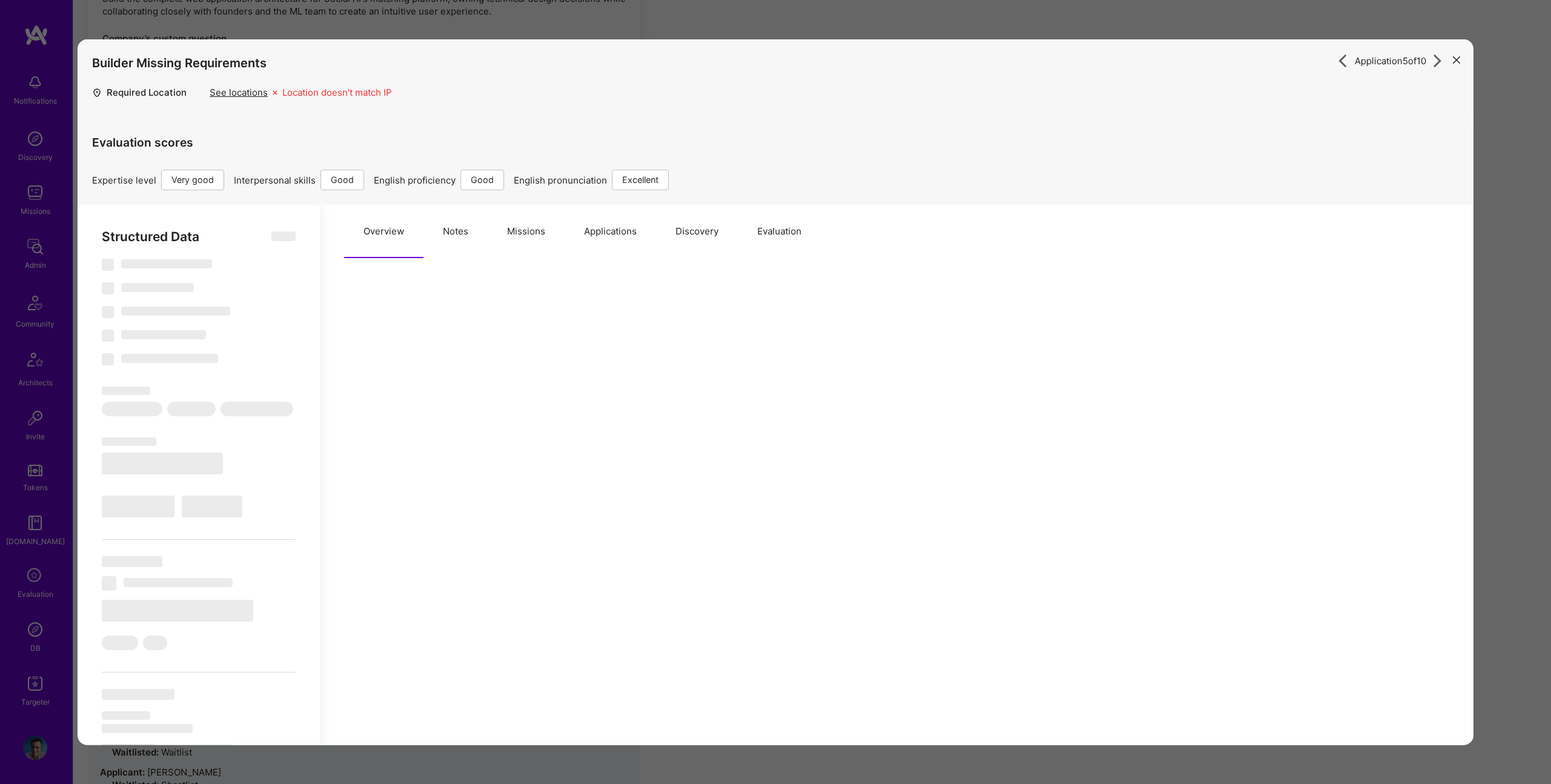
click at [521, 238] on button "Missions" at bounding box center [526, 231] width 77 height 54
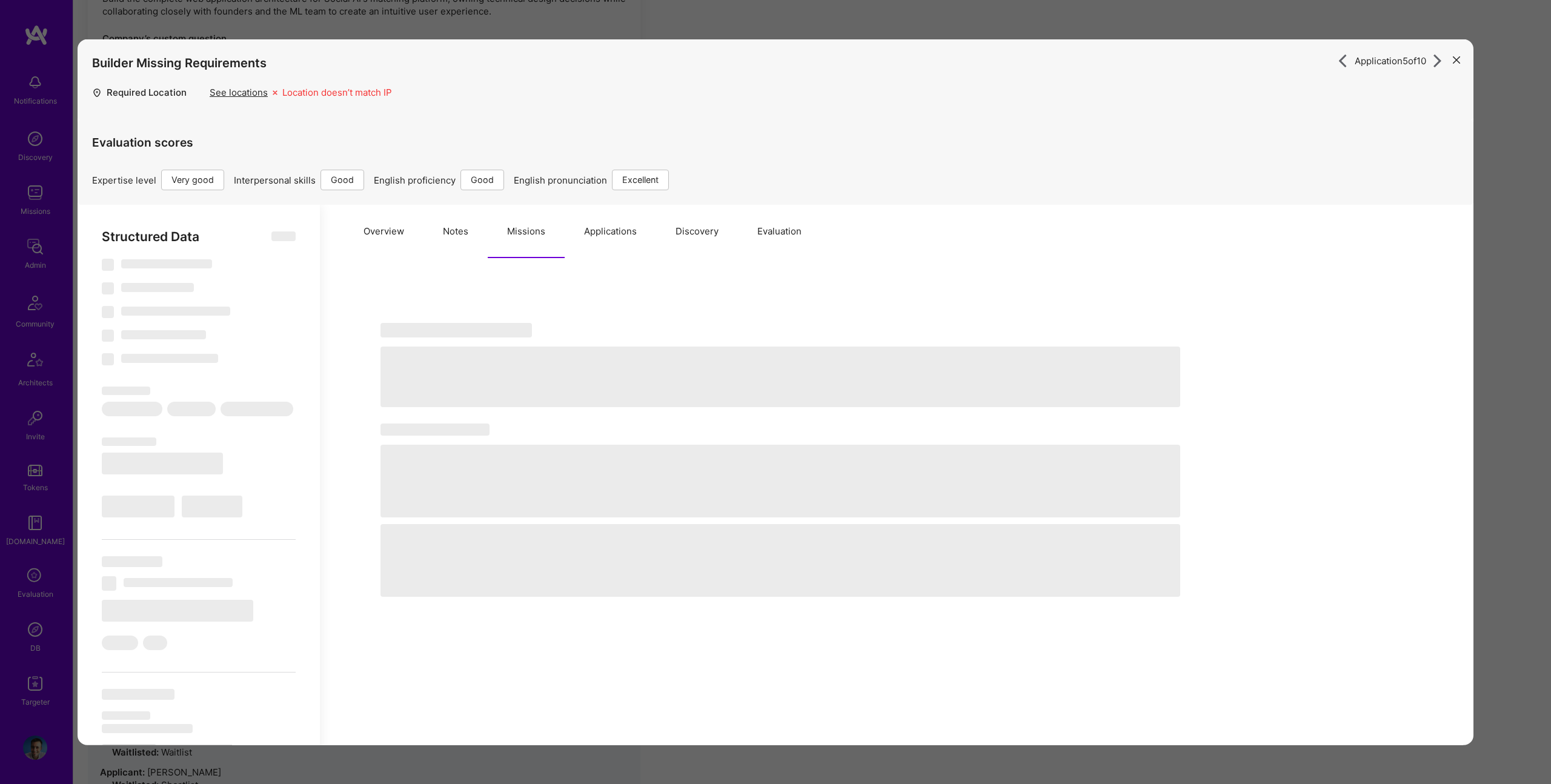
select select "Right Now"
select select "5"
select select "4"
select select "6"
select select "7"
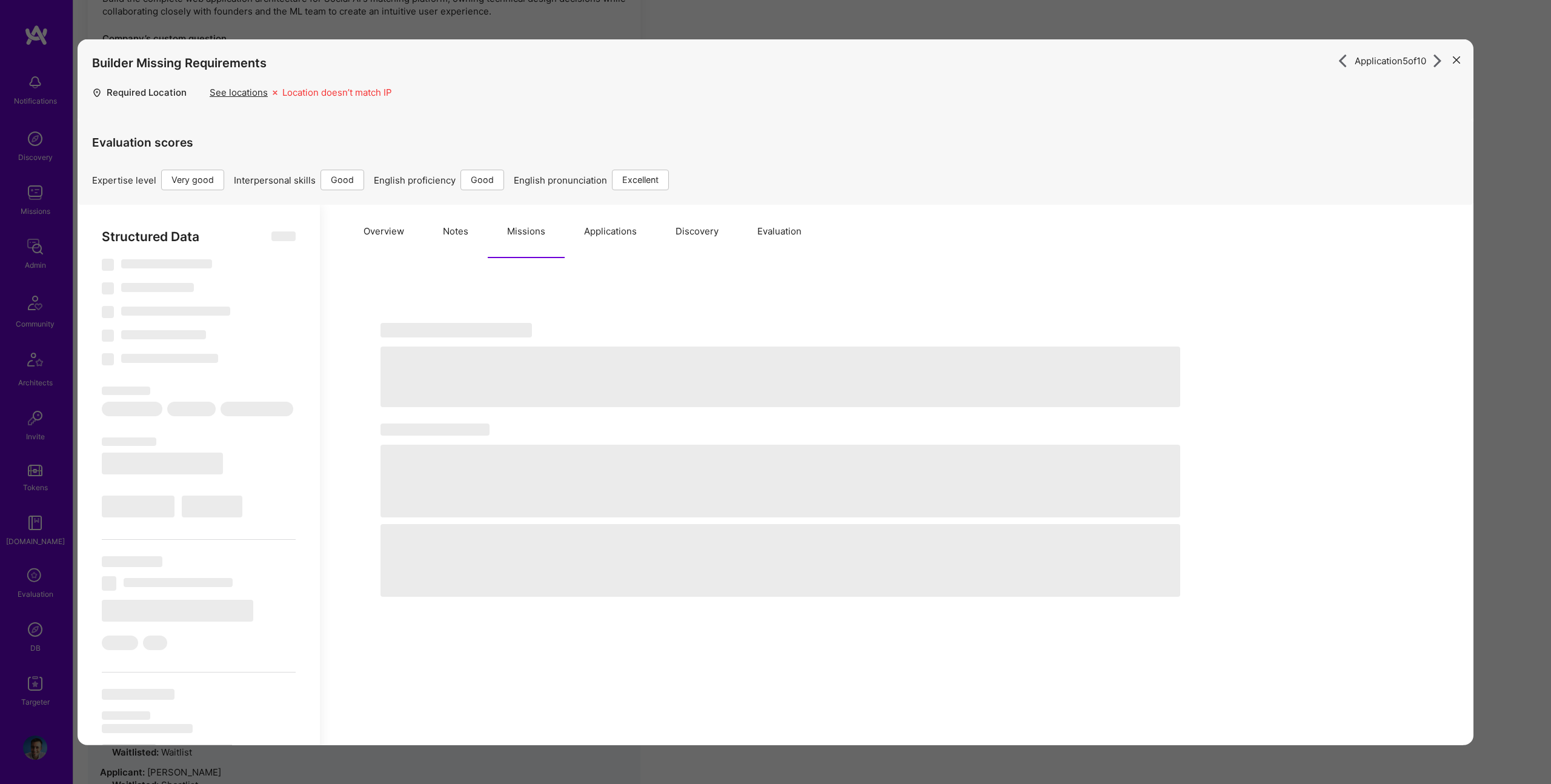
select select "RU"
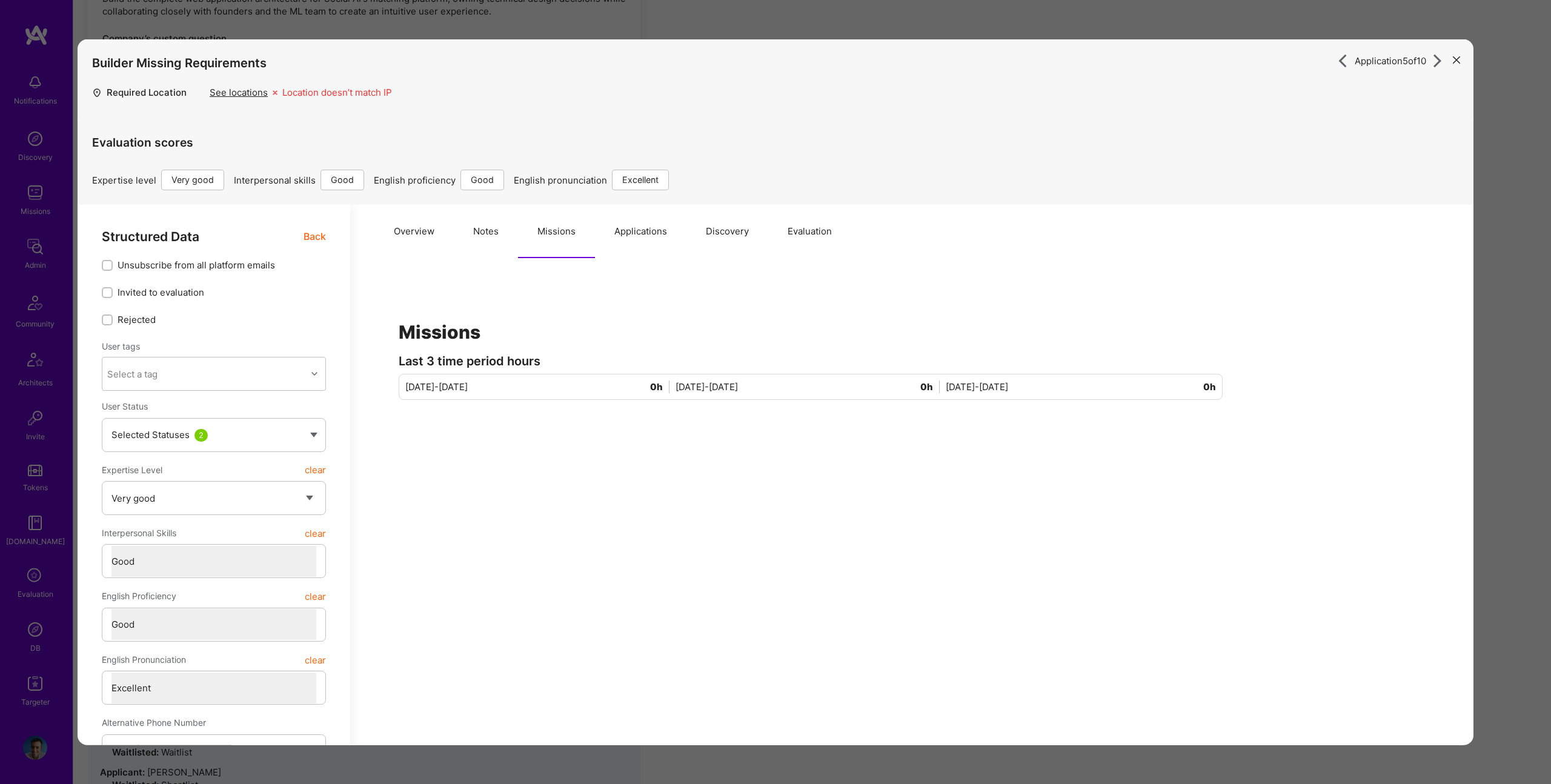
click at [653, 229] on button "Applications" at bounding box center [640, 231] width 91 height 54
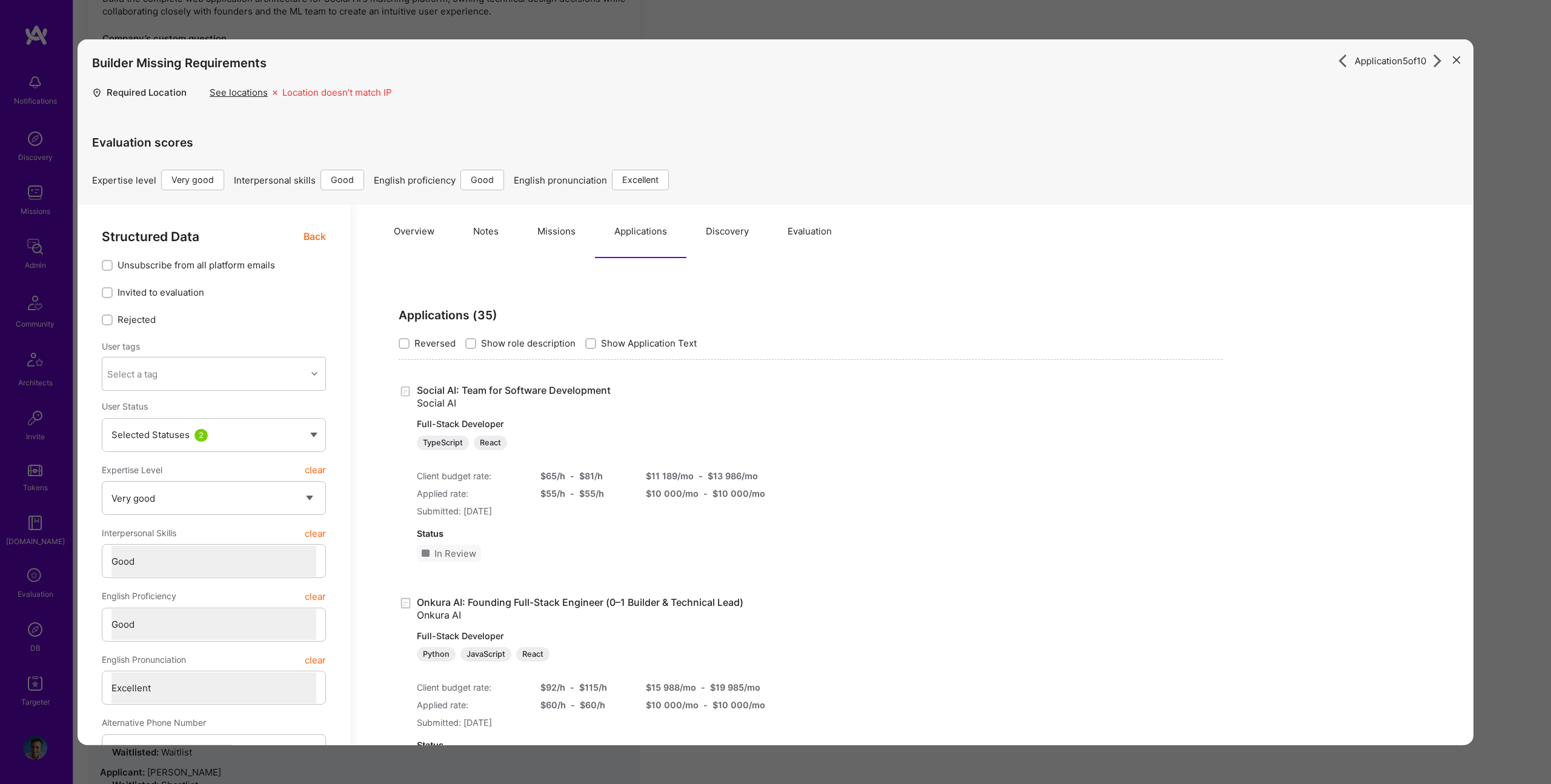
click at [879, 229] on div "Overview Notes Missions Applications Discovery Evaluation" at bounding box center [912, 231] width 1075 height 54
click at [811, 232] on button "Evaluation" at bounding box center [810, 231] width 83 height 54
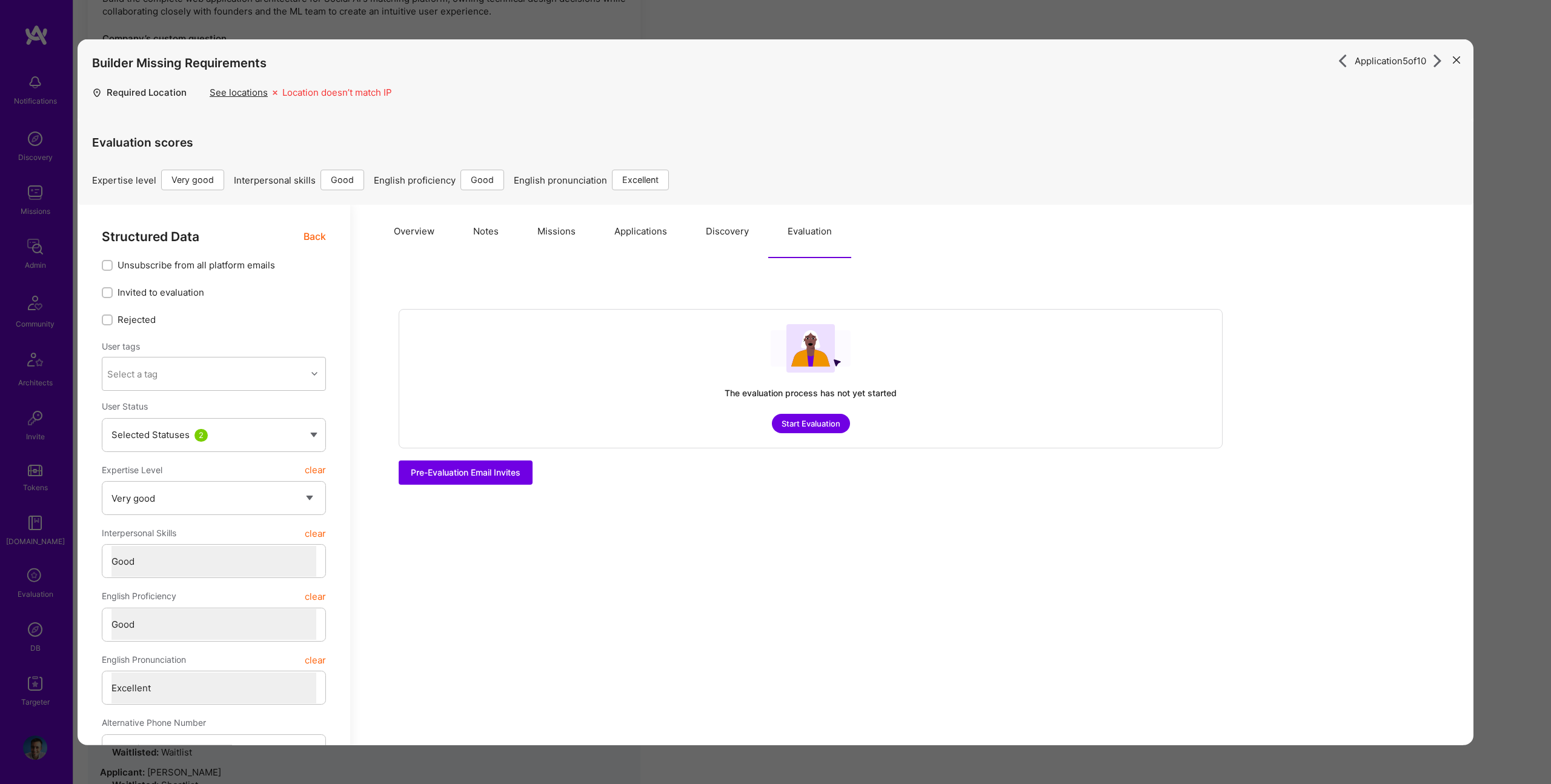
click at [602, 236] on button "Applications" at bounding box center [640, 231] width 91 height 54
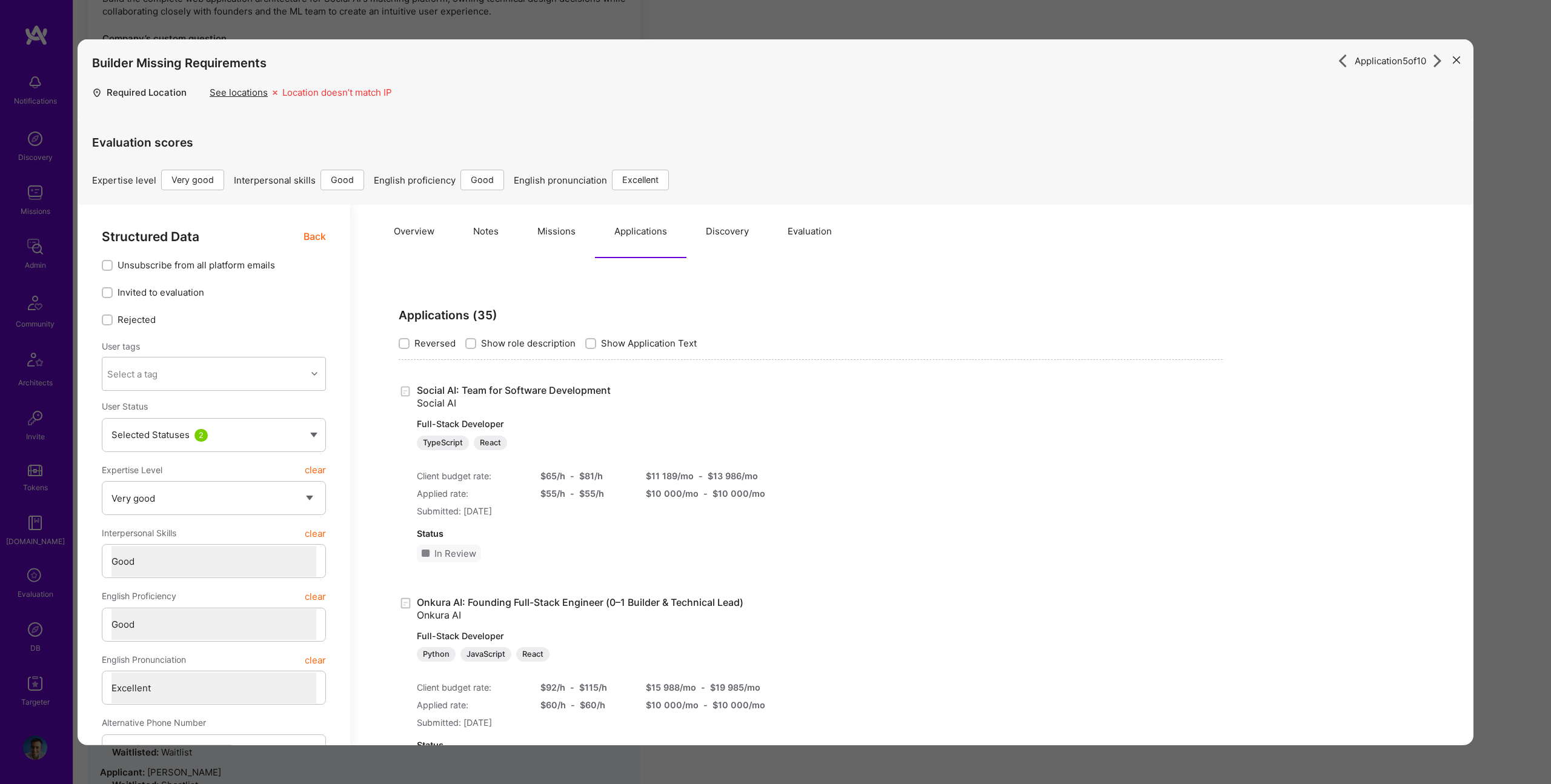
click at [474, 235] on button "Notes" at bounding box center [485, 231] width 65 height 54
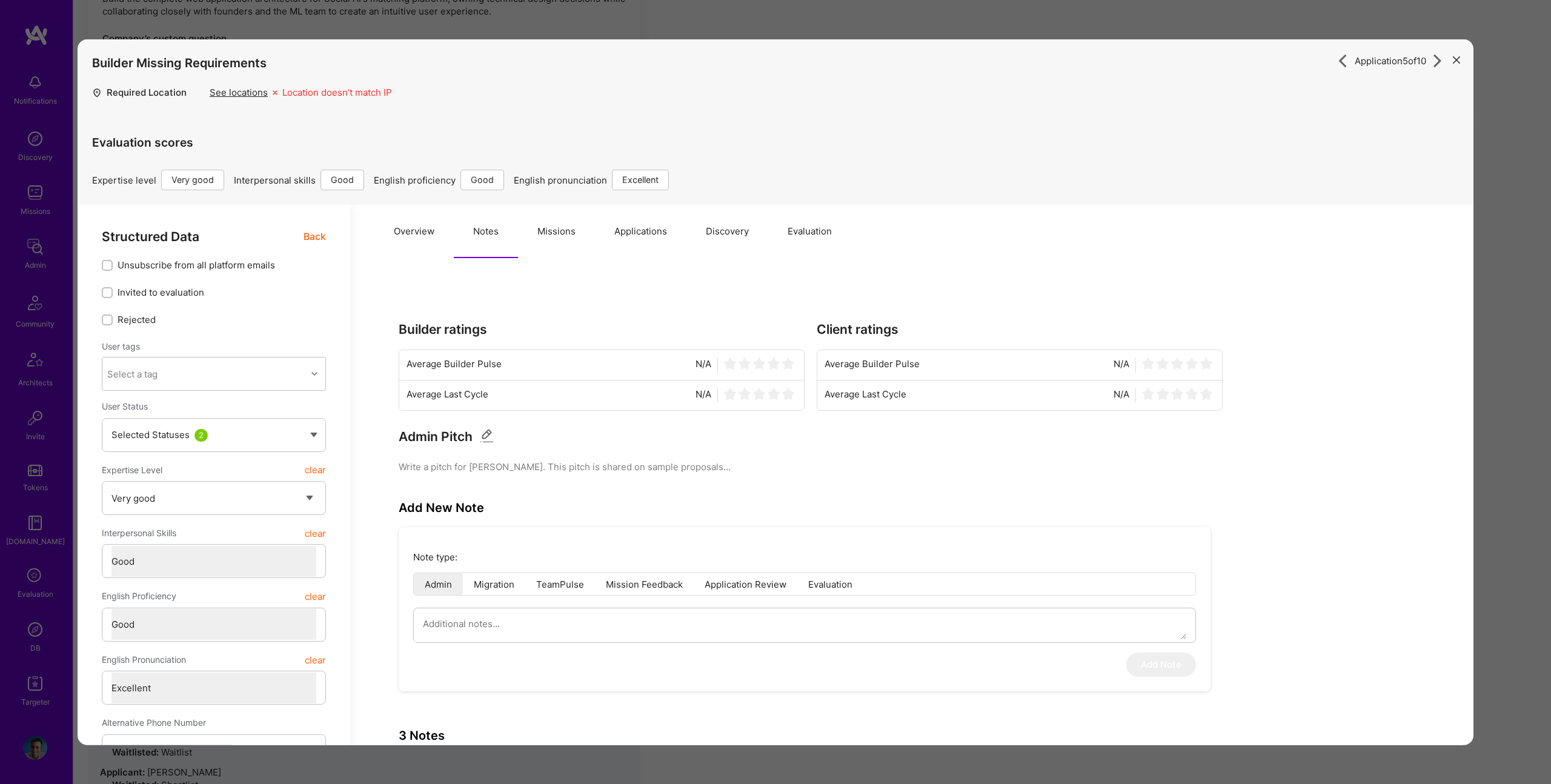
click at [415, 235] on button "Overview" at bounding box center [413, 231] width 79 height 54
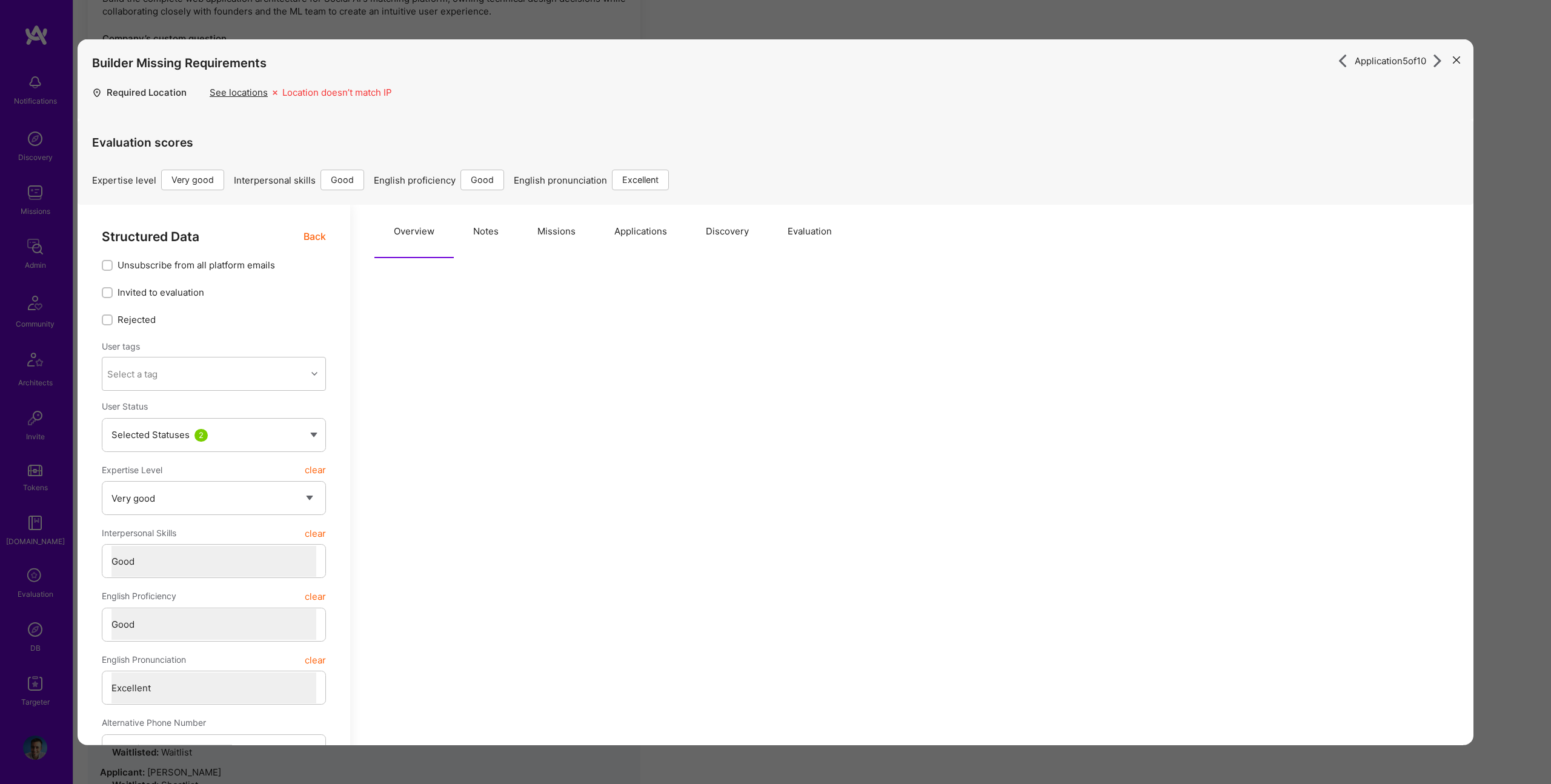
click at [489, 232] on button "Notes" at bounding box center [485, 231] width 65 height 54
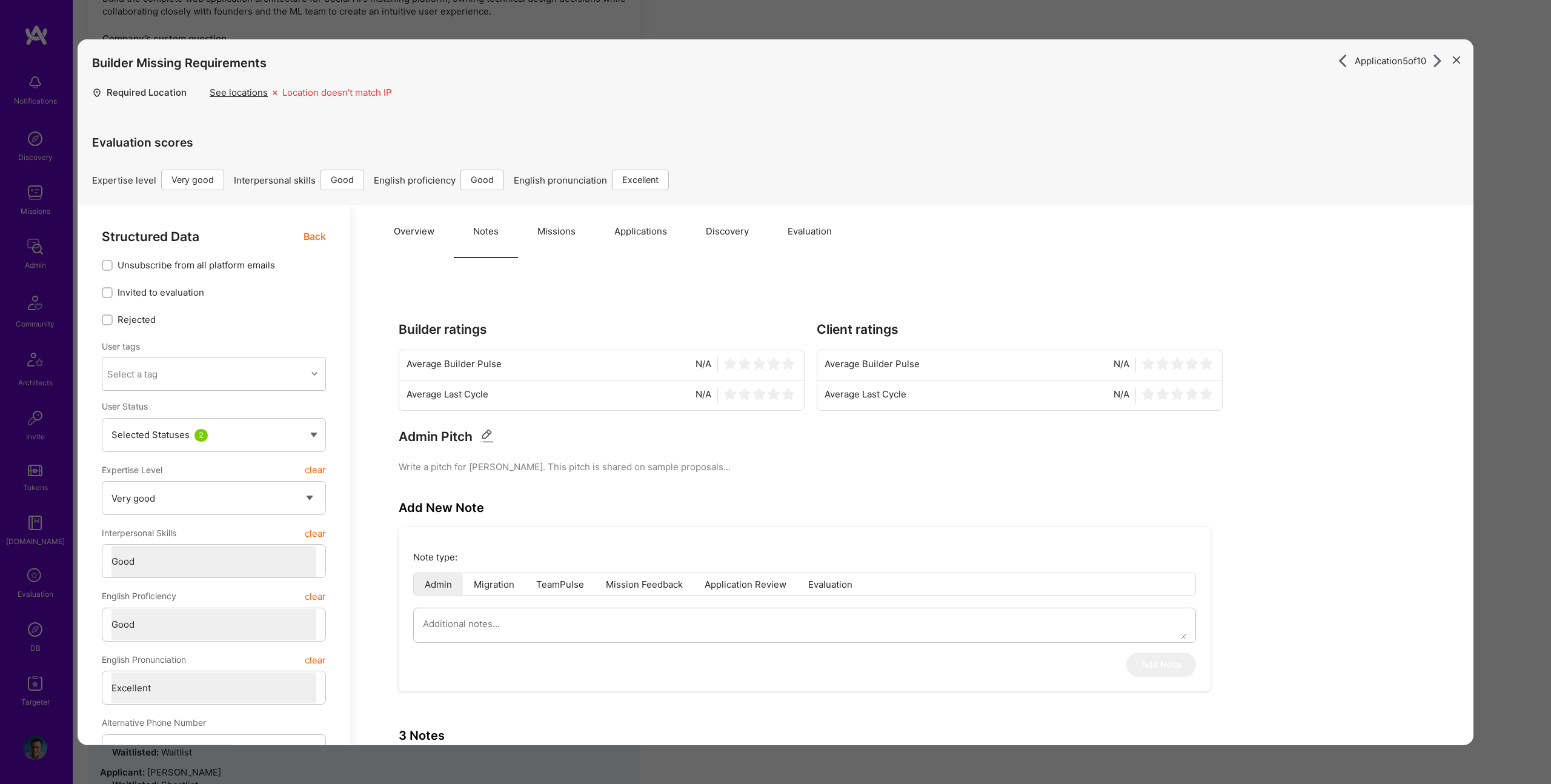
drag, startPoint x: 759, startPoint y: 231, endPoint x: 868, endPoint y: 231, distance: 109.0
click at [780, 233] on div "Overview Notes Missions Applications Discovery Evaluation" at bounding box center [912, 231] width 1075 height 54
click at [868, 231] on div "Overview Notes Missions Applications Discovery Evaluation" at bounding box center [912, 231] width 1075 height 54
drag, startPoint x: 756, startPoint y: 228, endPoint x: 781, endPoint y: 231, distance: 25.2
click at [758, 229] on button "Discovery" at bounding box center [728, 231] width 82 height 54
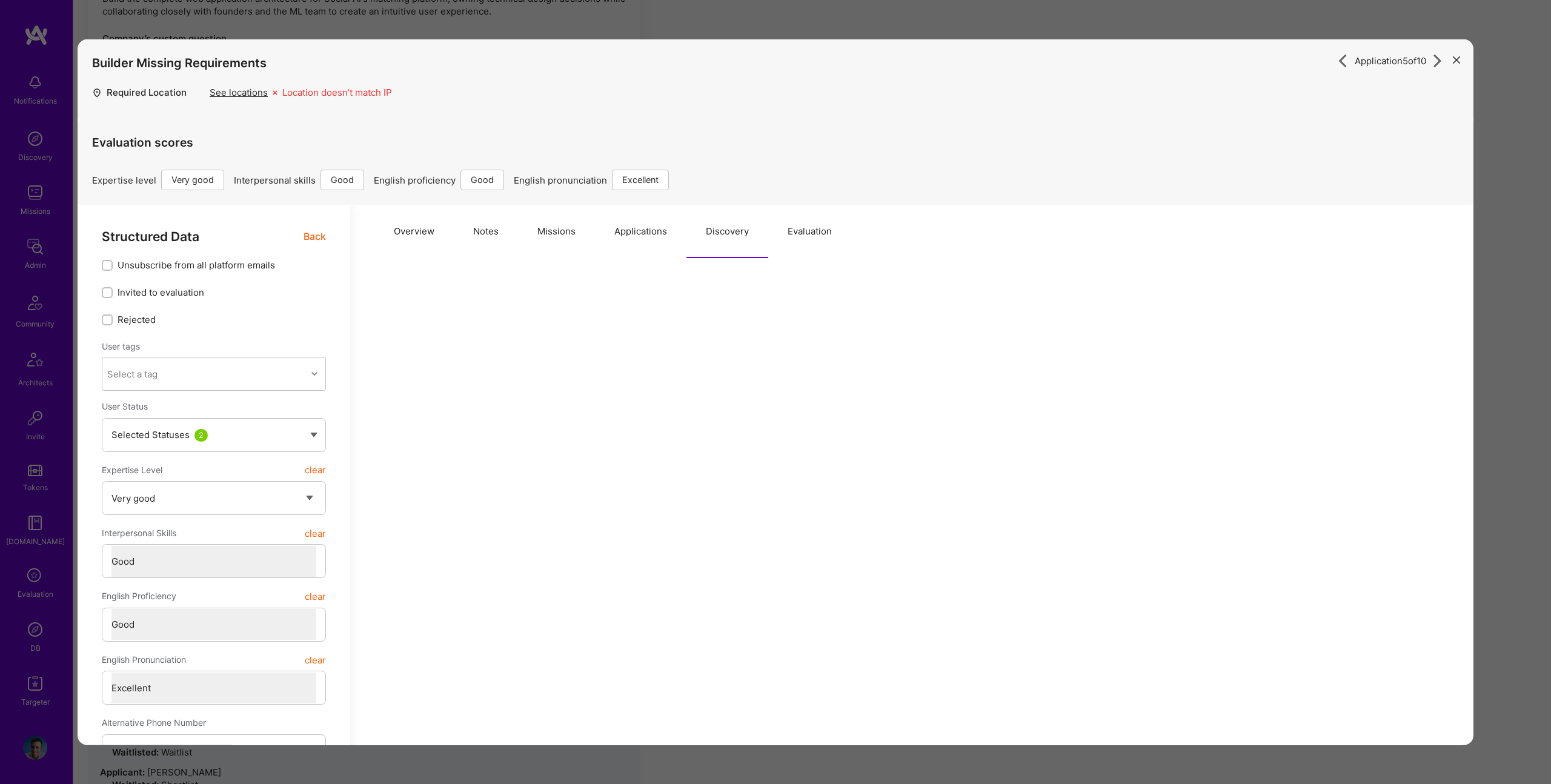
click at [781, 231] on button "Evaluation" at bounding box center [810, 231] width 83 height 54
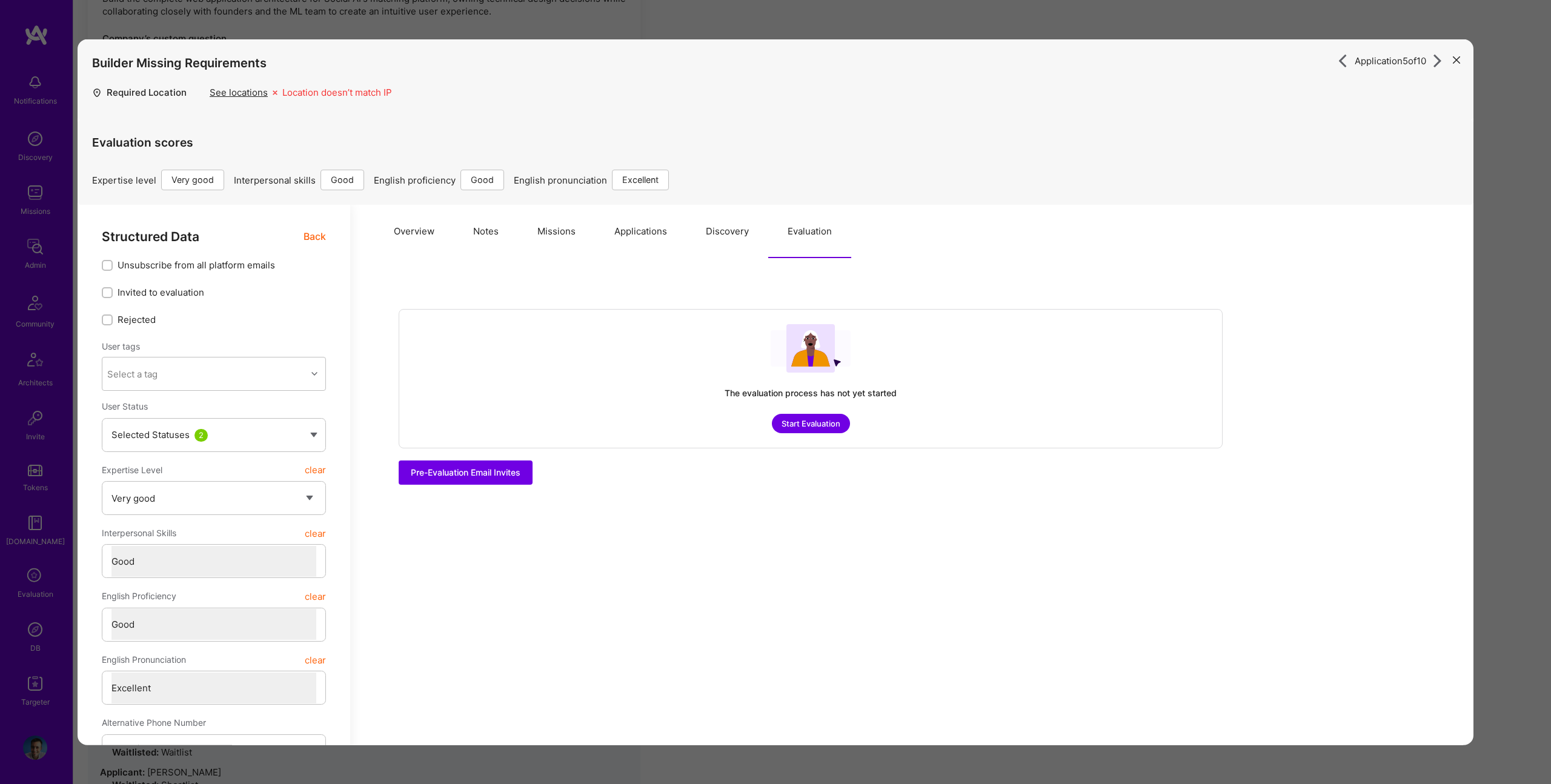
drag, startPoint x: 550, startPoint y: 233, endPoint x: 474, endPoint y: 230, distance: 76.1
click at [530, 231] on button "Missions" at bounding box center [556, 231] width 77 height 54
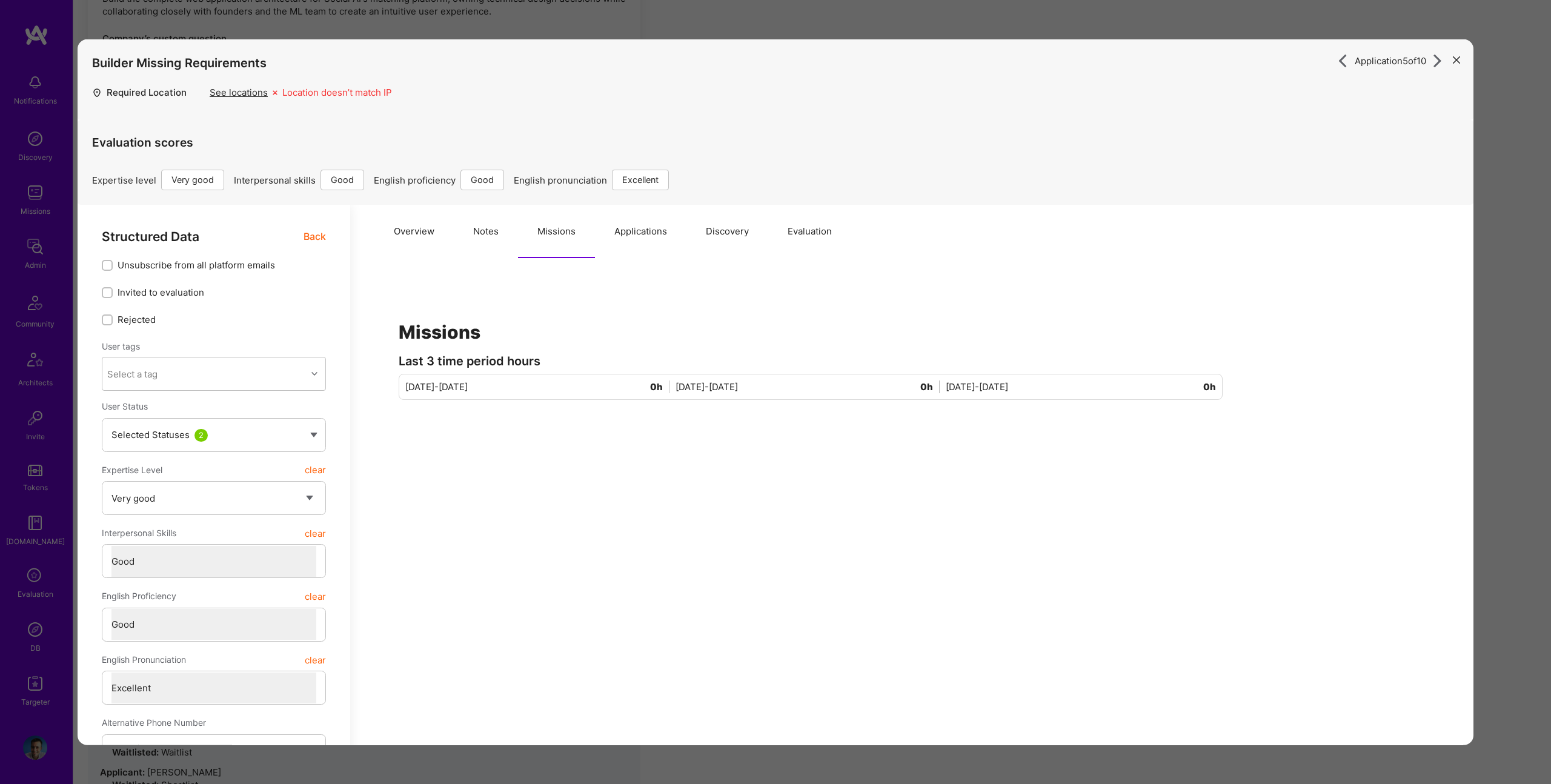
click at [474, 230] on button "Notes" at bounding box center [485, 231] width 65 height 54
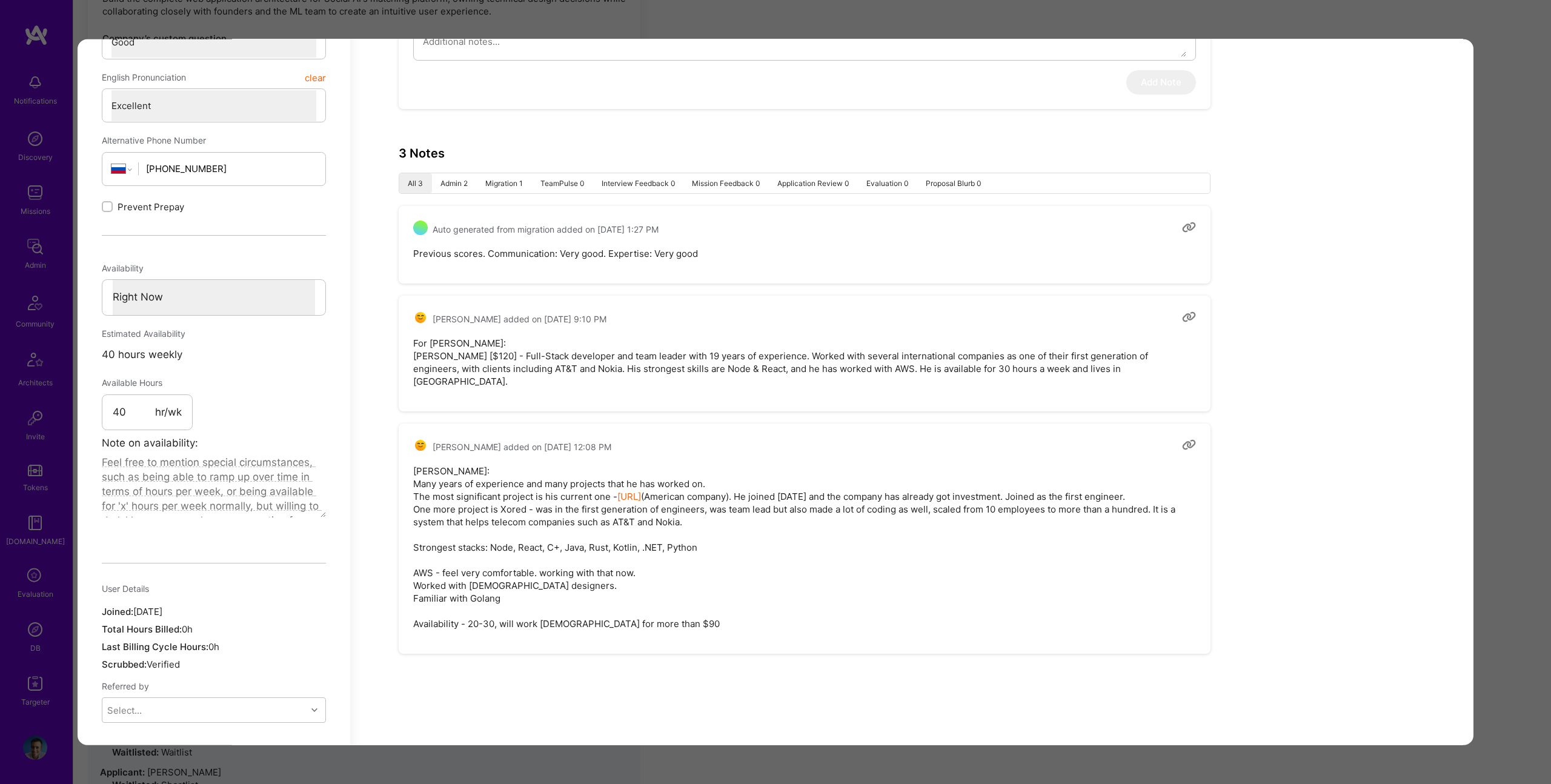
scroll to position [585, 0]
click at [1486, 294] on div "Application 5 of 10 Builder Missing Requirements Required Location See location…" at bounding box center [775, 392] width 1551 height 784
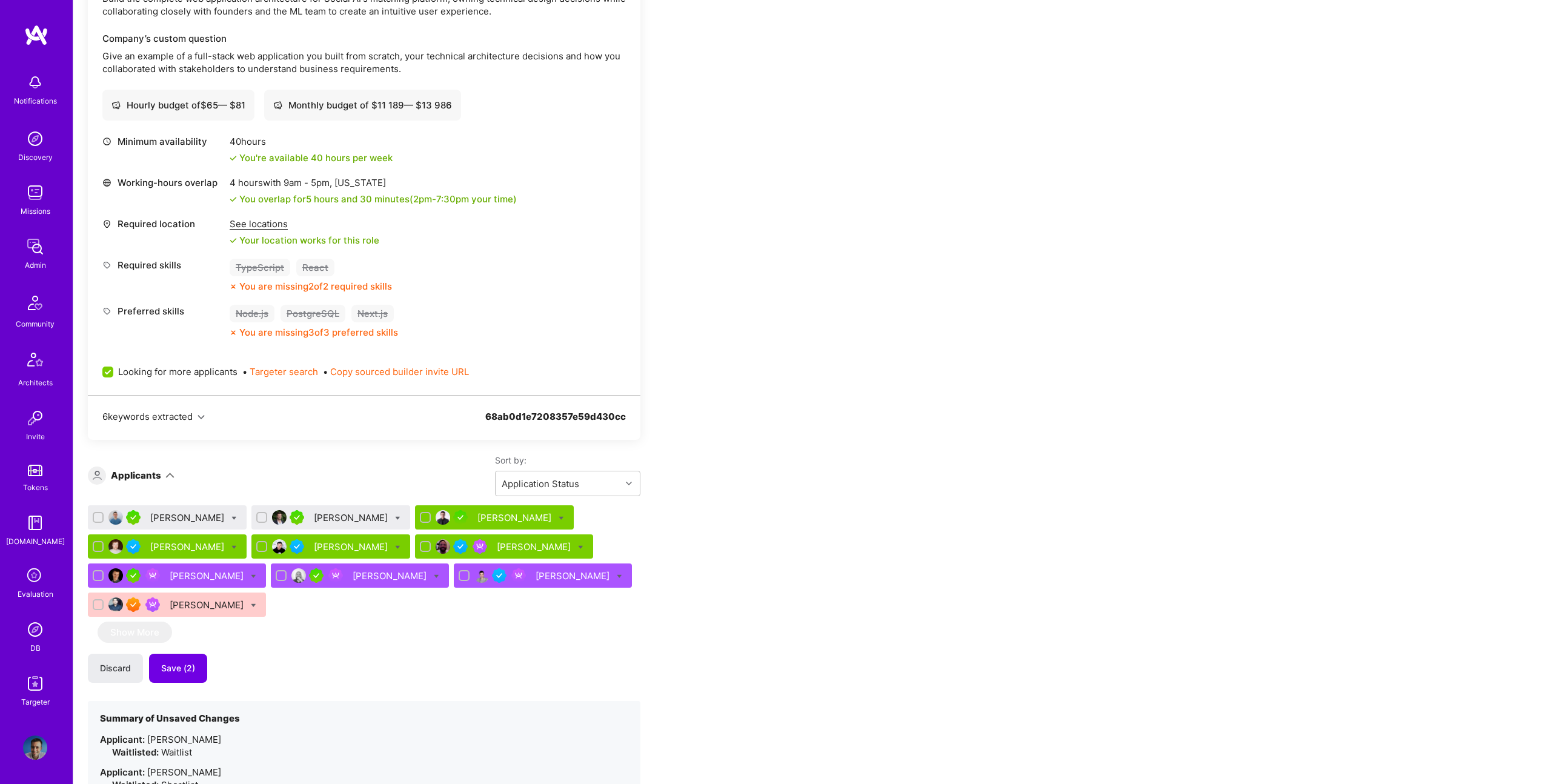
click at [168, 520] on div "[PERSON_NAME]" at bounding box center [189, 518] width 77 height 13
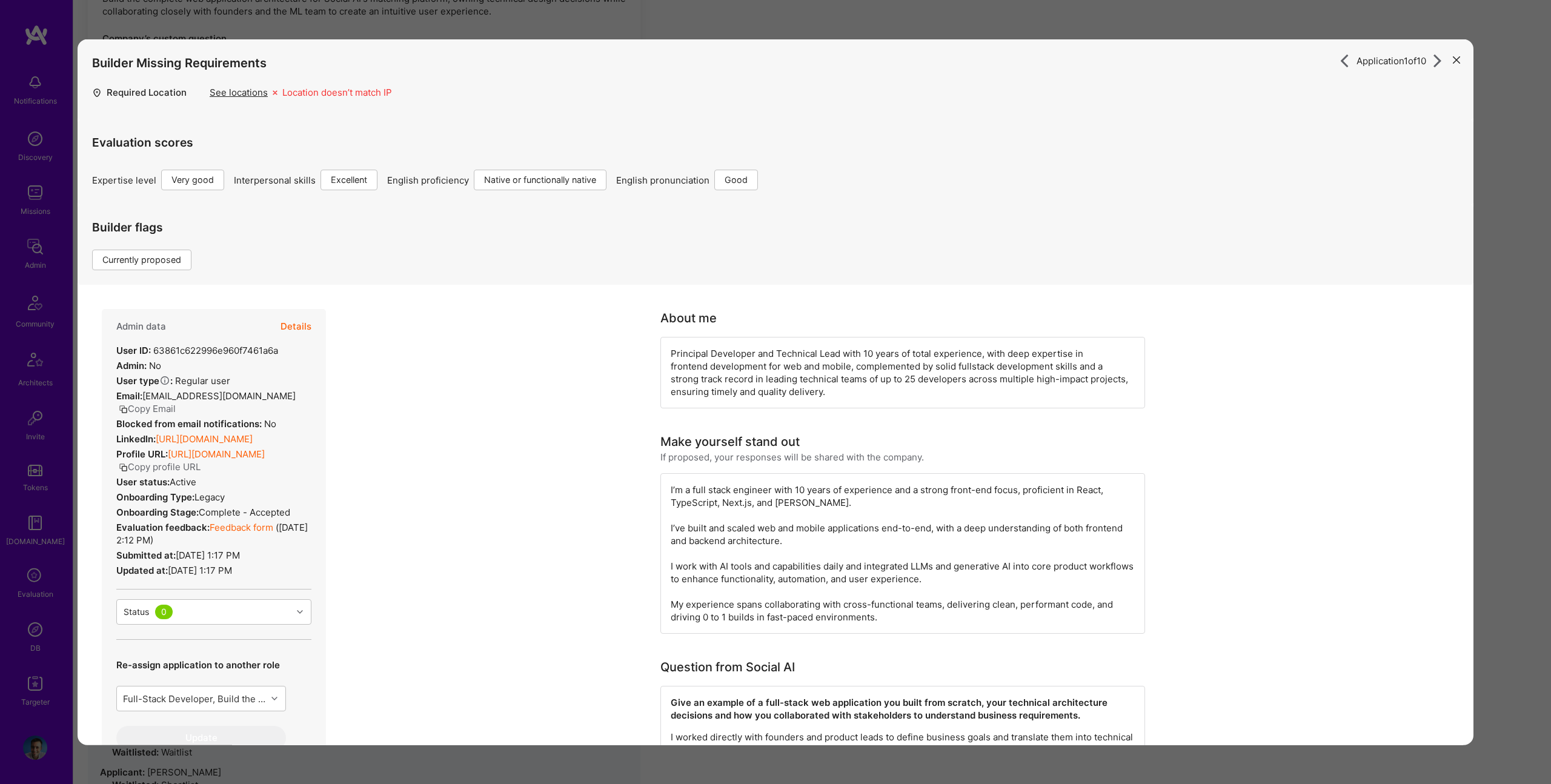
drag, startPoint x: 269, startPoint y: 327, endPoint x: 278, endPoint y: 325, distance: 9.2
click at [276, 325] on div "Admin data Details" at bounding box center [214, 326] width 195 height 36
drag, startPoint x: 299, startPoint y: 322, endPoint x: 543, endPoint y: 366, distance: 247.9
click at [299, 323] on button "Details" at bounding box center [296, 326] width 31 height 36
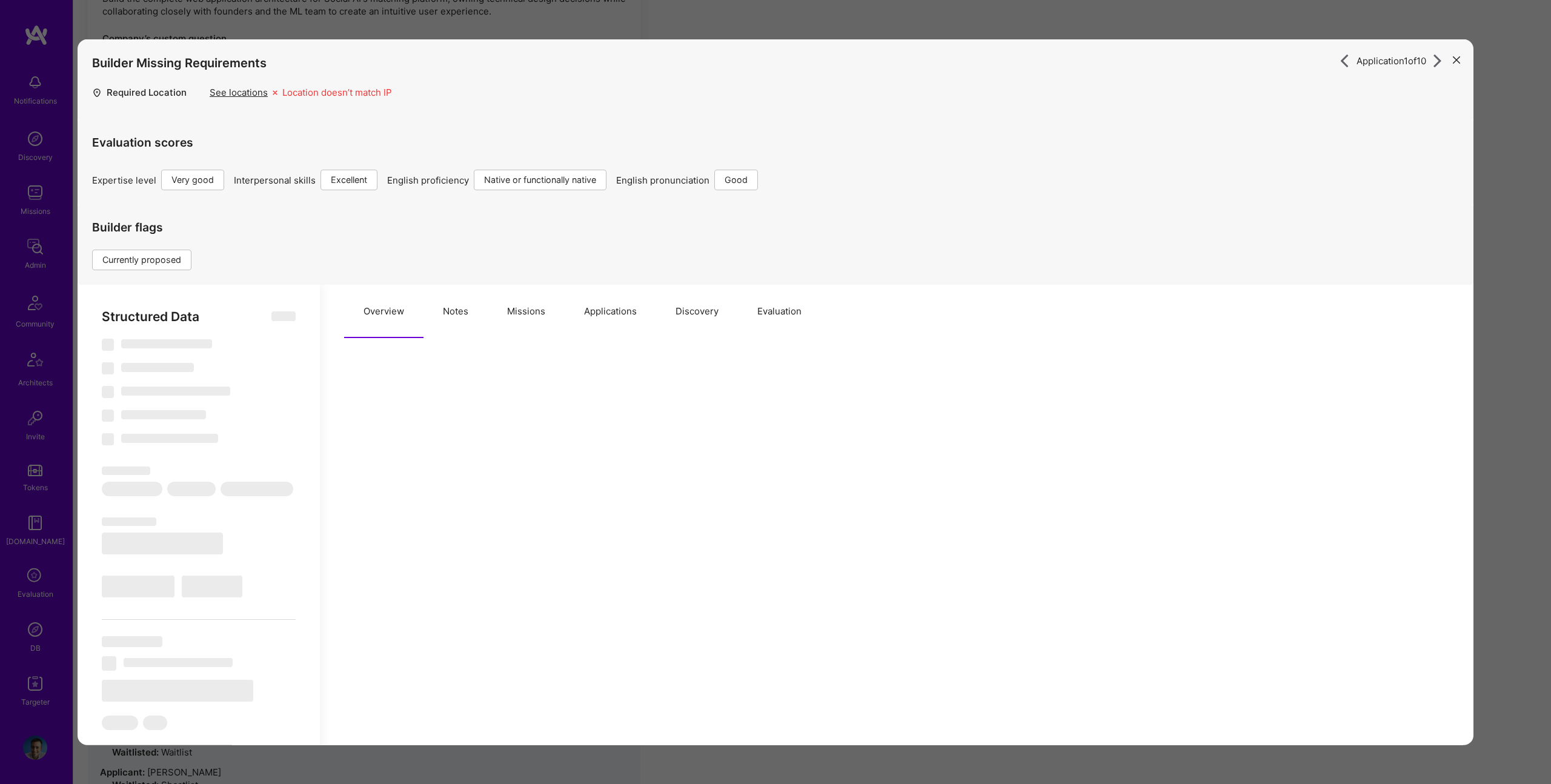
click at [801, 300] on button "Evaluation" at bounding box center [779, 311] width 83 height 54
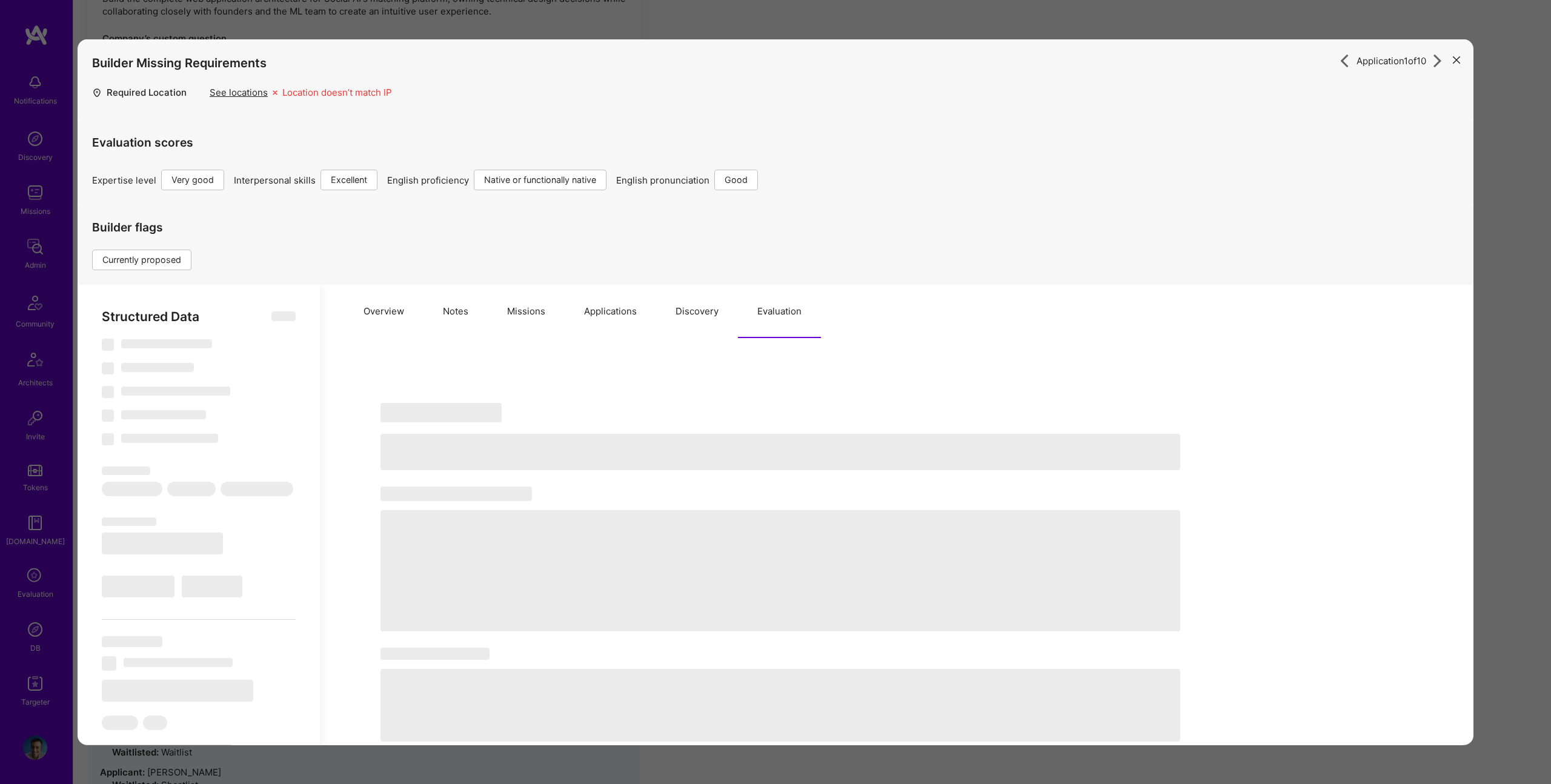
type textarea "x"
select select "Right Now"
select select "5"
select select "7"
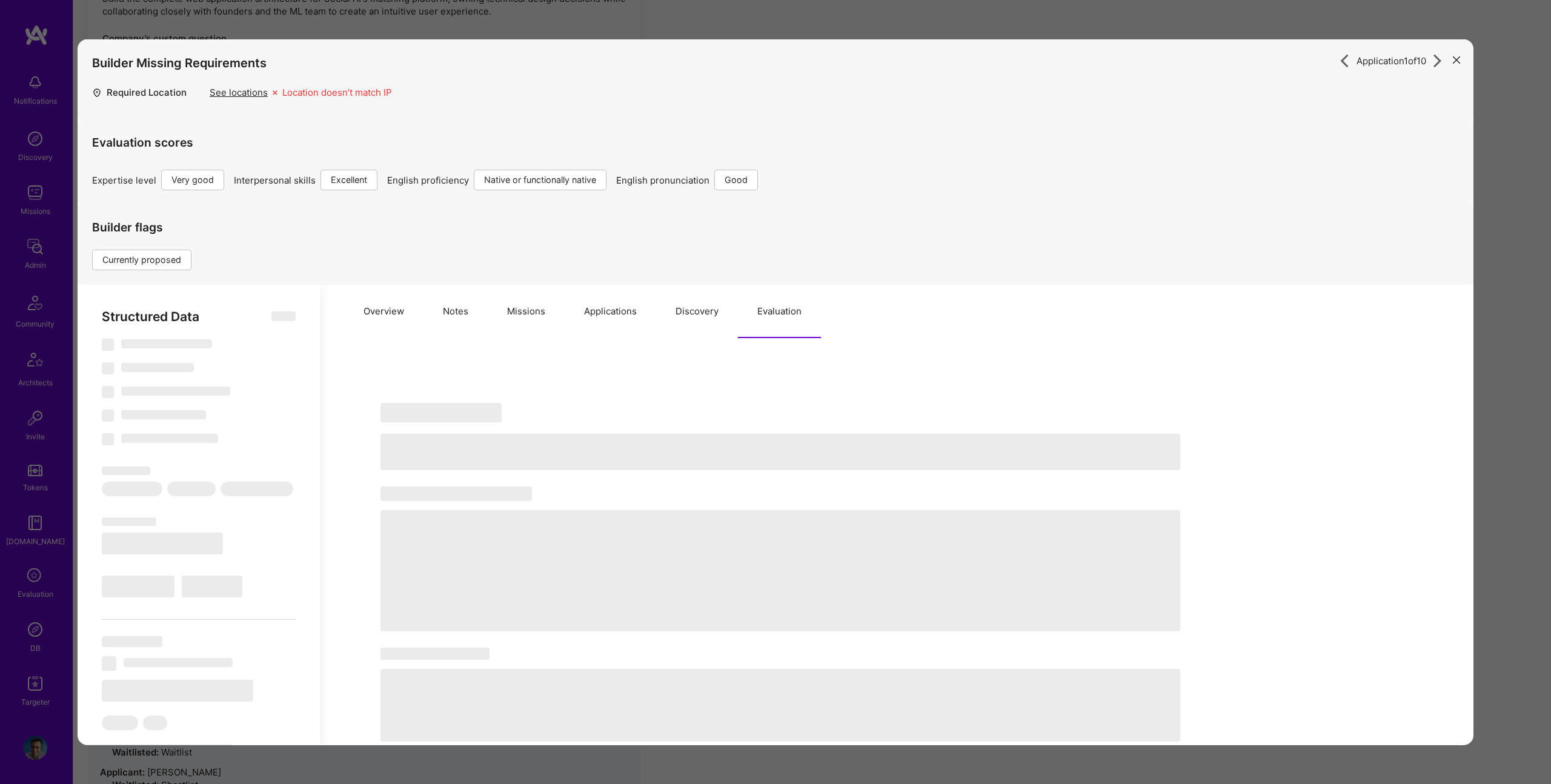
select select "6"
select select "RO"
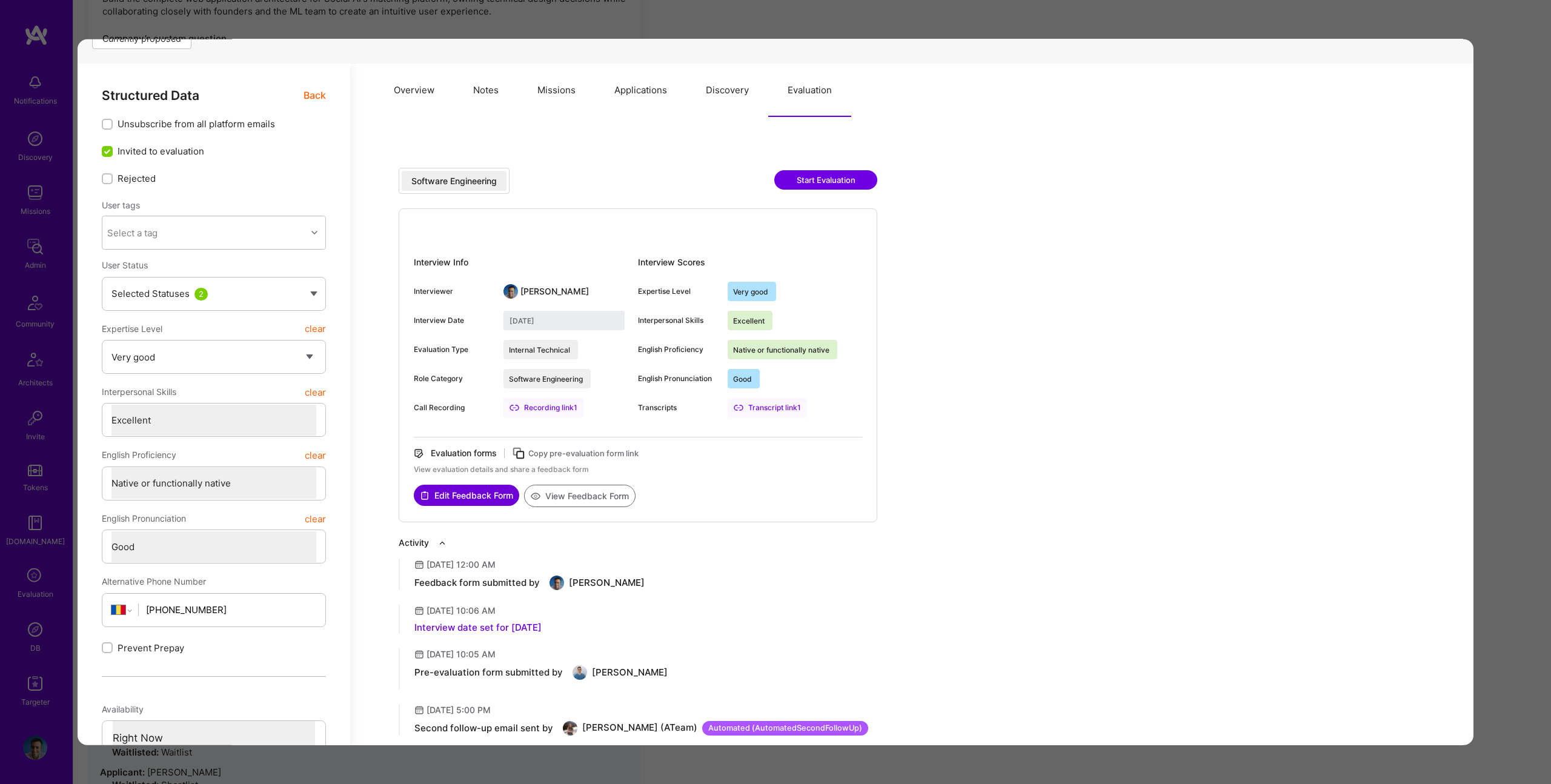
scroll to position [225, 0]
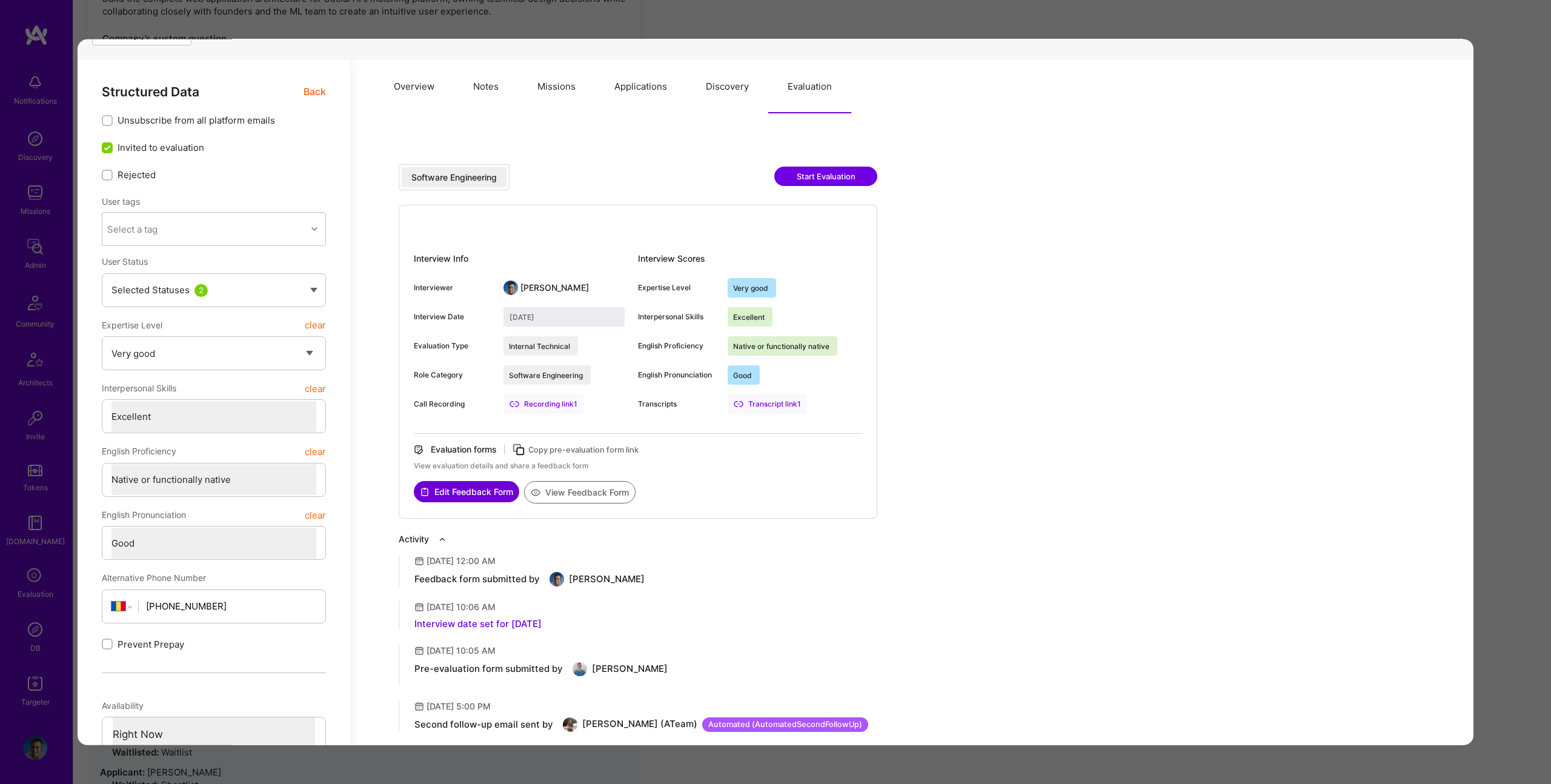
drag, startPoint x: 1494, startPoint y: 302, endPoint x: 277, endPoint y: 522, distance: 1236.7
click at [1493, 305] on div "Application 1 of 10 Builder Missing Requirements Required Location See location…" at bounding box center [775, 392] width 1551 height 784
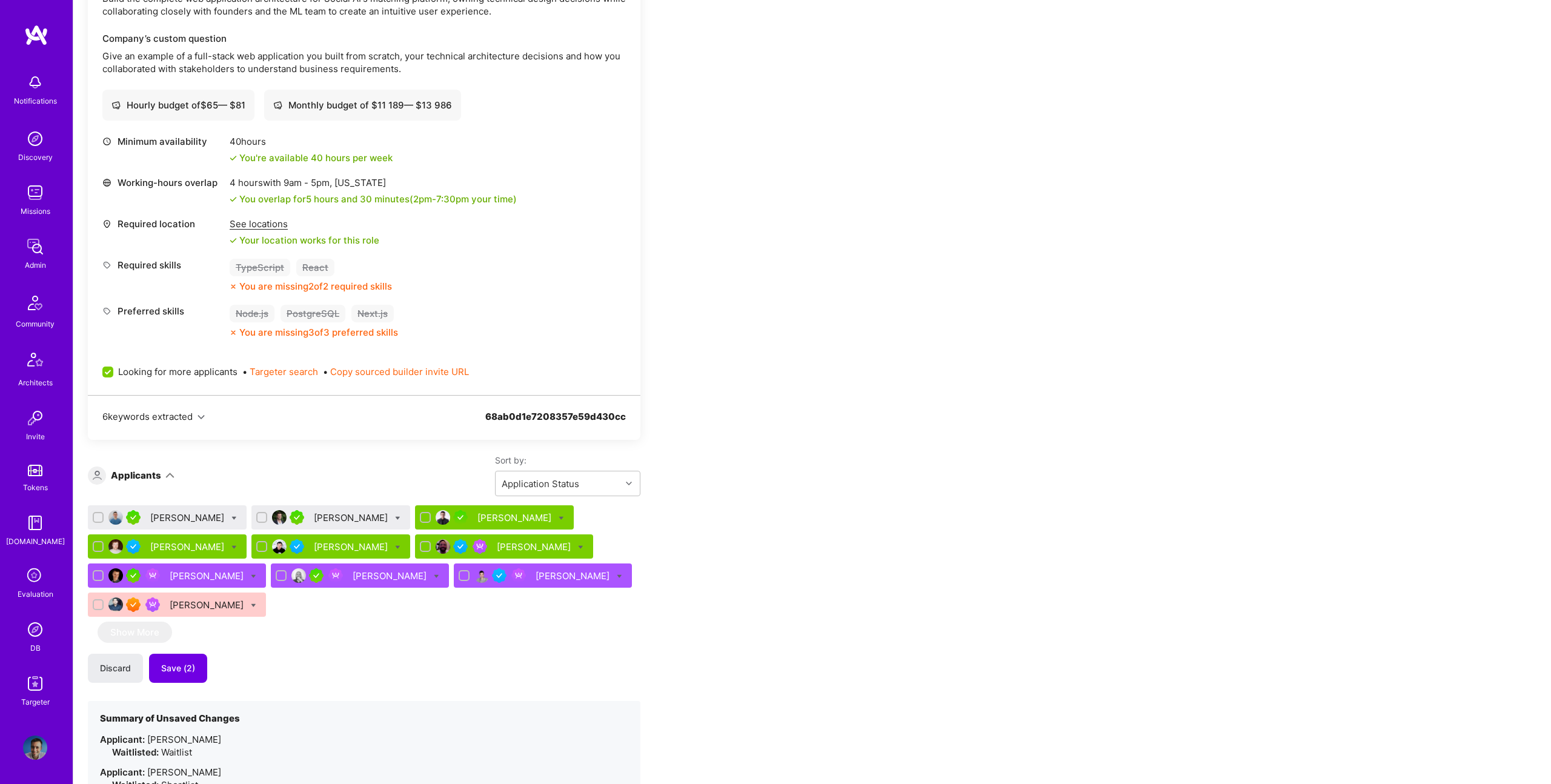
click at [231, 519] on icon at bounding box center [234, 518] width 5 height 5
checkbox input "true"
click at [256, 608] on label "Waitlist" at bounding box center [279, 606] width 46 height 13
click at [258, 608] on input "Waitlist" at bounding box center [261, 607] width 8 height 8
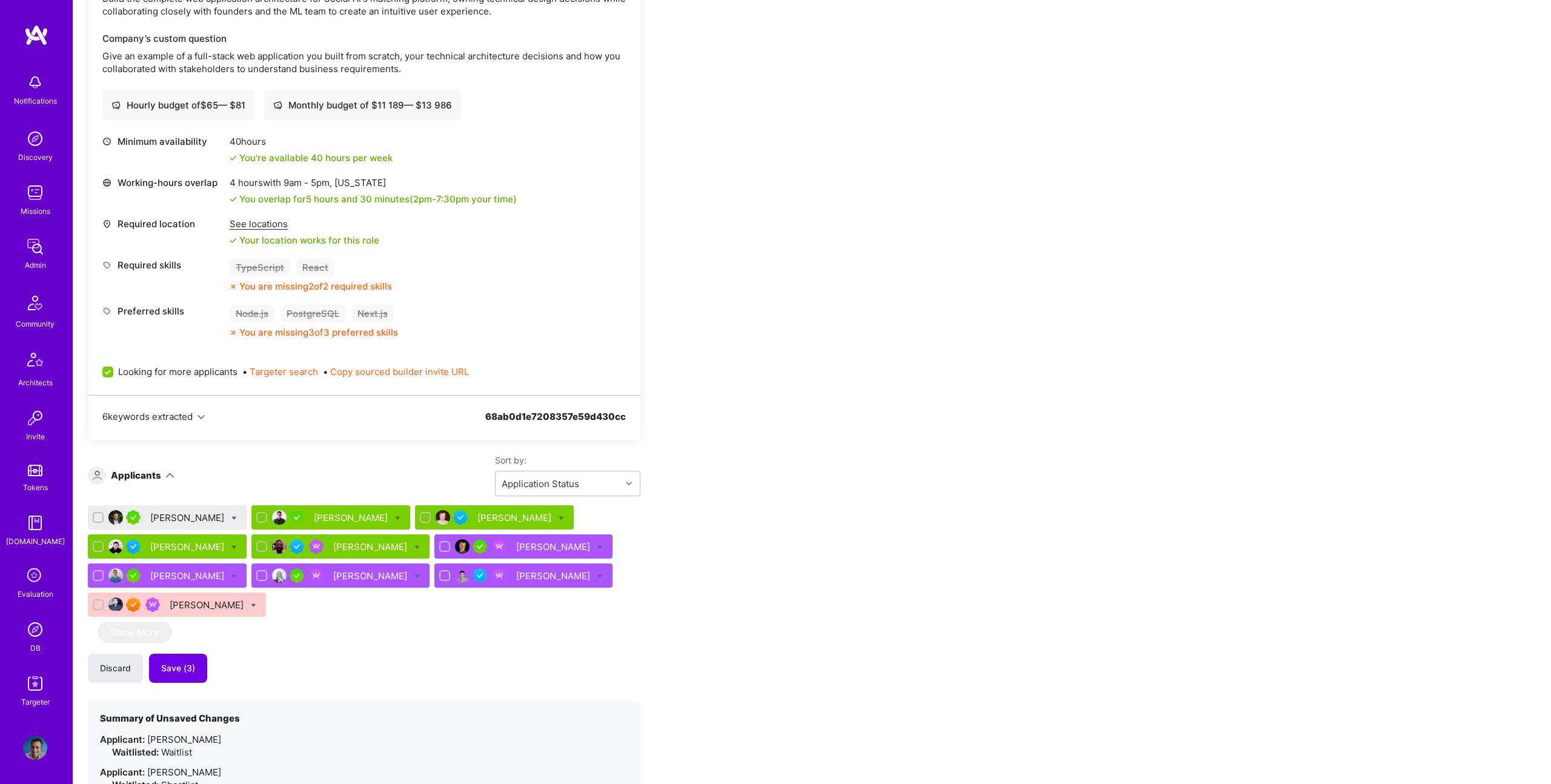
drag, startPoint x: 334, startPoint y: 619, endPoint x: 162, endPoint y: 605, distance: 172.6
click at [334, 619] on div "Juan Pablo Vacarezza Ugljesa Pantic Eniz Vukovic Sergey Todyshev Christopher Sh…" at bounding box center [363, 564] width 553 height 117
click at [231, 576] on icon at bounding box center [234, 576] width 5 height 5
click at [271, 694] on span "Shortlist" at bounding box center [290, 696] width 37 height 13
click at [265, 694] on input "Shortlist" at bounding box center [261, 697] width 8 height 8
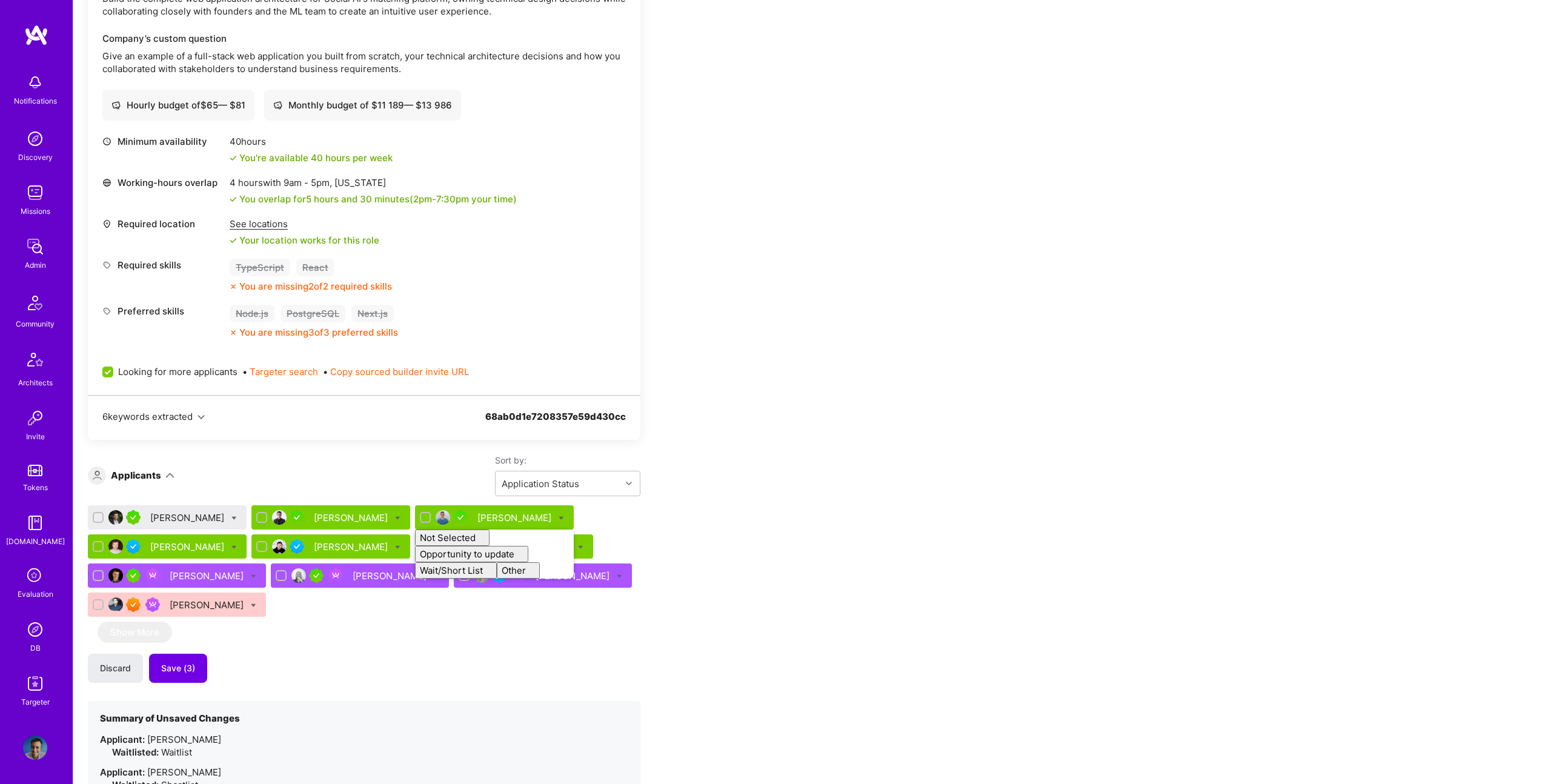
click at [312, 627] on div "Juan Pablo Vacarezza Ugljesa Pantic Andrei Olar Not Selected Not selected Skill…" at bounding box center [363, 682] width 553 height 353
click at [546, 514] on div "[PERSON_NAME]" at bounding box center [495, 517] width 158 height 25
click at [558, 517] on icon at bounding box center [561, 518] width 5 height 5
checkbox input "true"
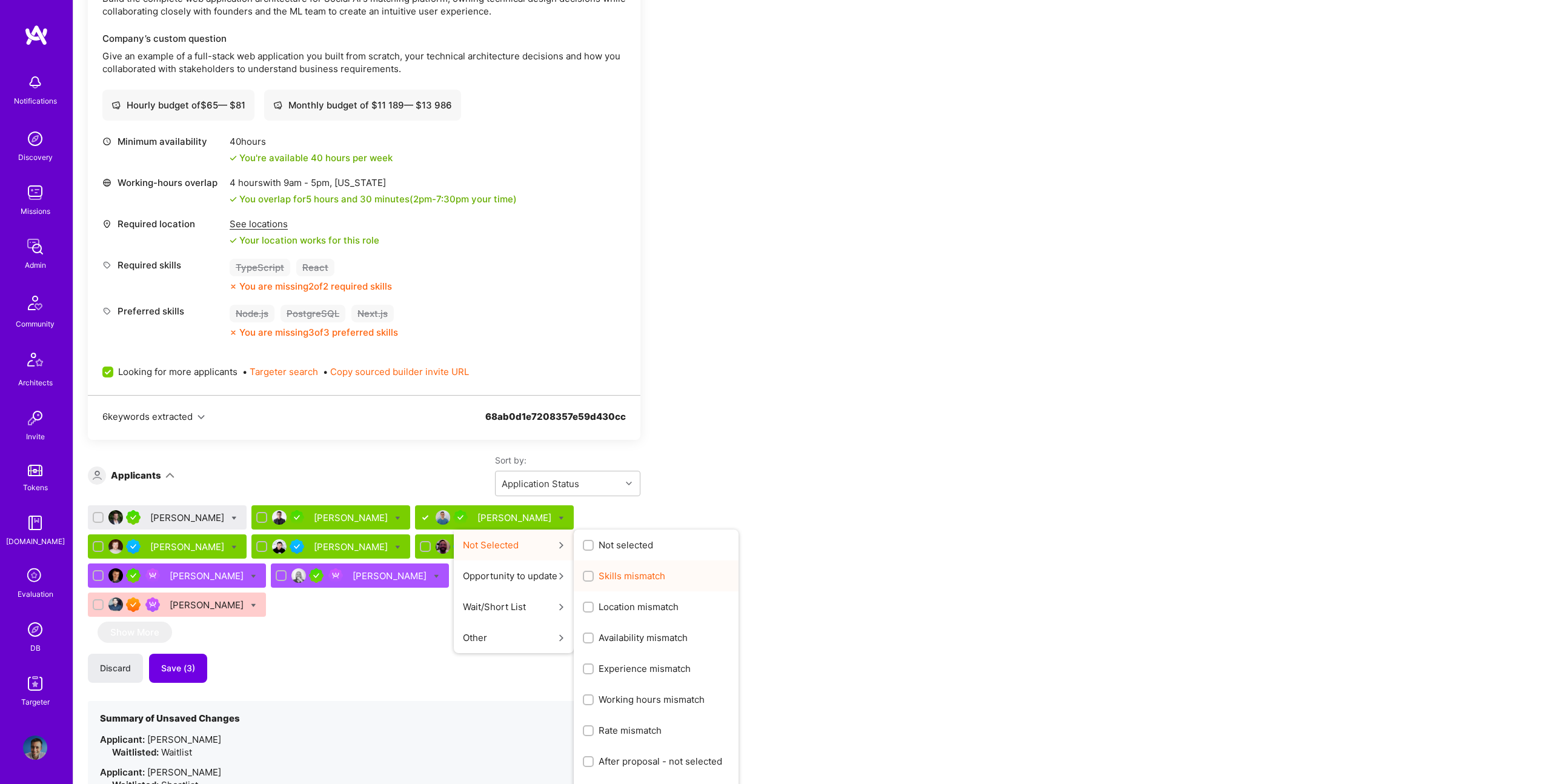
click at [617, 570] on span "Skills mismatch" at bounding box center [631, 575] width 66 height 13
click at [594, 573] on input "Skills mismatch" at bounding box center [589, 576] width 8 height 8
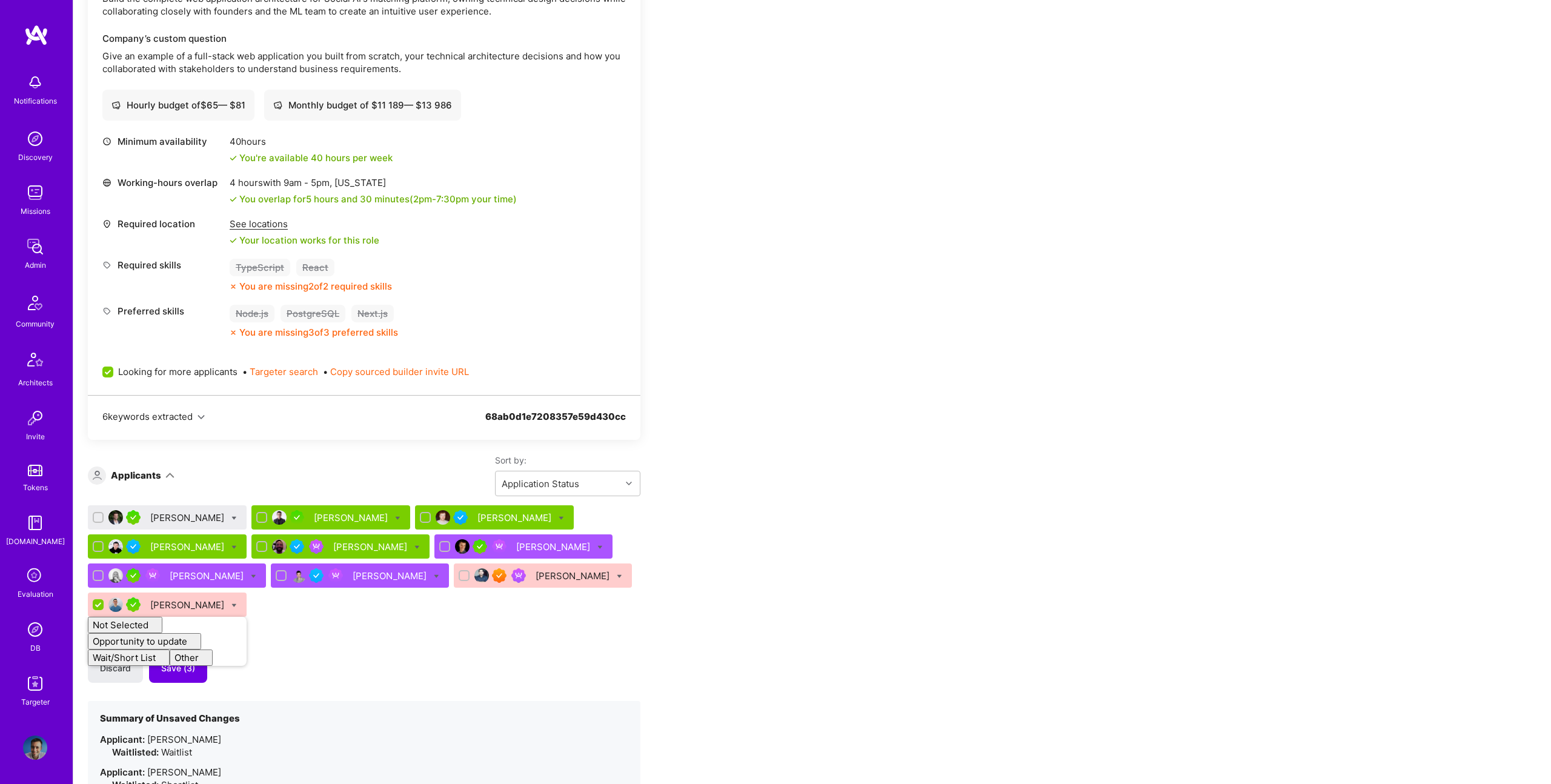
checkbox input "false"
click at [796, 585] on div "Apply for a Mission Role We’re actively looking for builders. This is the best …" at bounding box center [451, 538] width 727 height 1376
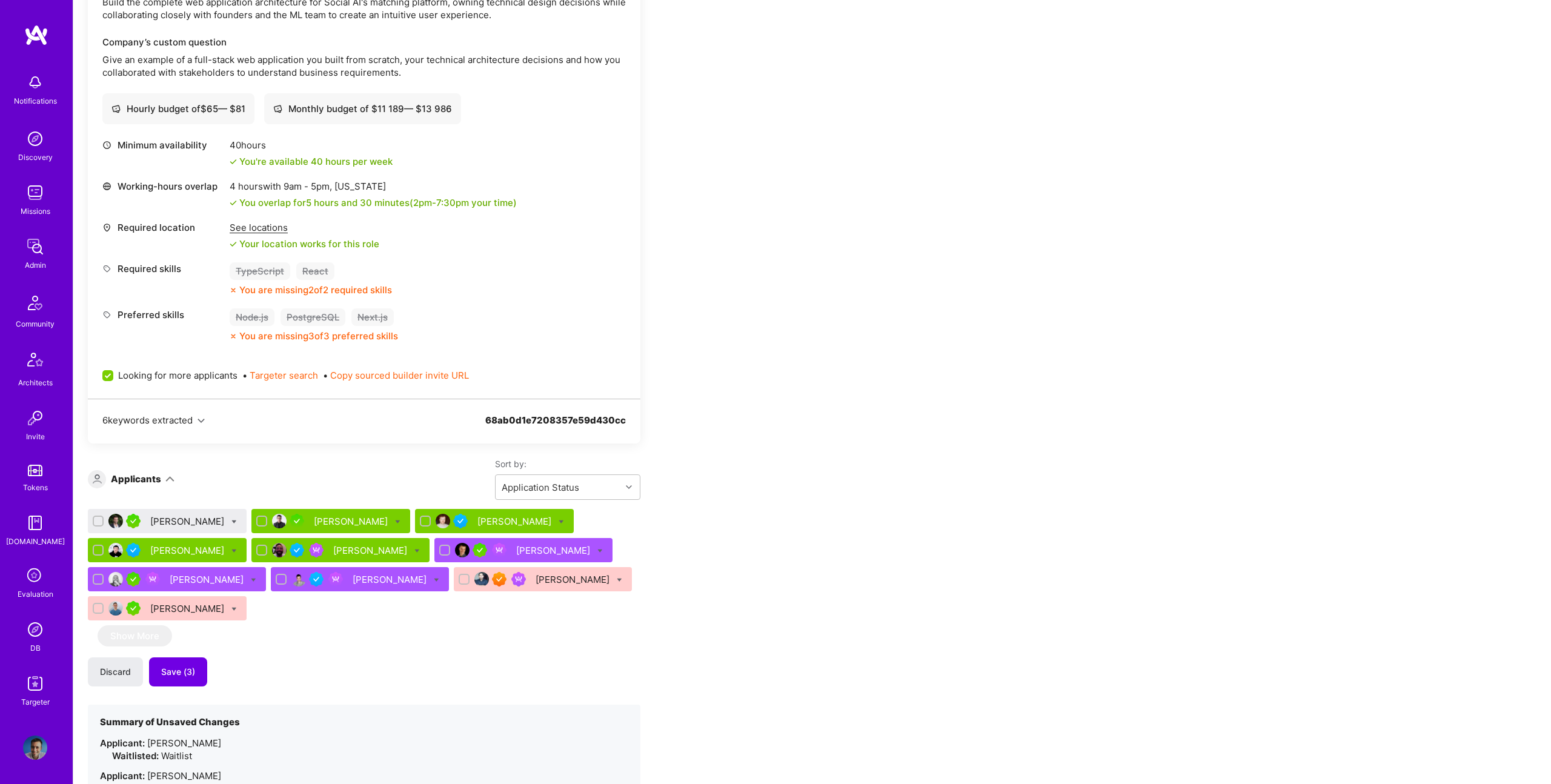
scroll to position [375, 0]
click at [179, 666] on button "Save (3)" at bounding box center [179, 673] width 58 height 29
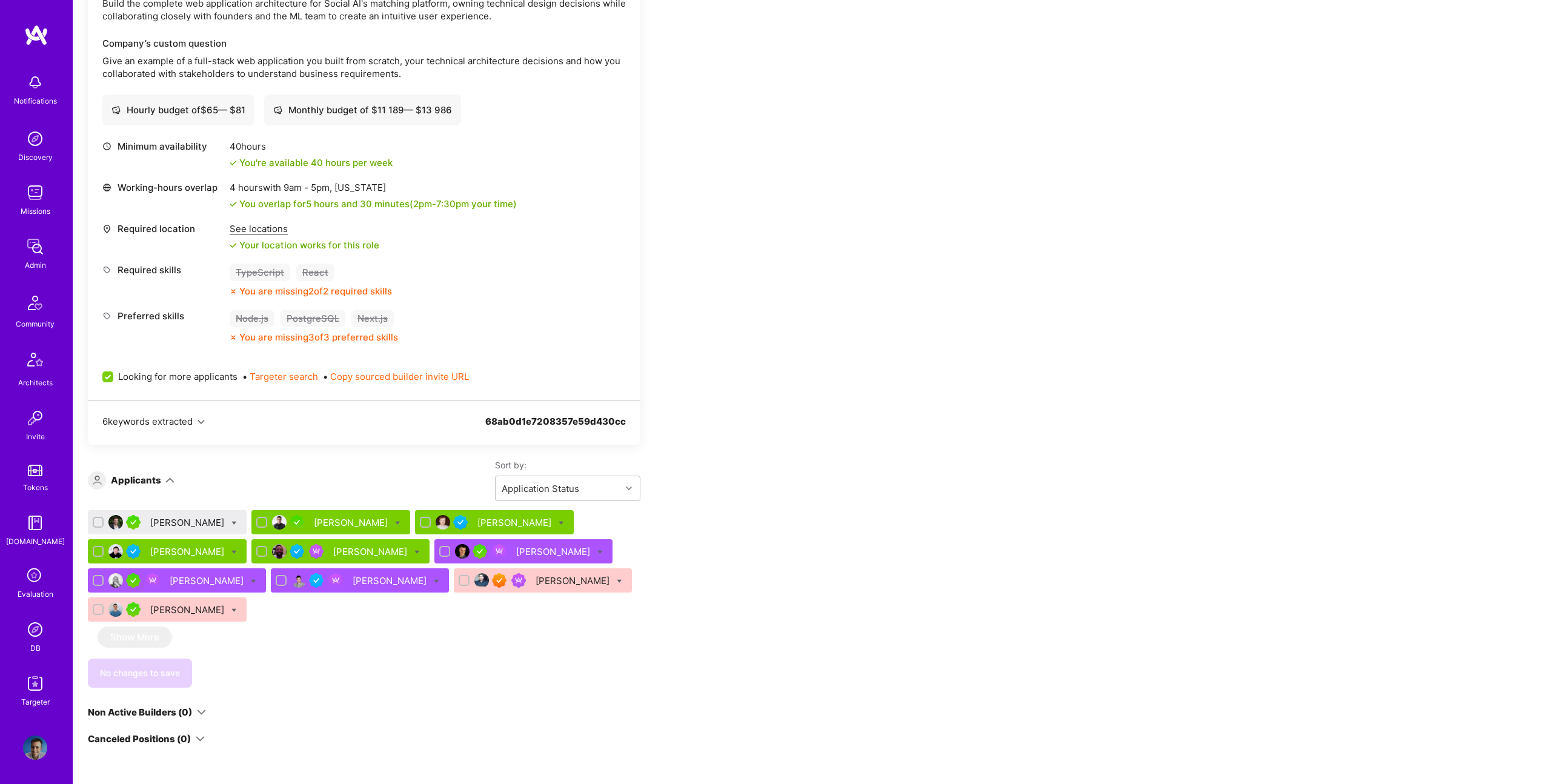
click at [173, 522] on div "Juan Pablo Vacarezza" at bounding box center [189, 523] width 77 height 13
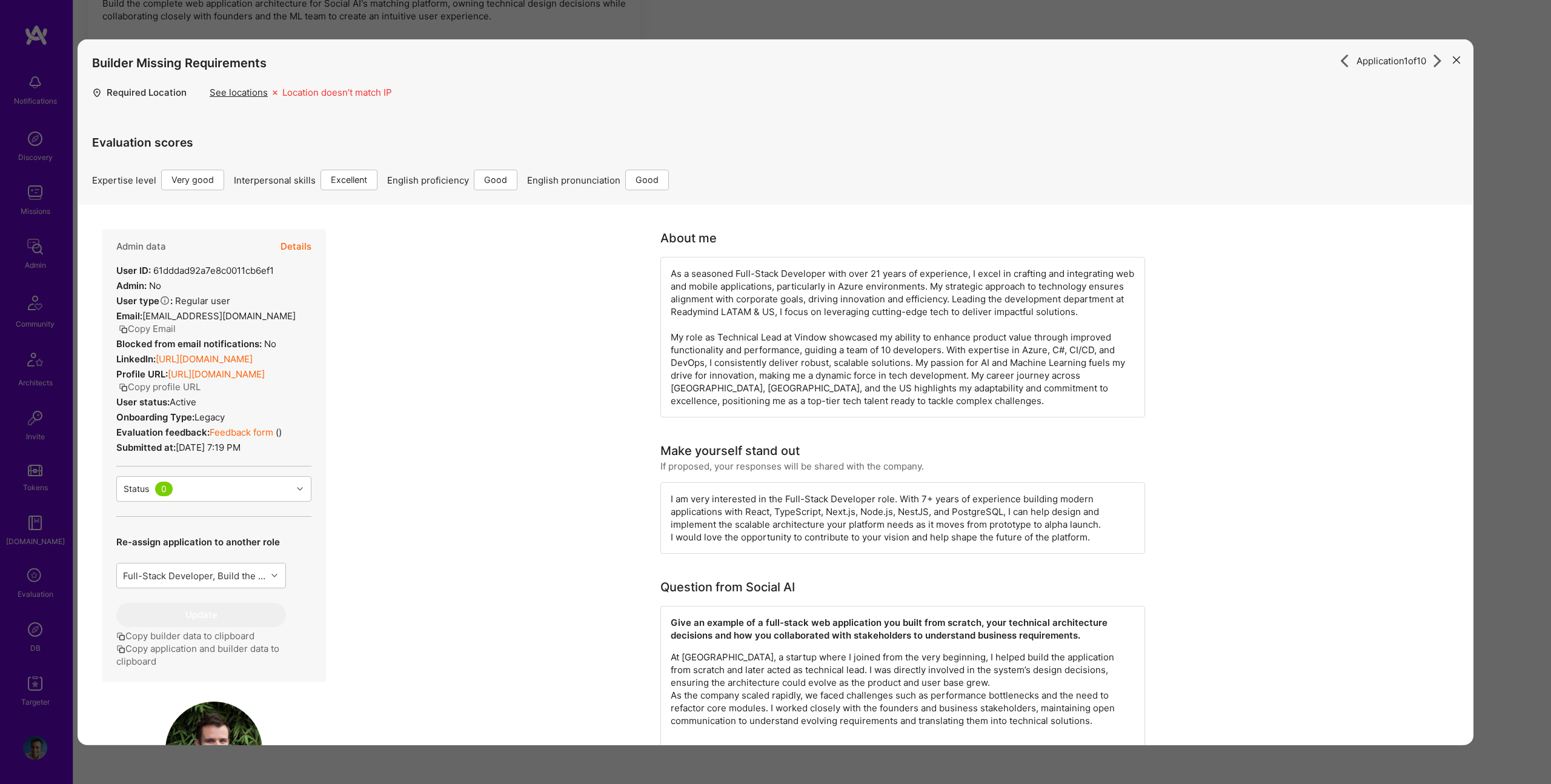
click at [314, 249] on div "Admin data Details User ID: 61dddad92a7e8c0011cb6ef1 Admin: No User type Regula…" at bounding box center [214, 456] width 224 height 453
click at [301, 249] on button "Details" at bounding box center [296, 247] width 31 height 36
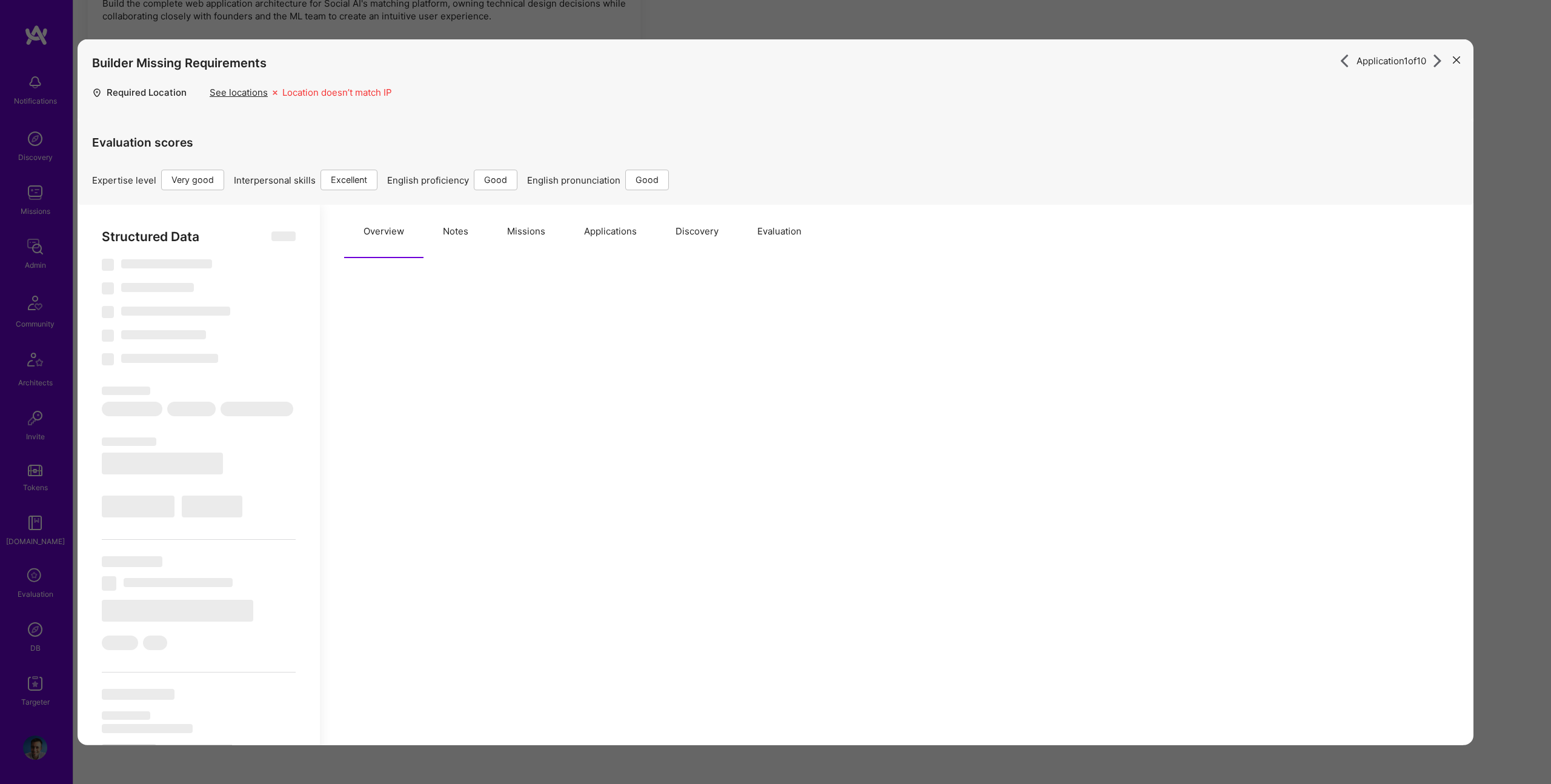
drag, startPoint x: 489, startPoint y: 235, endPoint x: 528, endPoint y: 230, distance: 39.3
click at [495, 234] on button "Missions" at bounding box center [526, 231] width 77 height 54
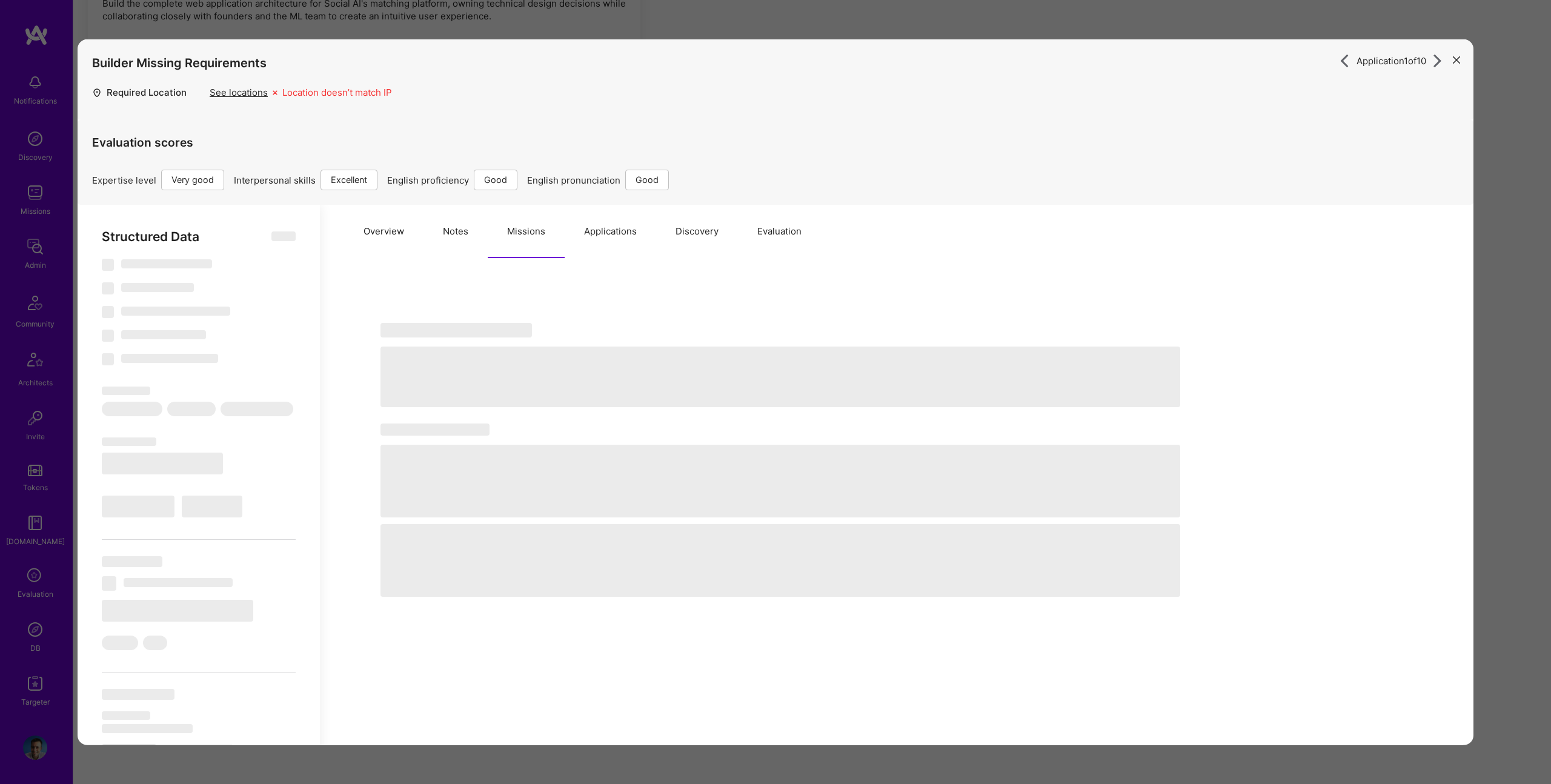
type textarea "x"
select select "Right Now"
select select "5"
select select "7"
select select "6"
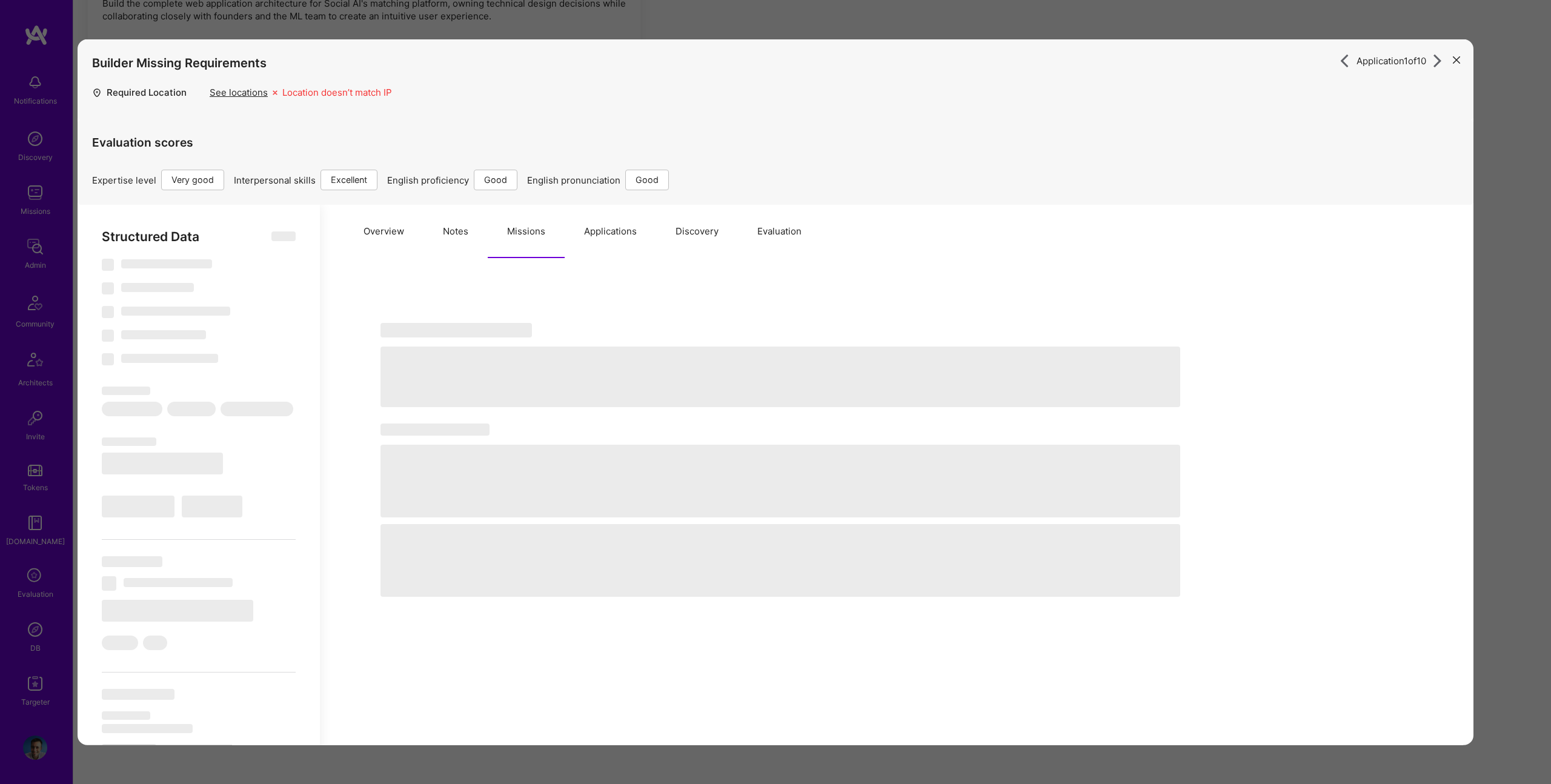
select select "6"
select select "AR"
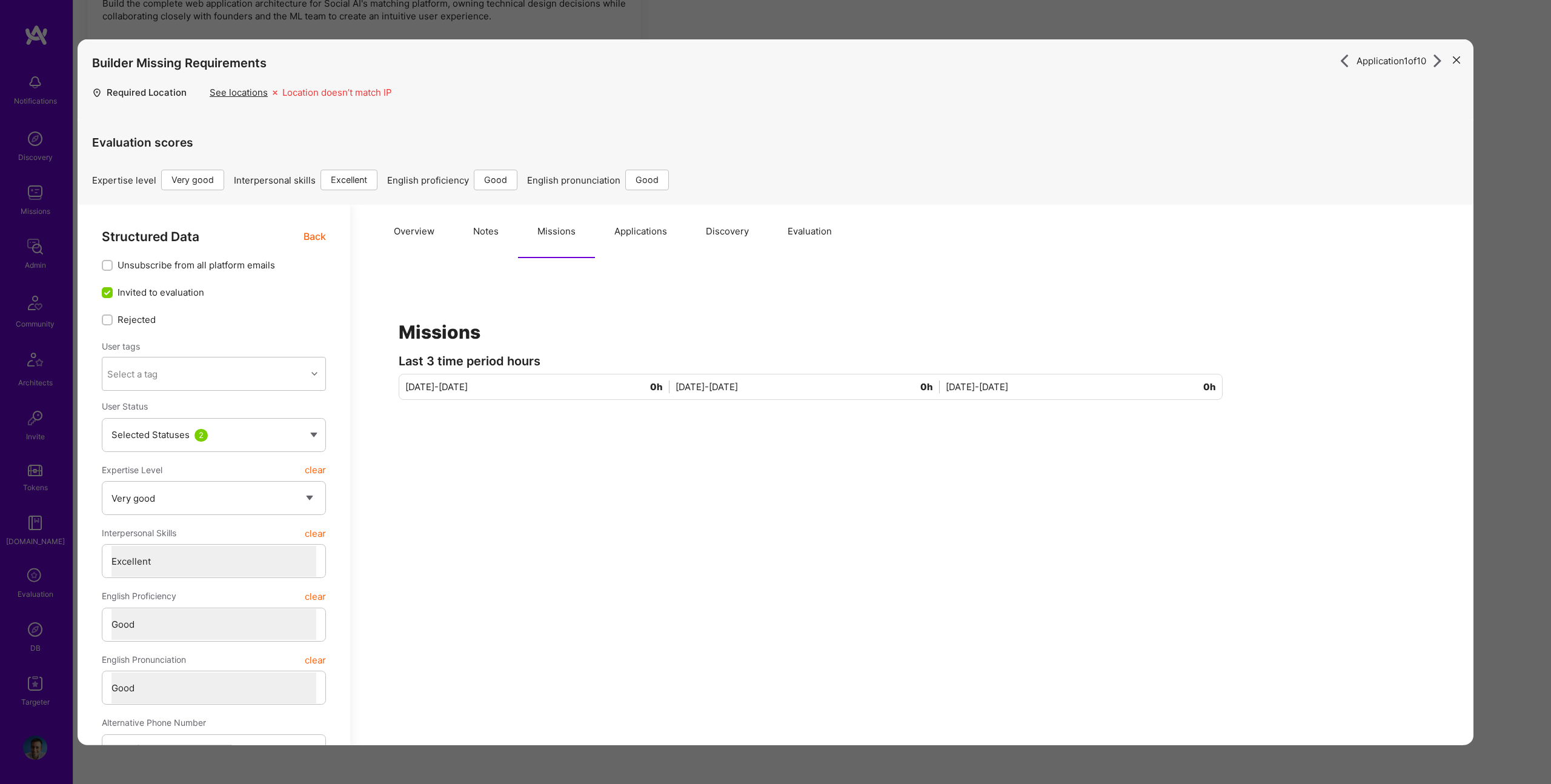
click at [471, 229] on button "Notes" at bounding box center [485, 231] width 65 height 54
type textarea "x"
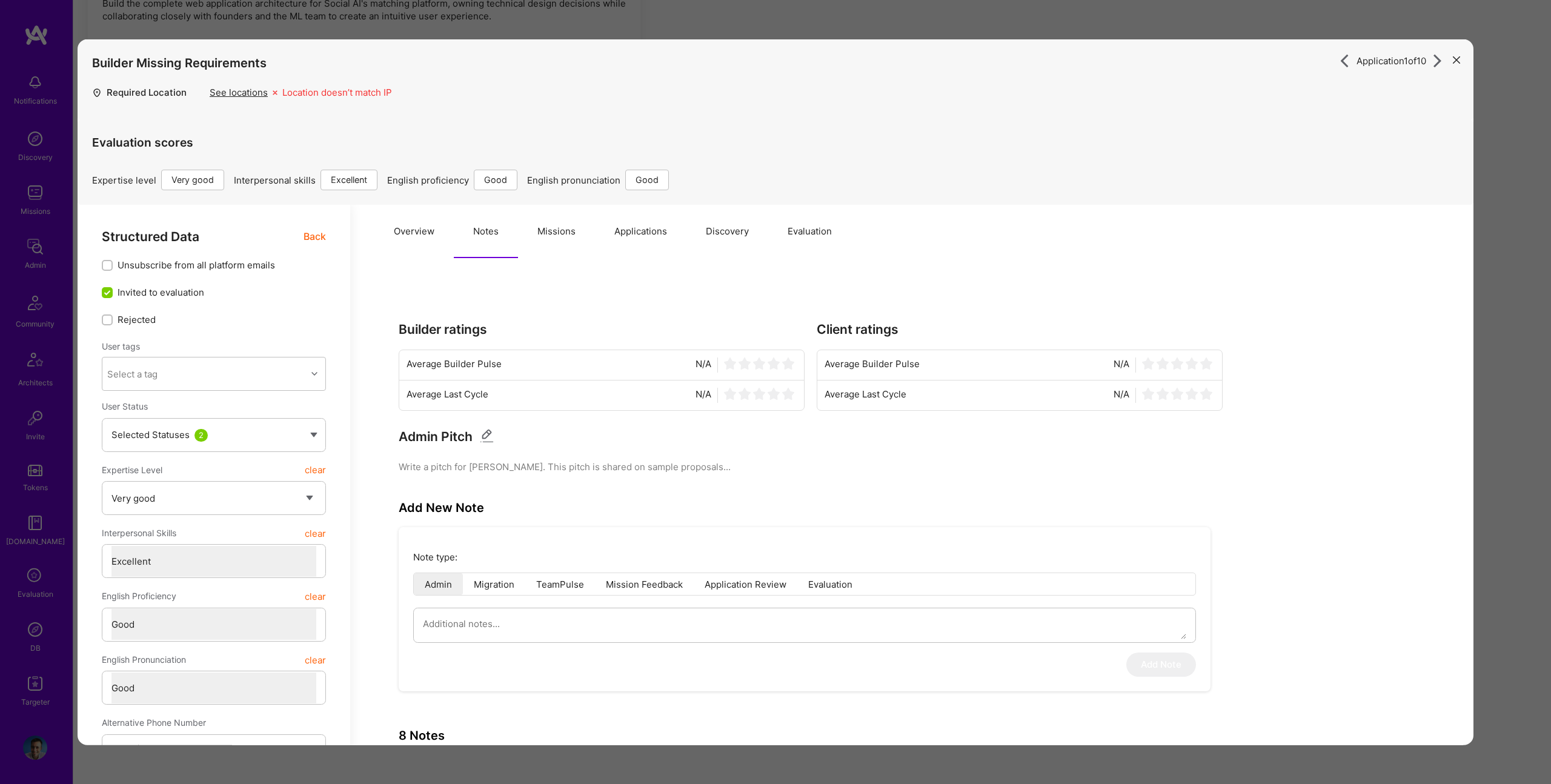
drag, startPoint x: 832, startPoint y: 247, endPoint x: 813, endPoint y: 231, distance: 24.8
click at [831, 245] on button "Evaluation" at bounding box center [810, 231] width 83 height 54
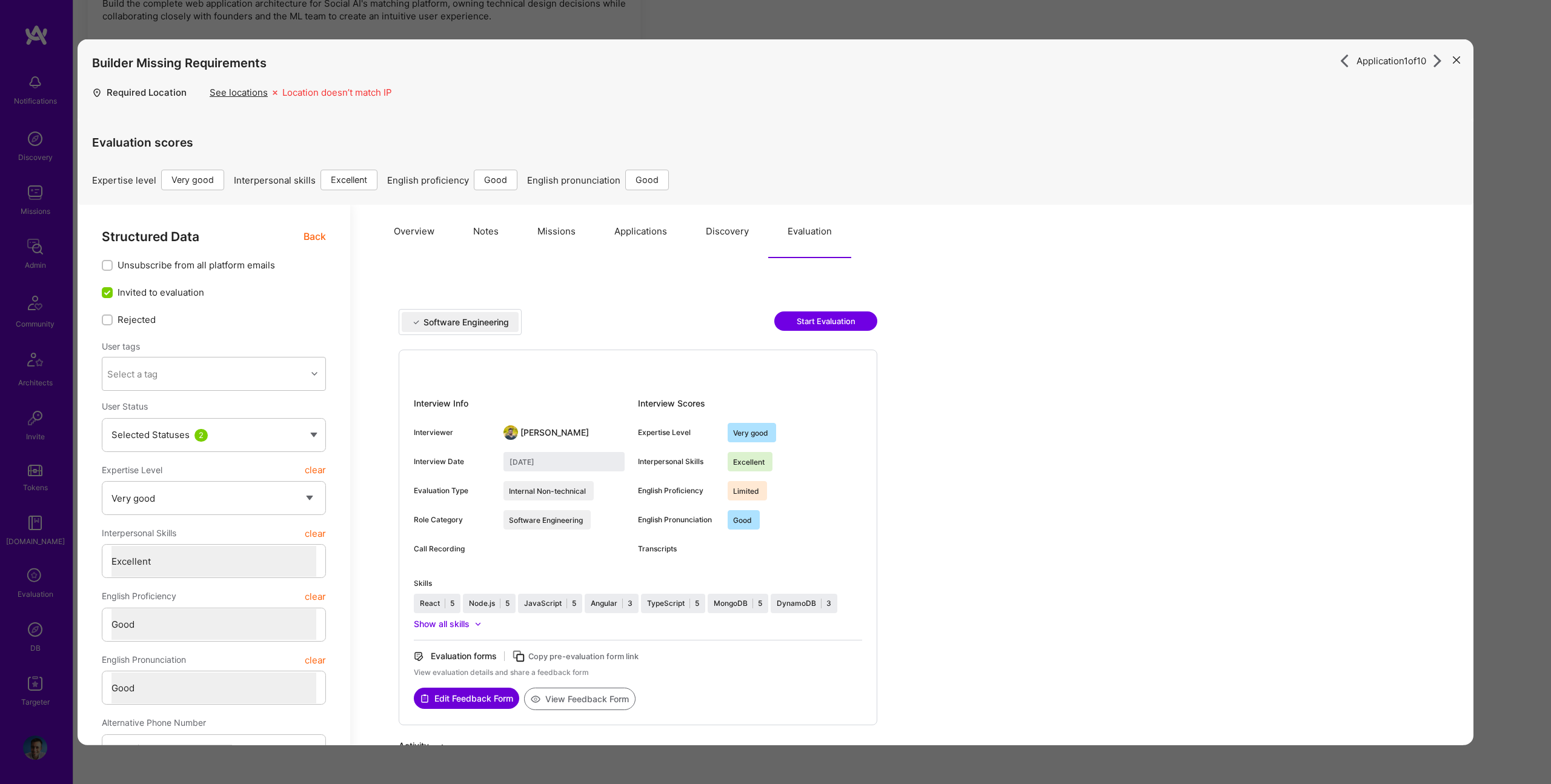
click at [811, 229] on button "Evaluation" at bounding box center [810, 231] width 83 height 54
click at [394, 233] on button "Overview" at bounding box center [413, 231] width 79 height 54
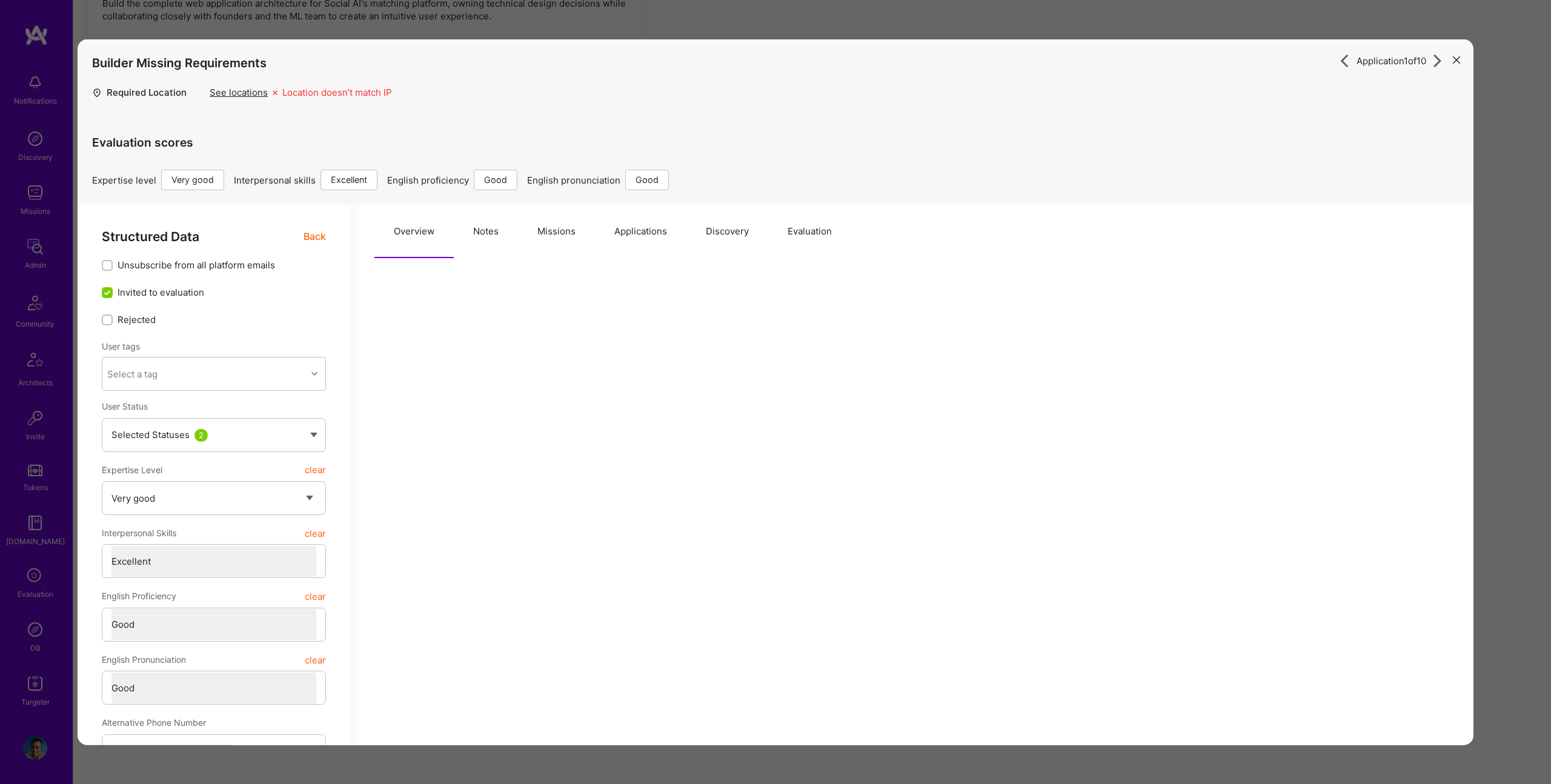
click at [1485, 278] on div "Application 1 of 10 Builder Missing Requirements Required Location See location…" at bounding box center [775, 392] width 1551 height 784
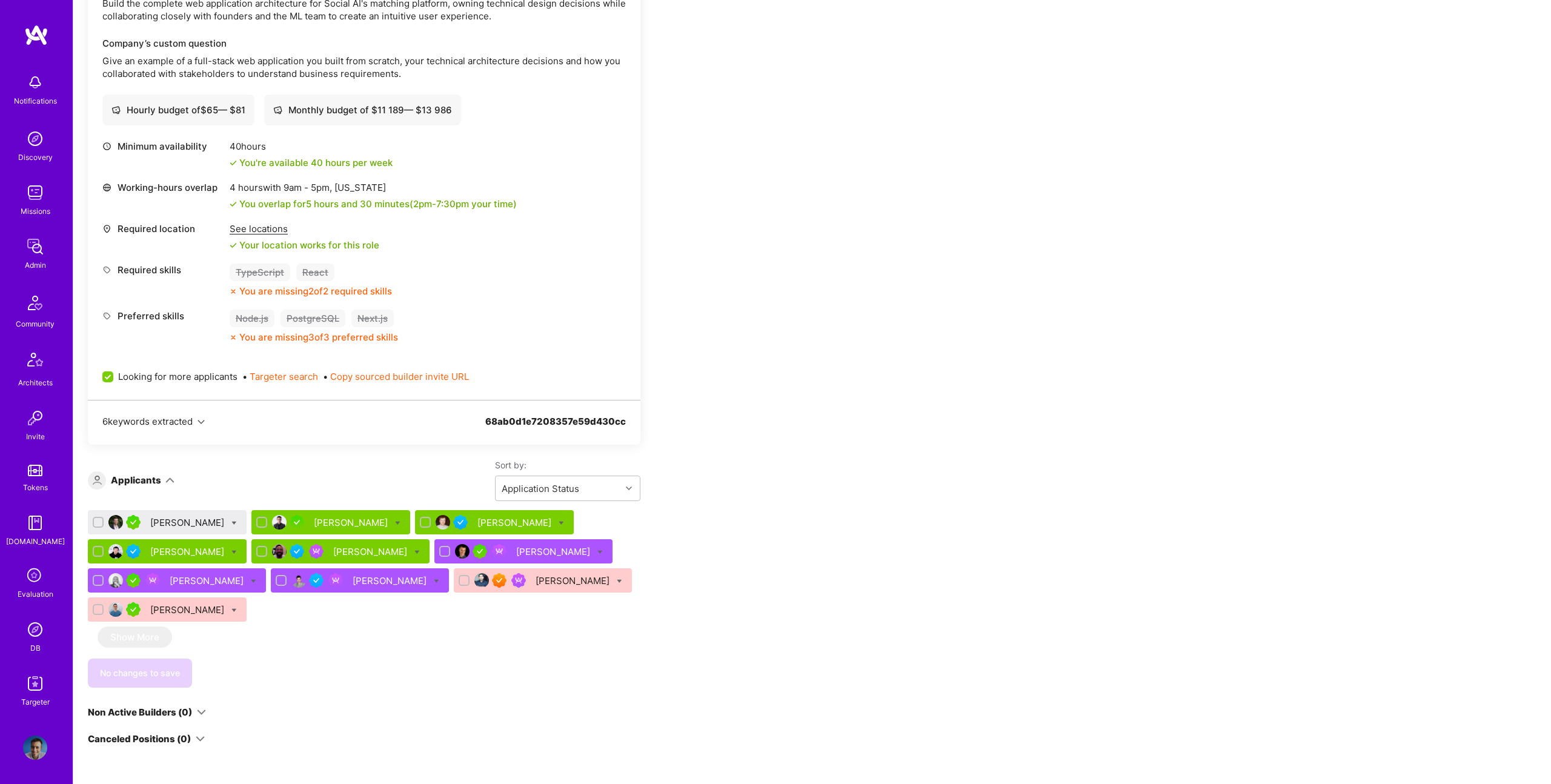
click at [237, 523] on icon at bounding box center [234, 524] width 5 height 5
checkbox input "true"
click at [302, 615] on span "Waitlist" at bounding box center [287, 612] width 31 height 13
click at [267, 615] on input "Waitlist" at bounding box center [261, 612] width 8 height 8
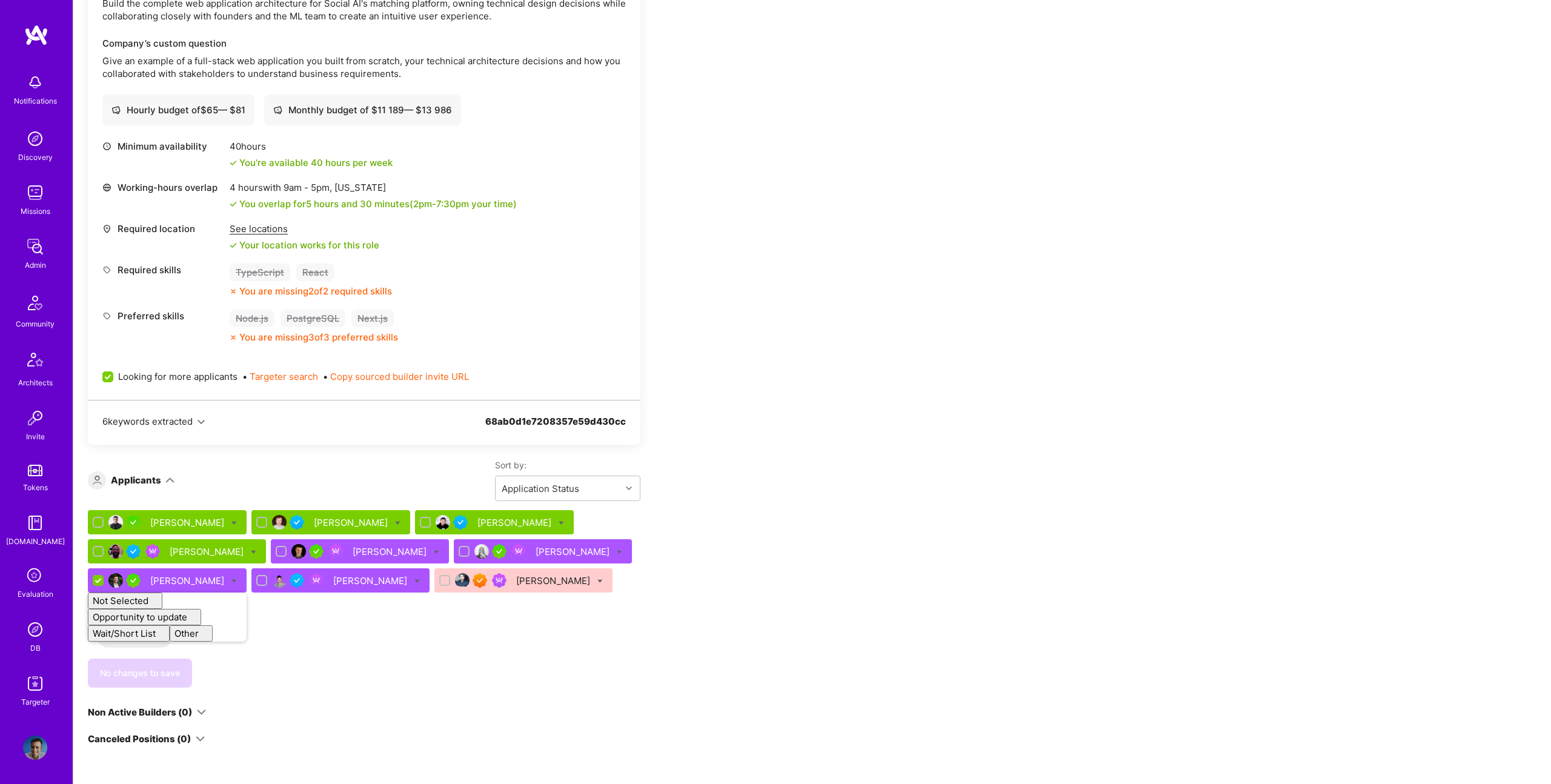
checkbox input "false"
drag, startPoint x: 512, startPoint y: 651, endPoint x: 299, endPoint y: 657, distance: 213.1
click at [509, 651] on div "Ugljesa Pantic Eniz Vukovic Sergey Todyshev Christopher Shepherd Bojan Aleksic …" at bounding box center [363, 598] width 553 height 178
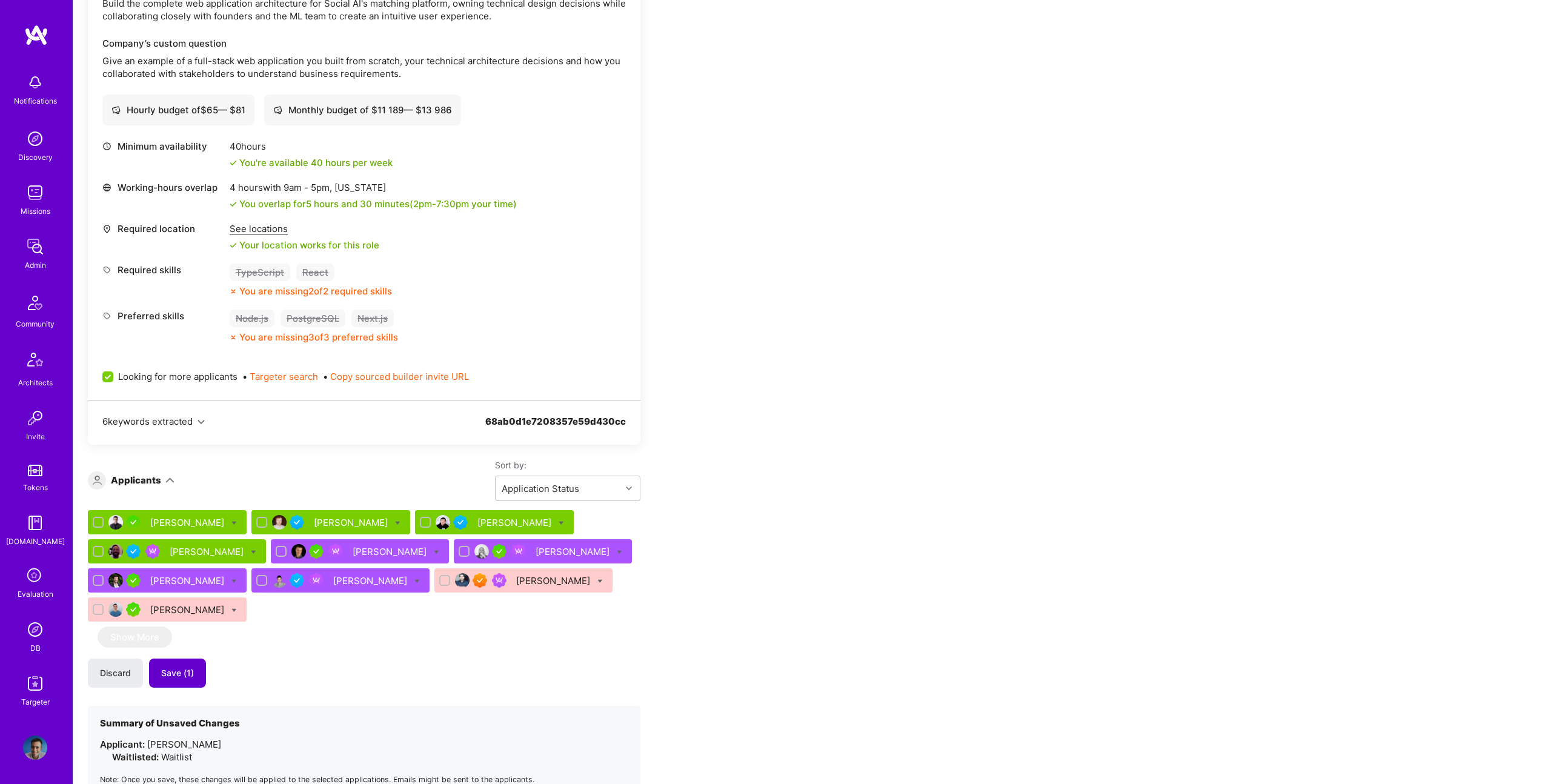
click at [180, 671] on span "Save (1)" at bounding box center [178, 673] width 33 height 12
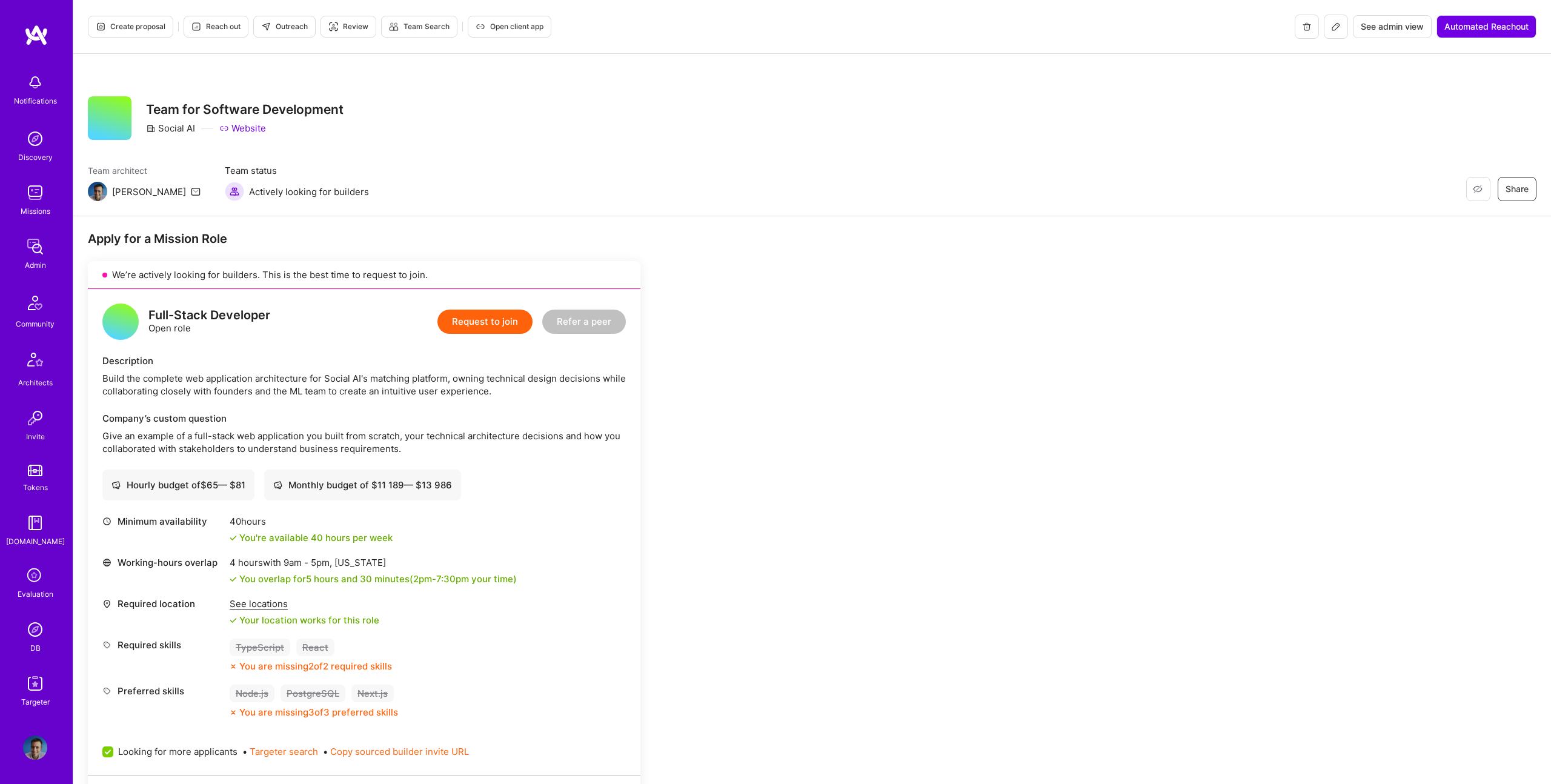
click at [144, 30] on span "Create proposal" at bounding box center [130, 26] width 70 height 11
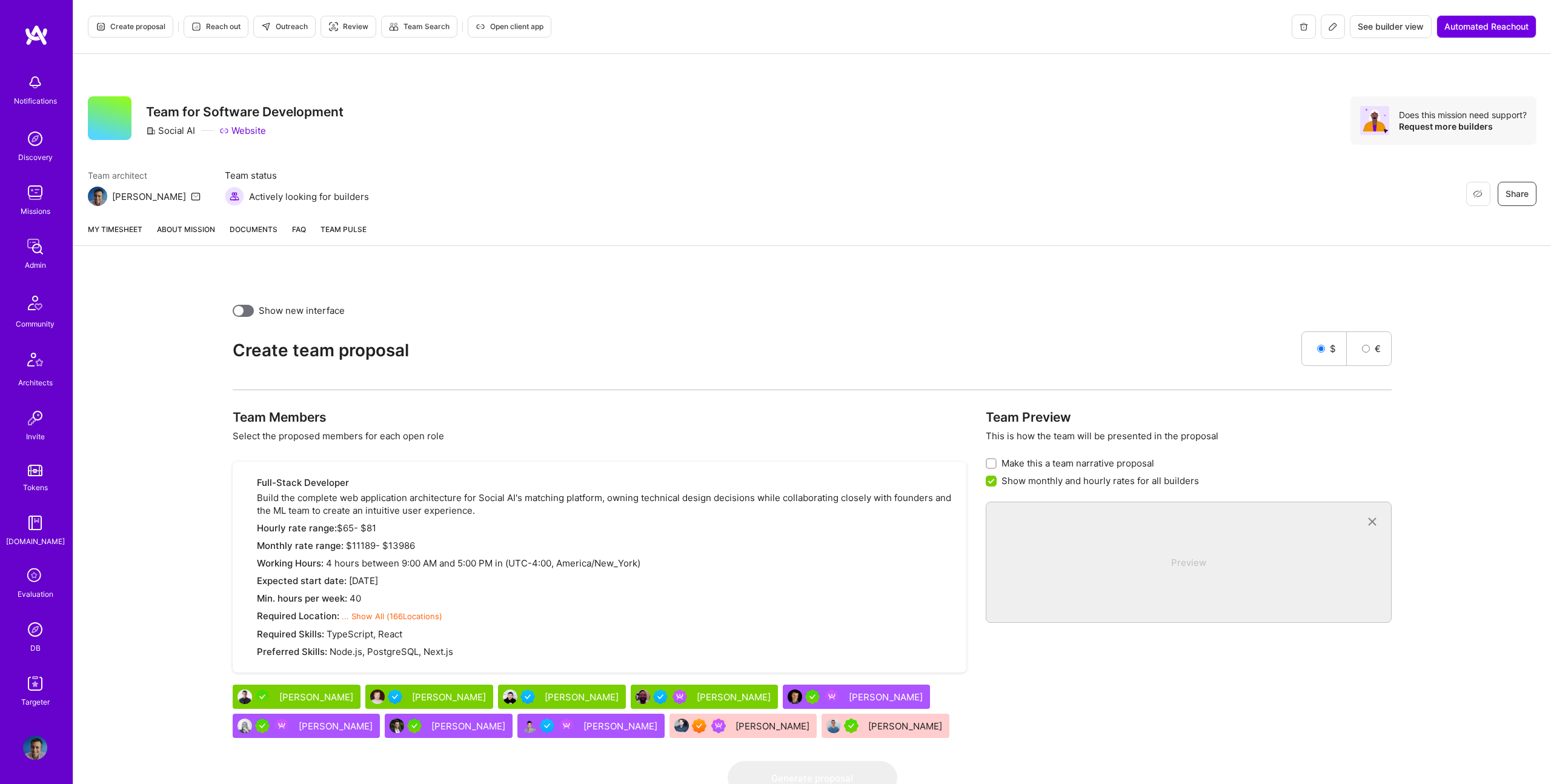
scroll to position [59, 0]
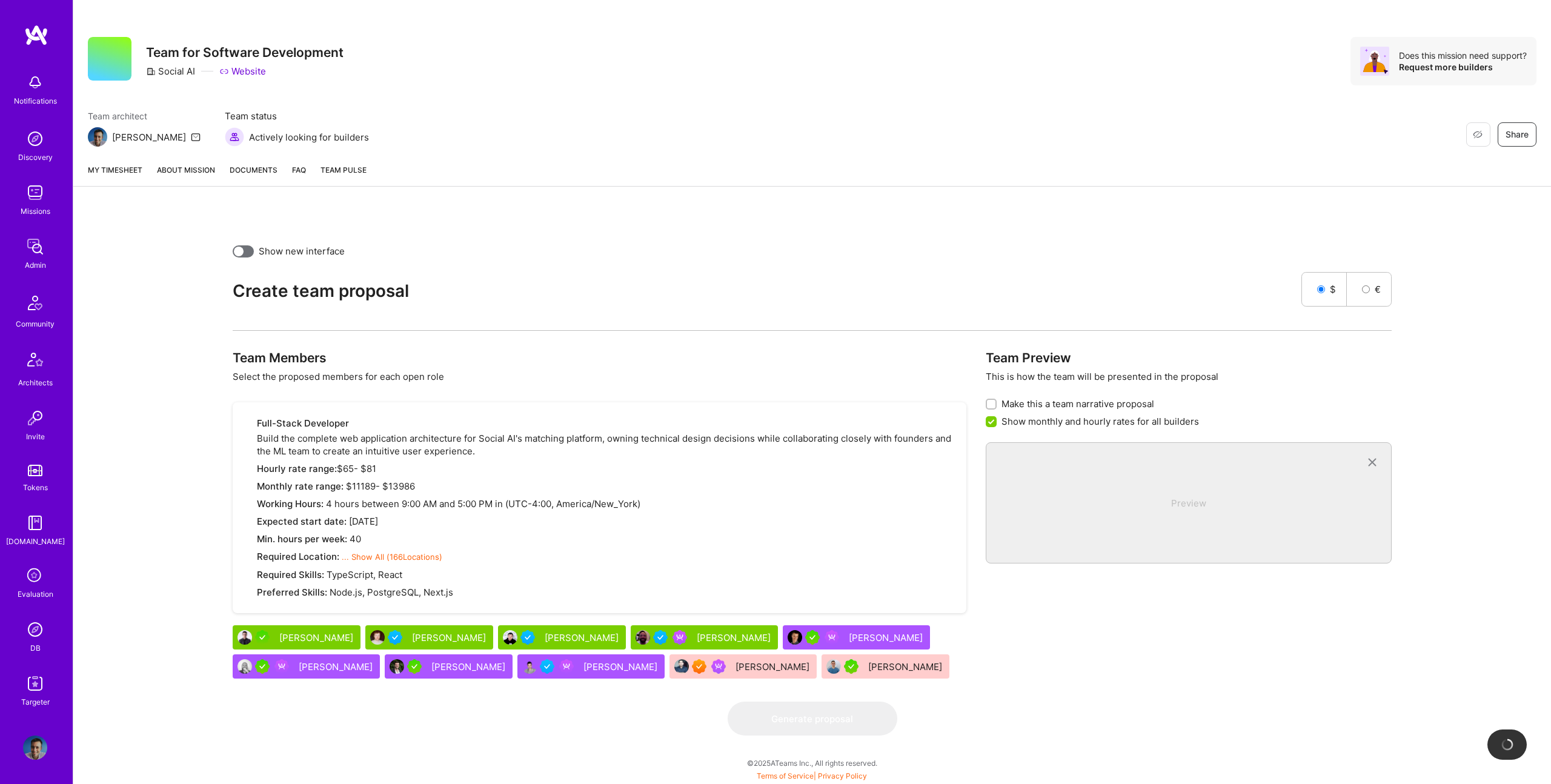
checkbox input "false"
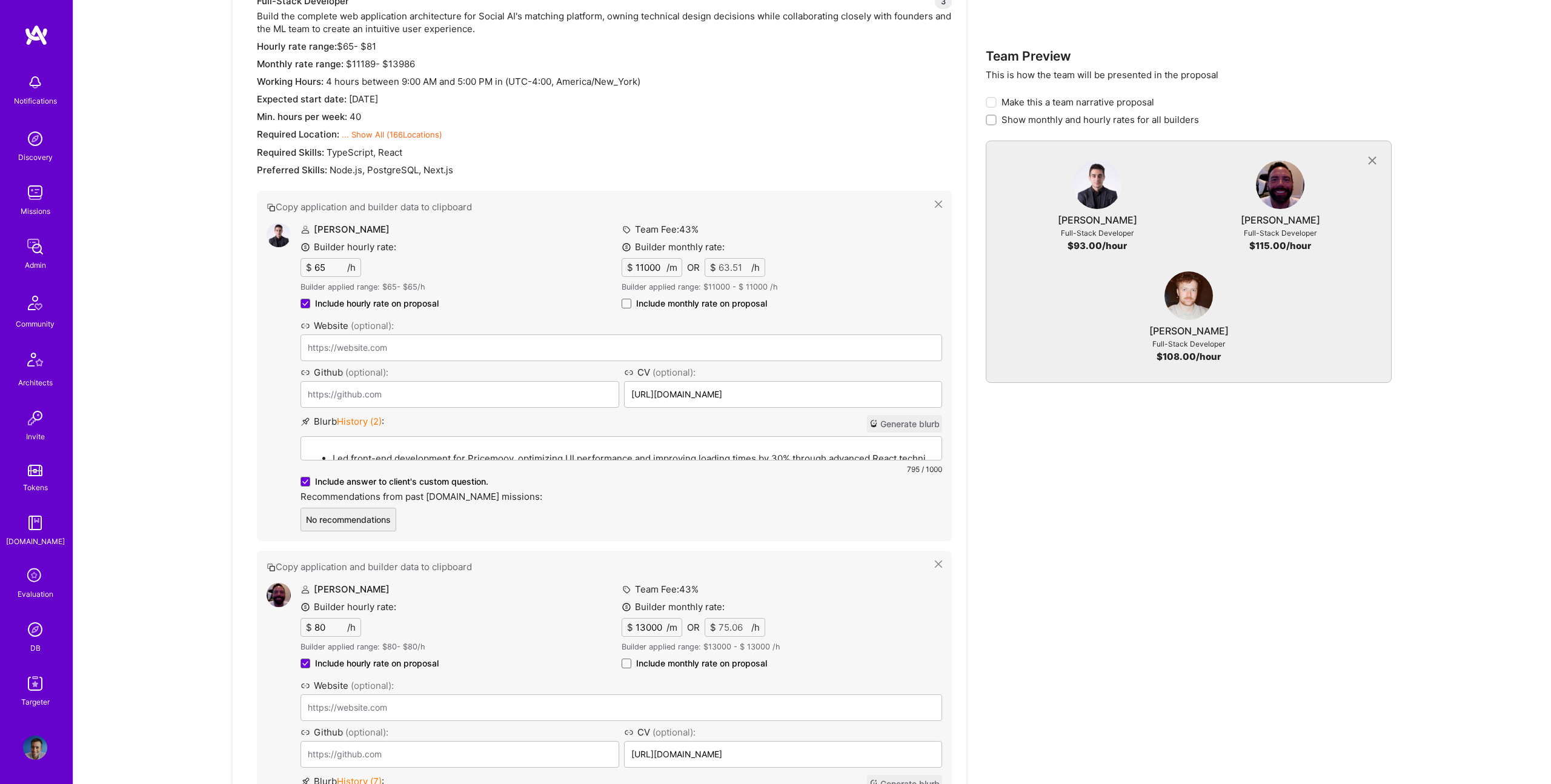
scroll to position [478, 0]
click at [501, 448] on div "Led front-end development for Pricemoov, optimizing UI performance and improvin…" at bounding box center [621, 507] width 640 height 134
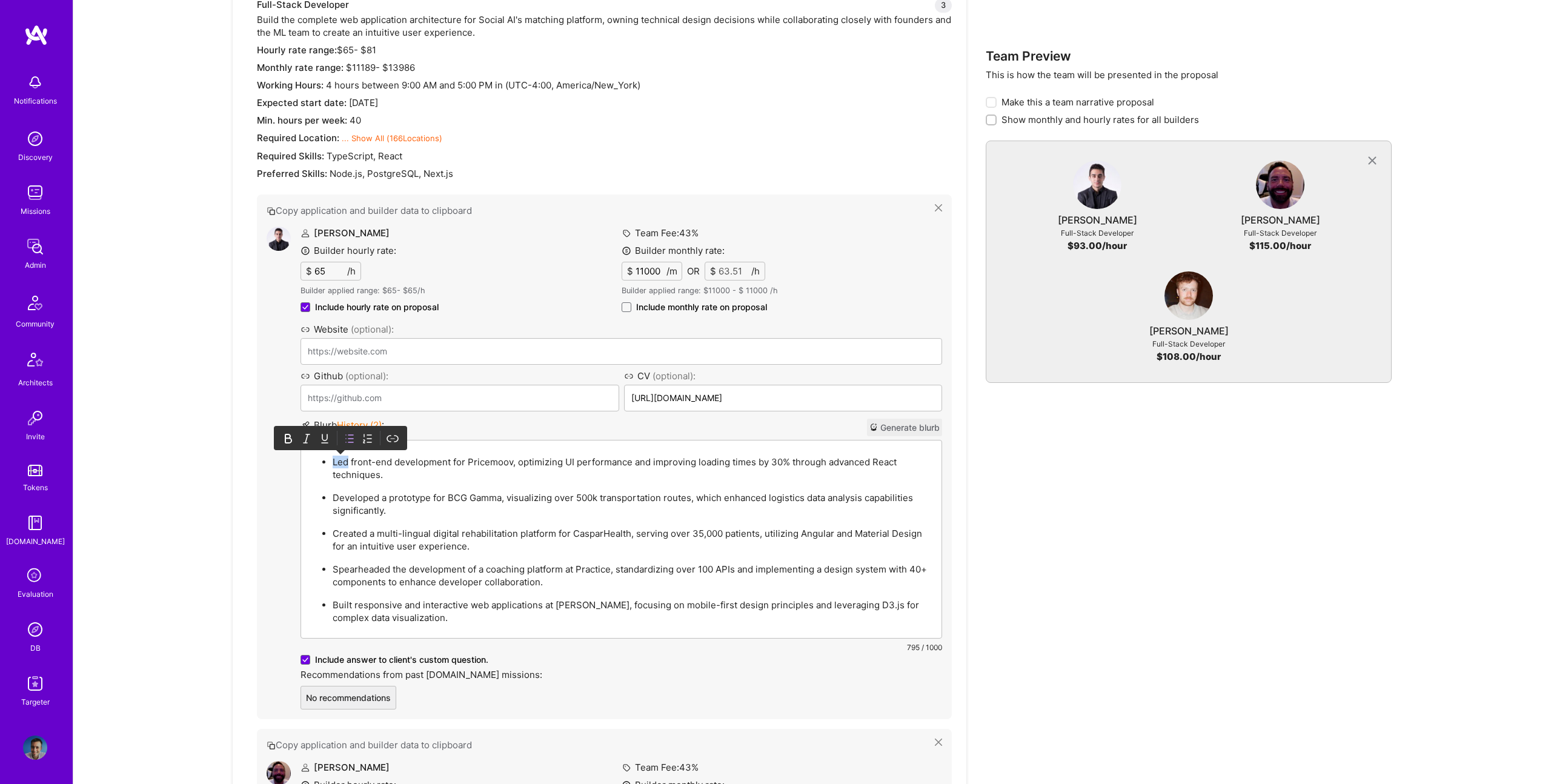
click at [501, 448] on div "Led front-end development for Pricemoov, optimizing UI performance and improvin…" at bounding box center [621, 539] width 640 height 198
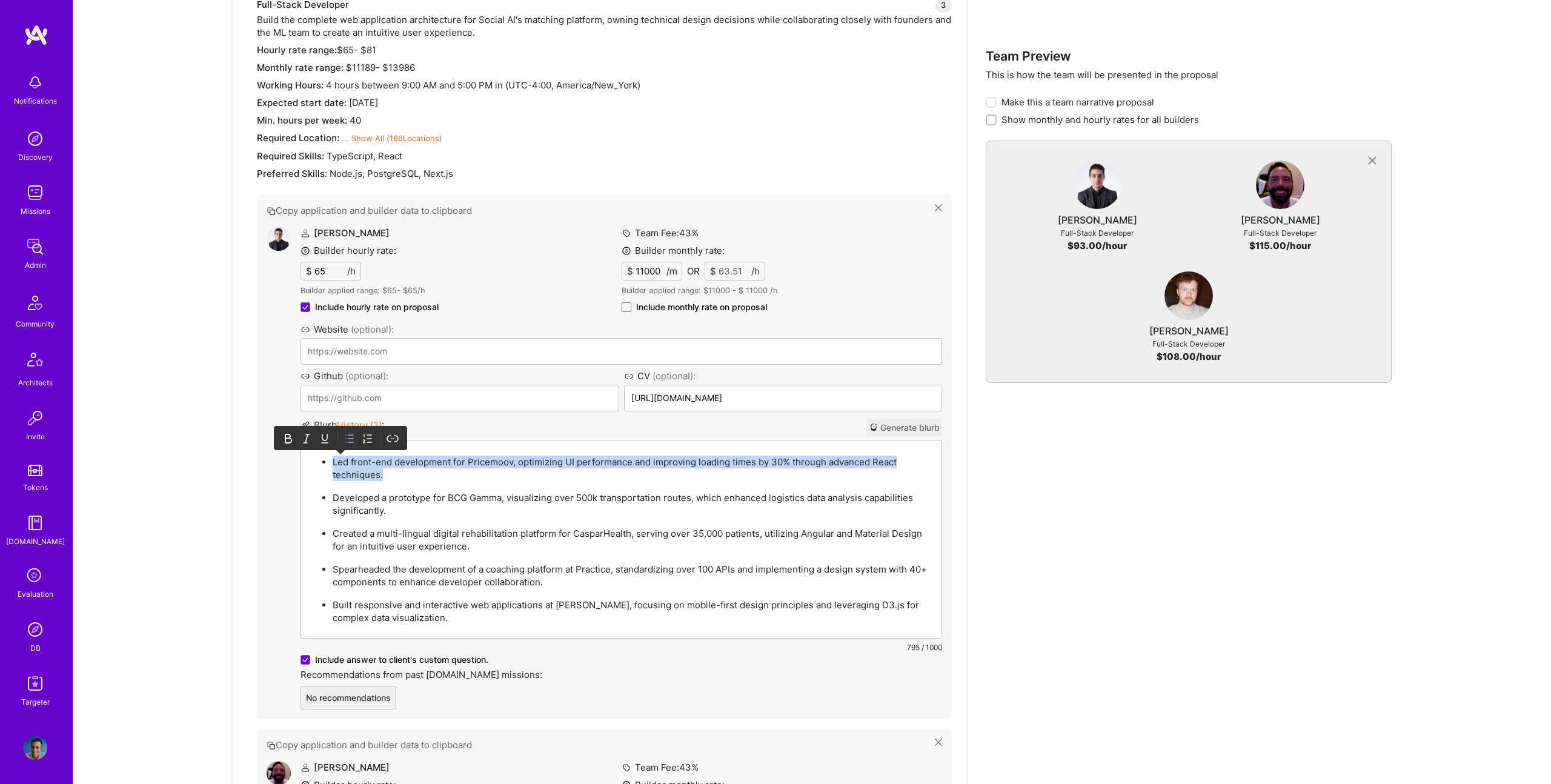
click at [501, 448] on div "Led front-end development for Pricemoov, optimizing UI performance and improvin…" at bounding box center [621, 539] width 640 height 198
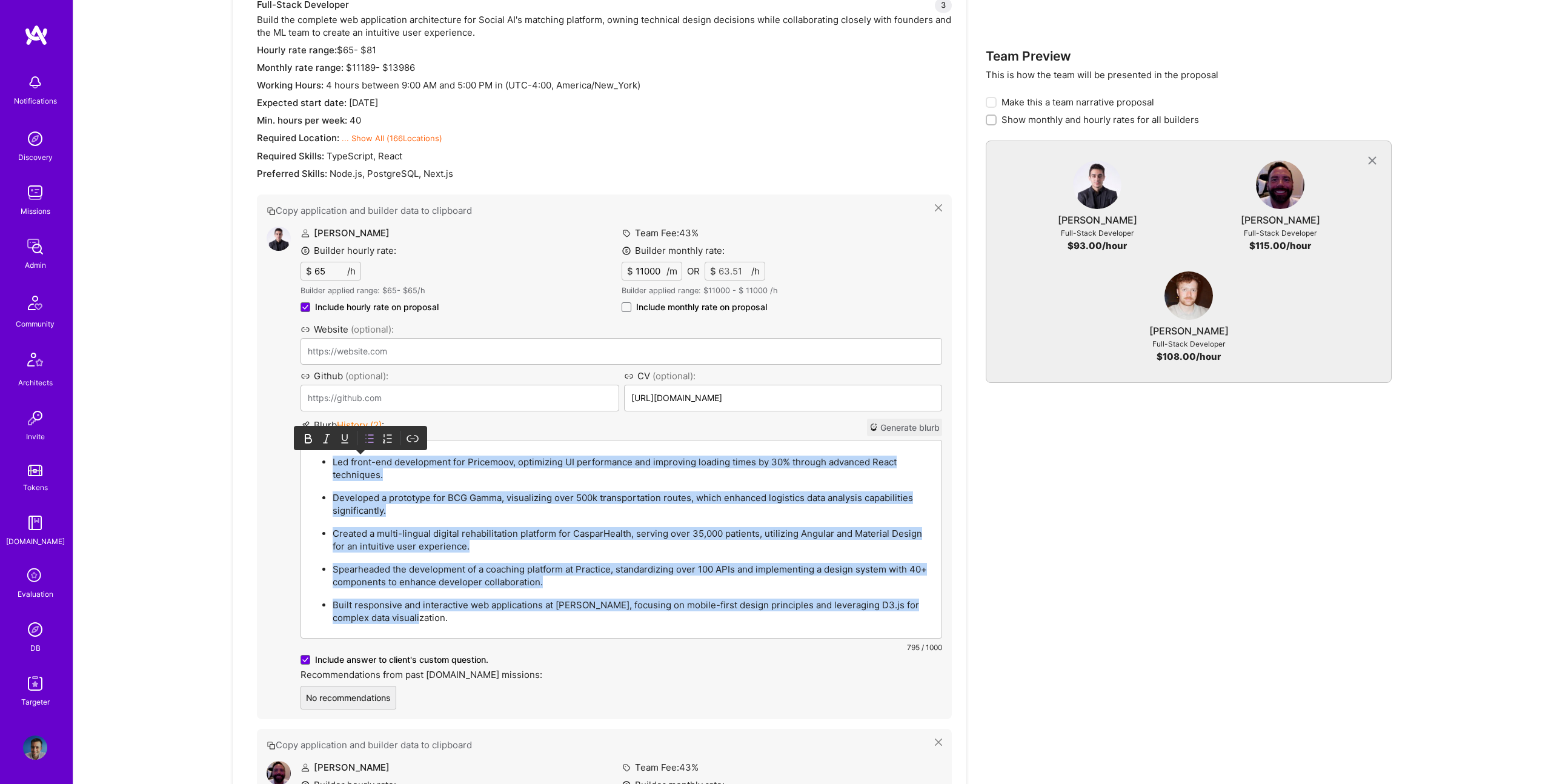
paste div
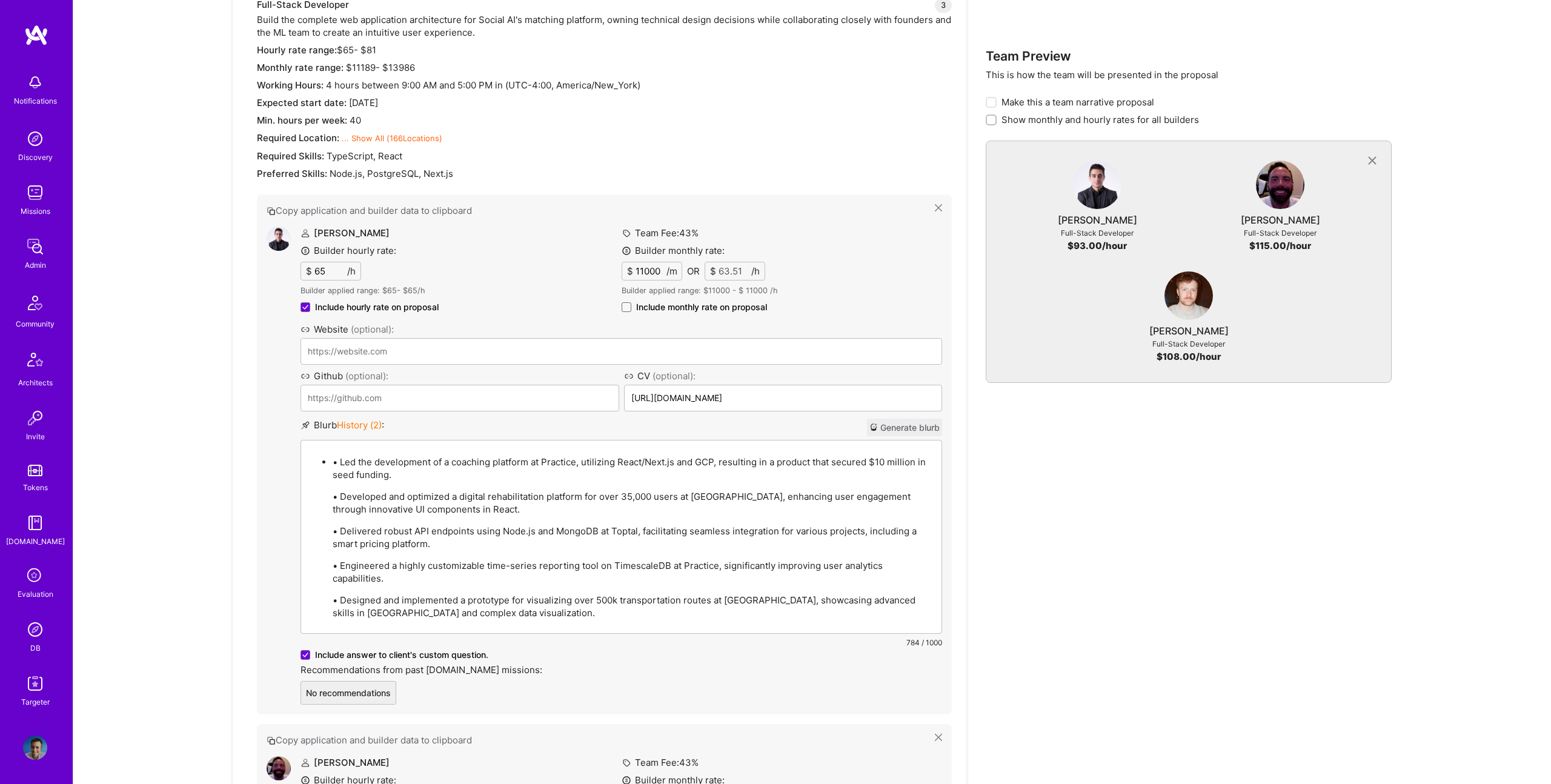
click at [340, 461] on p "• Led the development of a coaching platform at Practice, utilizing React/Next.…" at bounding box center [633, 468] width 602 height 25
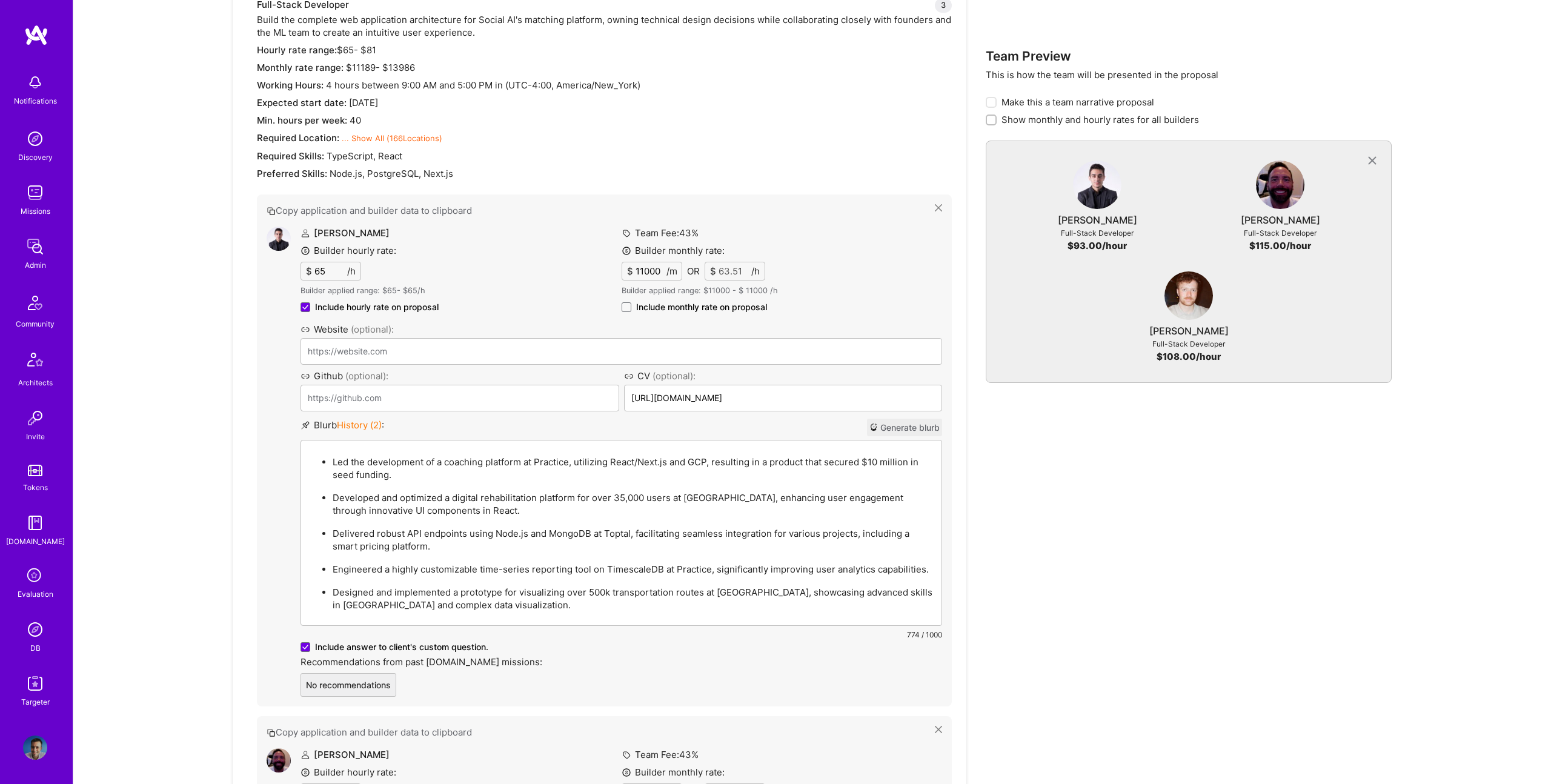
click at [695, 497] on p "Developed and optimized a digital rehabilitation platform for over 35,000 users…" at bounding box center [633, 504] width 602 height 25
click at [616, 534] on p "Delivered robust API endpoints using Node.js and MongoDB at Toptal, facilitatin…" at bounding box center [633, 540] width 602 height 25
click at [725, 590] on p "Designed and implemented a prototype for visualizing over 500k transportation r…" at bounding box center [633, 598] width 602 height 25
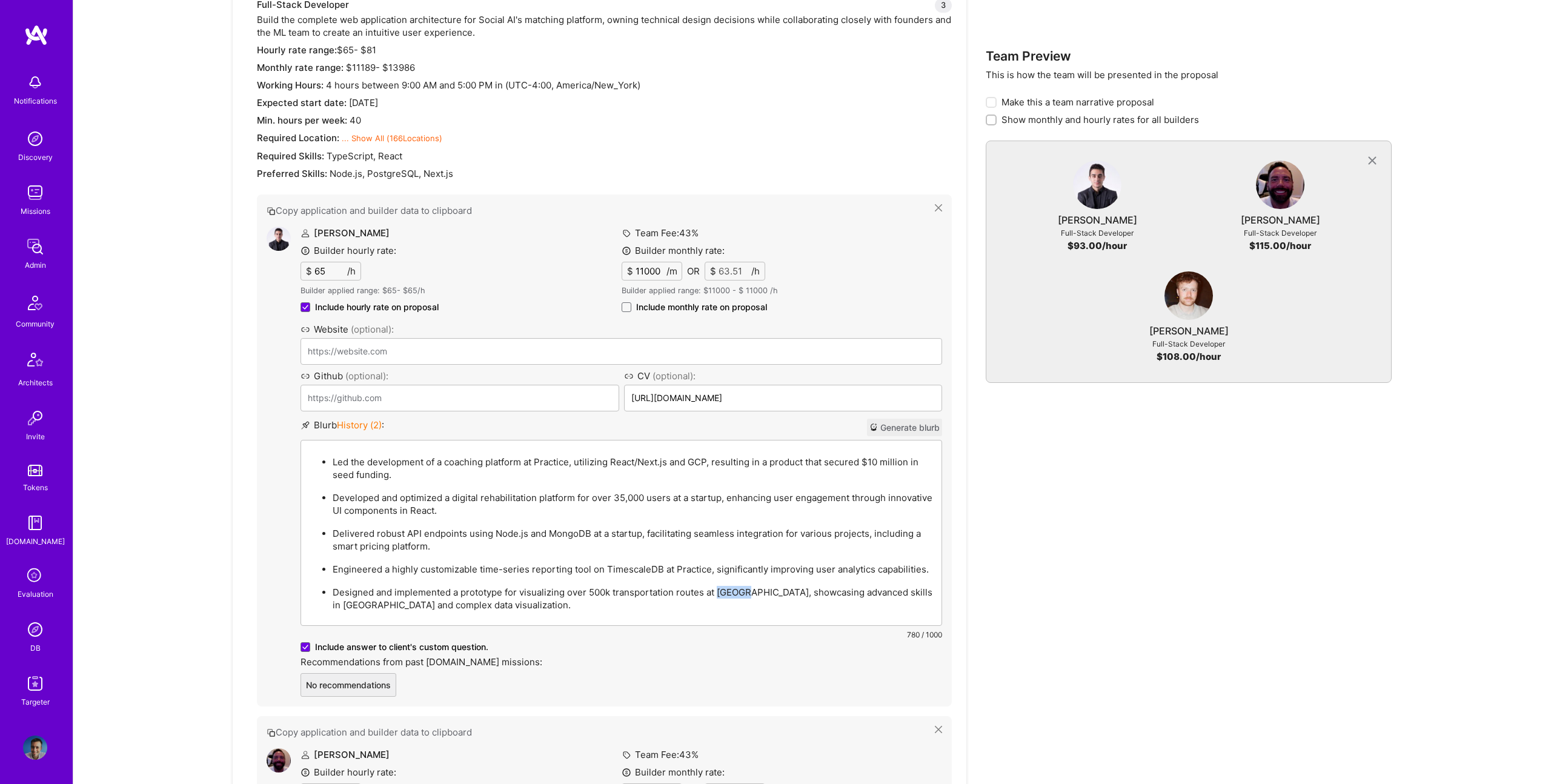
click at [725, 590] on p "Designed and implemented a prototype for visualizing over 500k transportation r…" at bounding box center [633, 598] width 602 height 25
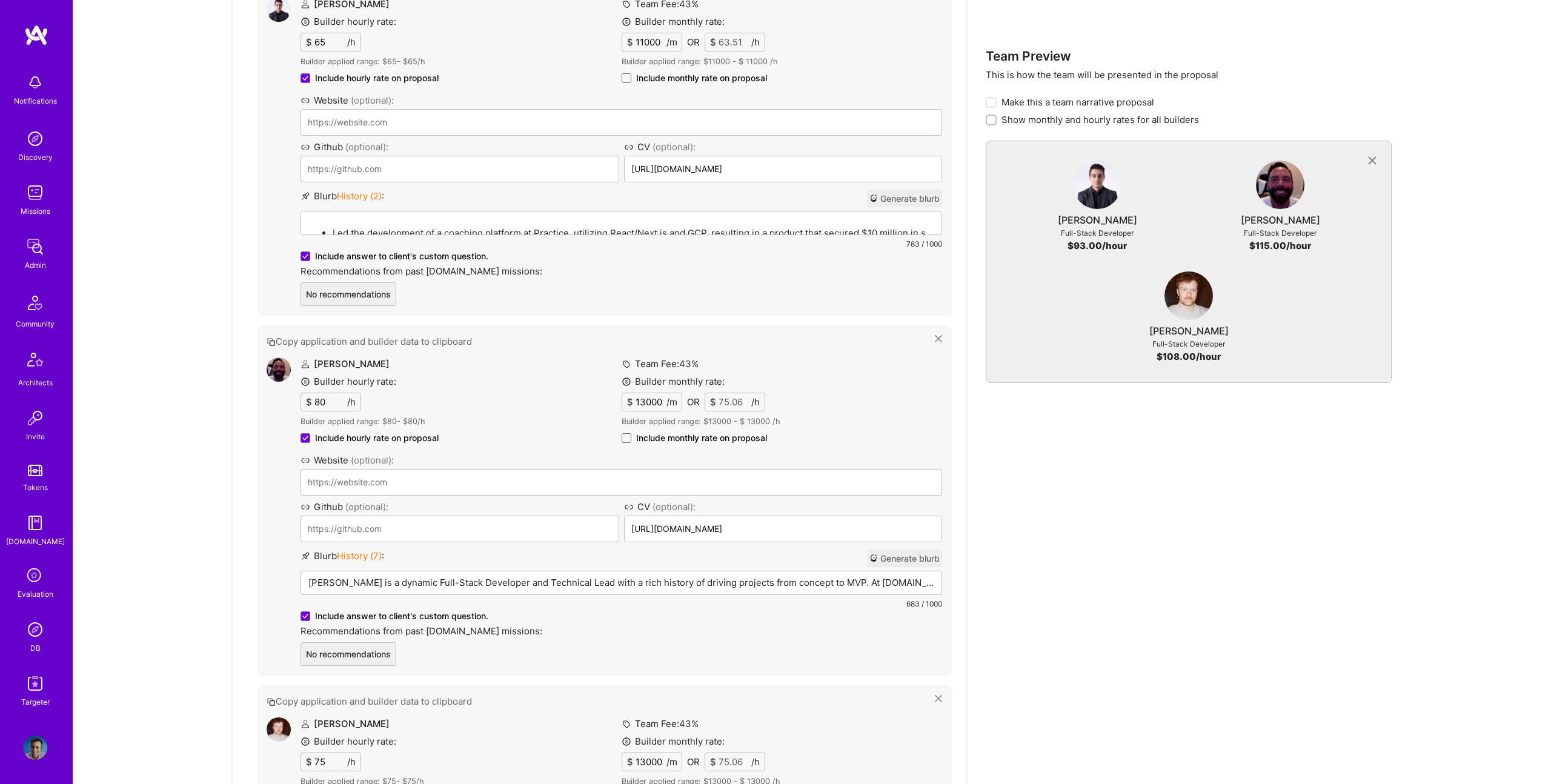
scroll to position [638, 0]
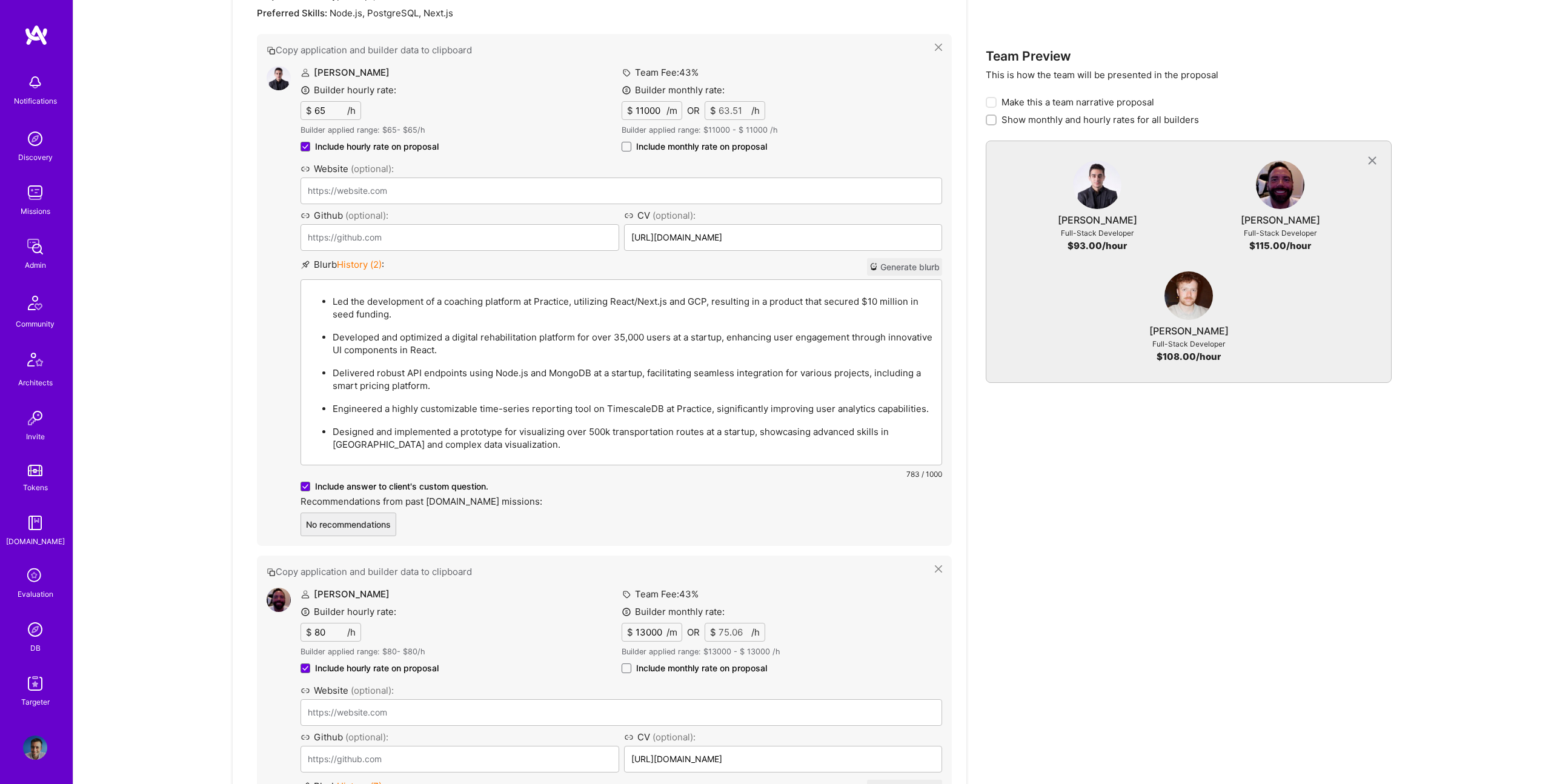
click at [371, 264] on span "History ( 2 )" at bounding box center [359, 264] width 45 height 12
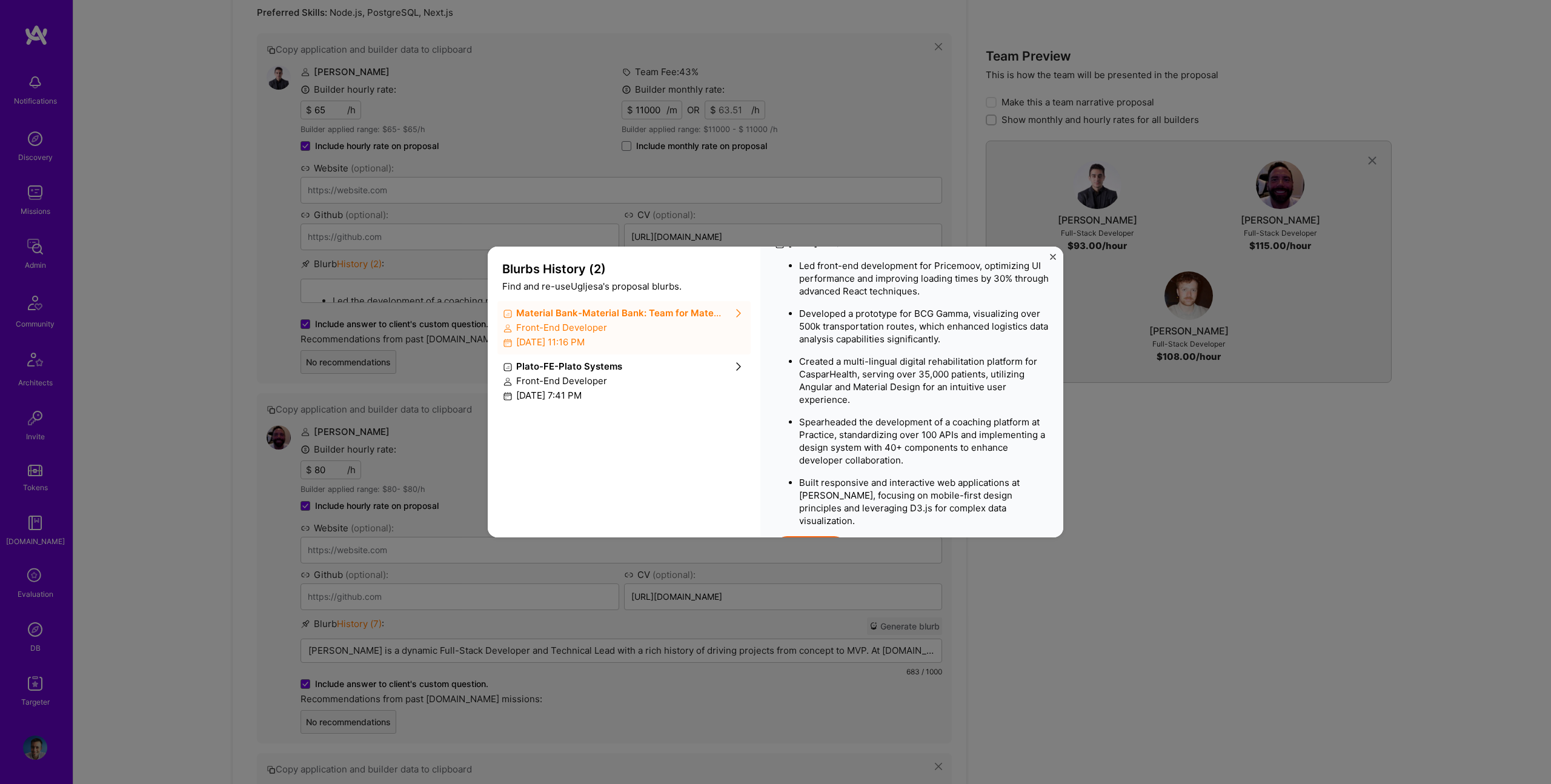
scroll to position [70, 0]
click at [1135, 494] on div "Blurbs History ( 2 ) Find and re-use Ugljesa 's proposal blurbs. Material Bank …" at bounding box center [775, 392] width 1551 height 784
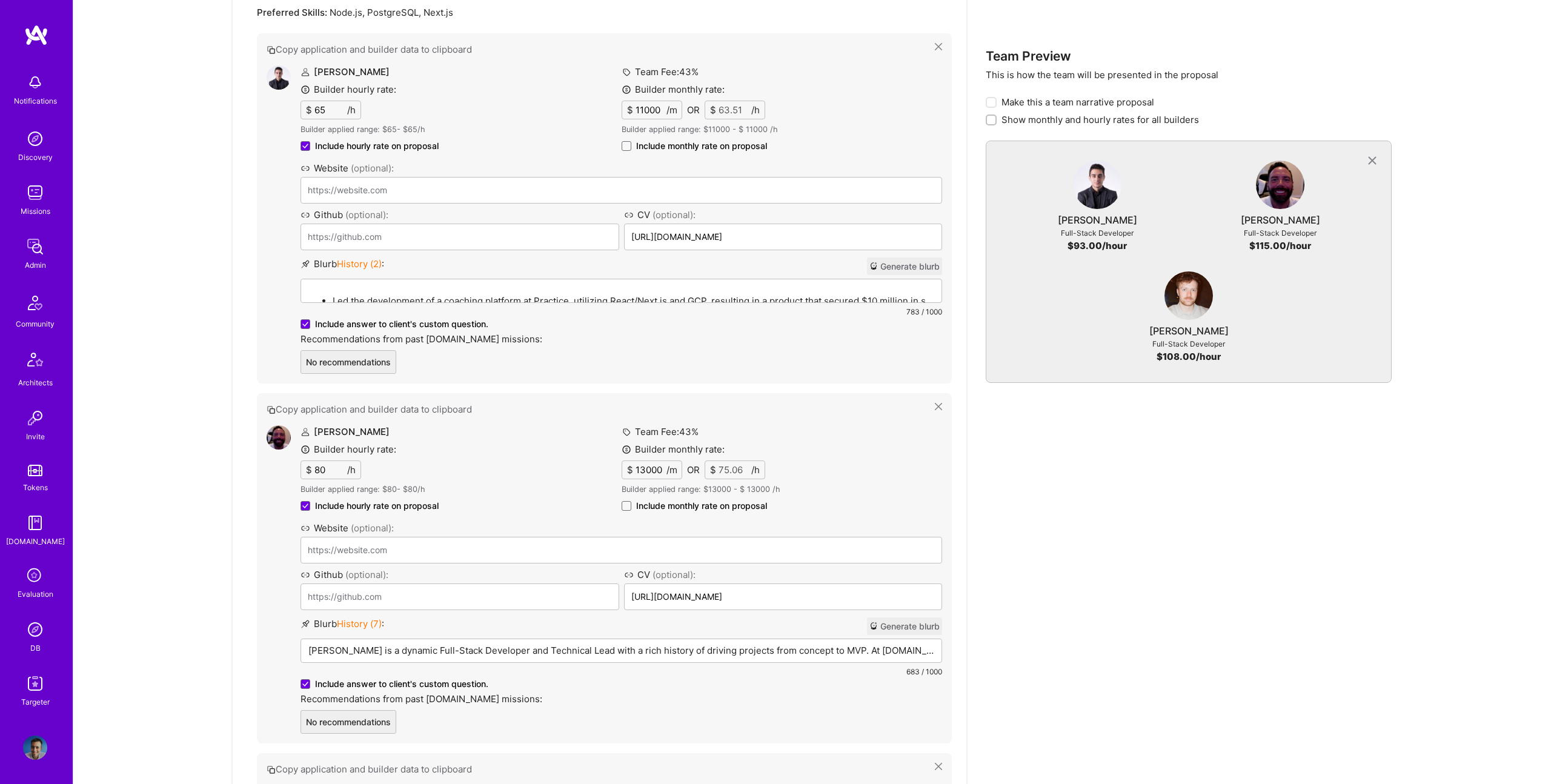
click at [489, 647] on p "Christopher Shepherd is a dynamic Full-Stack Developer and Technical Lead with …" at bounding box center [621, 650] width 626 height 13
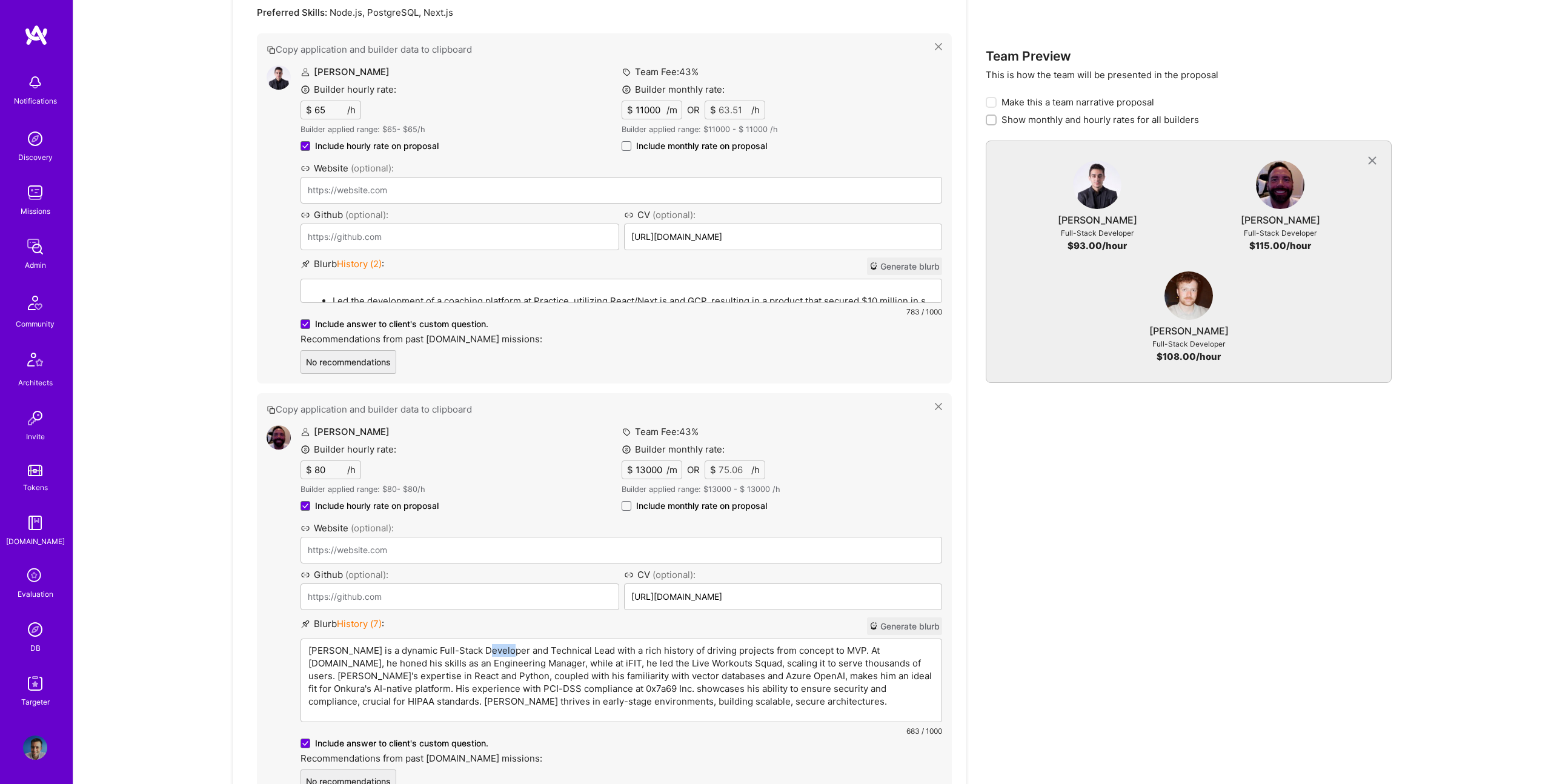
click at [489, 647] on p "Christopher Shepherd is a dynamic Full-Stack Developer and Technical Lead with …" at bounding box center [621, 676] width 626 height 64
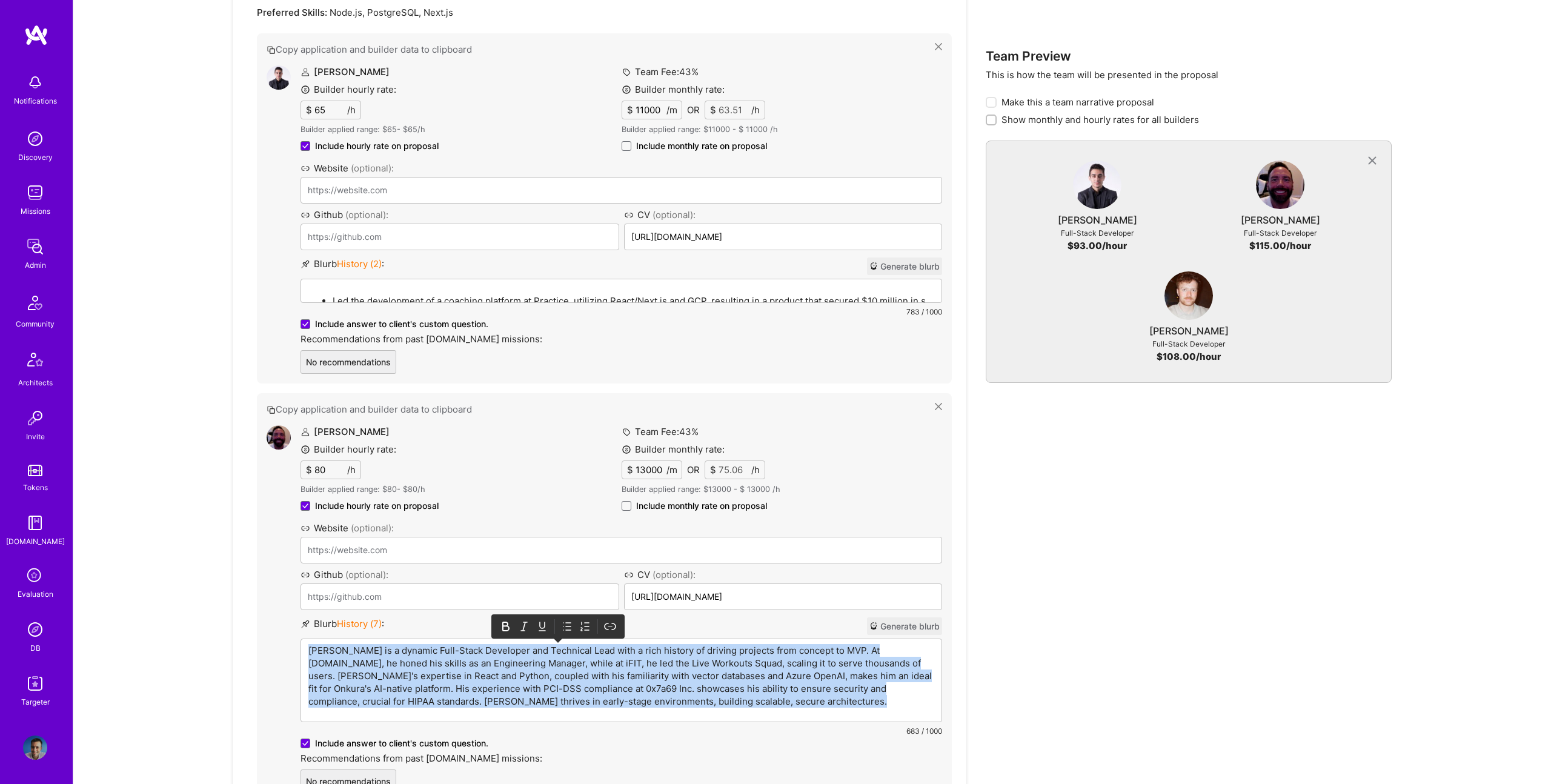
click at [488, 647] on p "Christopher Shepherd is a dynamic Full-Stack Developer and Technical Lead with …" at bounding box center [621, 676] width 626 height 64
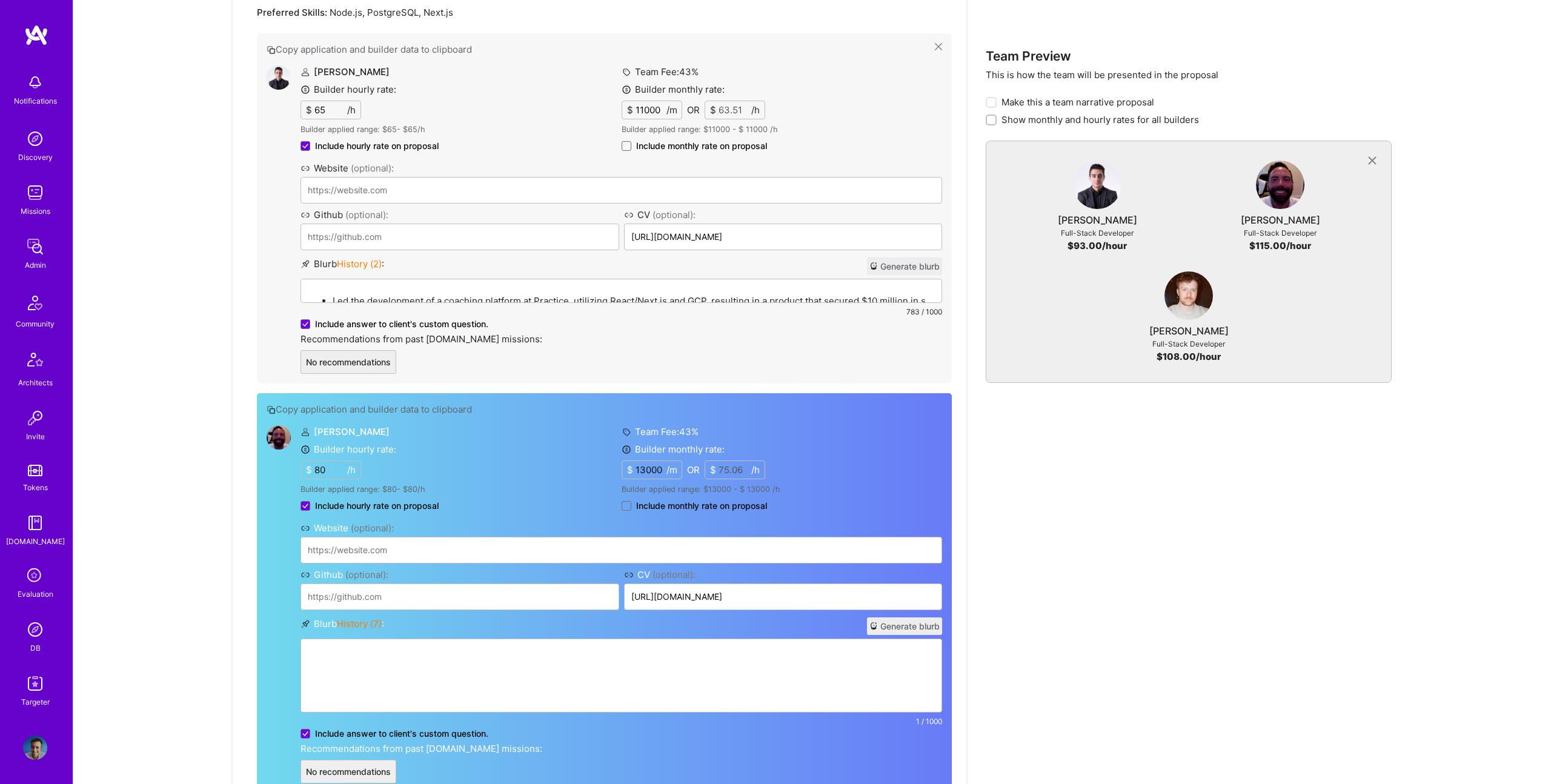
click at [371, 677] on div "v" at bounding box center [621, 676] width 640 height 73
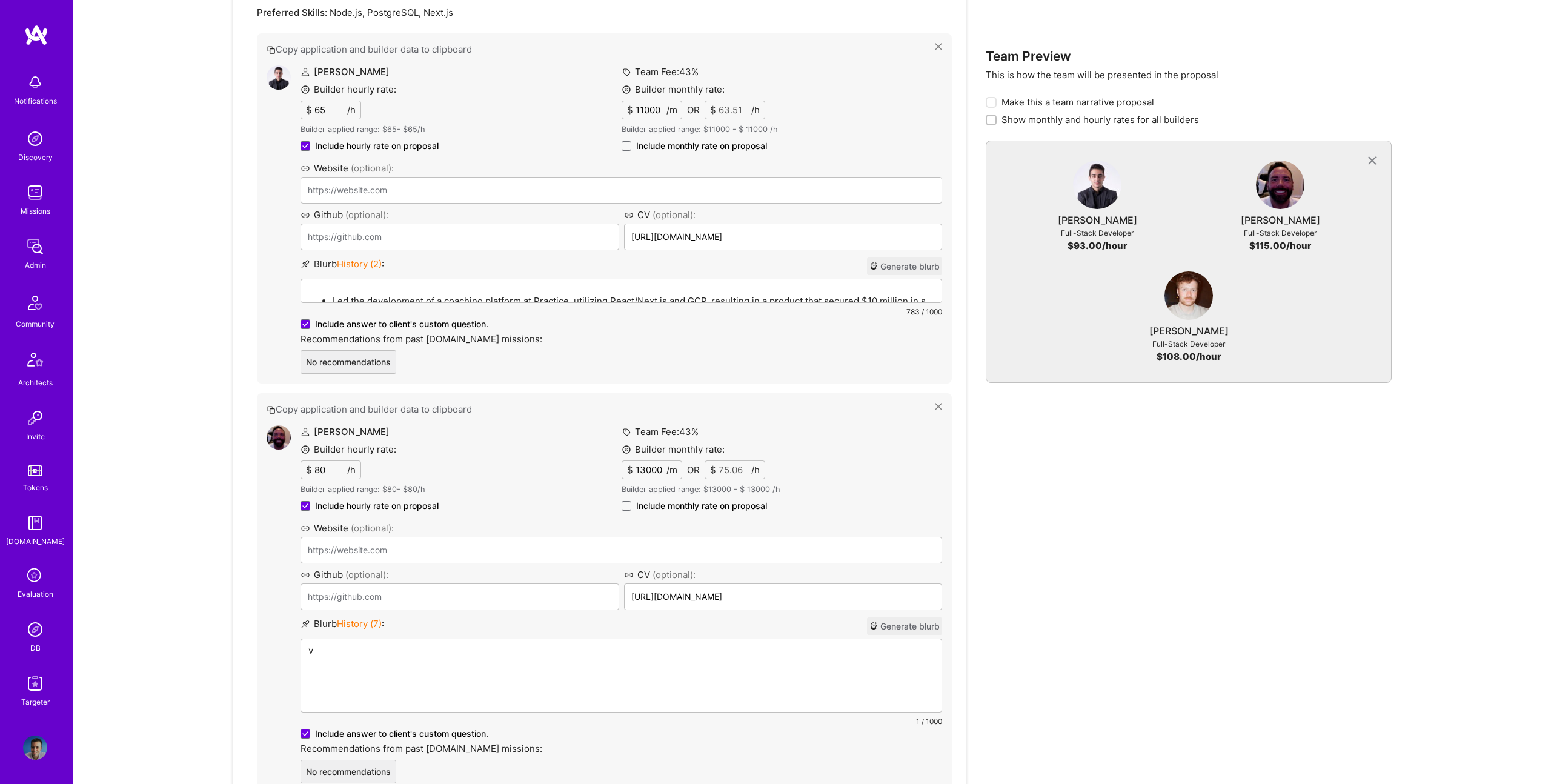
click at [386, 649] on p "v" at bounding box center [621, 650] width 626 height 13
click at [386, 650] on p "v" at bounding box center [621, 650] width 626 height 13
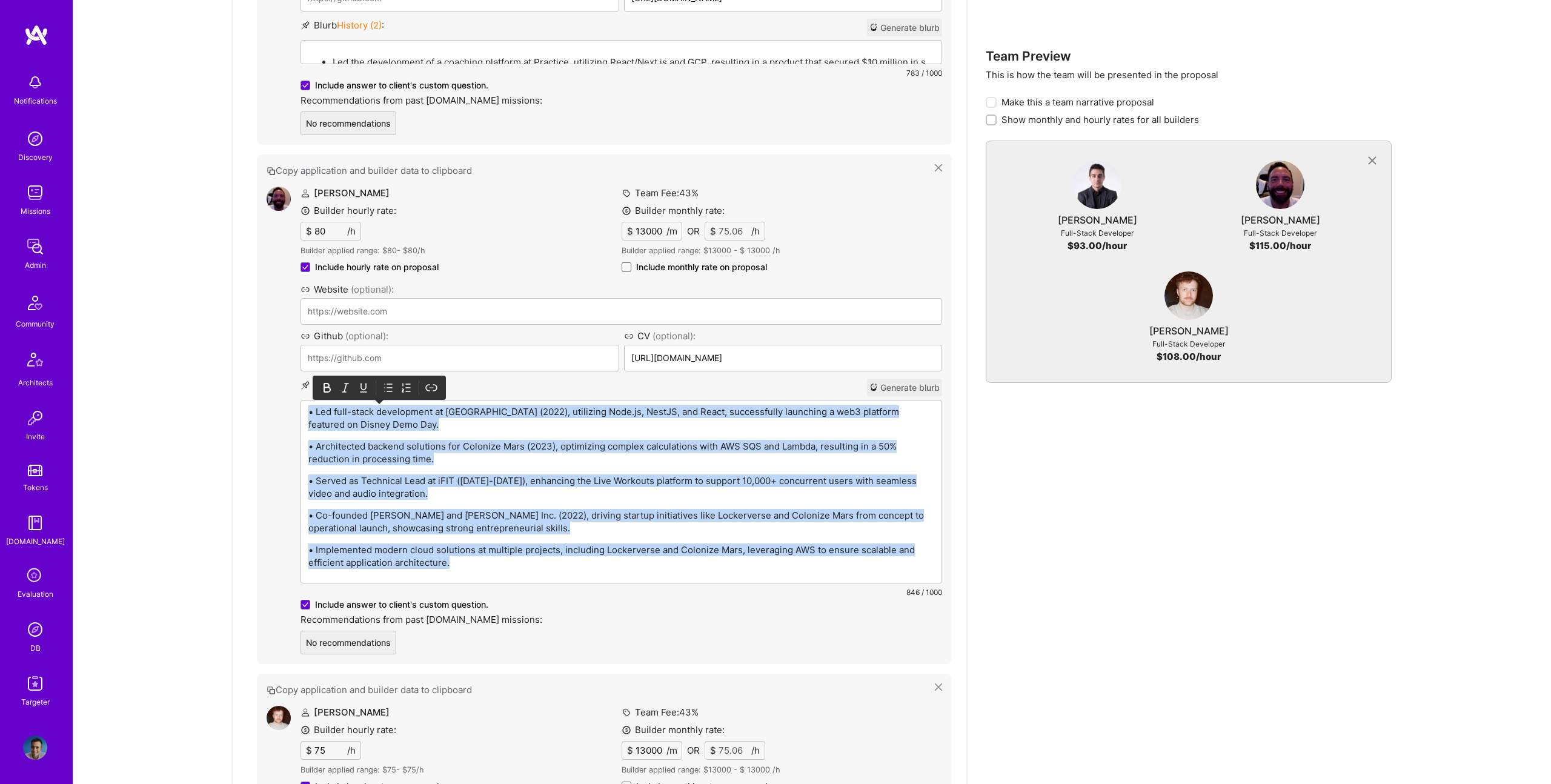
scroll to position [894, 0]
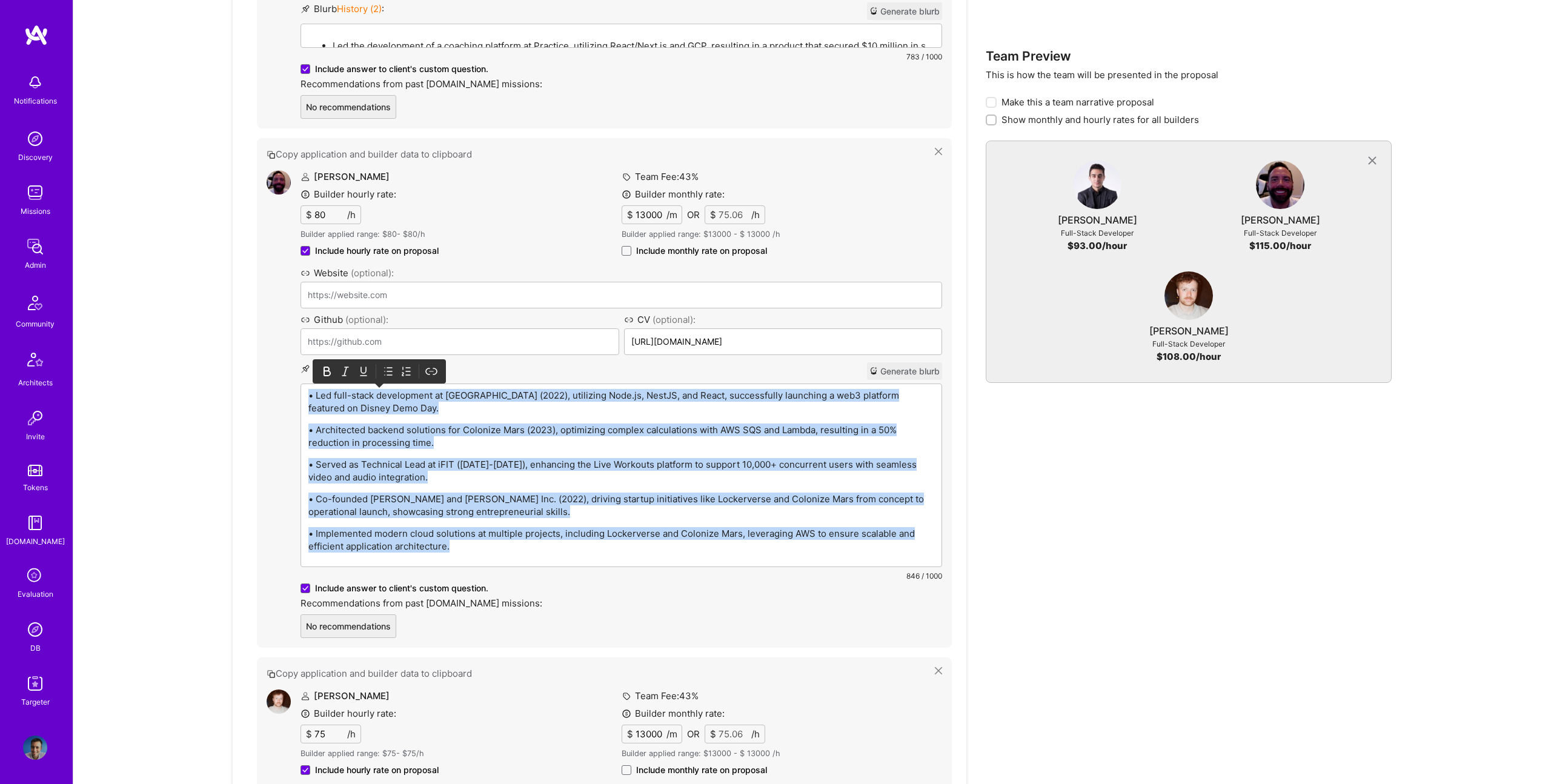
drag, startPoint x: 385, startPoint y: 374, endPoint x: 363, endPoint y: 392, distance: 28.4
click at [385, 374] on icon at bounding box center [388, 371] width 12 height 12
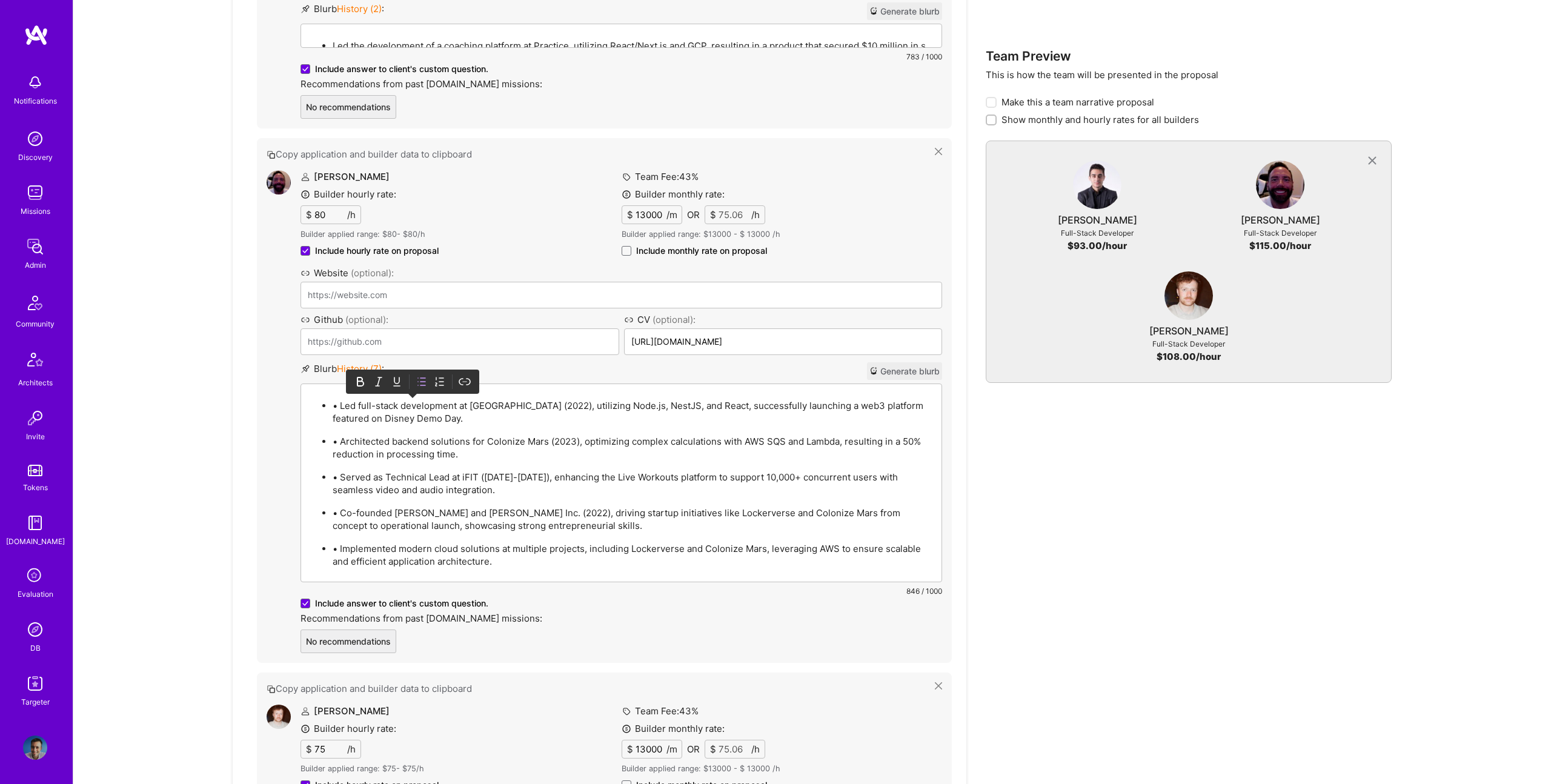
click at [342, 403] on p "• Led full-stack development at Lockerverse (2022), utilizing Node.js, NestJS, …" at bounding box center [633, 412] width 602 height 25
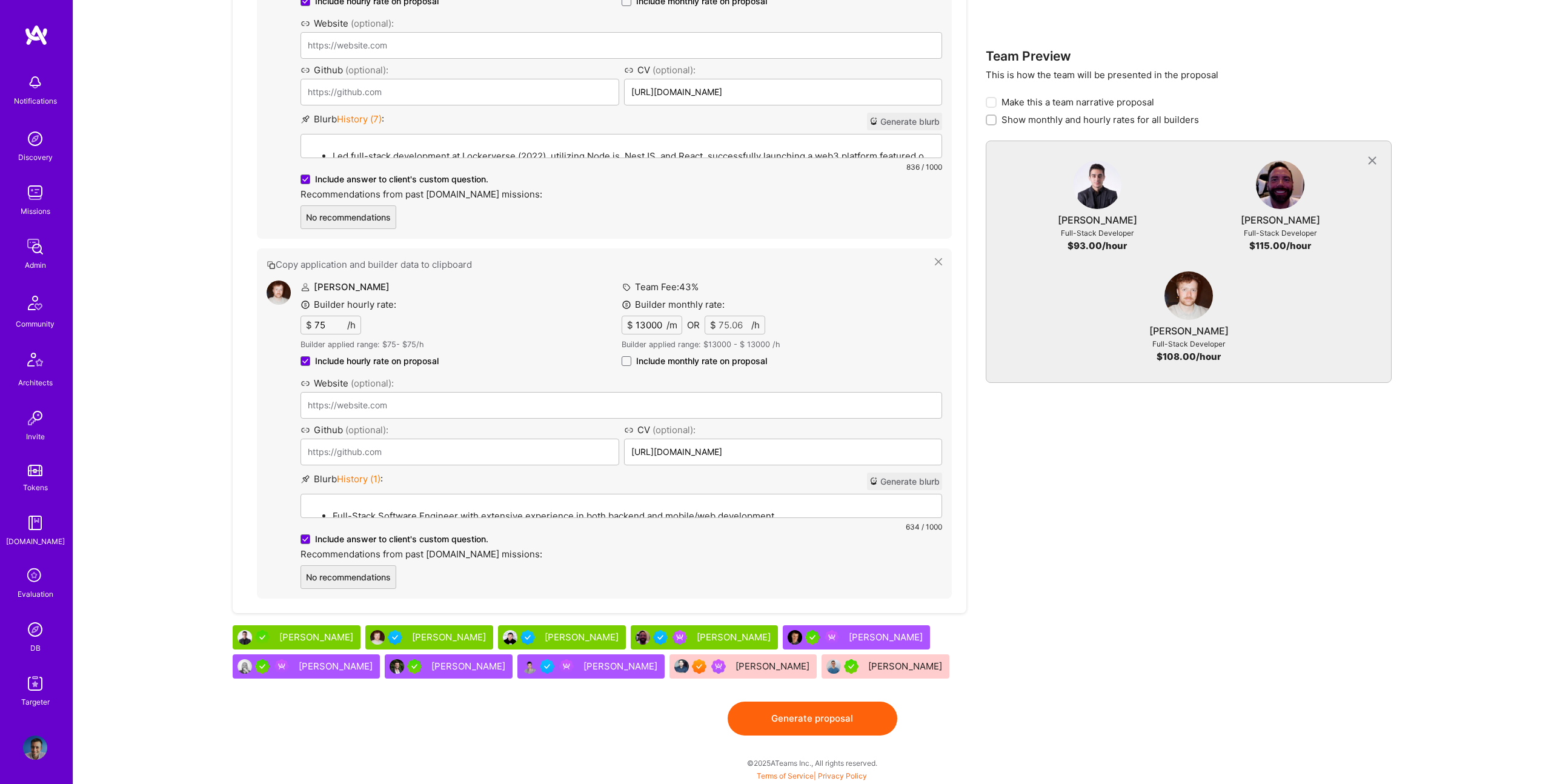
scroll to position [1144, 0]
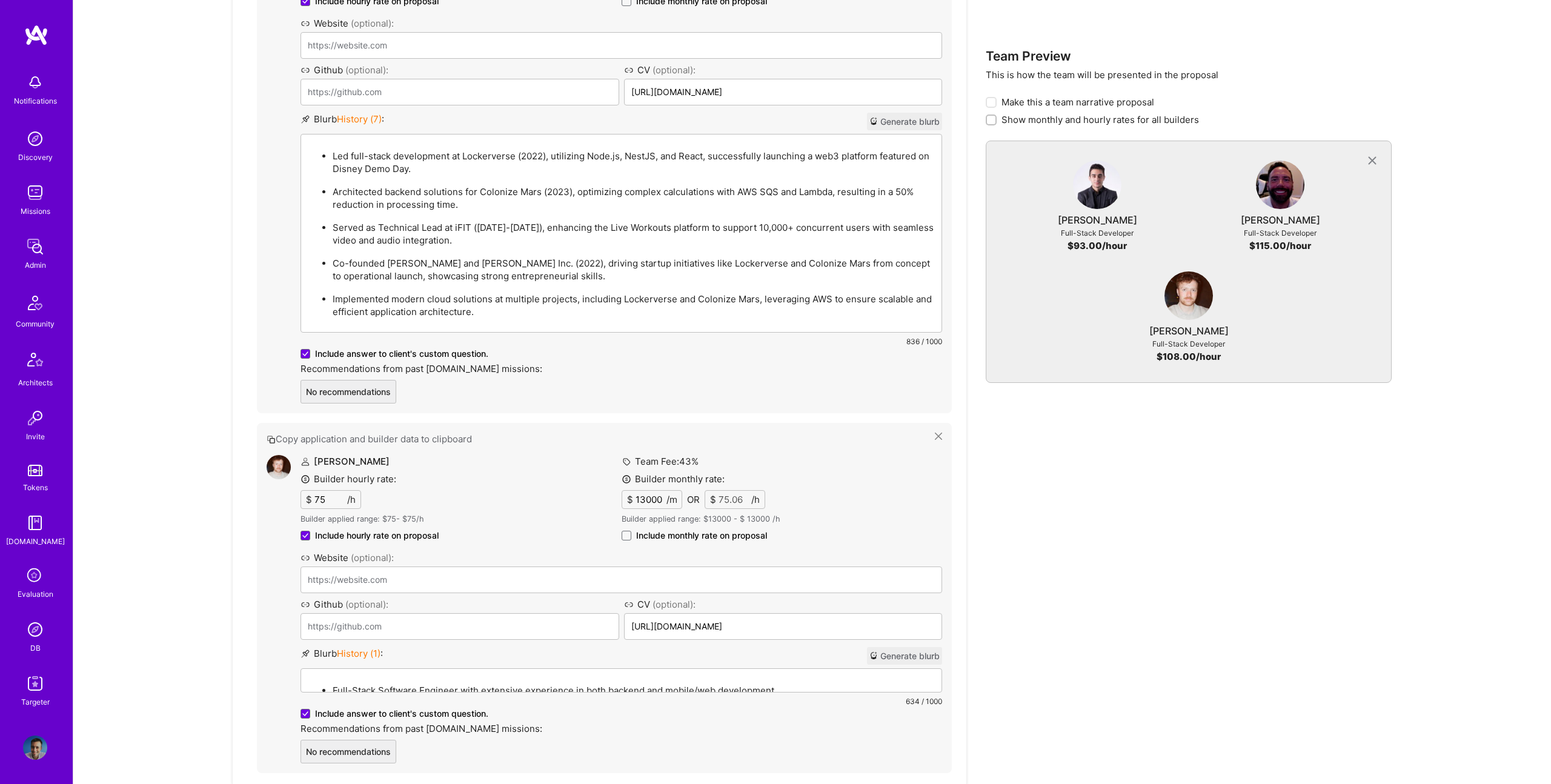
click at [501, 686] on div "Eniz Vukovic Builder hourly rate: $ 75 /h Builder applied range: $ 75 - $ 75 /h…" at bounding box center [621, 609] width 642 height 309
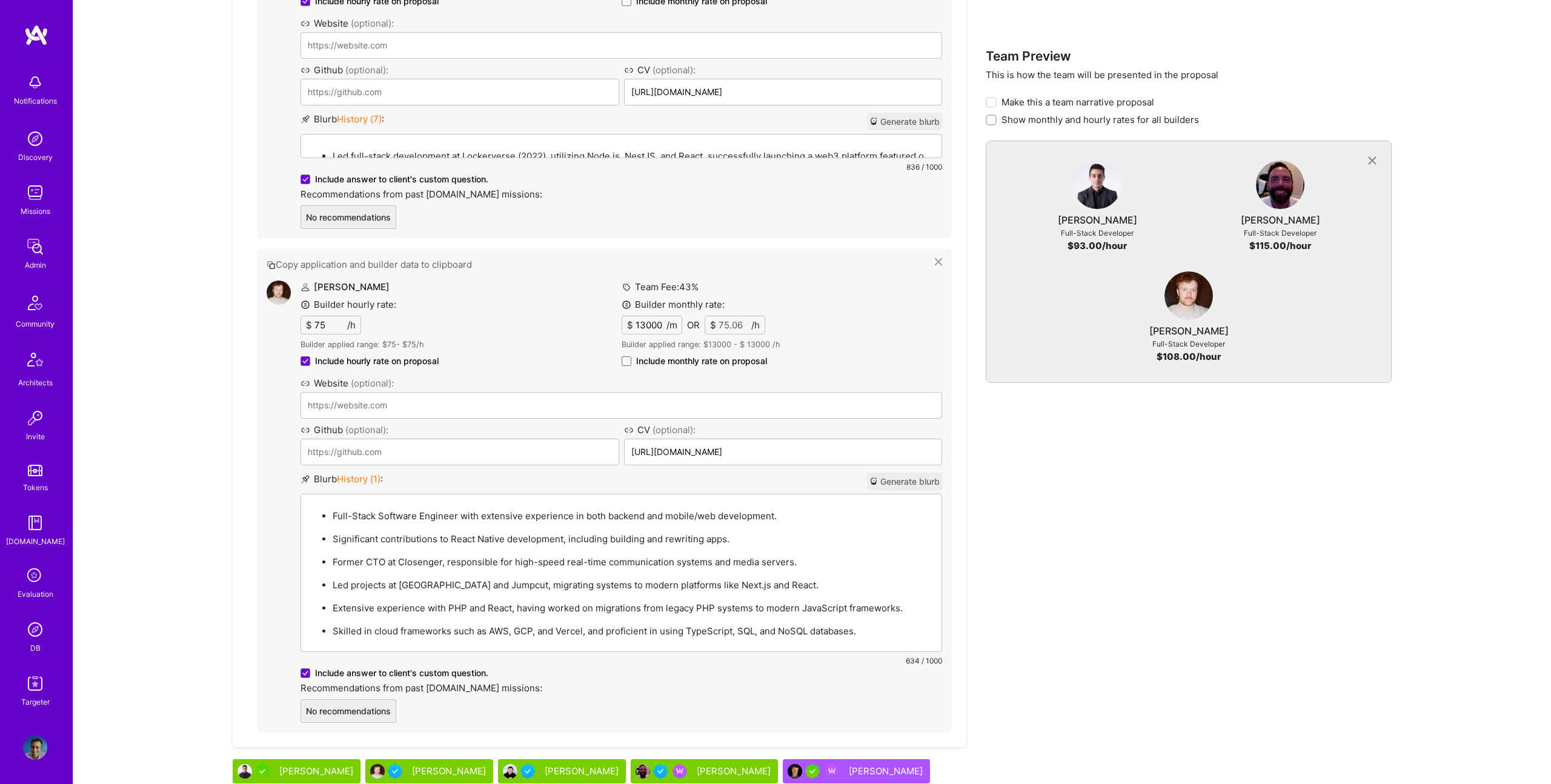
click at [580, 569] on ul "Full-Stack Software Engineer with extensive experience in both backend and mobi…" at bounding box center [621, 573] width 626 height 129
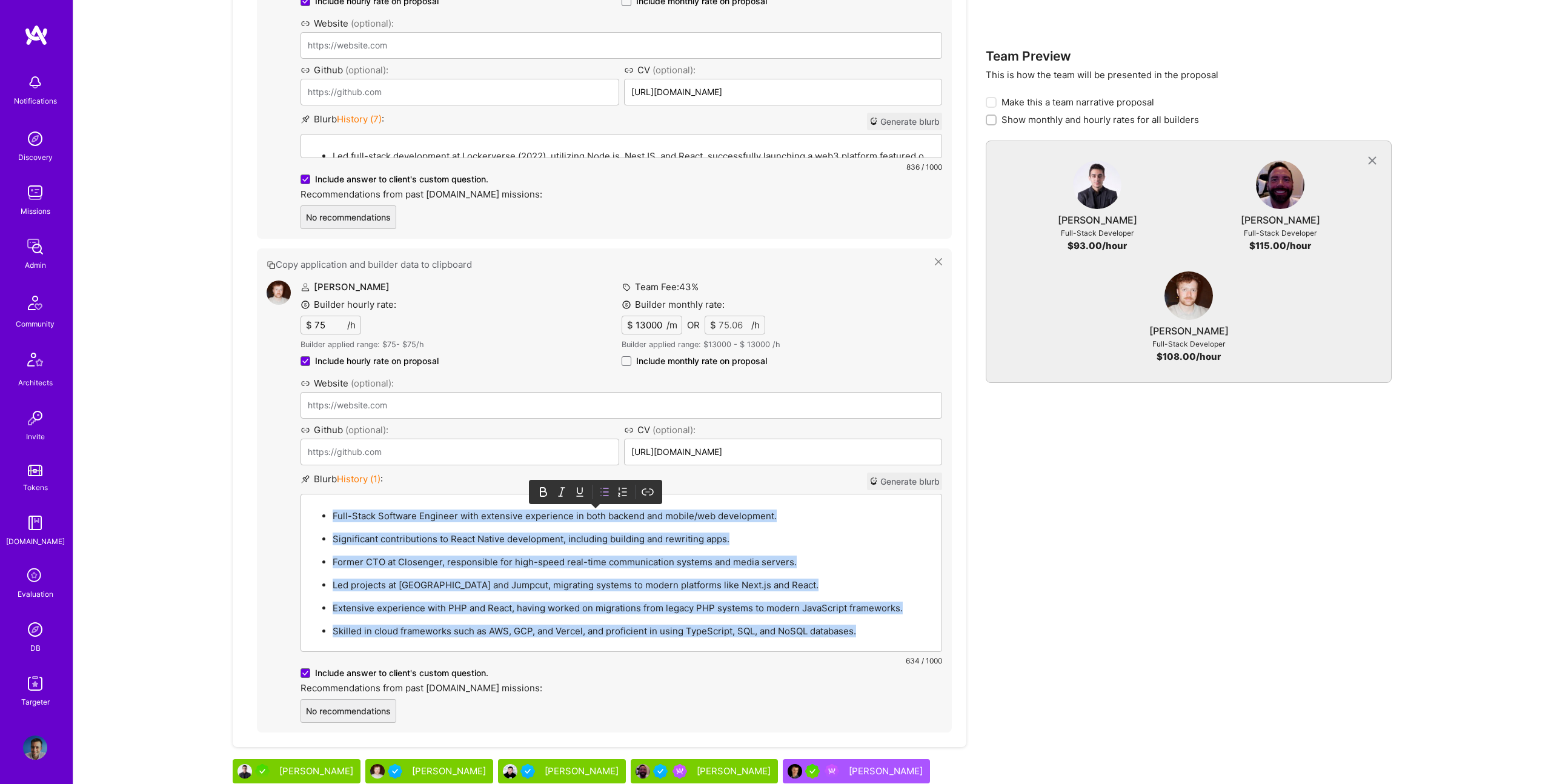
paste div
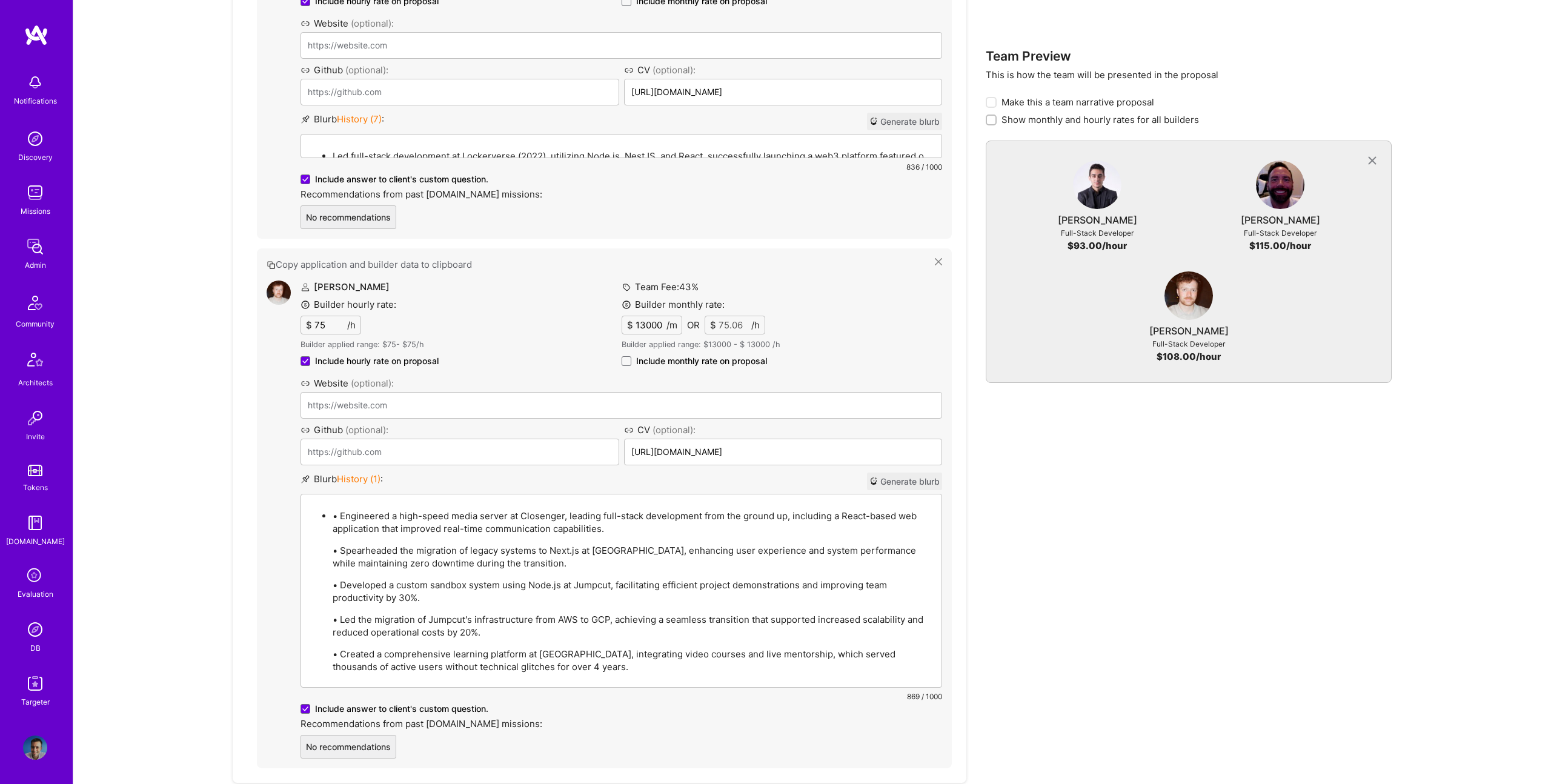
drag, startPoint x: 343, startPoint y: 516, endPoint x: 366, endPoint y: 512, distance: 23.3
click at [343, 516] on p "• Engineered a high-speed media server at Closenger, leading full-stack develop…" at bounding box center [633, 523] width 602 height 25
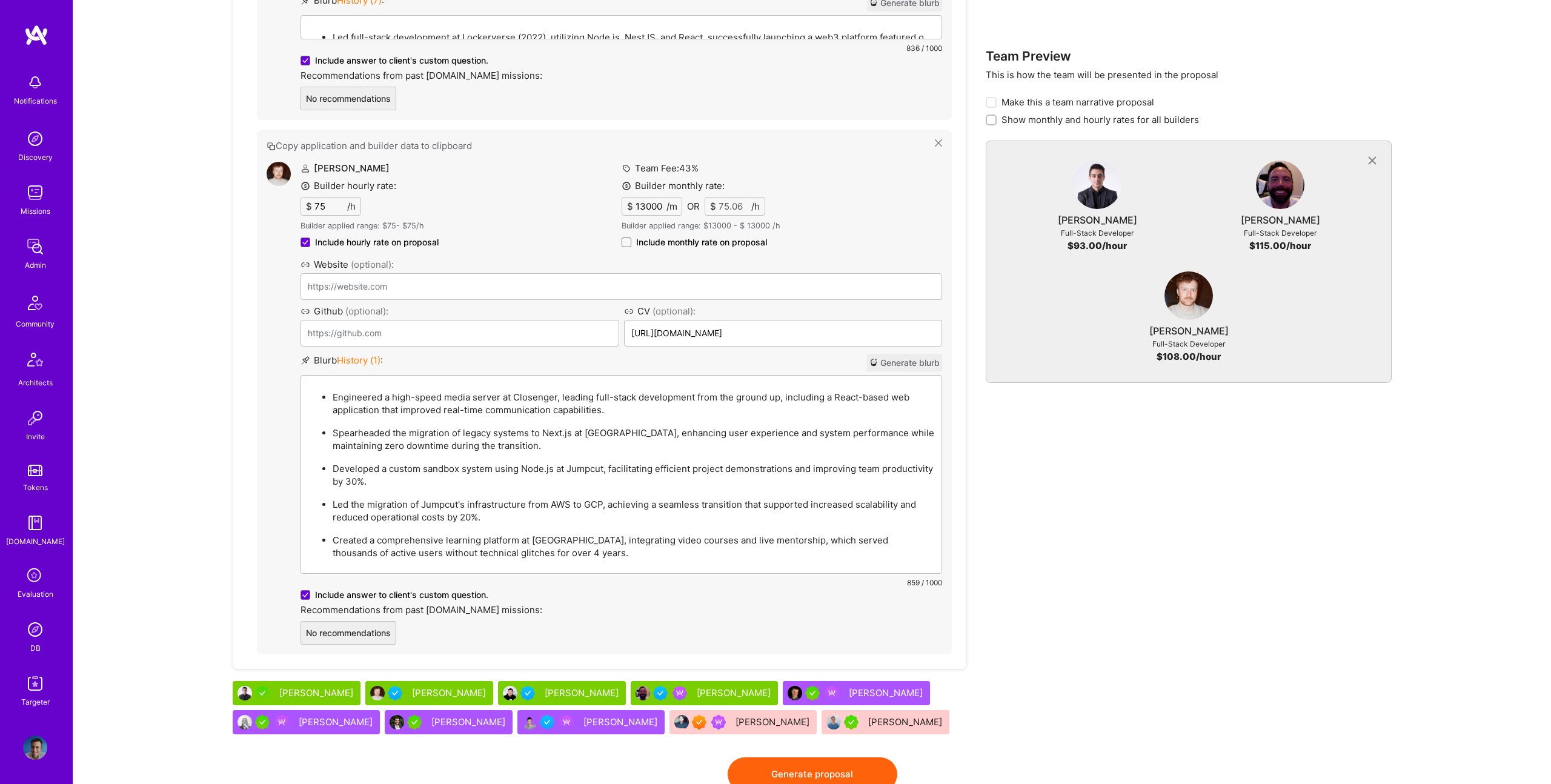
scroll to position [1319, 0]
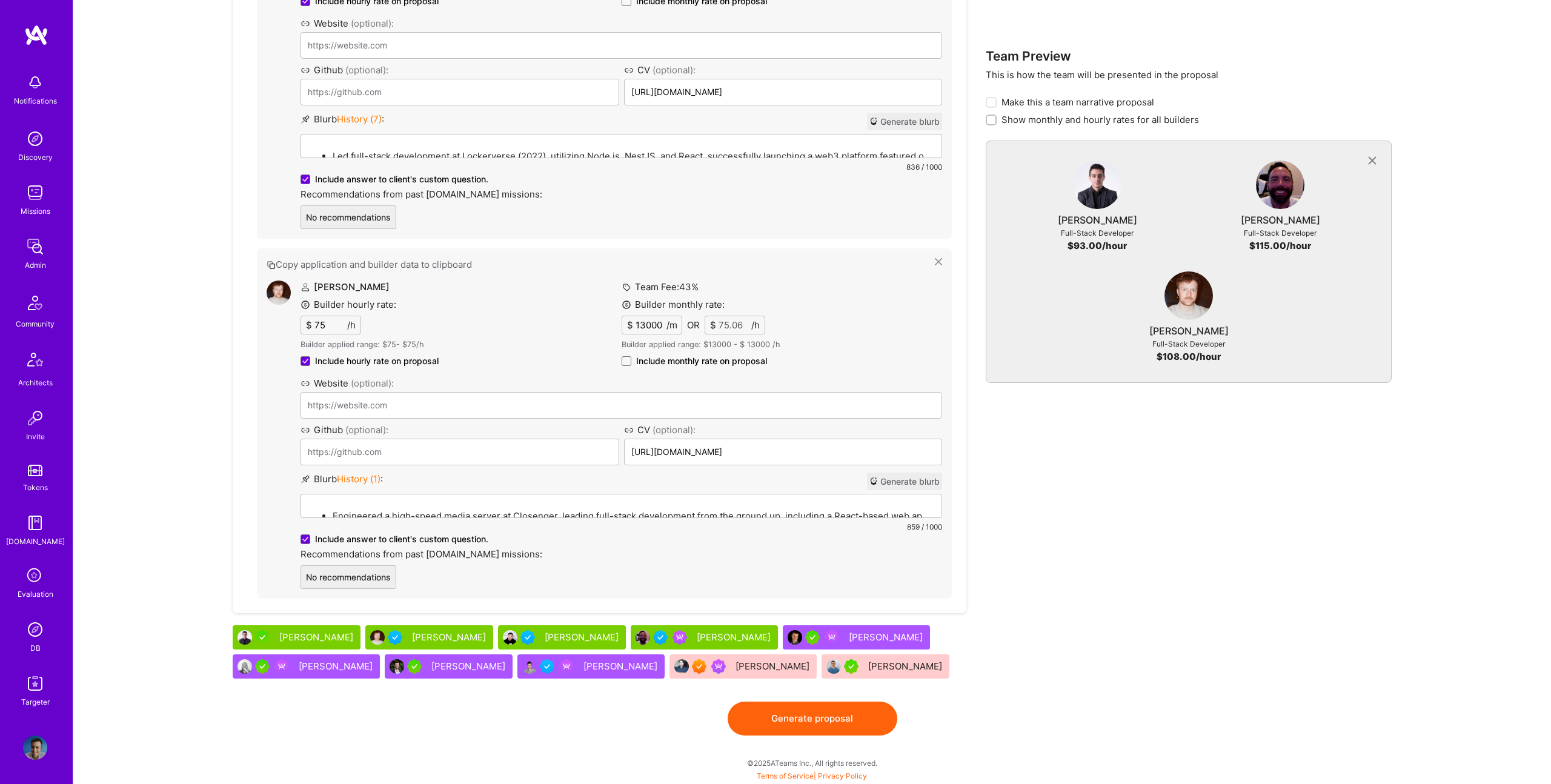
drag, startPoint x: 848, startPoint y: 712, endPoint x: 732, endPoint y: 511, distance: 232.1
click at [848, 712] on button "Generate proposal" at bounding box center [812, 718] width 169 height 34
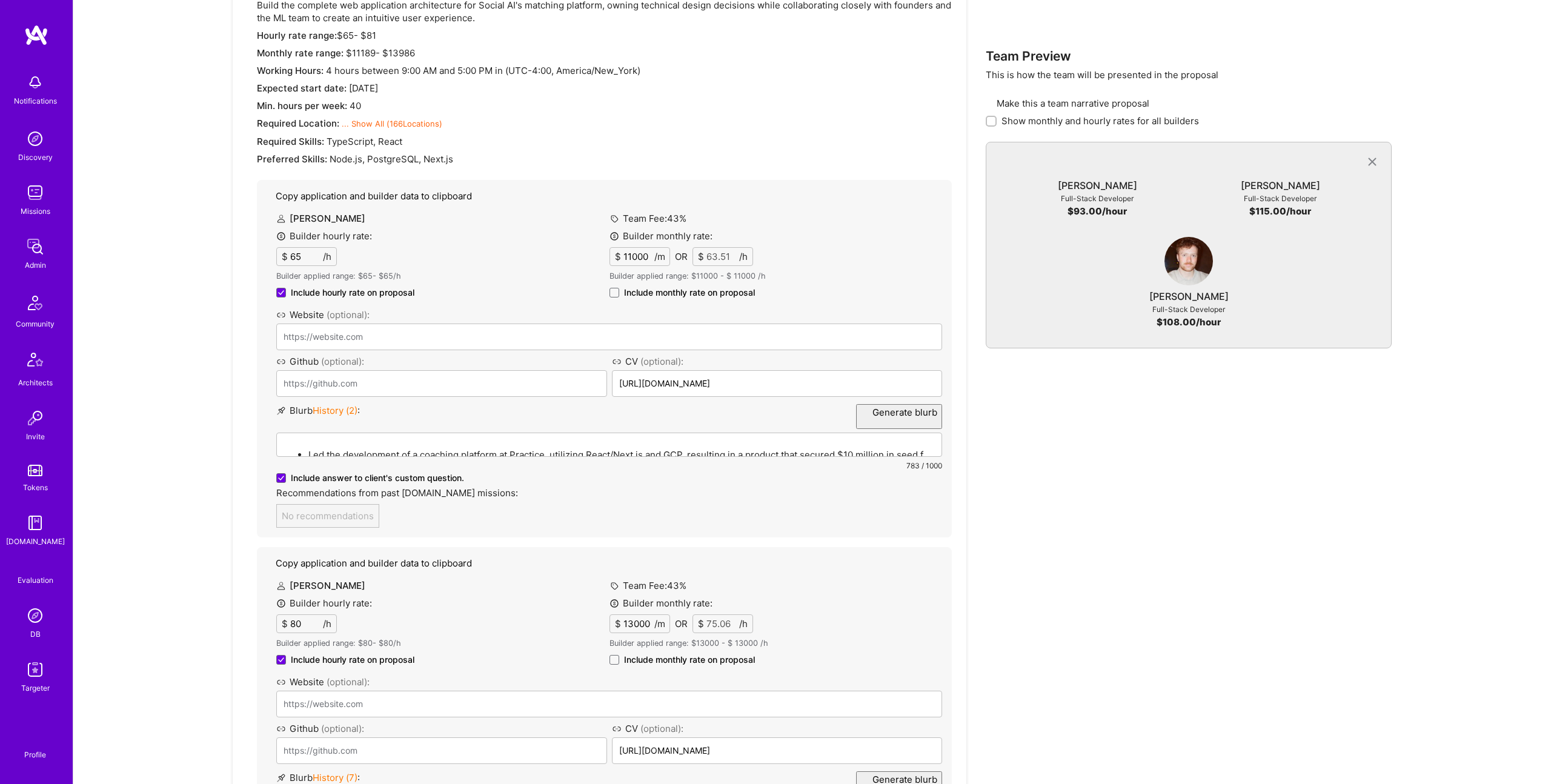
scroll to position [0, 0]
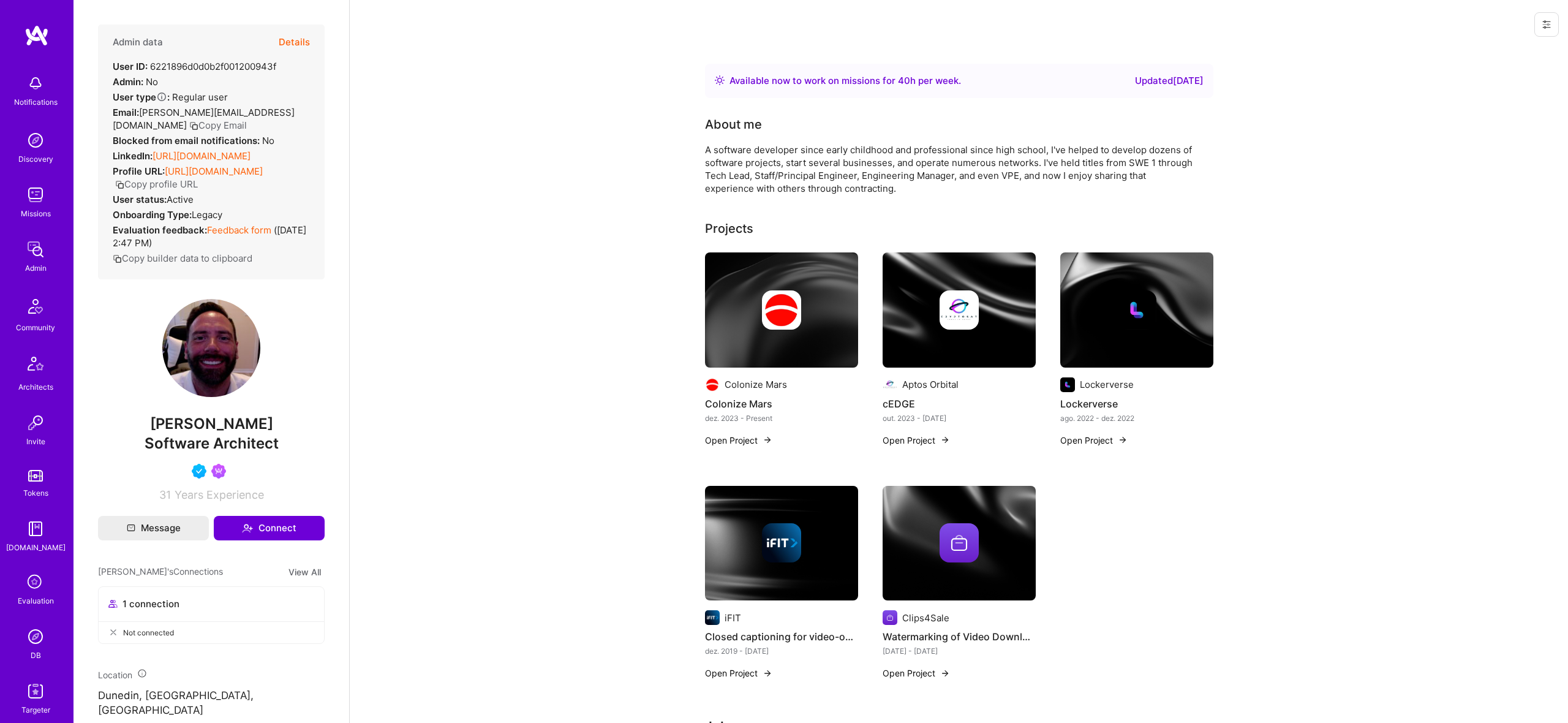
click at [296, 40] on button "Details" at bounding box center [295, 42] width 31 height 36
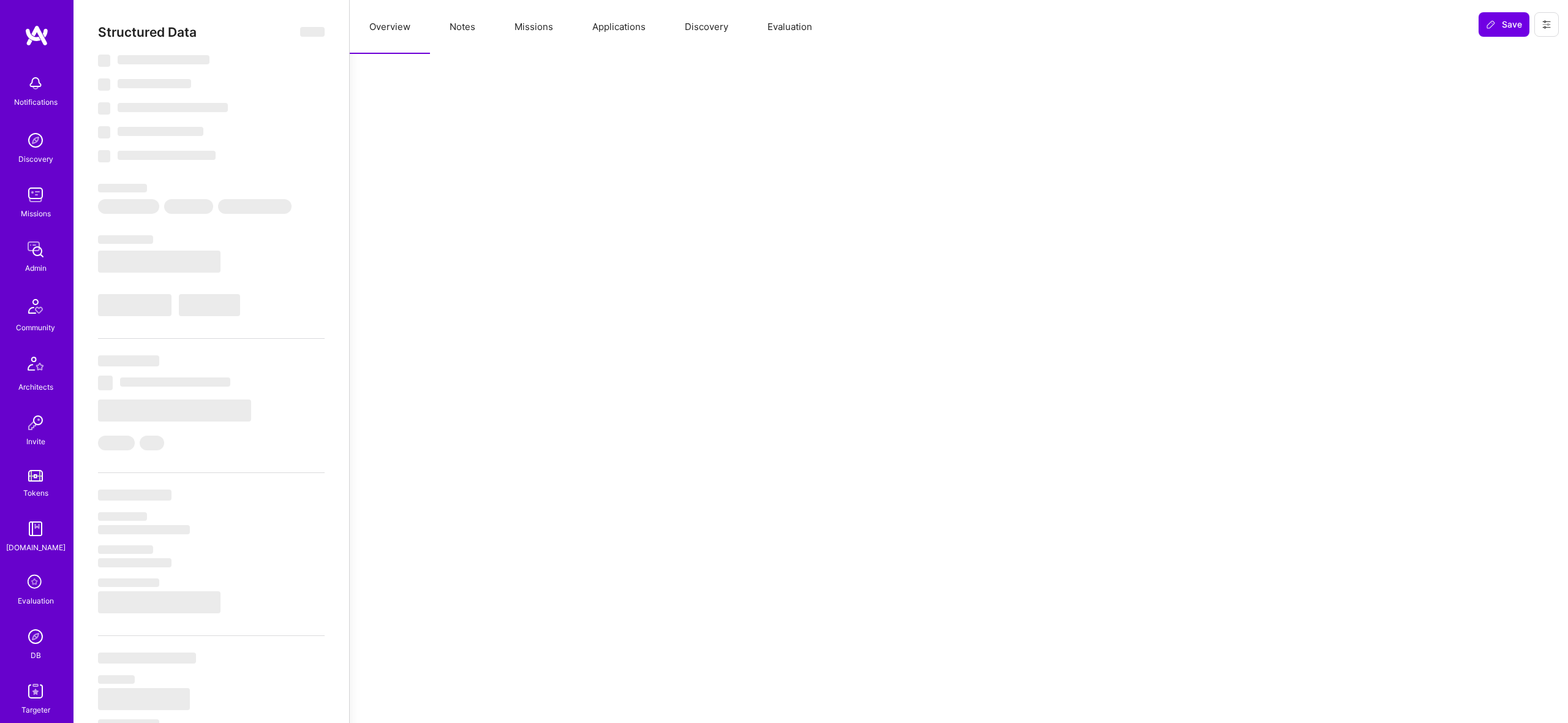
click at [459, 41] on button "Notes" at bounding box center [462, 27] width 65 height 54
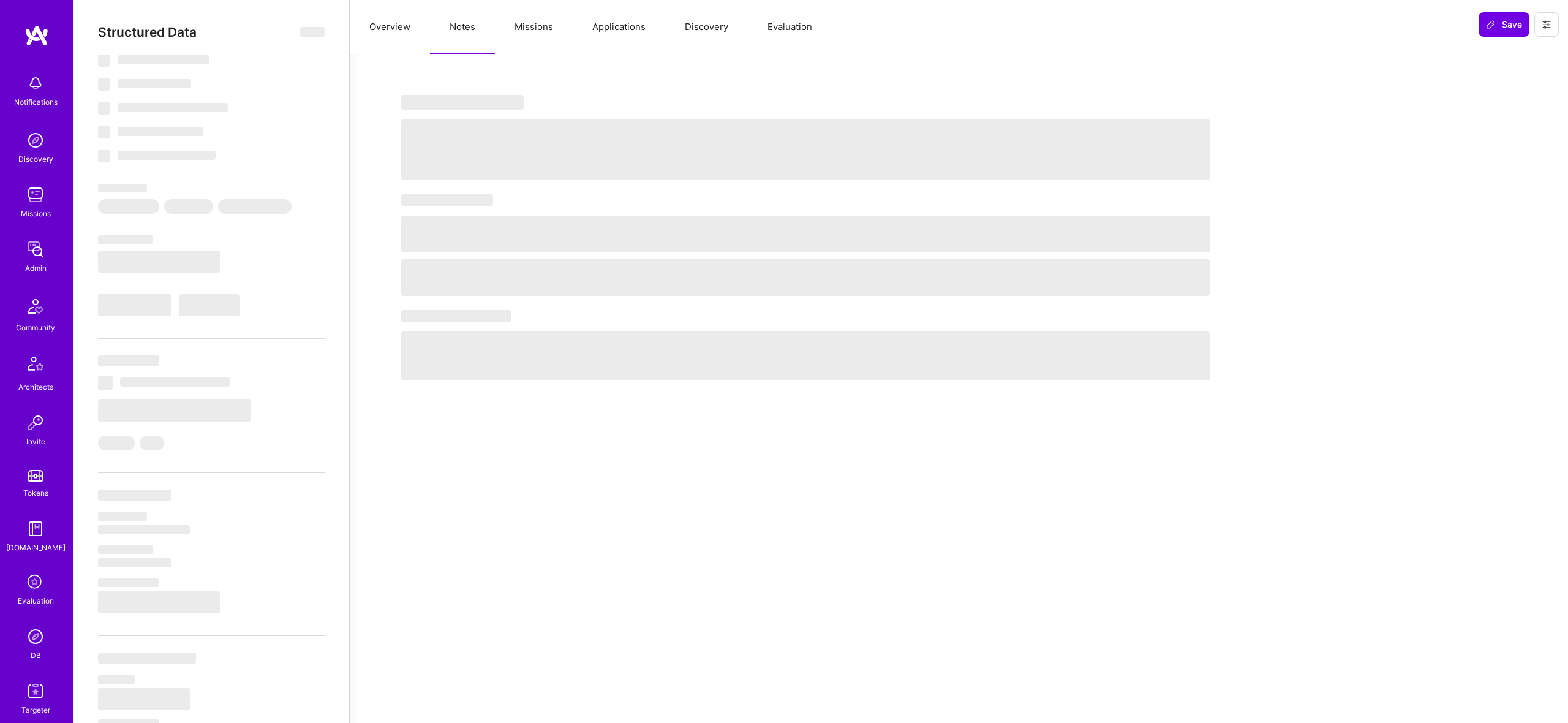
select select "Right Now"
select select "4"
select select "7"
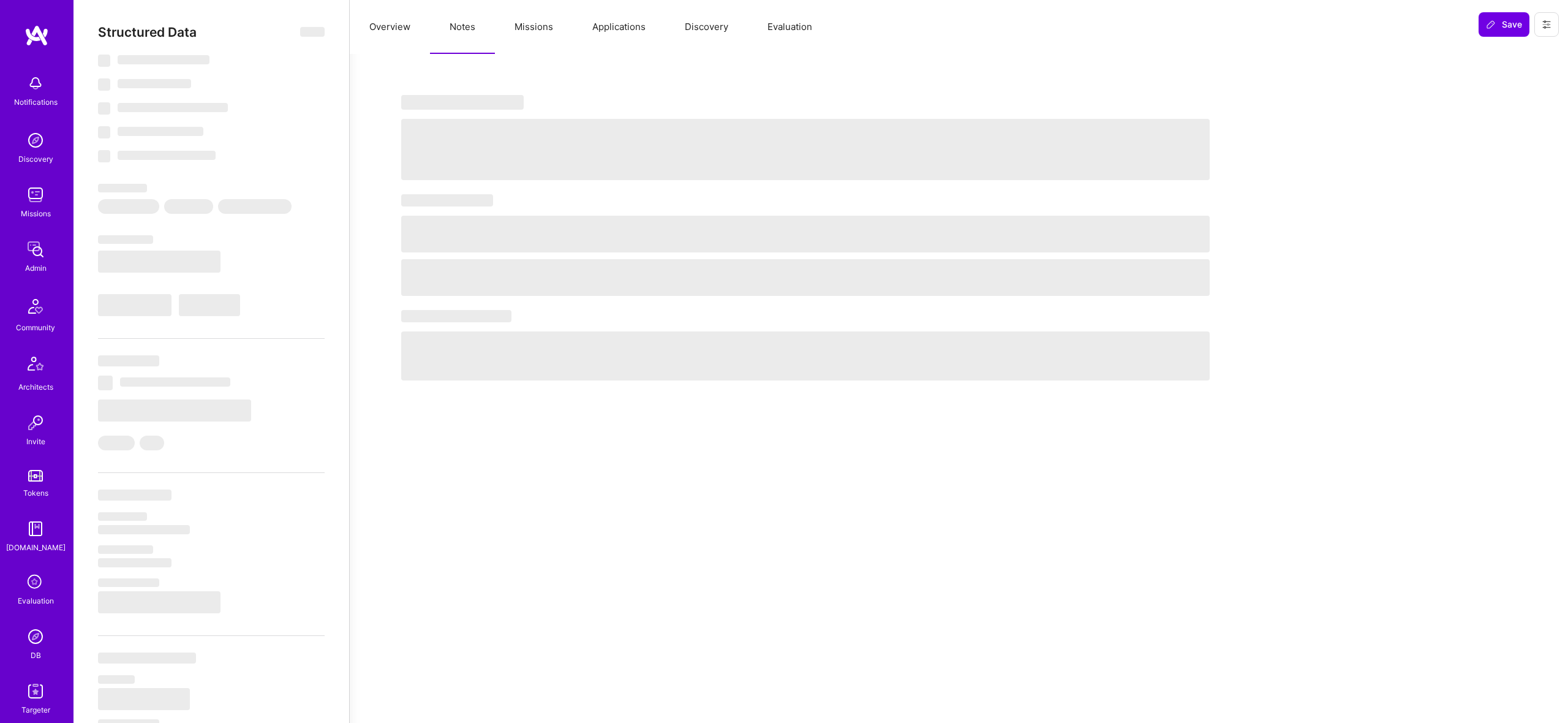
select select "US"
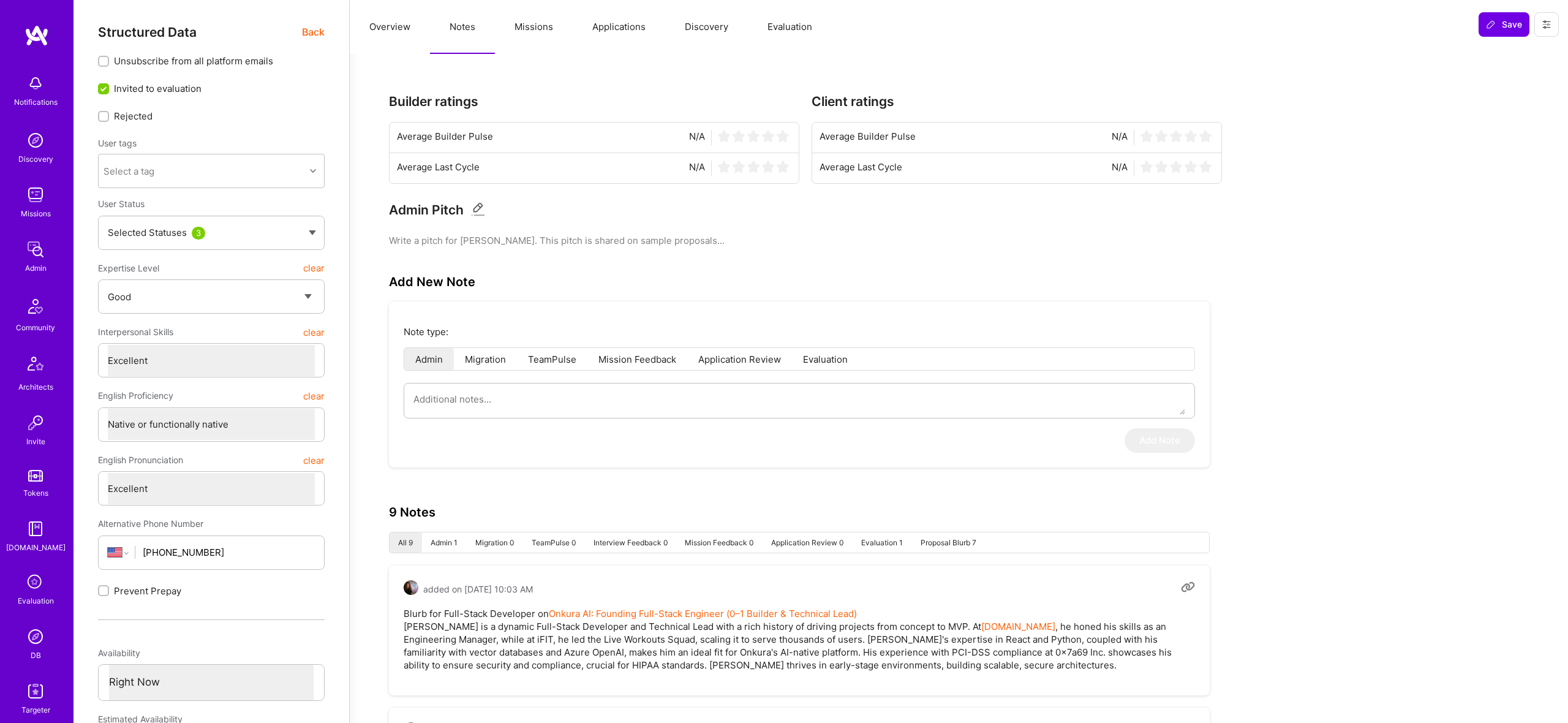
click at [461, 32] on button "Notes" at bounding box center [462, 27] width 65 height 54
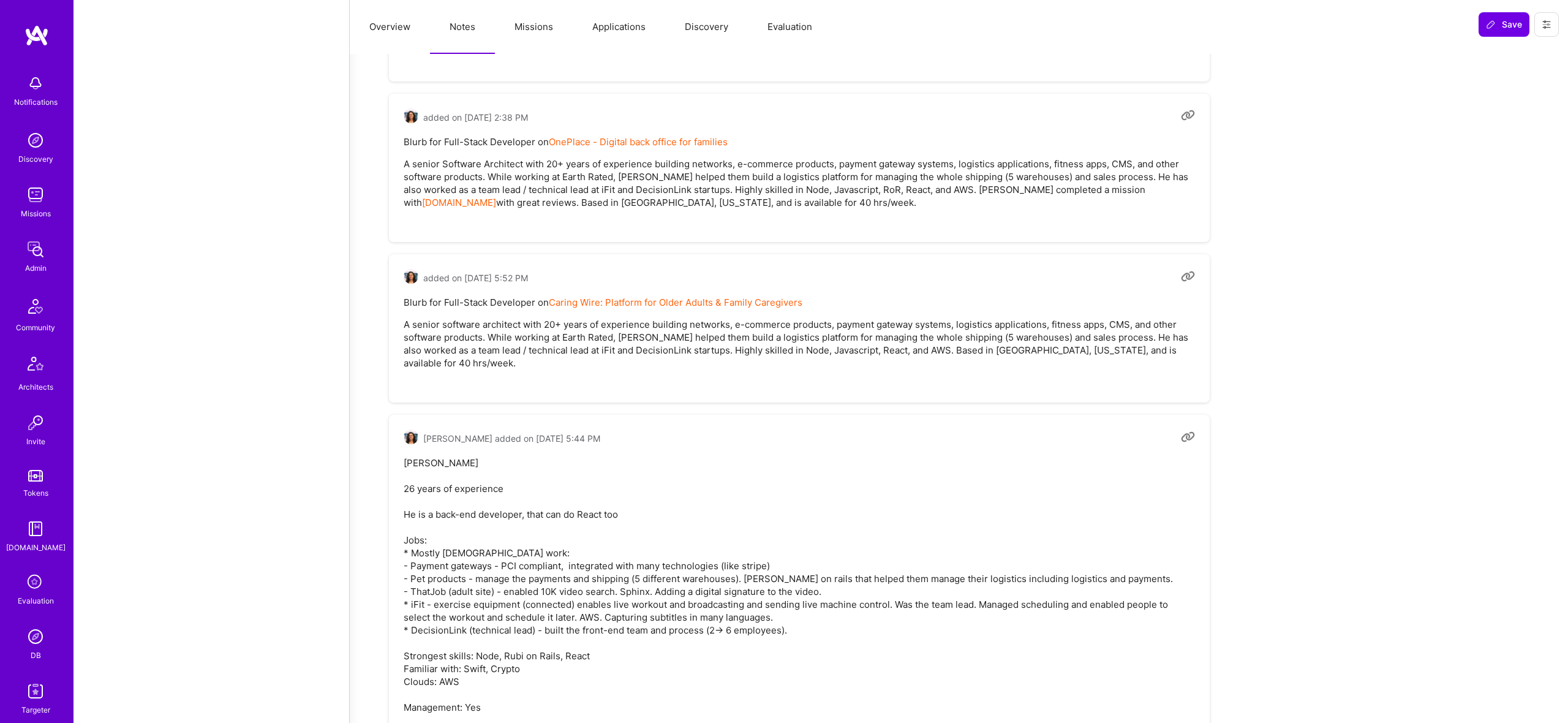
scroll to position [1449, 0]
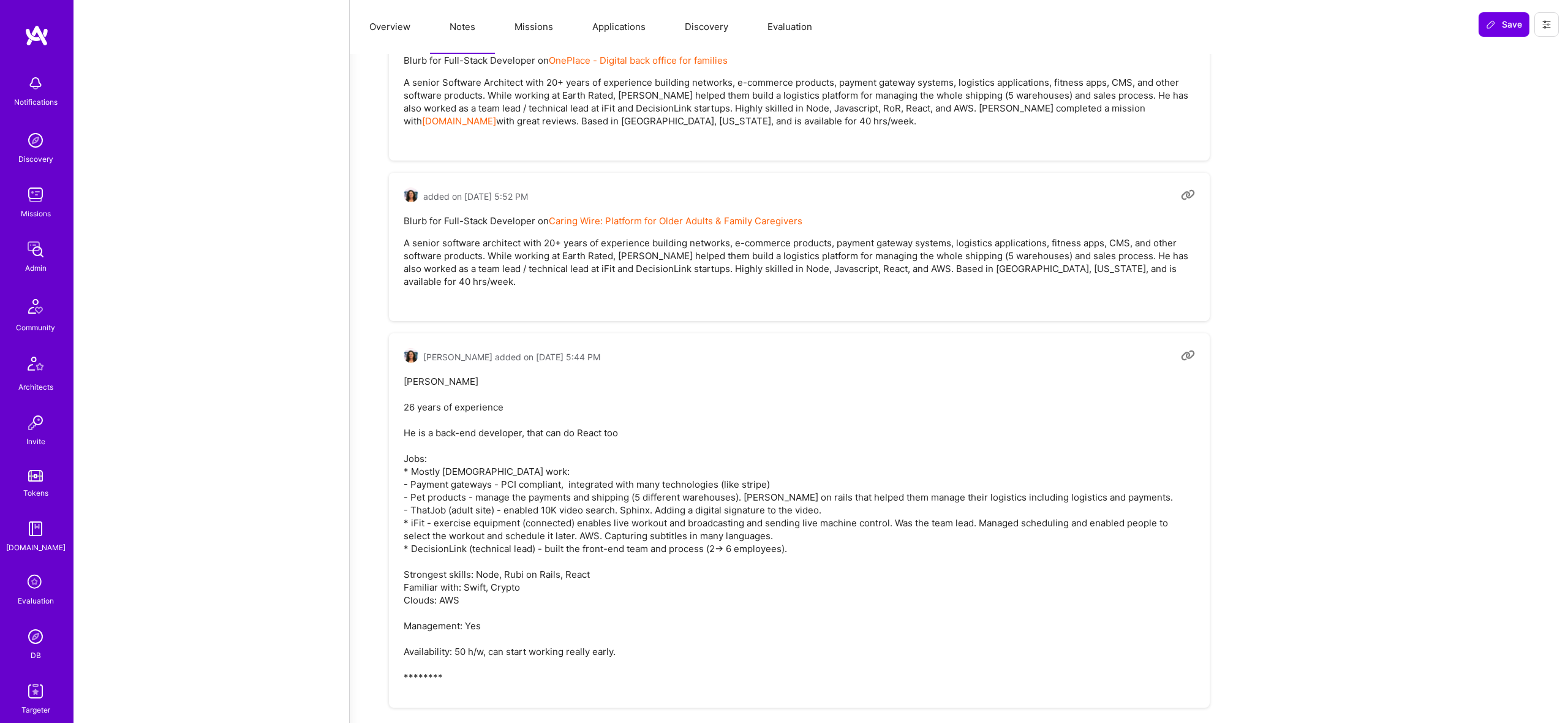
click at [533, 24] on button "Missions" at bounding box center [534, 27] width 78 height 54
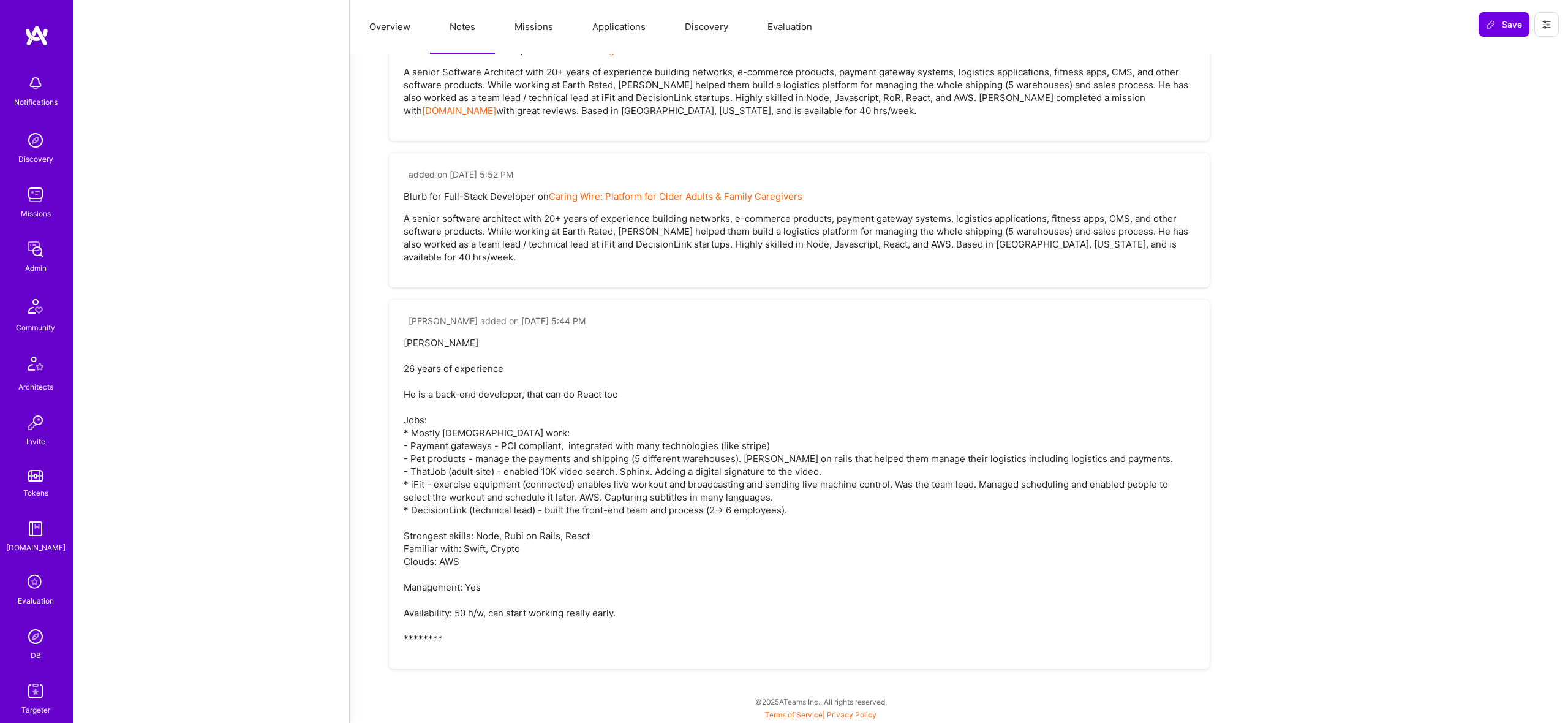
scroll to position [438, 0]
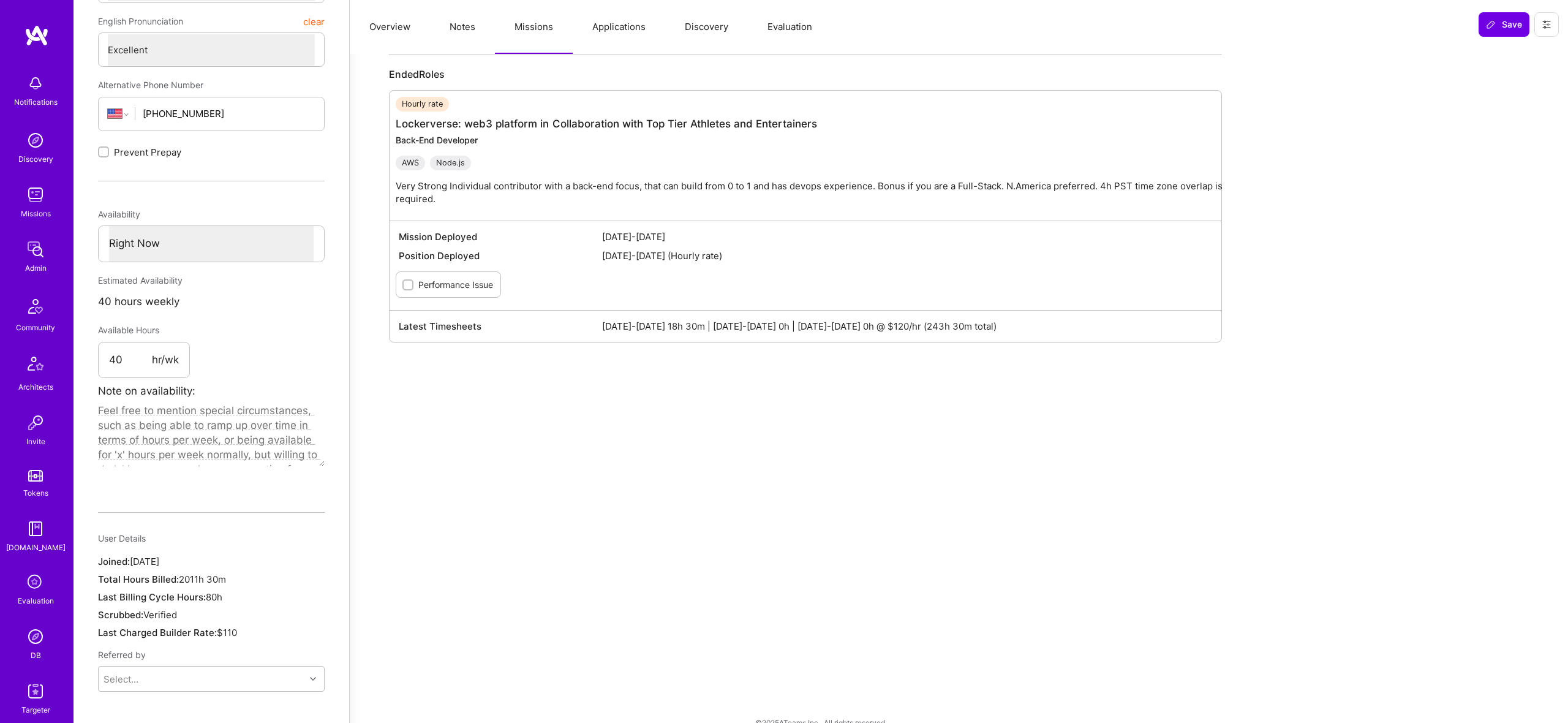
click at [766, 35] on button "Evaluation" at bounding box center [789, 27] width 84 height 54
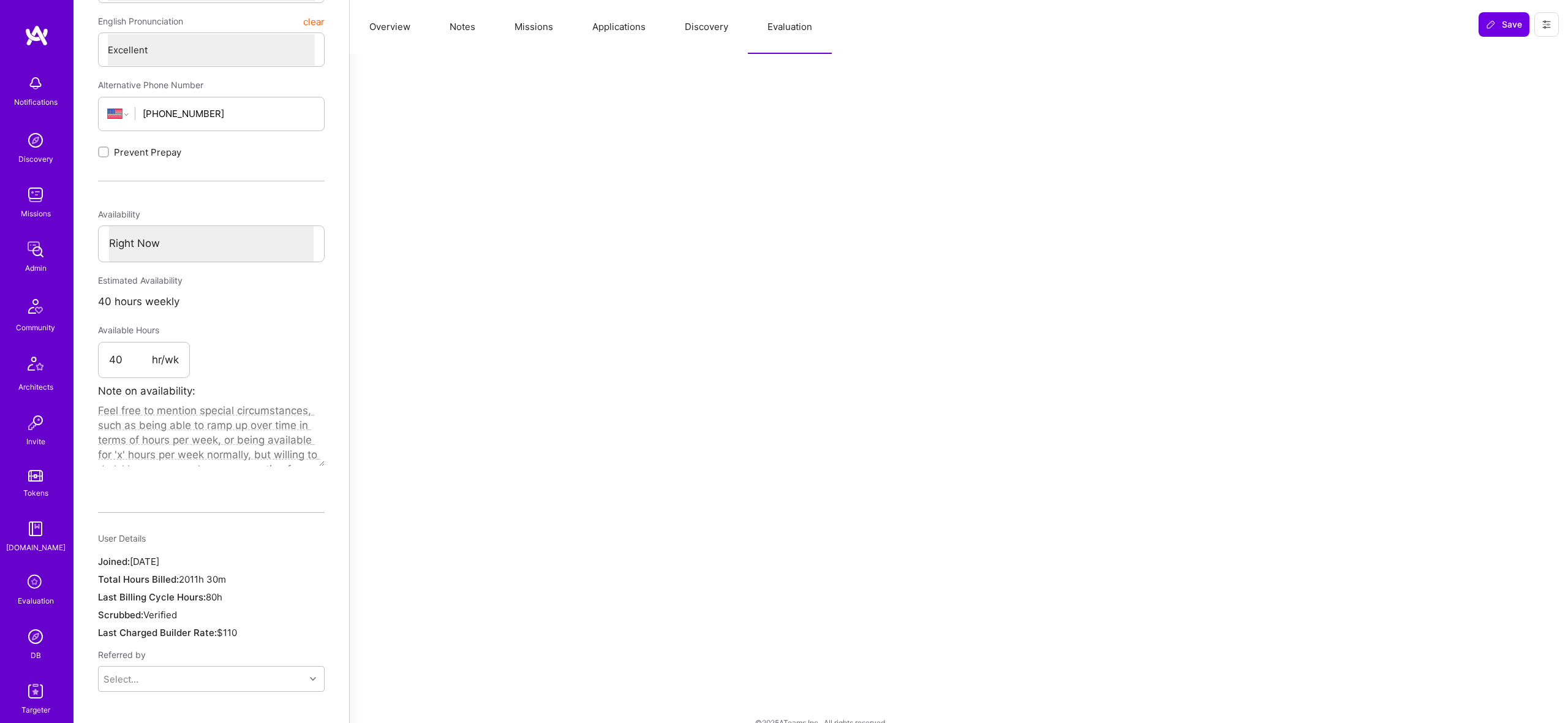
click at [609, 33] on button "Applications" at bounding box center [619, 27] width 92 height 54
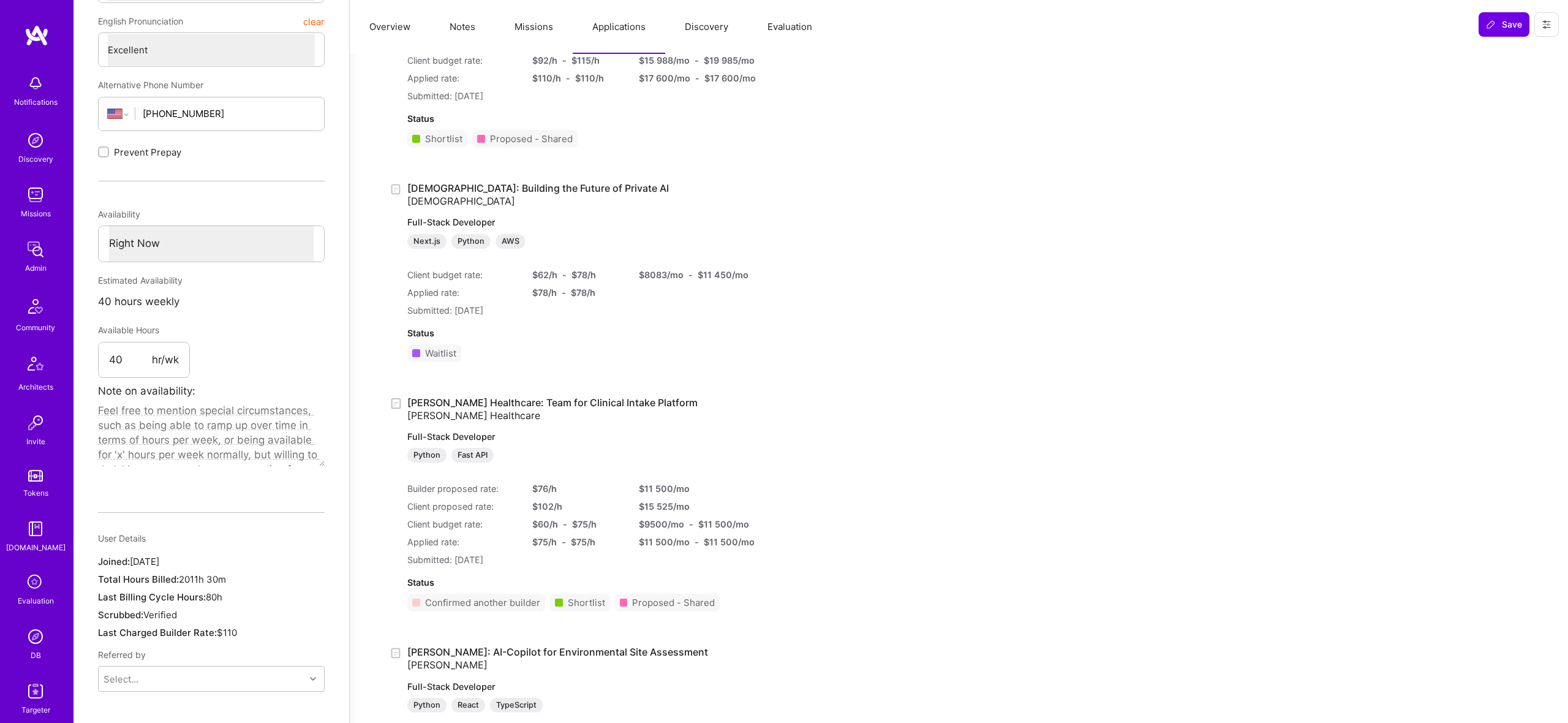
click at [377, 25] on button "Overview" at bounding box center [389, 27] width 80 height 54
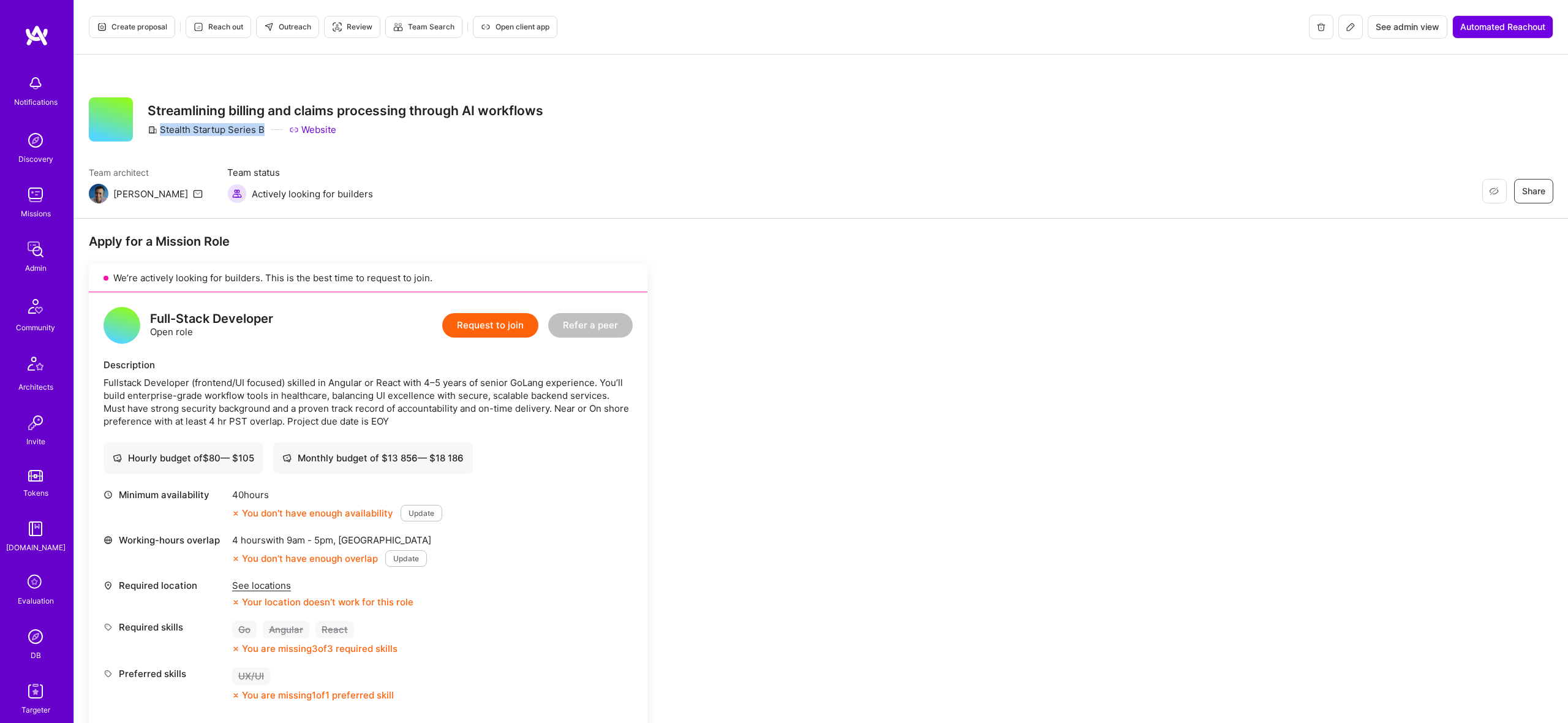
drag, startPoint x: 161, startPoint y: 127, endPoint x: 279, endPoint y: 123, distance: 118.1
click at [279, 123] on div "Stealth Startup Series B Website" at bounding box center [345, 130] width 396 height 13
copy div "Stealth Startup Series B"
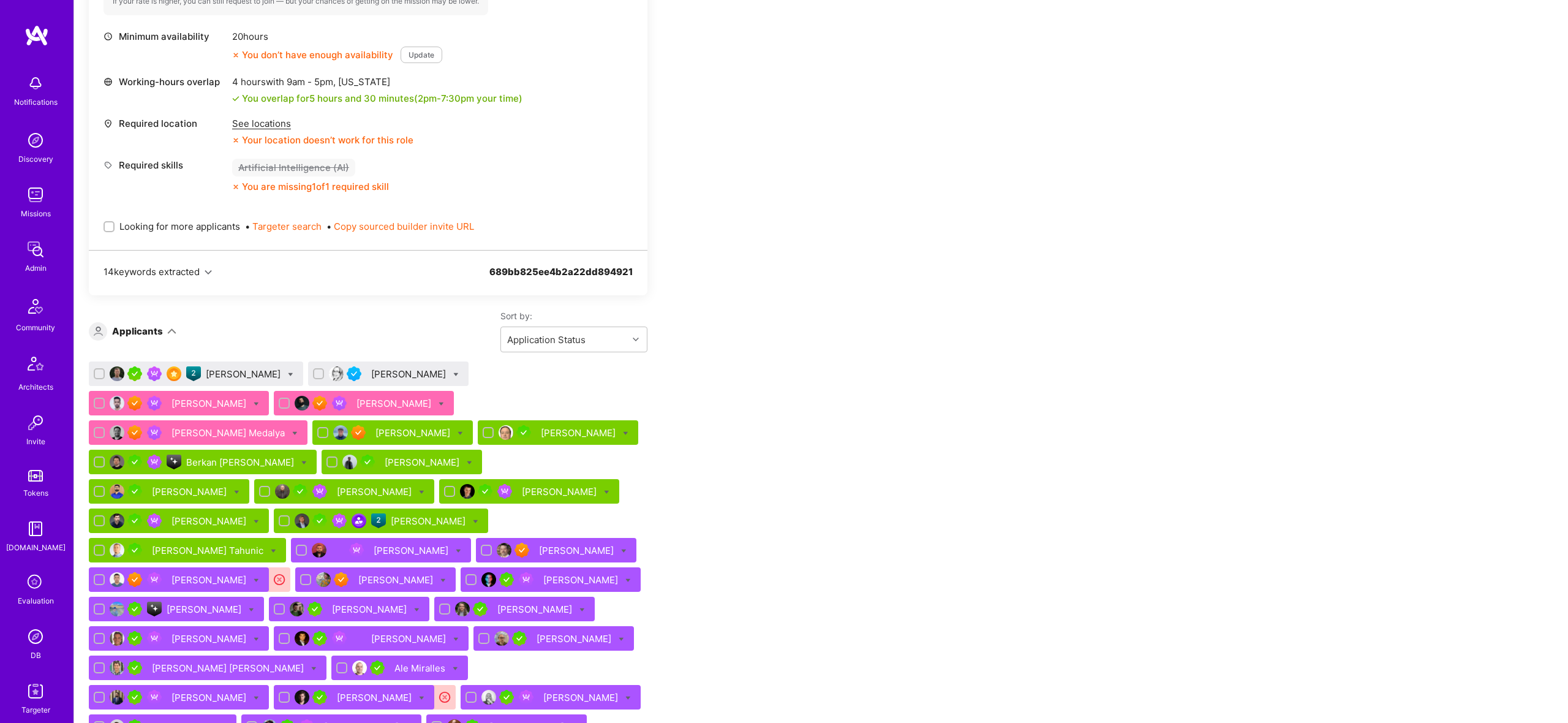
scroll to position [961, 0]
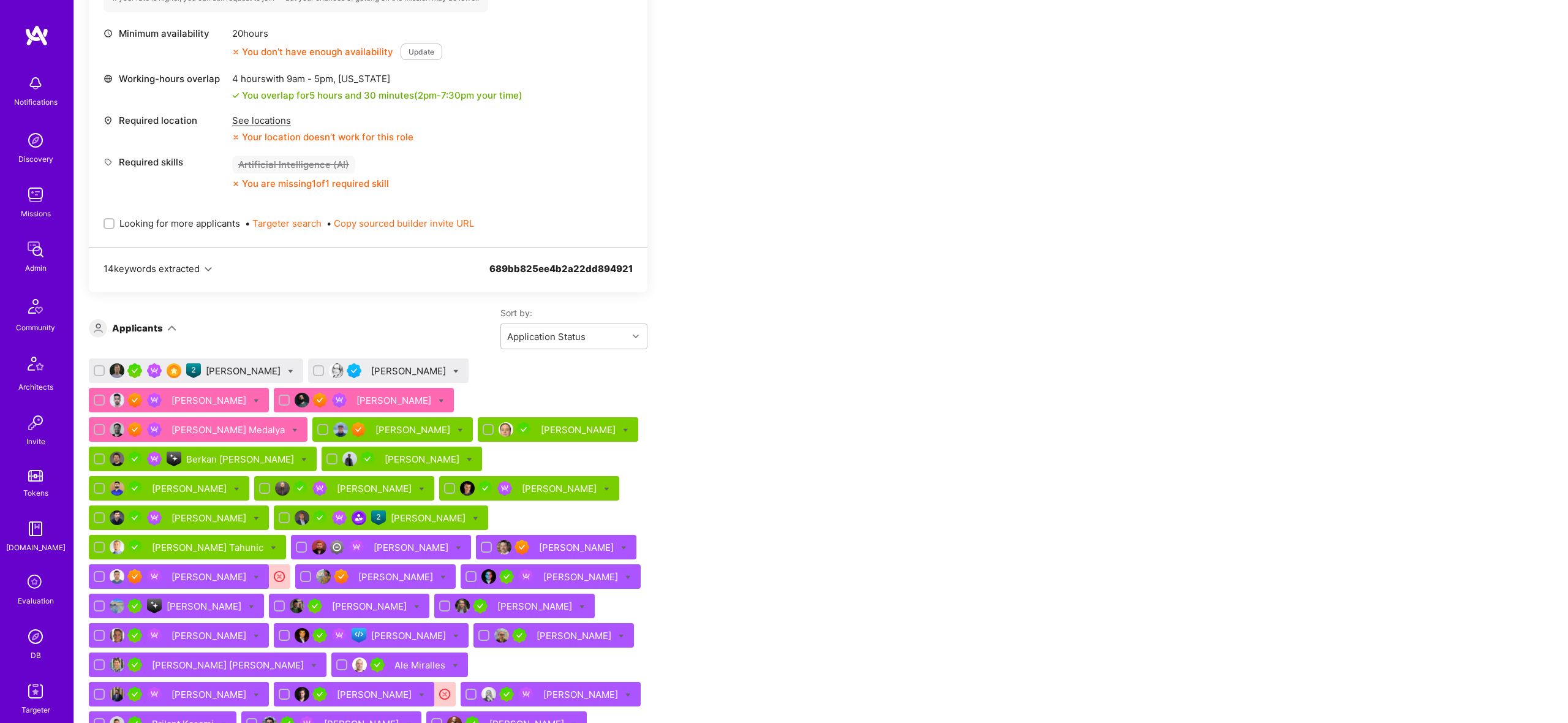
click at [711, 434] on div "Apply for a Mission Role Only visible to admins Request optimization Product Ma…" at bounding box center [456, 292] width 735 height 2040
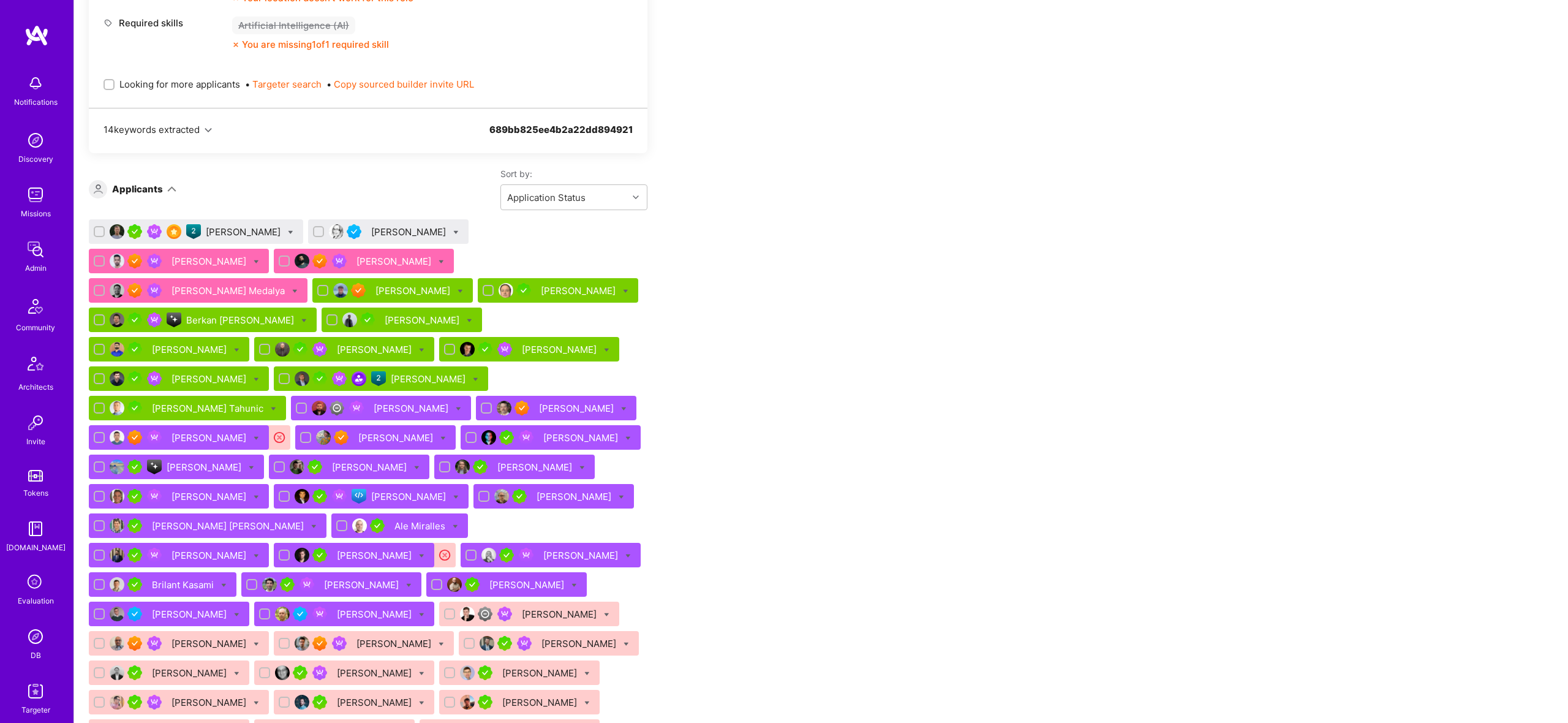
scroll to position [1105, 0]
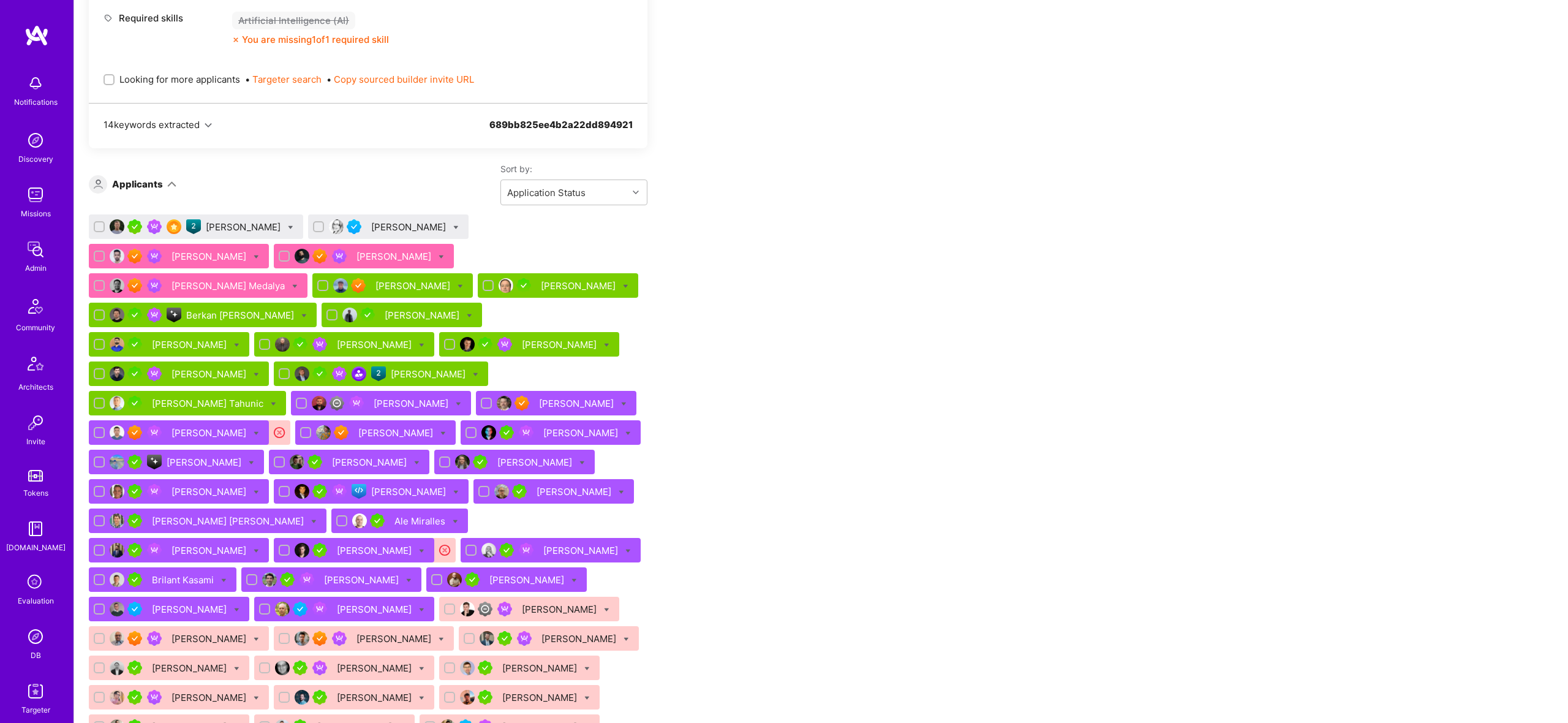
click at [244, 227] on div "[PERSON_NAME]" at bounding box center [245, 227] width 77 height 13
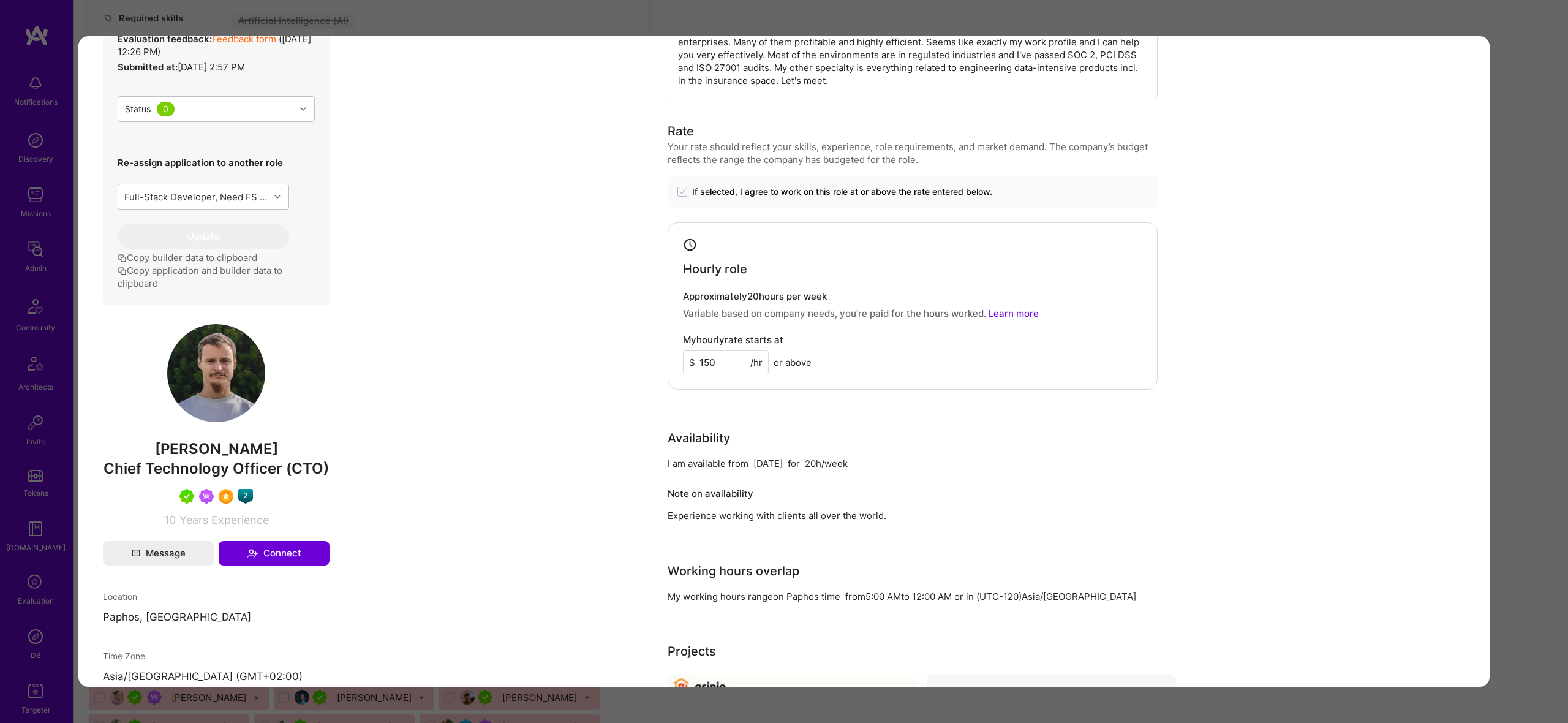
scroll to position [600, 0]
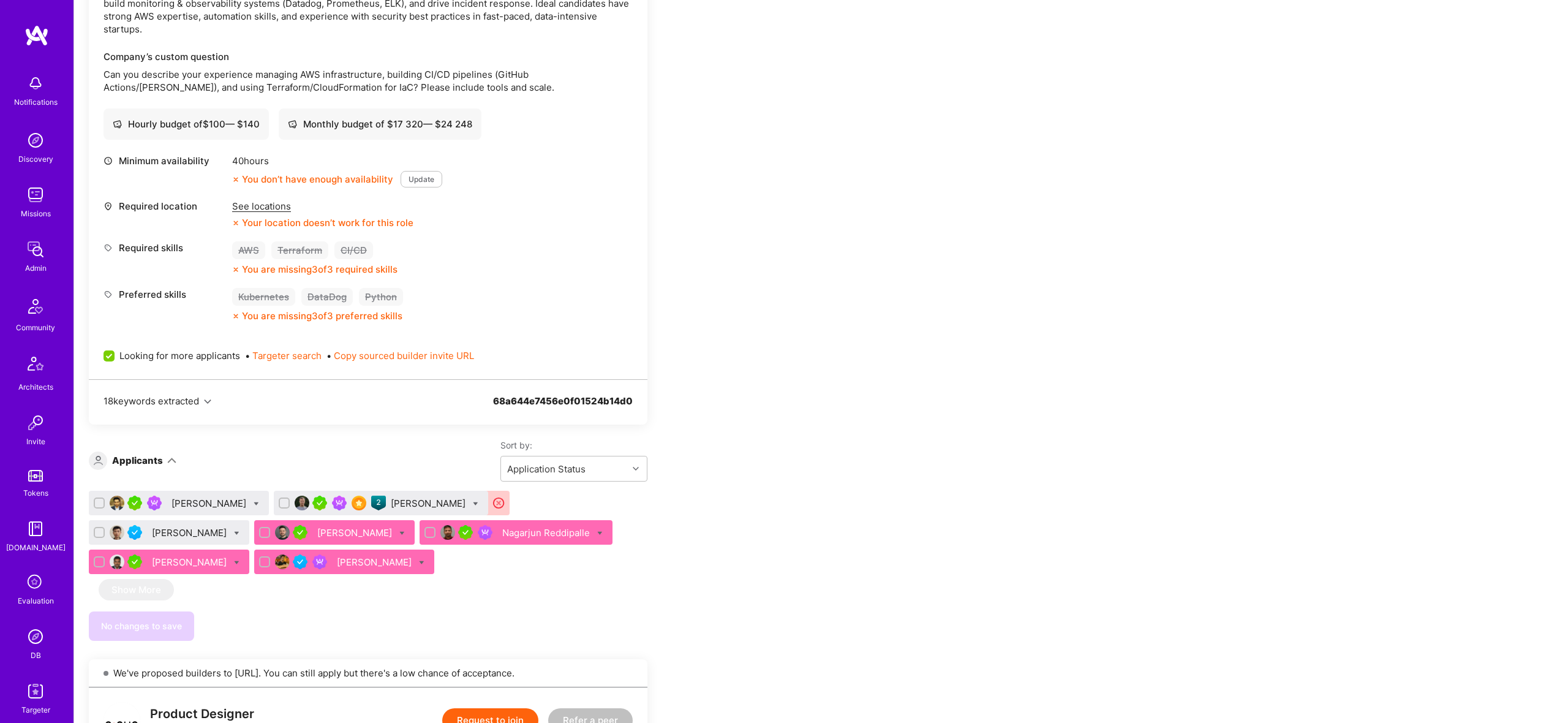
scroll to position [2450, 0]
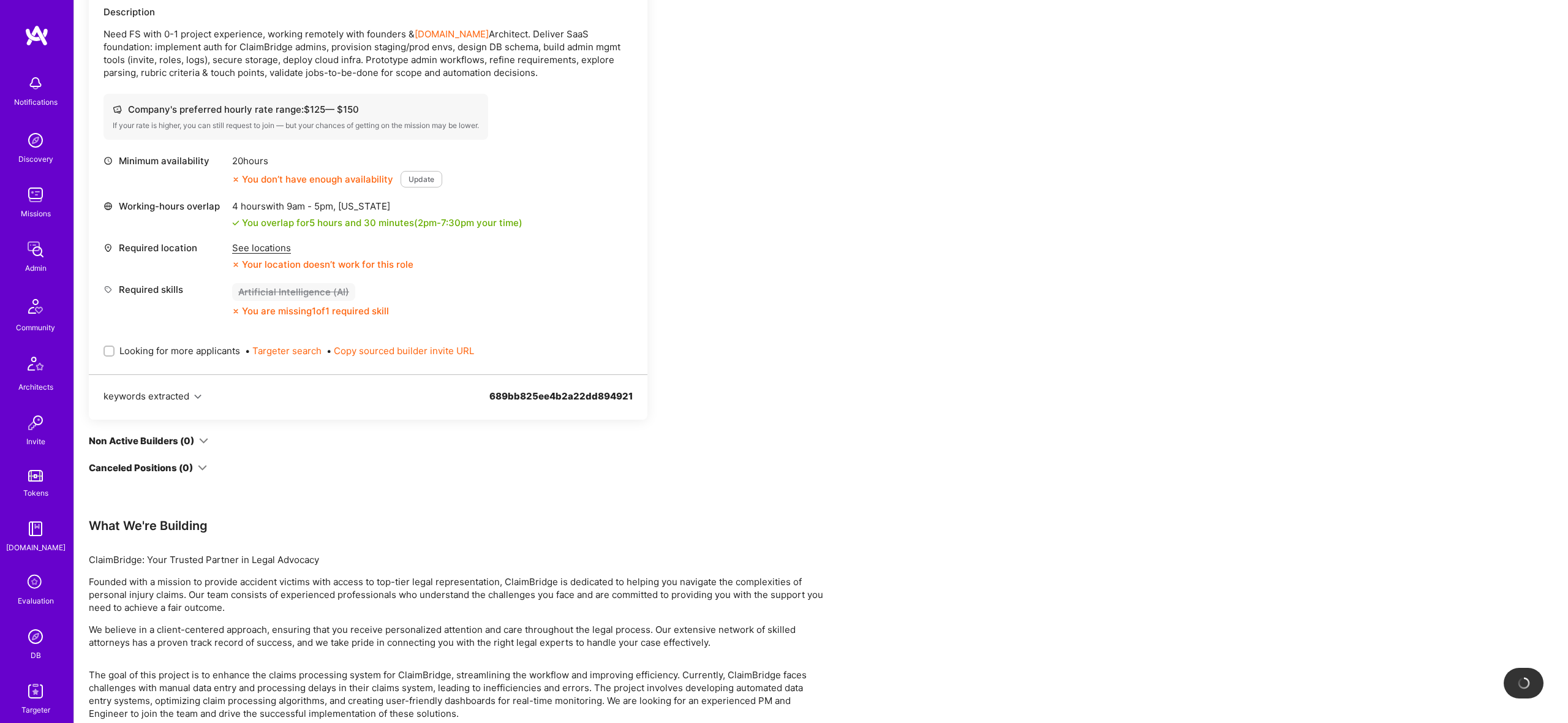
scroll to position [881, 0]
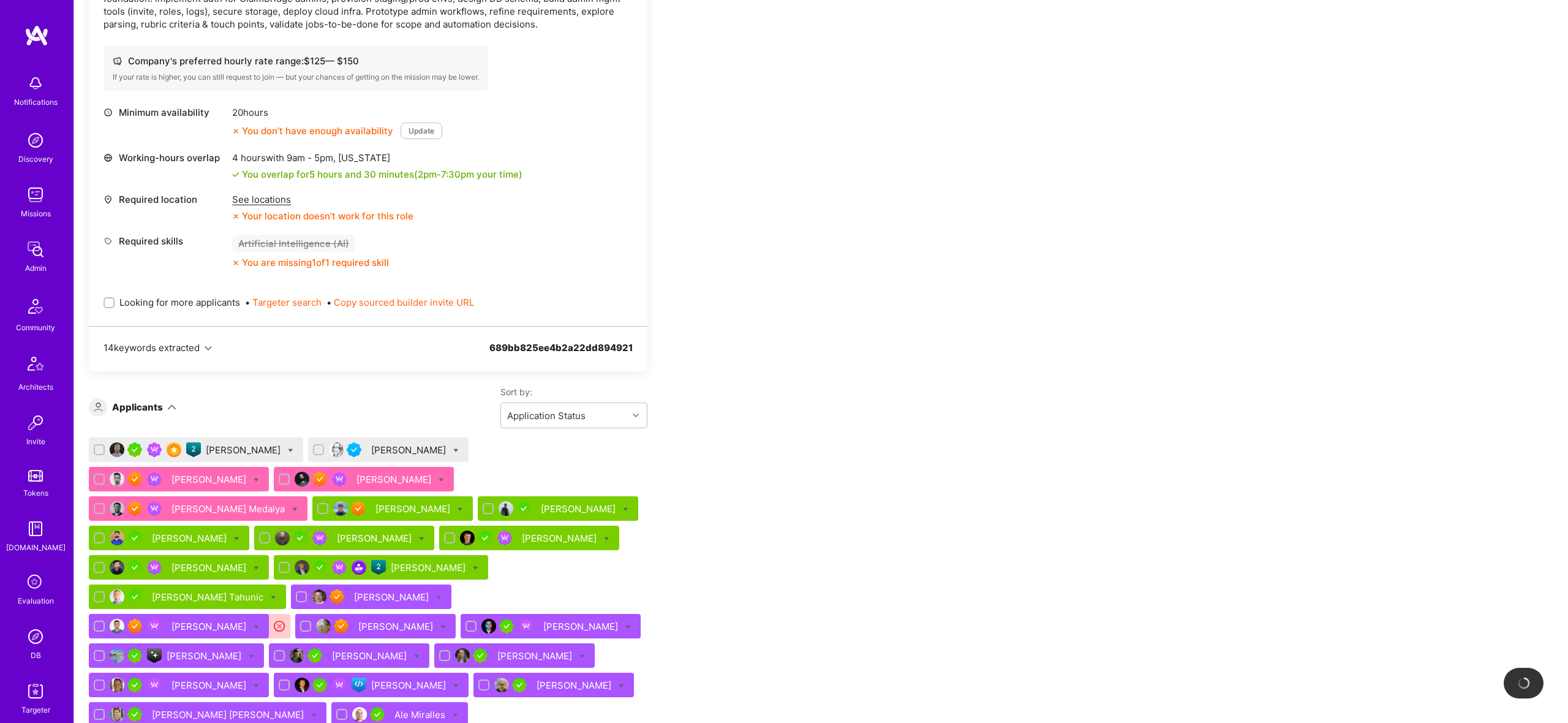
click at [941, 354] on div "Apply for a Mission Role Only visible to admins Request optimization Product Ma…" at bounding box center [821, 354] width 1494 height 2035
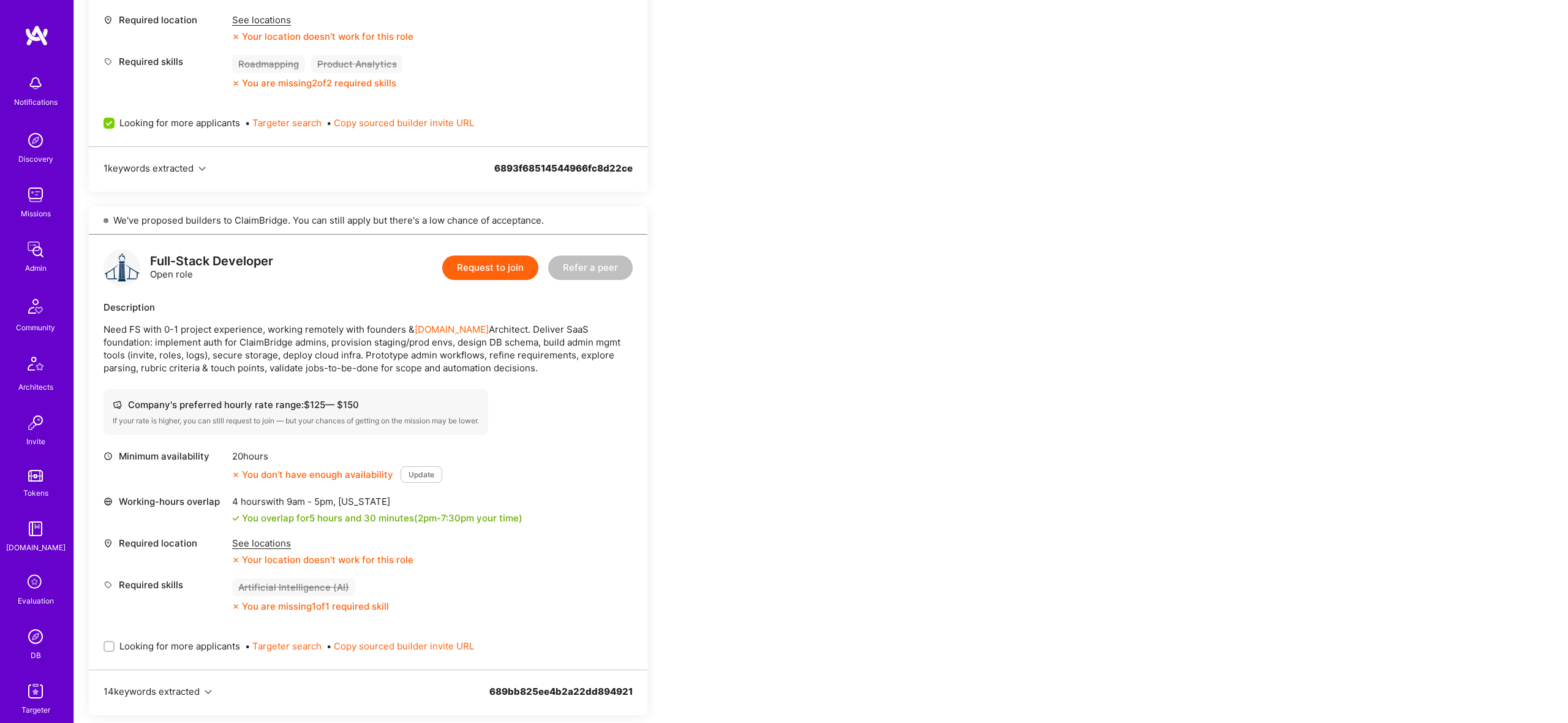
scroll to position [542, 0]
